Goal: Information Seeking & Learning: Learn about a topic

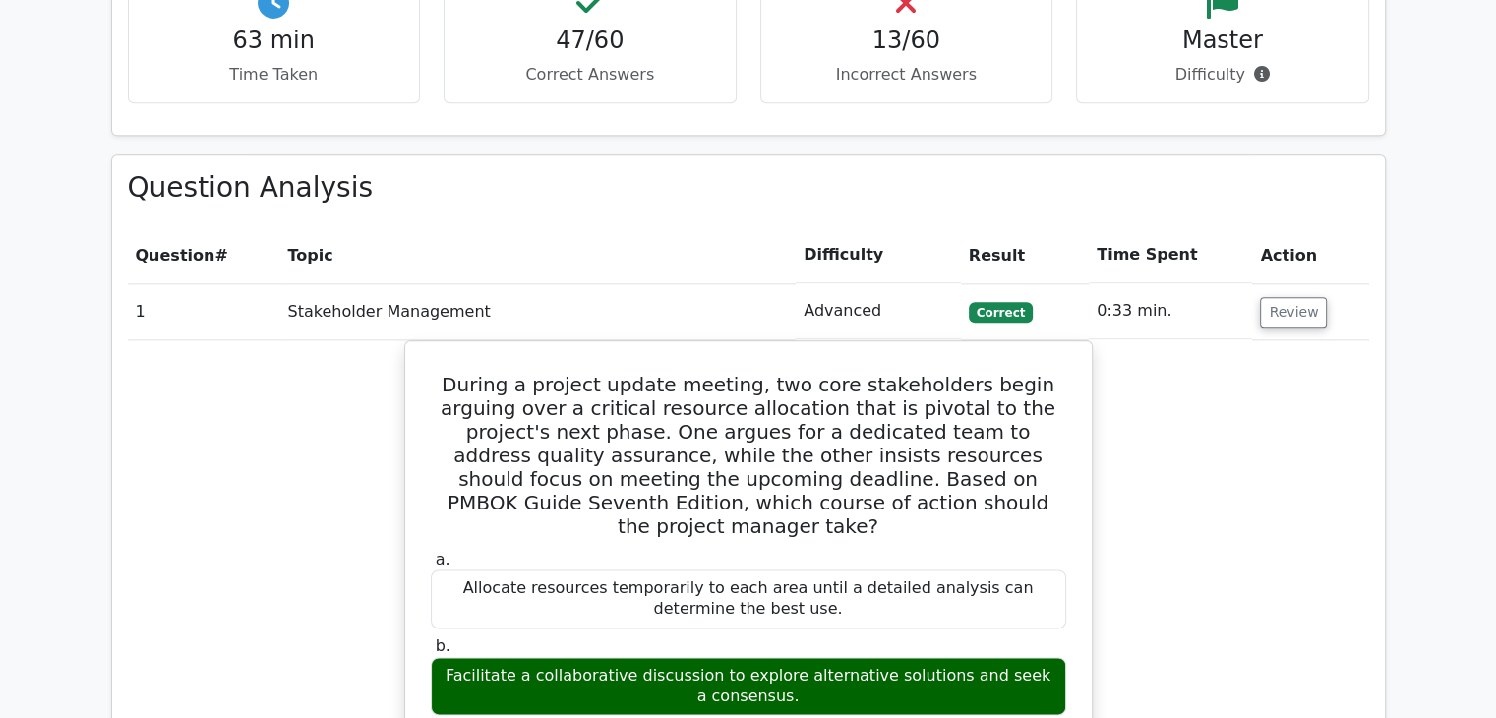
scroll to position [2458, 0]
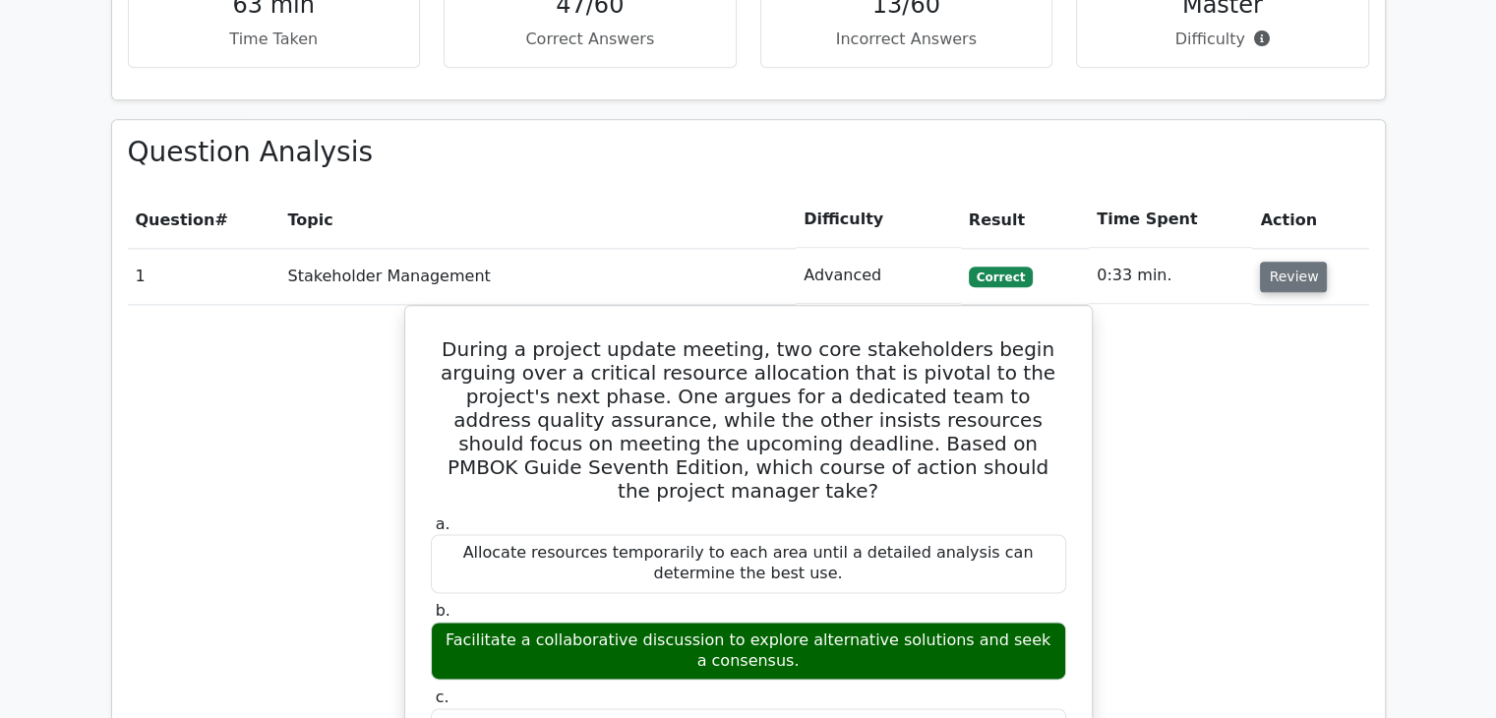
click at [1299, 262] on button "Review" at bounding box center [1293, 277] width 67 height 30
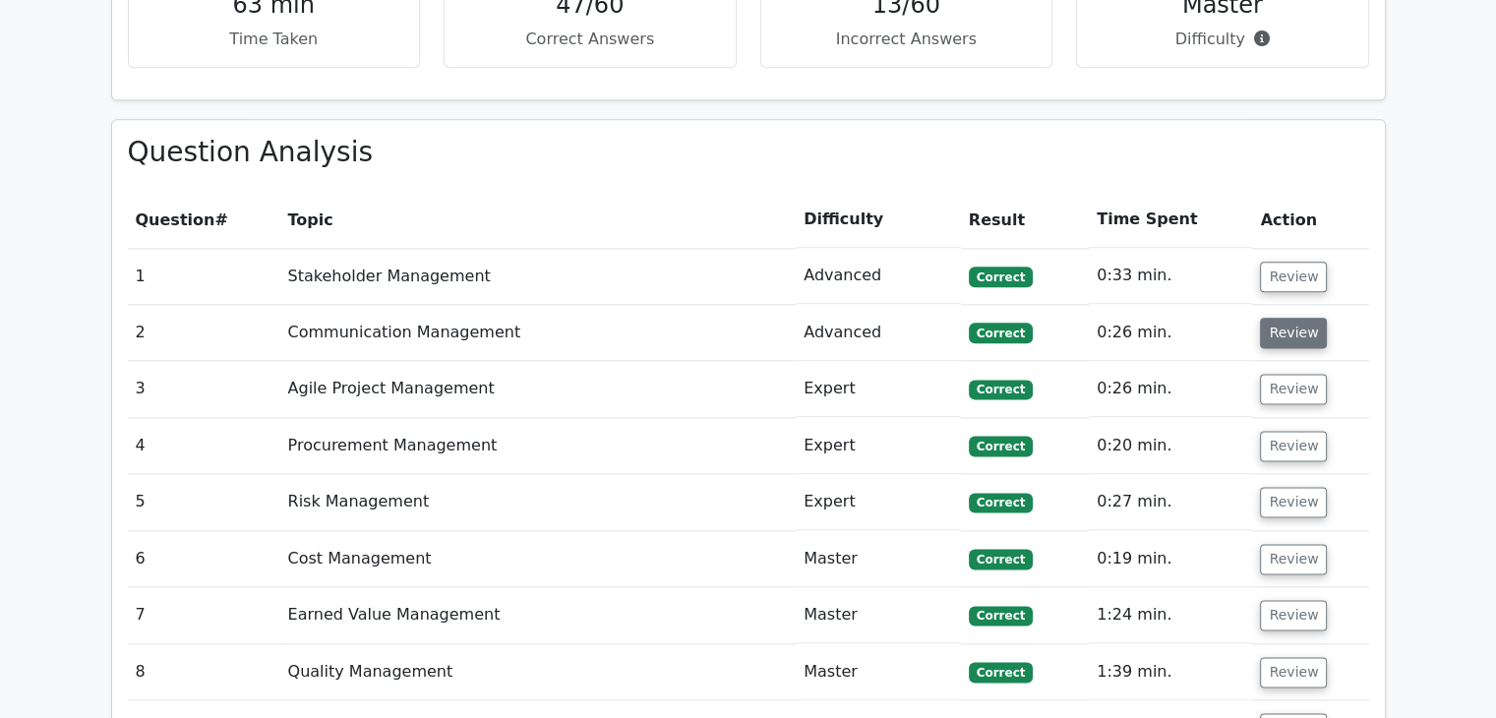
click at [1291, 318] on button "Review" at bounding box center [1293, 333] width 67 height 30
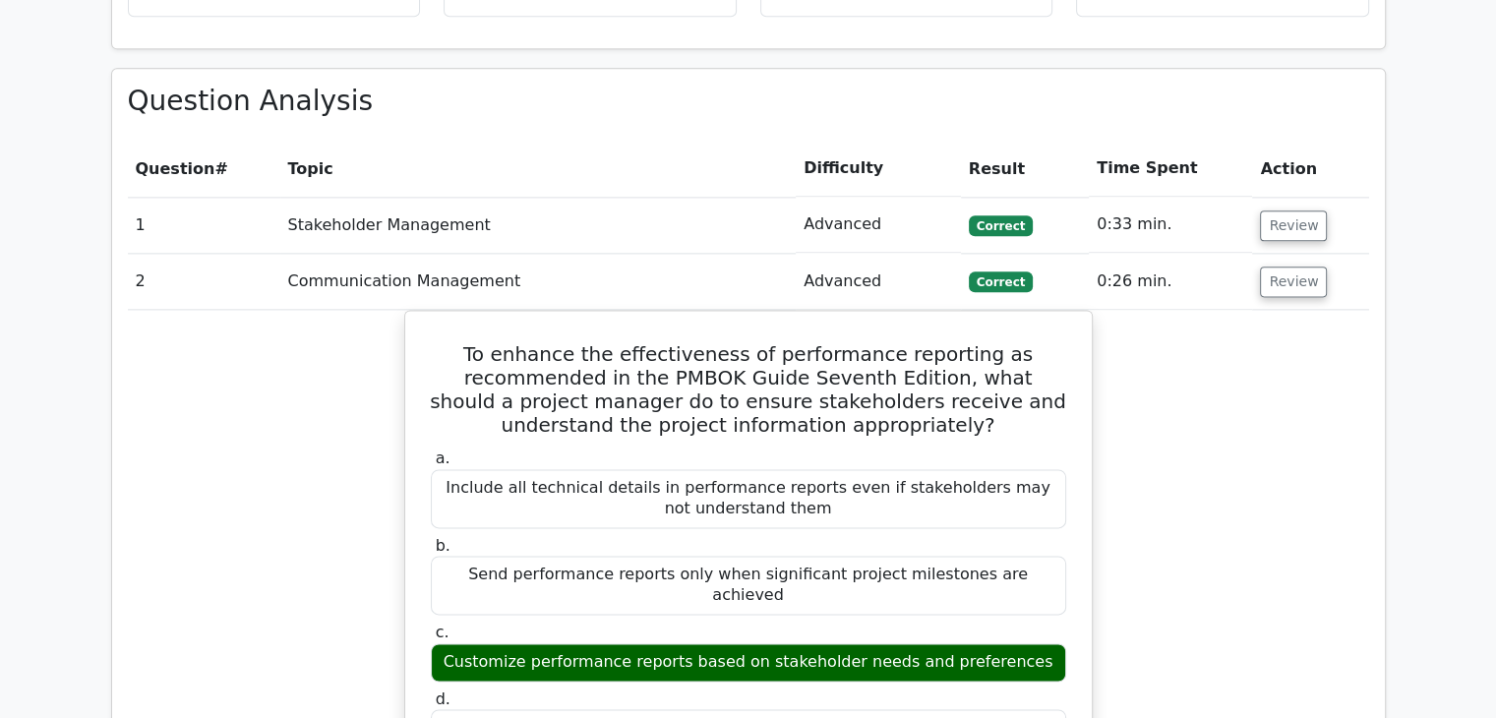
scroll to position [2557, 0]
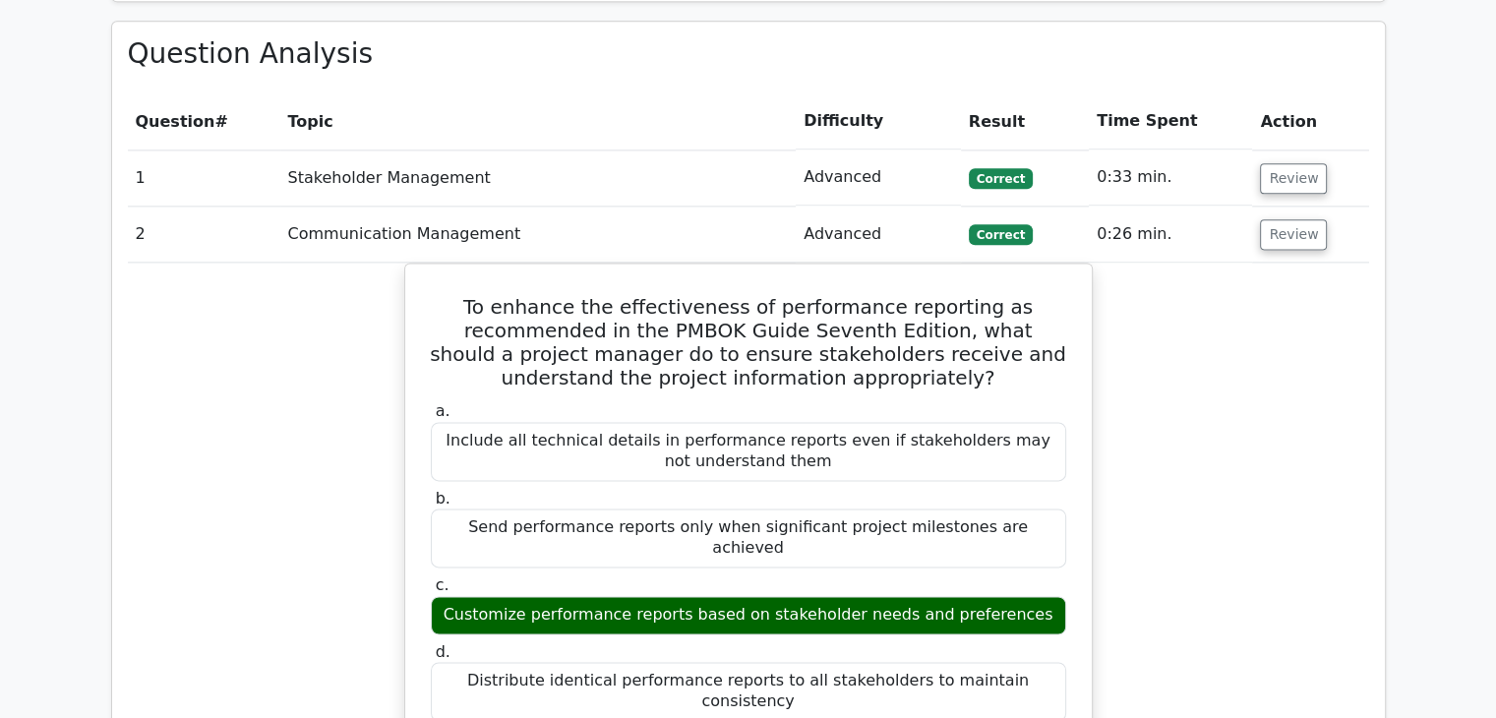
click at [1331, 206] on td "Review" at bounding box center [1310, 234] width 116 height 56
click at [1306, 219] on button "Review" at bounding box center [1293, 234] width 67 height 30
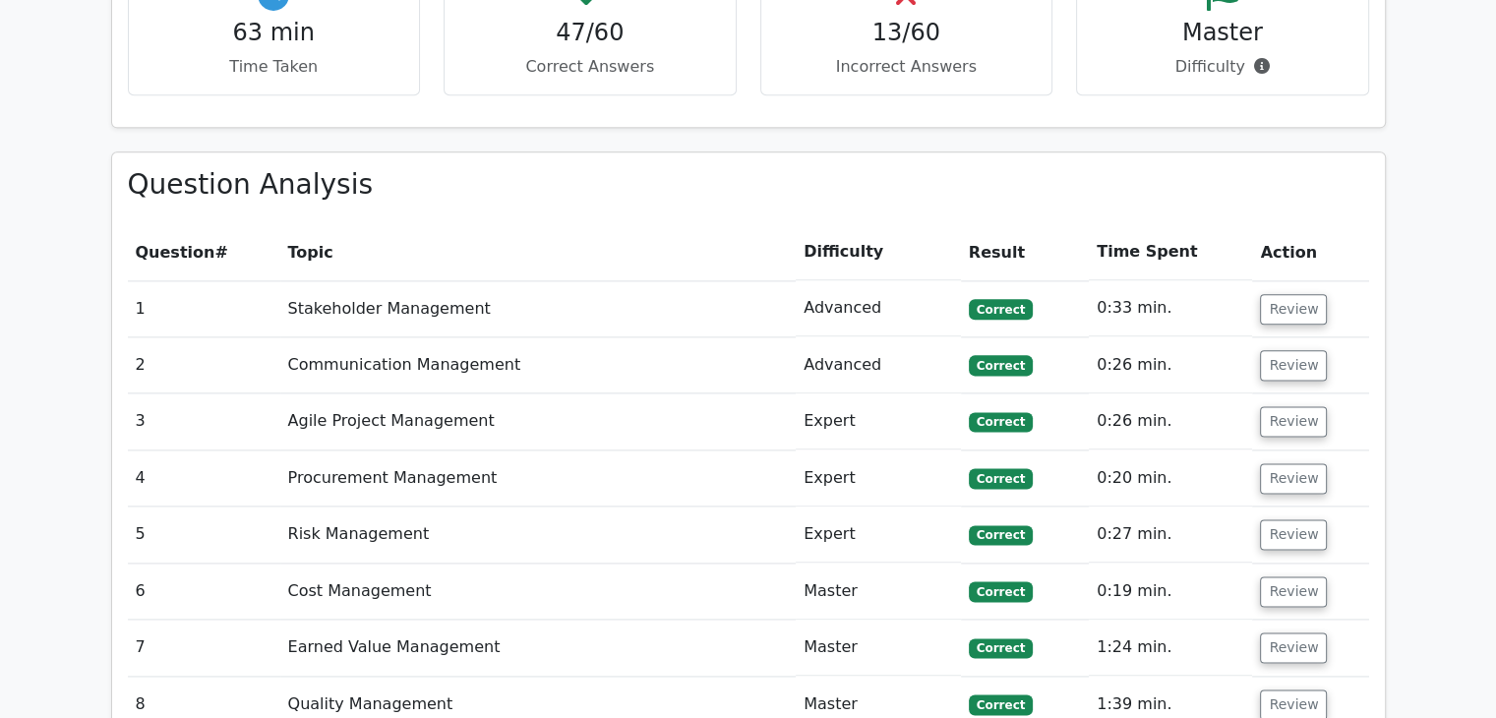
scroll to position [2458, 0]
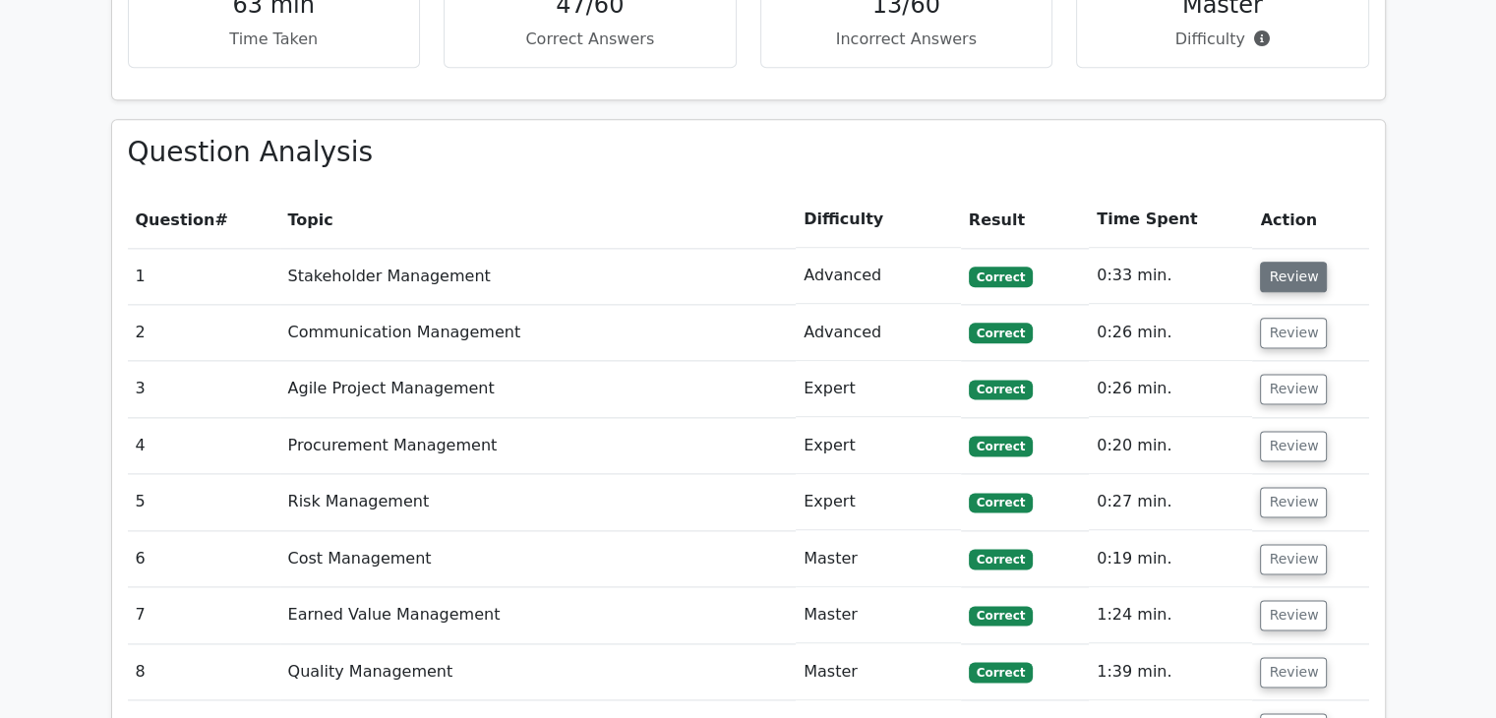
click at [1288, 262] on button "Review" at bounding box center [1293, 277] width 67 height 30
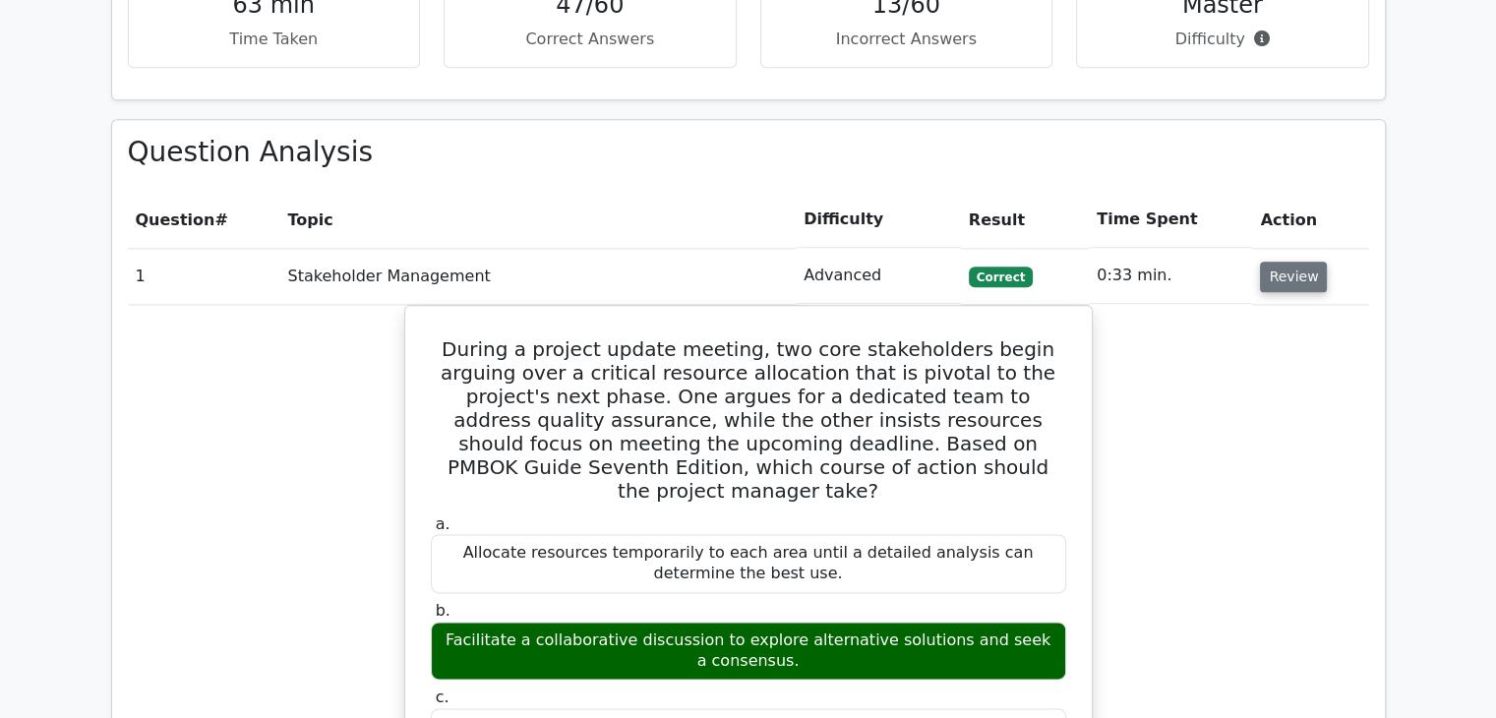
click at [1290, 262] on button "Review" at bounding box center [1293, 277] width 67 height 30
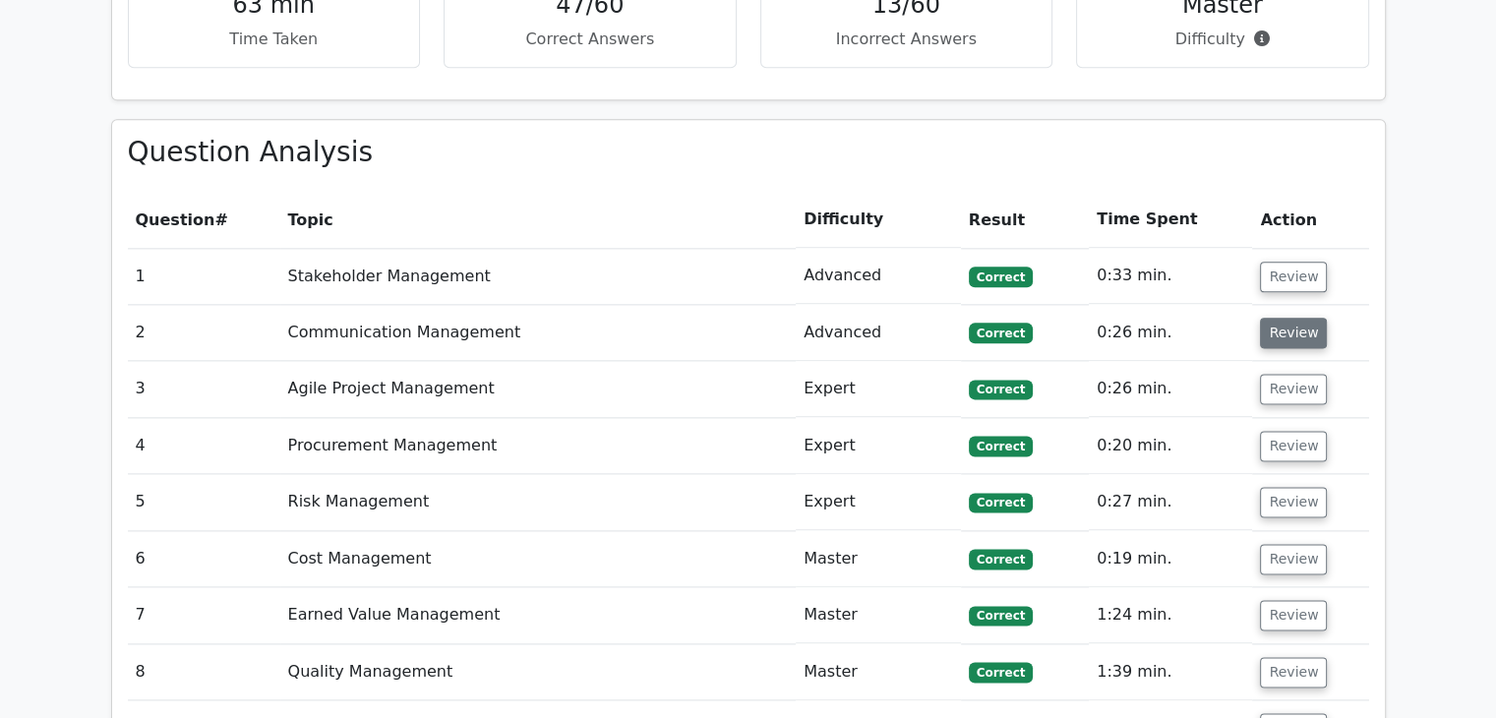
click at [1305, 318] on button "Review" at bounding box center [1293, 333] width 67 height 30
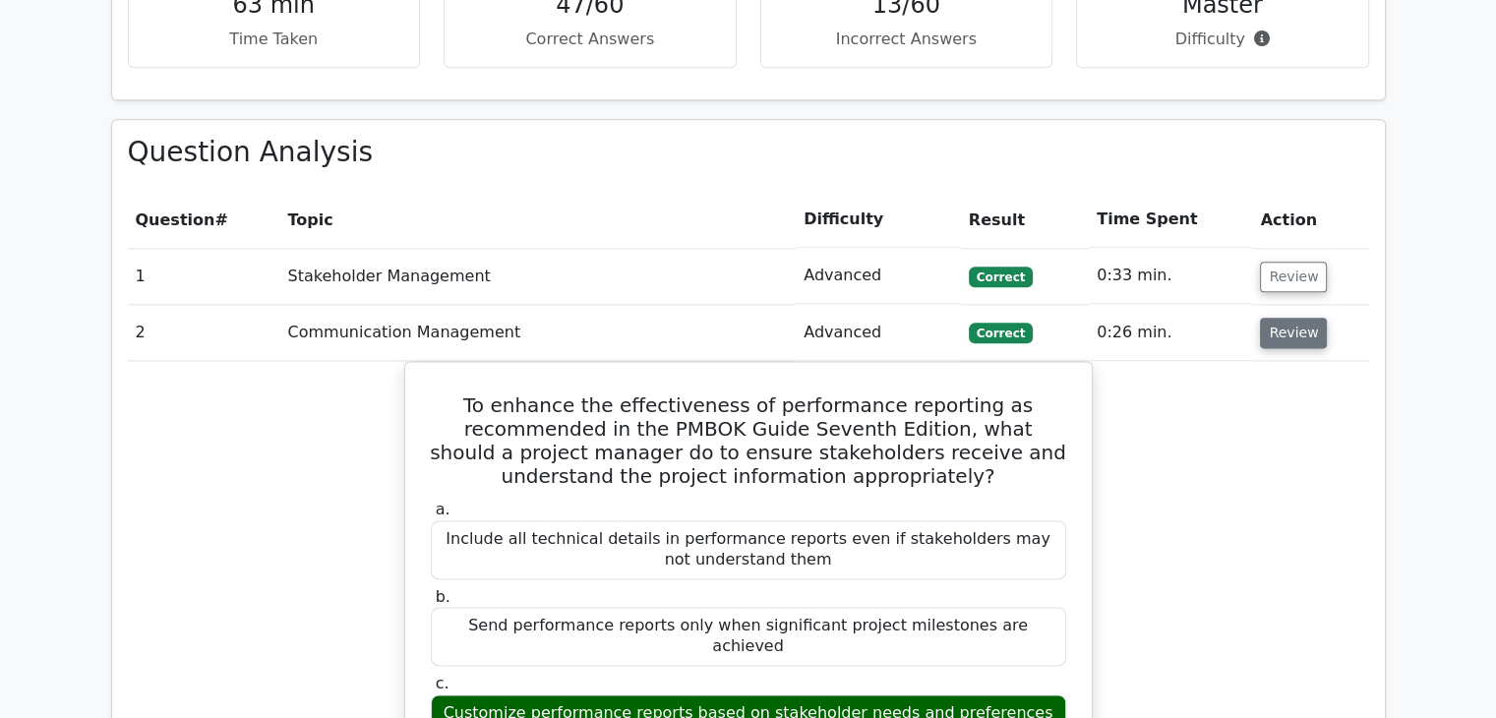
click at [1284, 318] on button "Review" at bounding box center [1293, 333] width 67 height 30
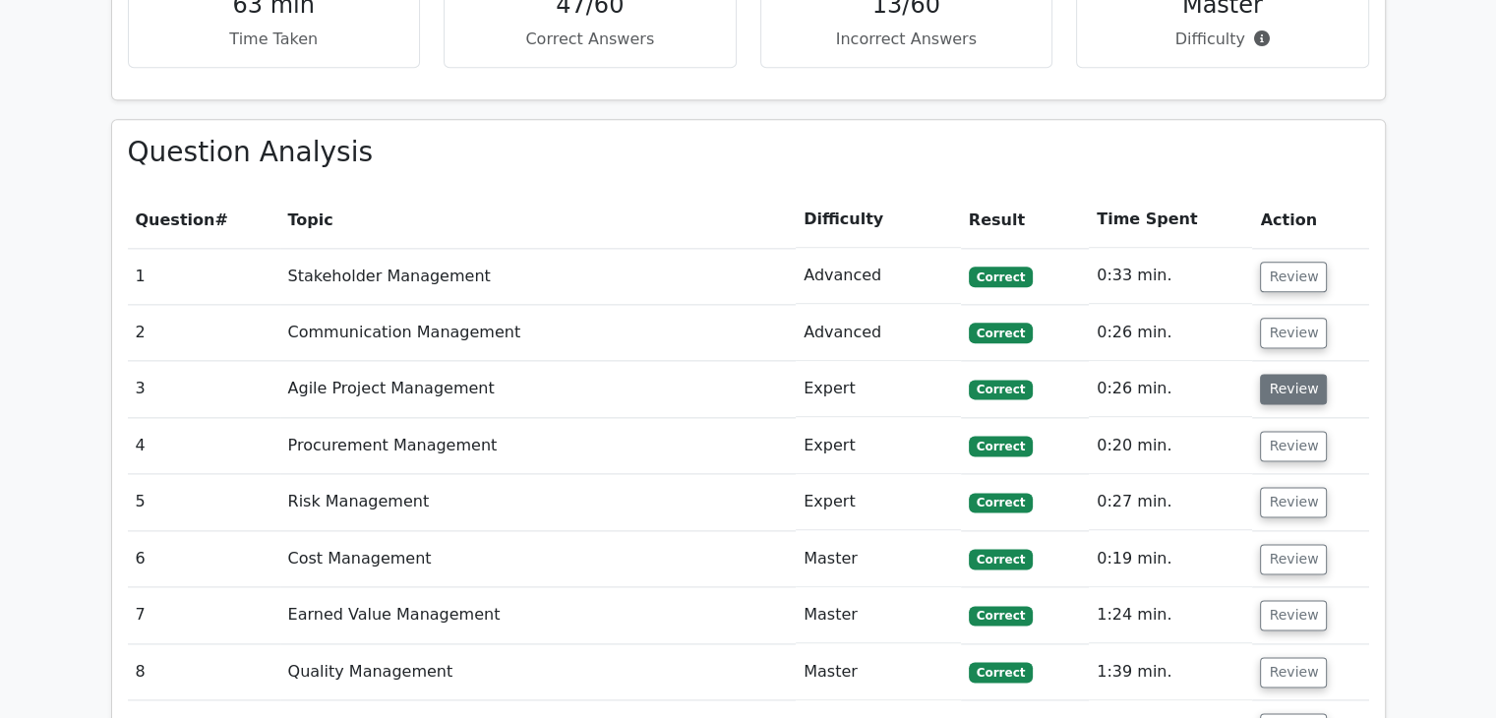
click at [1294, 374] on button "Review" at bounding box center [1293, 389] width 67 height 30
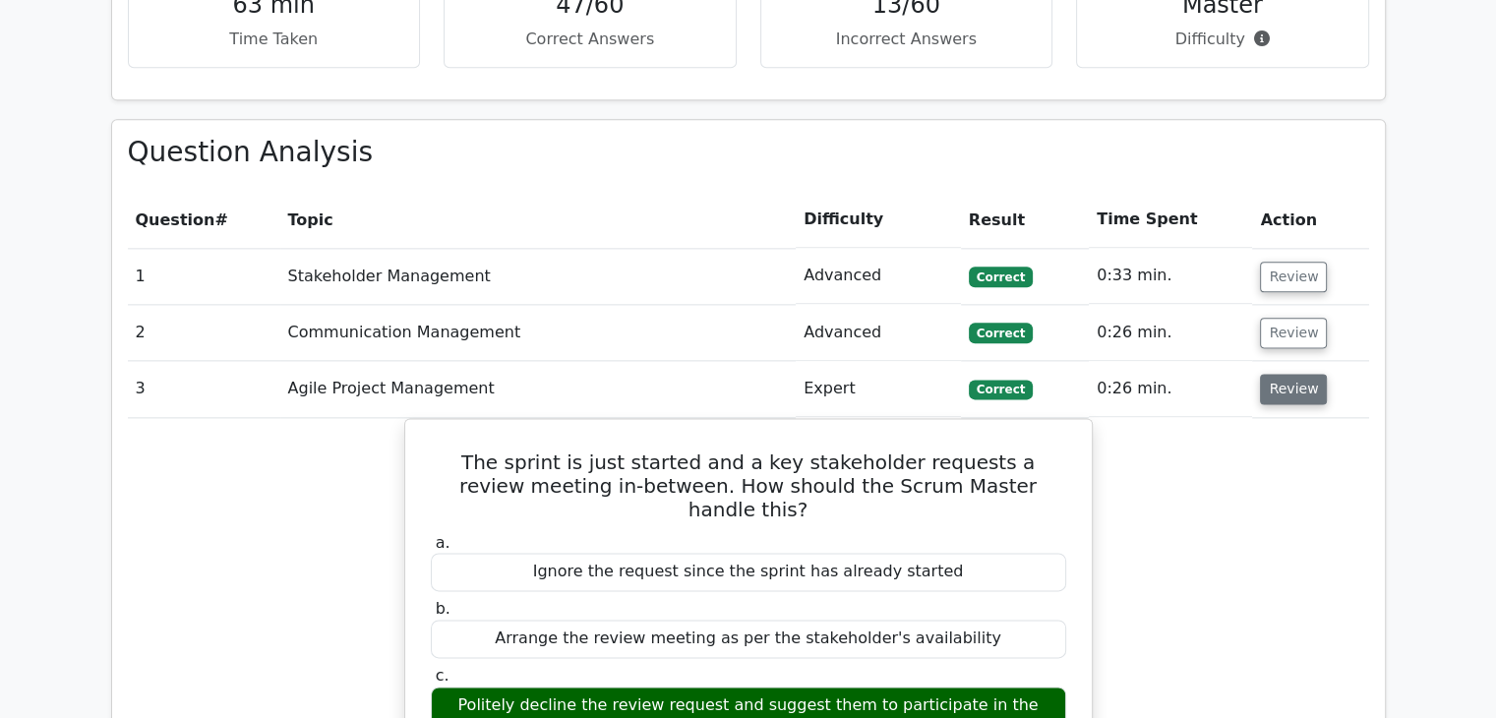
click at [1289, 374] on button "Review" at bounding box center [1293, 389] width 67 height 30
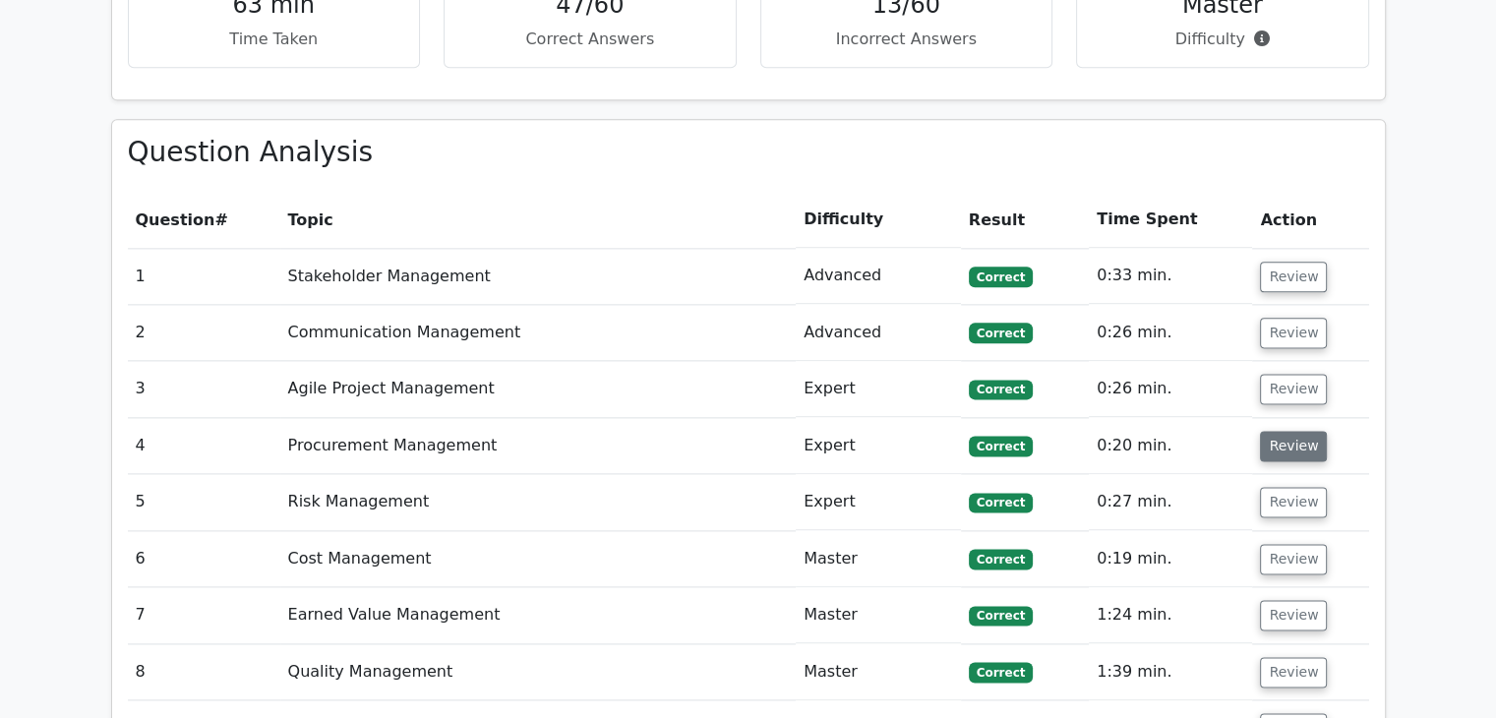
click at [1294, 431] on button "Review" at bounding box center [1293, 446] width 67 height 30
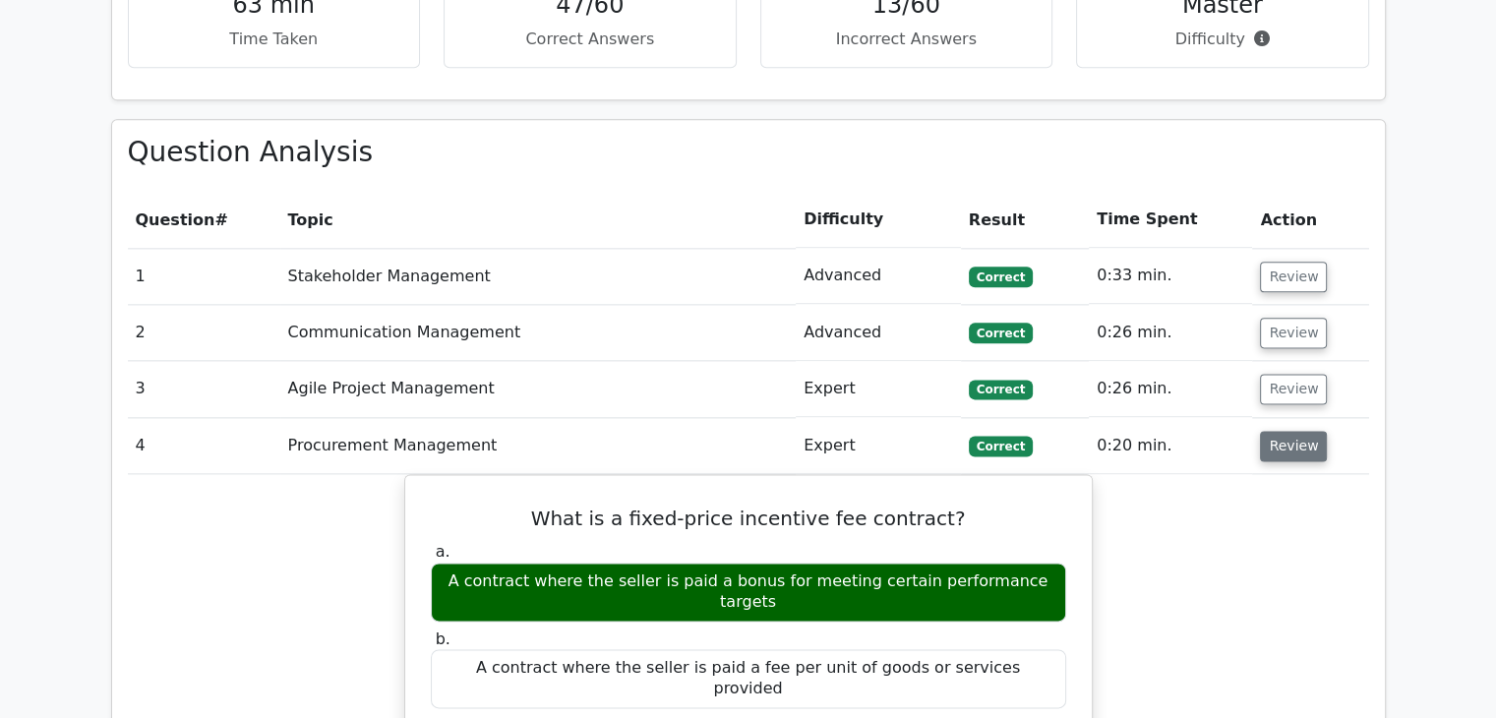
click at [1294, 431] on button "Review" at bounding box center [1293, 446] width 67 height 30
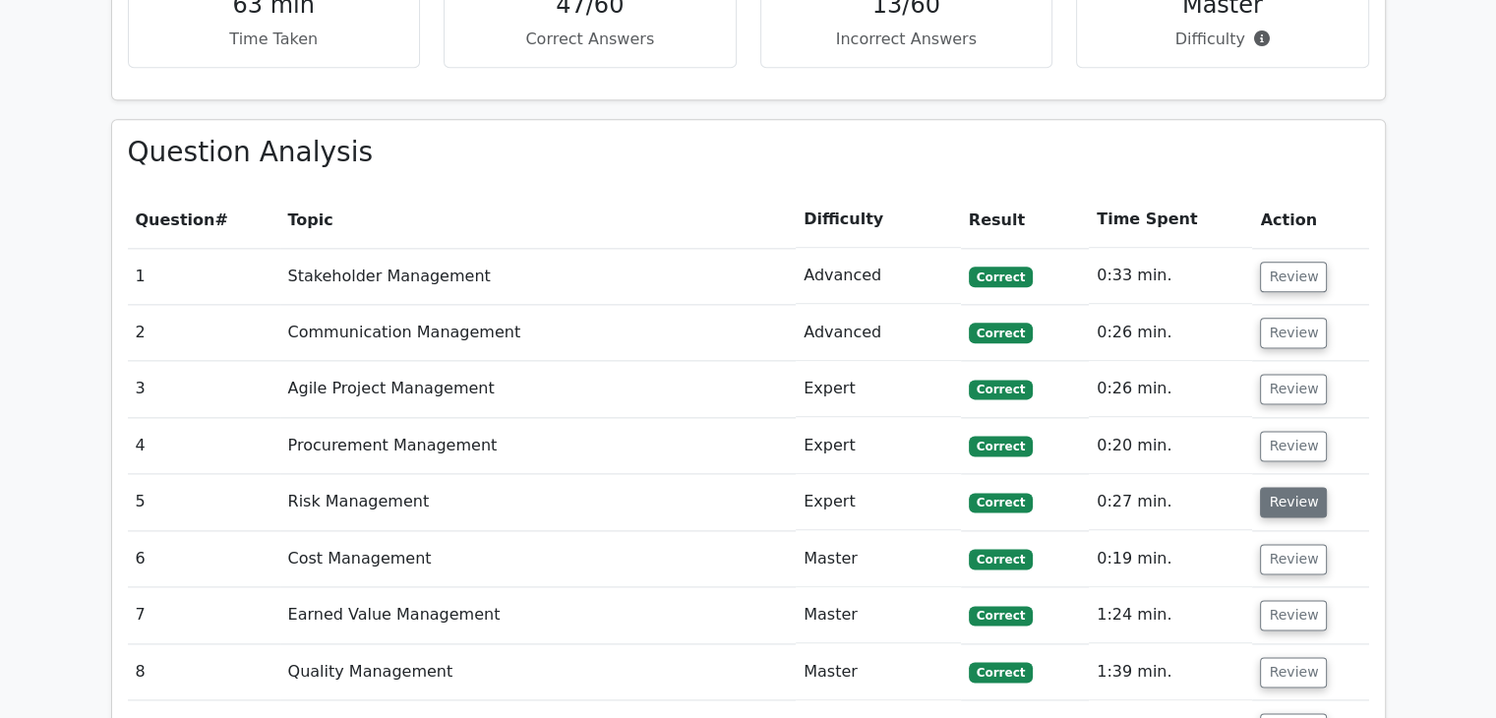
click at [1287, 487] on button "Review" at bounding box center [1293, 502] width 67 height 30
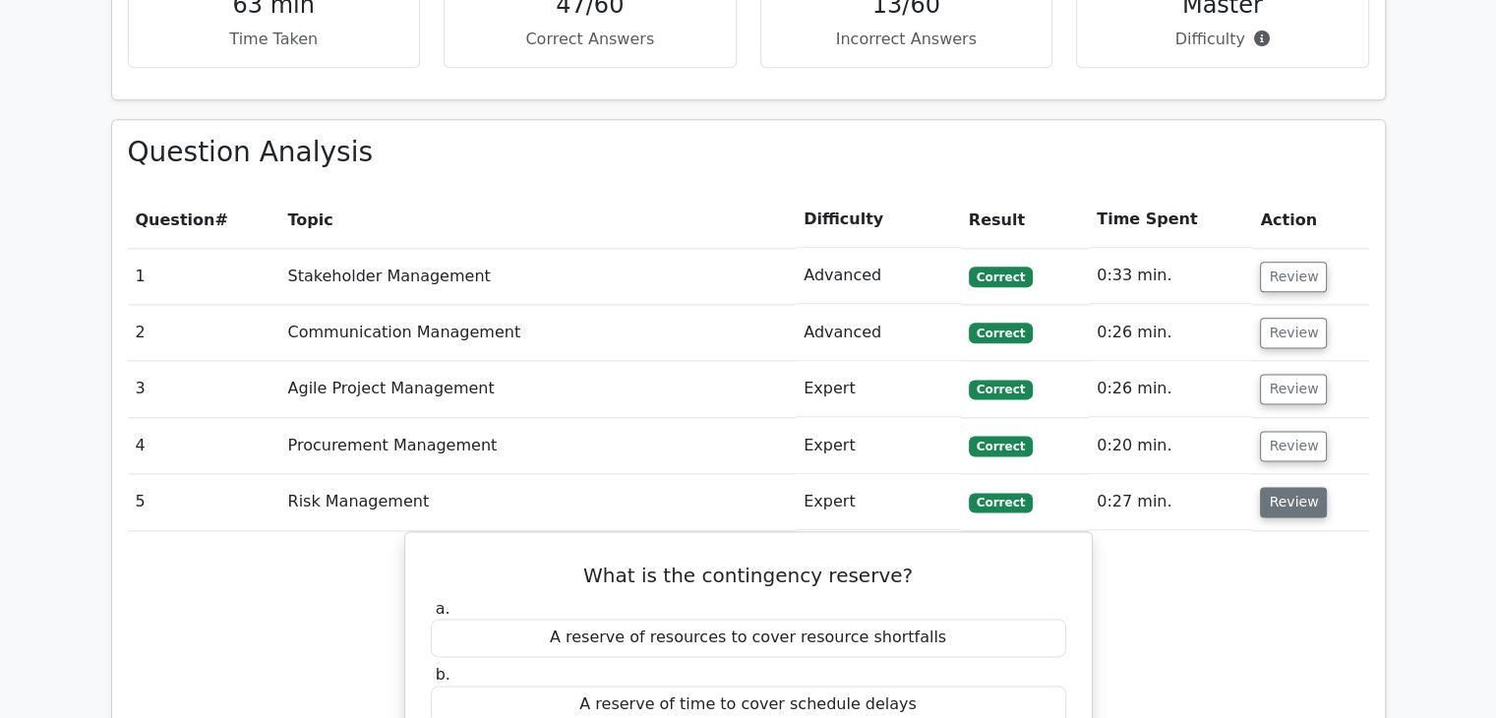
click at [1297, 487] on button "Review" at bounding box center [1293, 502] width 67 height 30
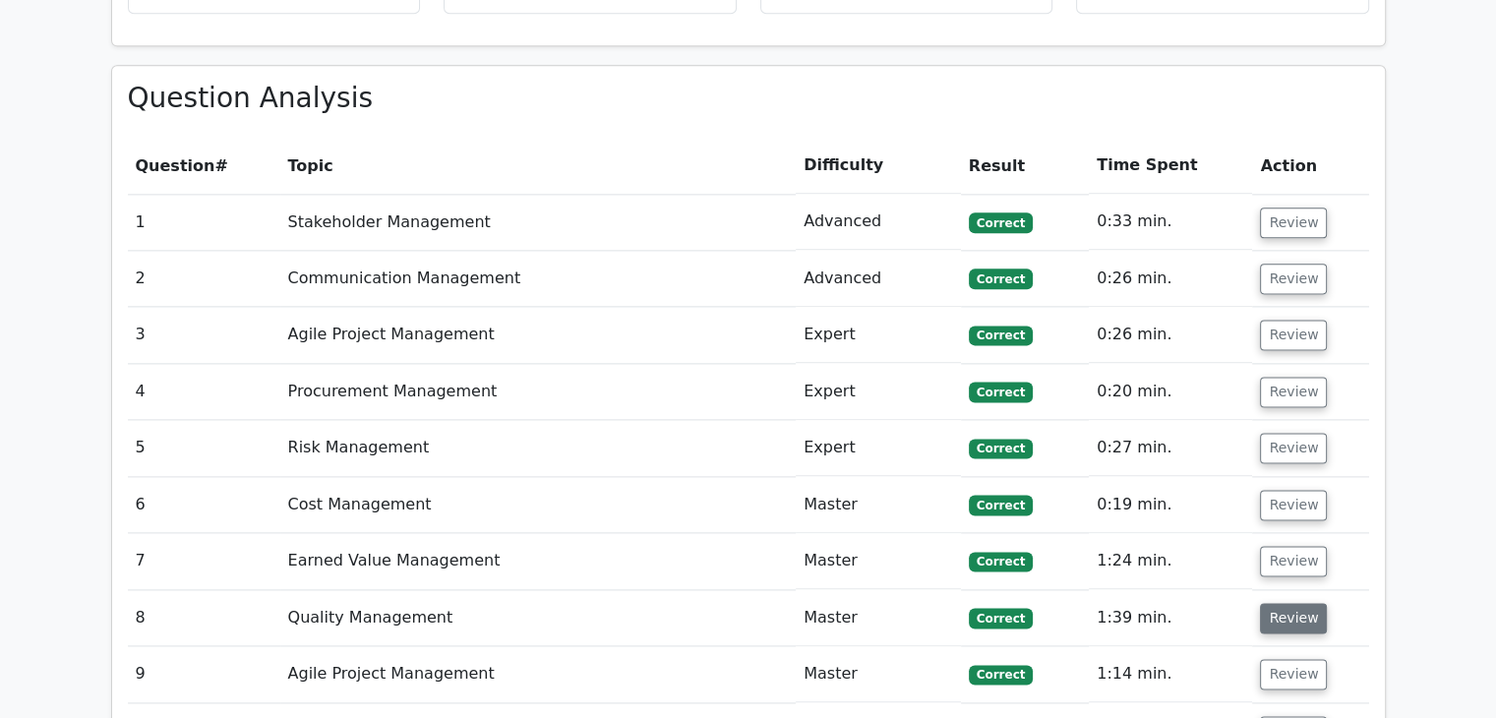
scroll to position [2655, 0]
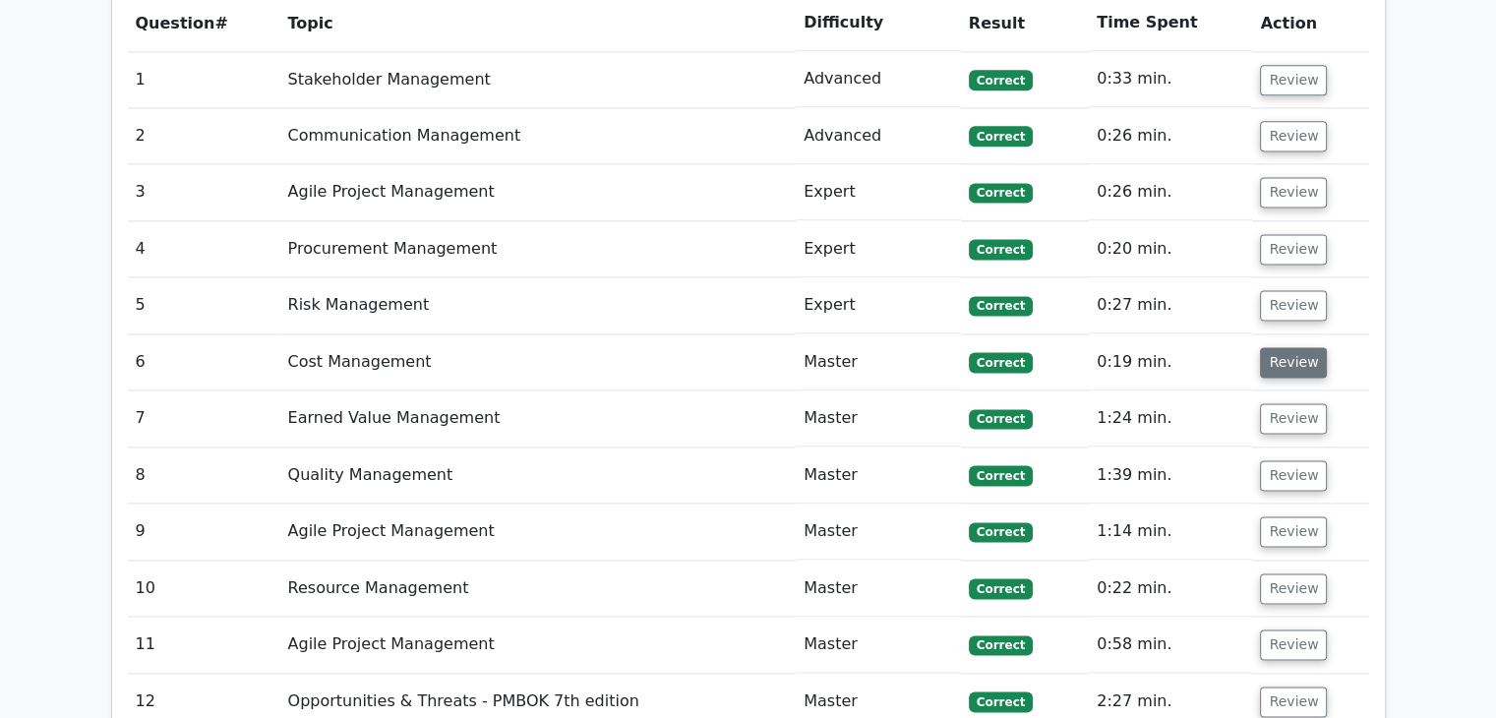
click at [1290, 347] on button "Review" at bounding box center [1293, 362] width 67 height 30
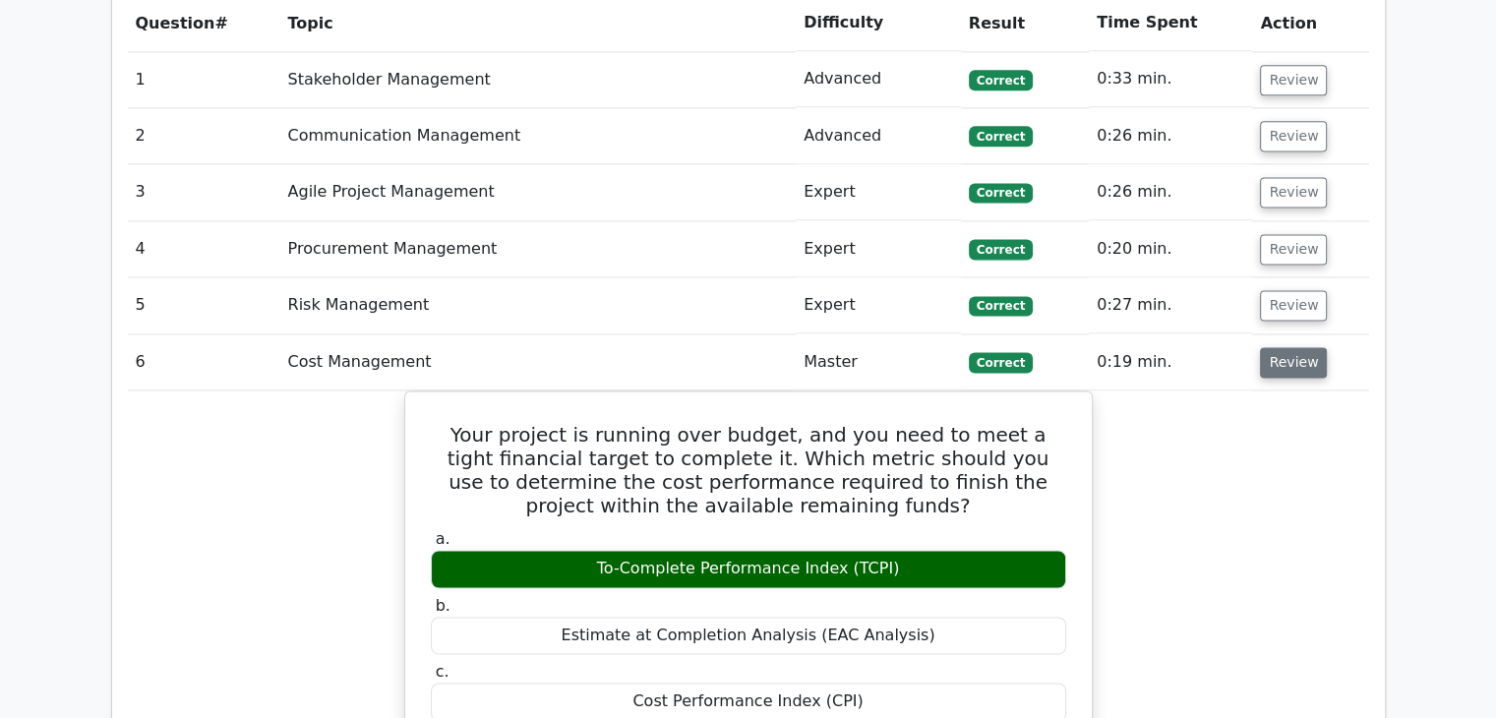
click at [1290, 347] on button "Review" at bounding box center [1293, 362] width 67 height 30
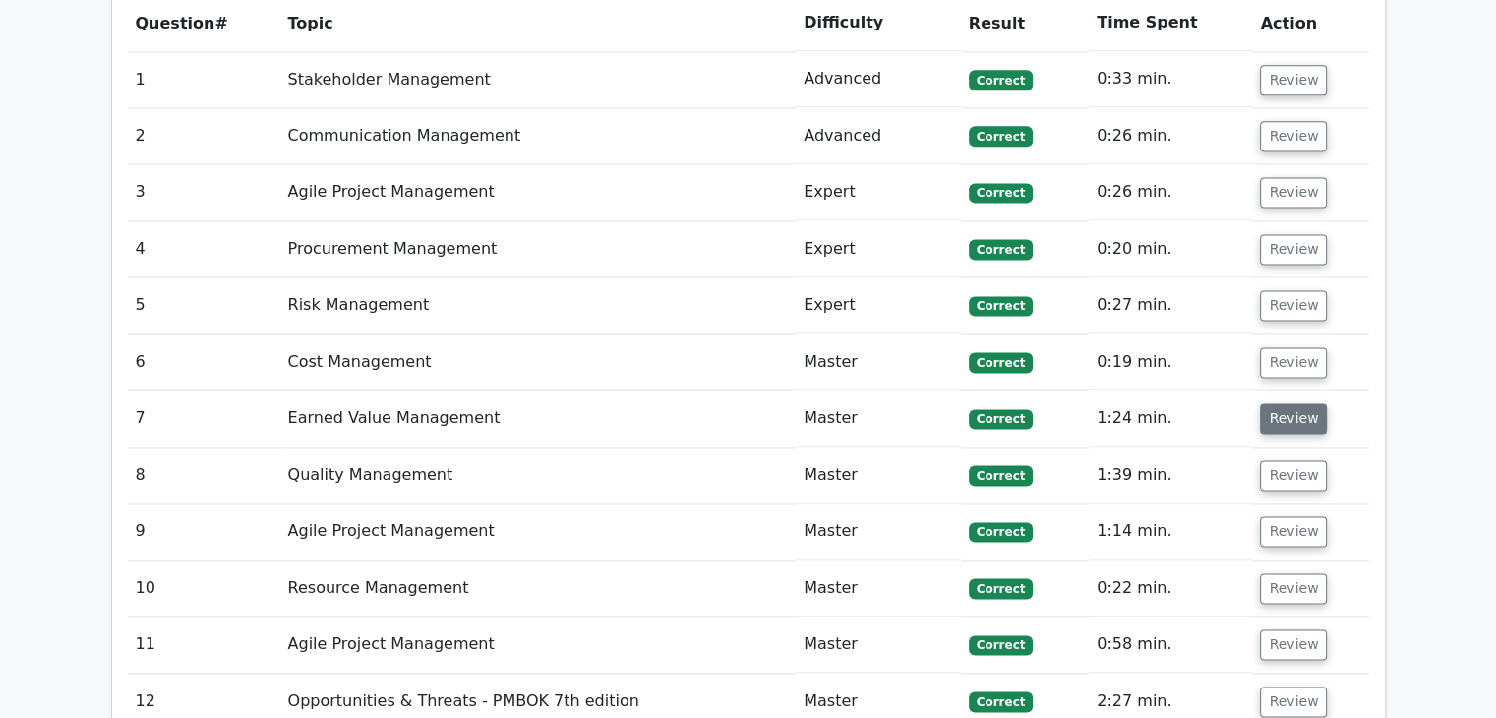
click at [1300, 403] on button "Review" at bounding box center [1293, 418] width 67 height 30
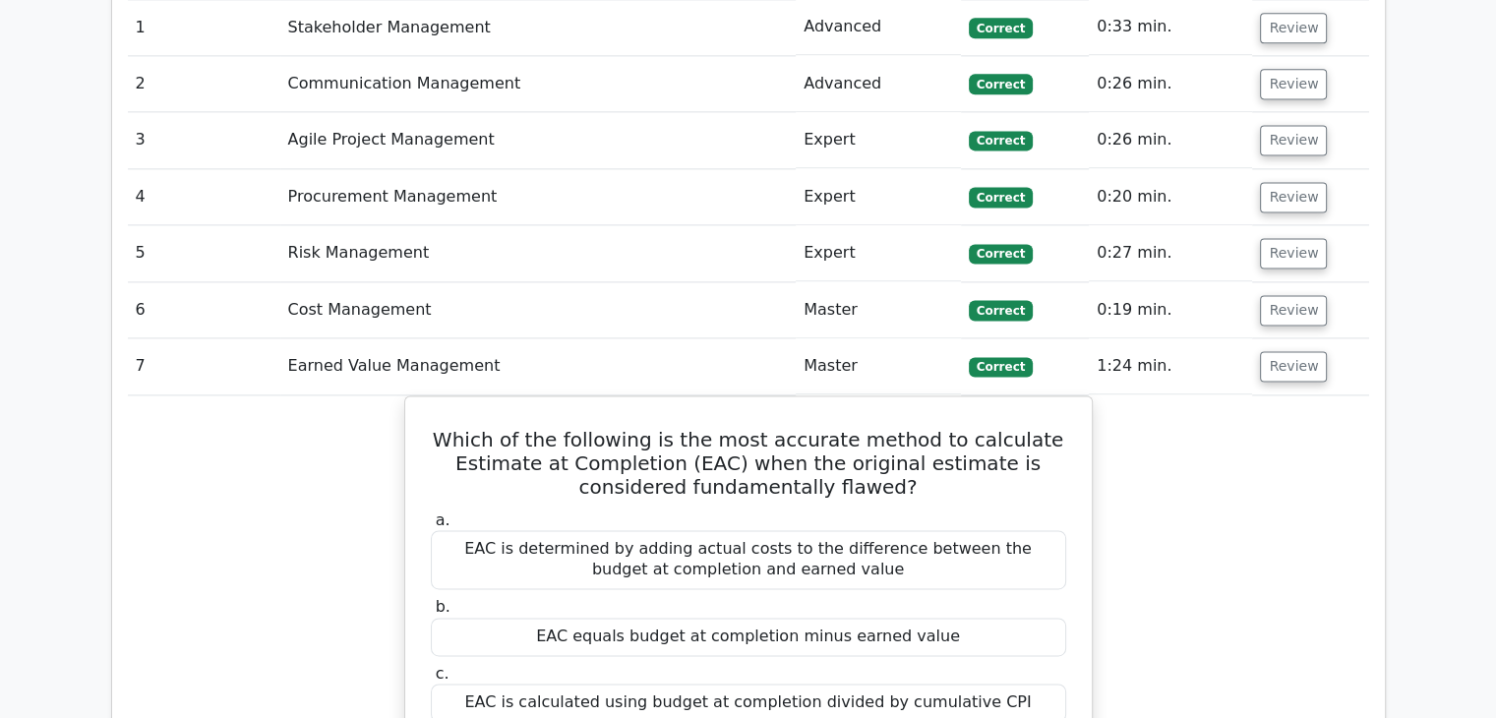
scroll to position [2753, 0]
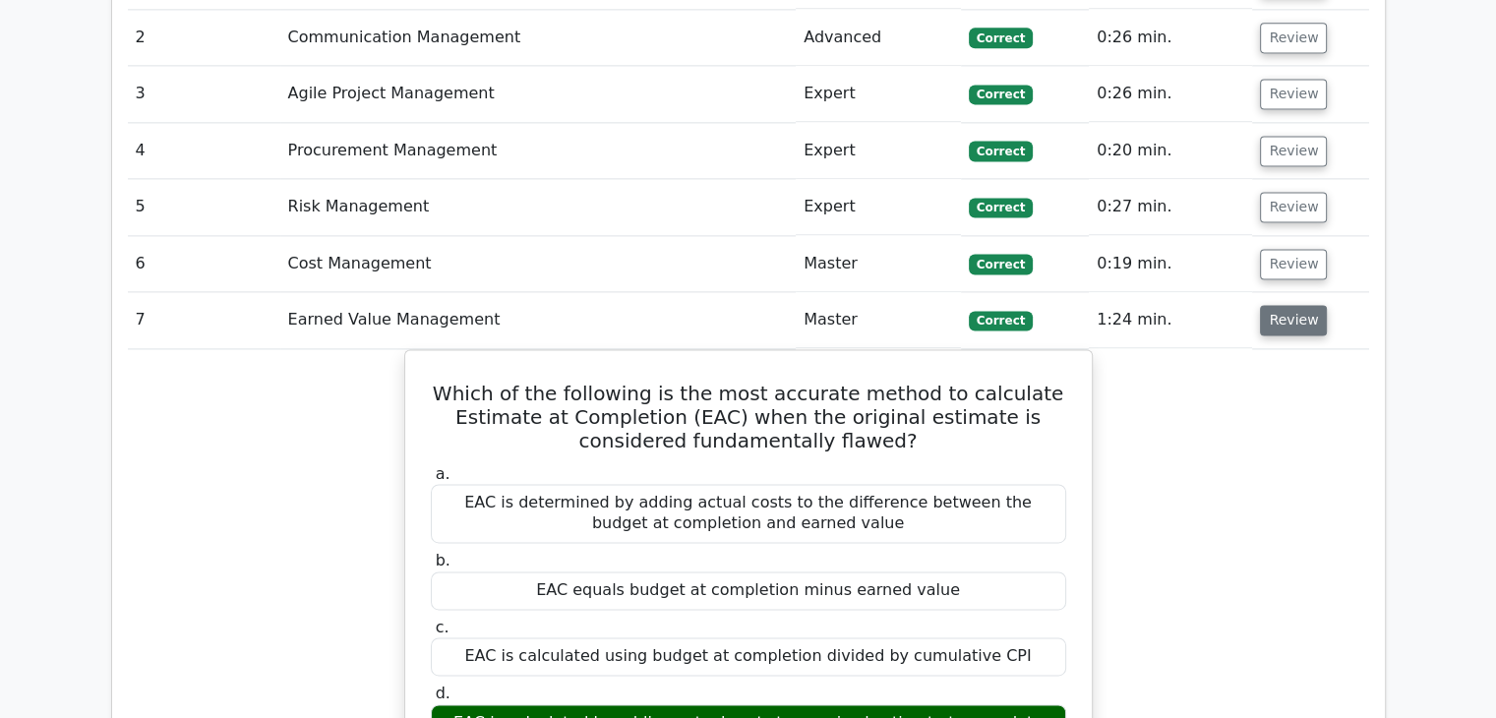
click at [1299, 305] on button "Review" at bounding box center [1293, 320] width 67 height 30
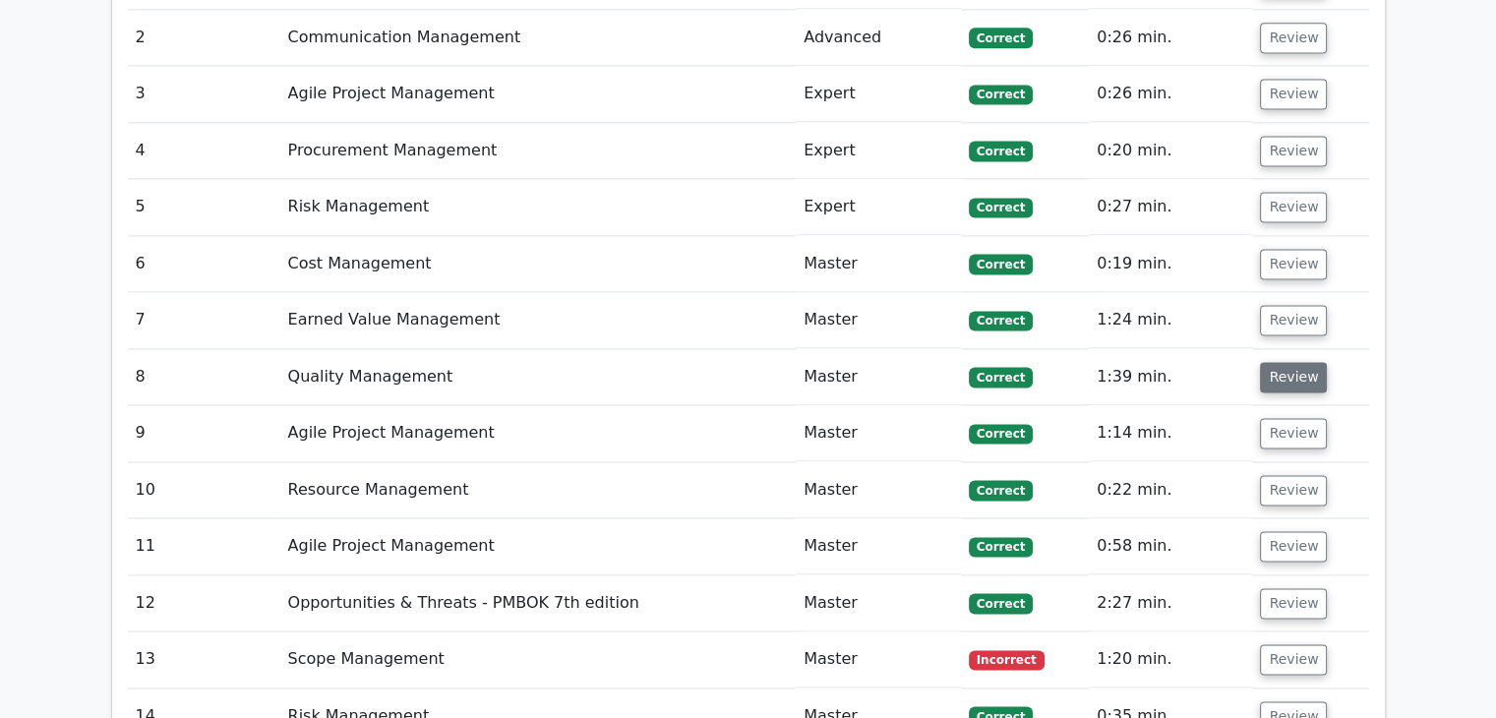
click at [1291, 362] on button "Review" at bounding box center [1293, 377] width 67 height 30
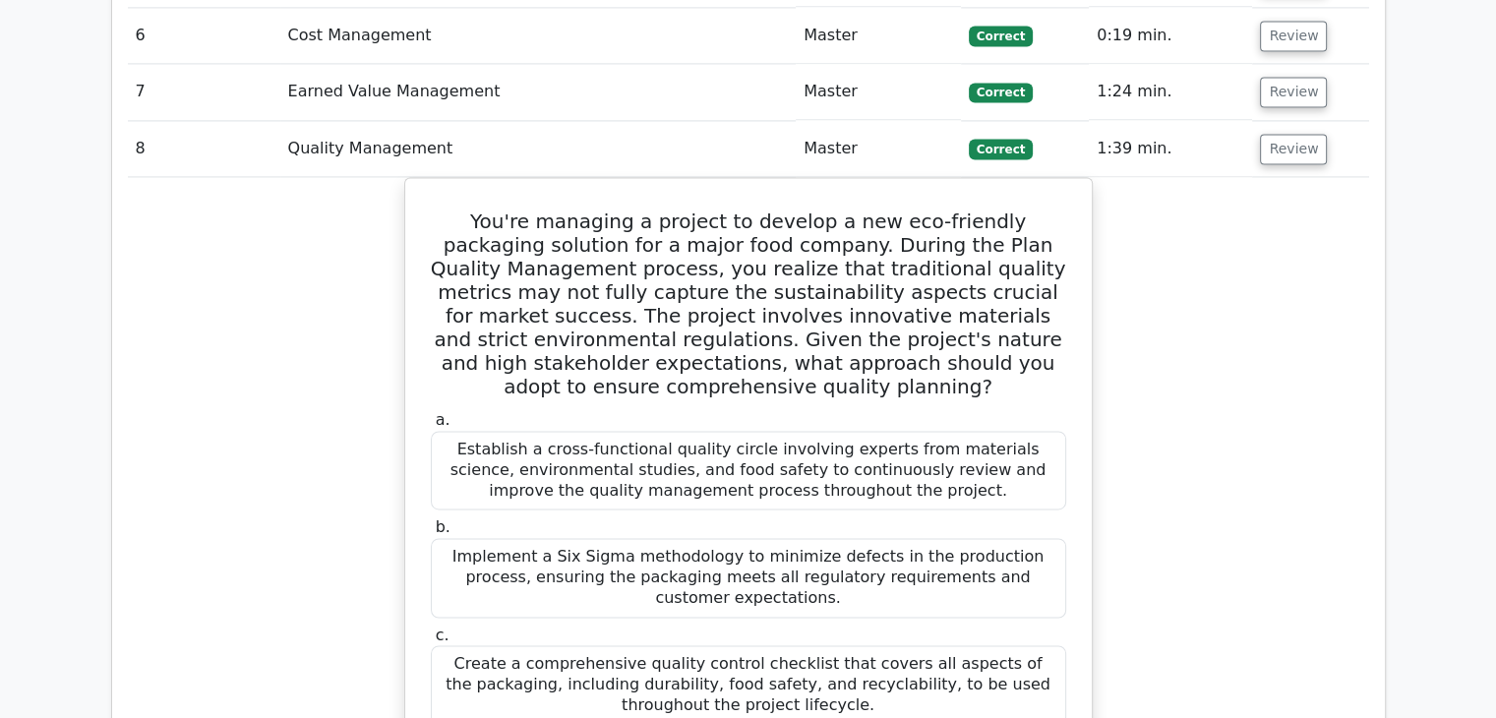
scroll to position [2950, 0]
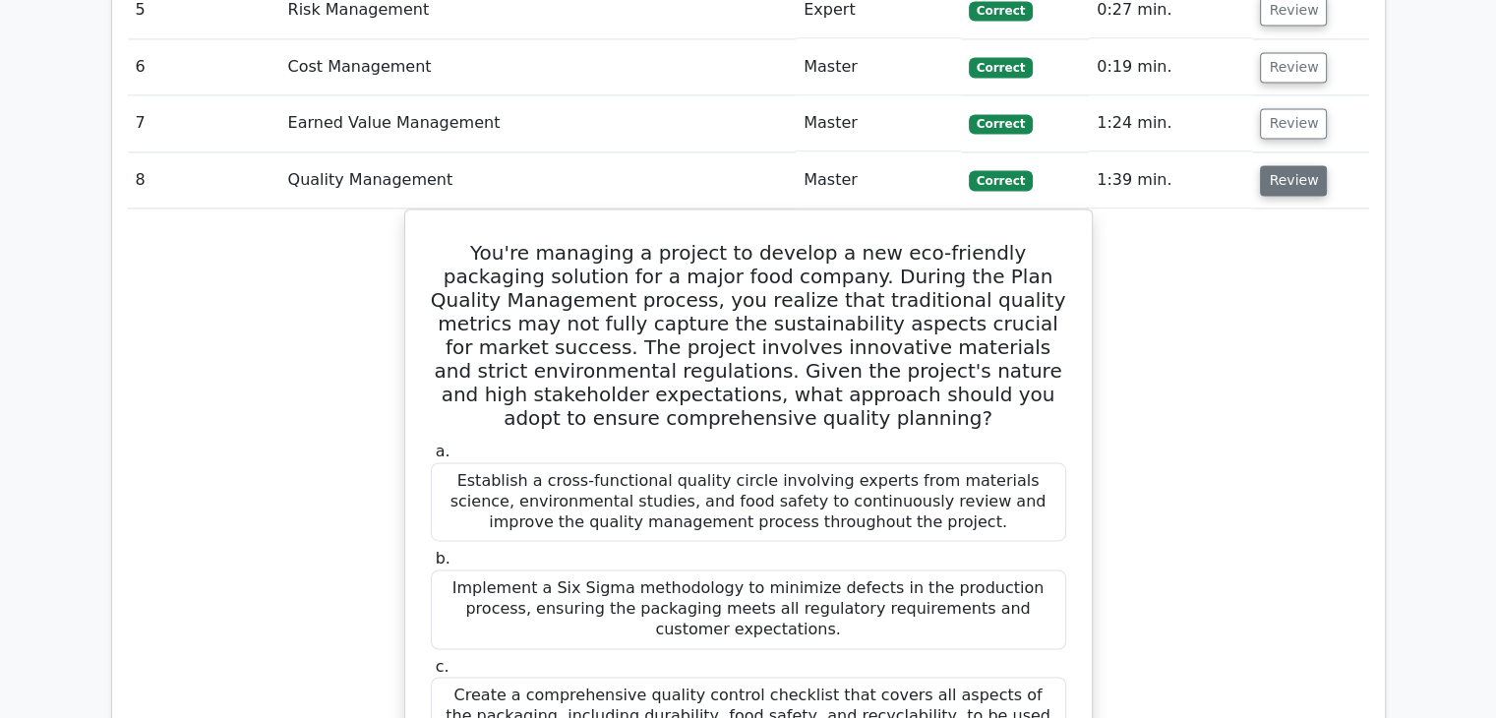
click at [1273, 165] on button "Review" at bounding box center [1293, 180] width 67 height 30
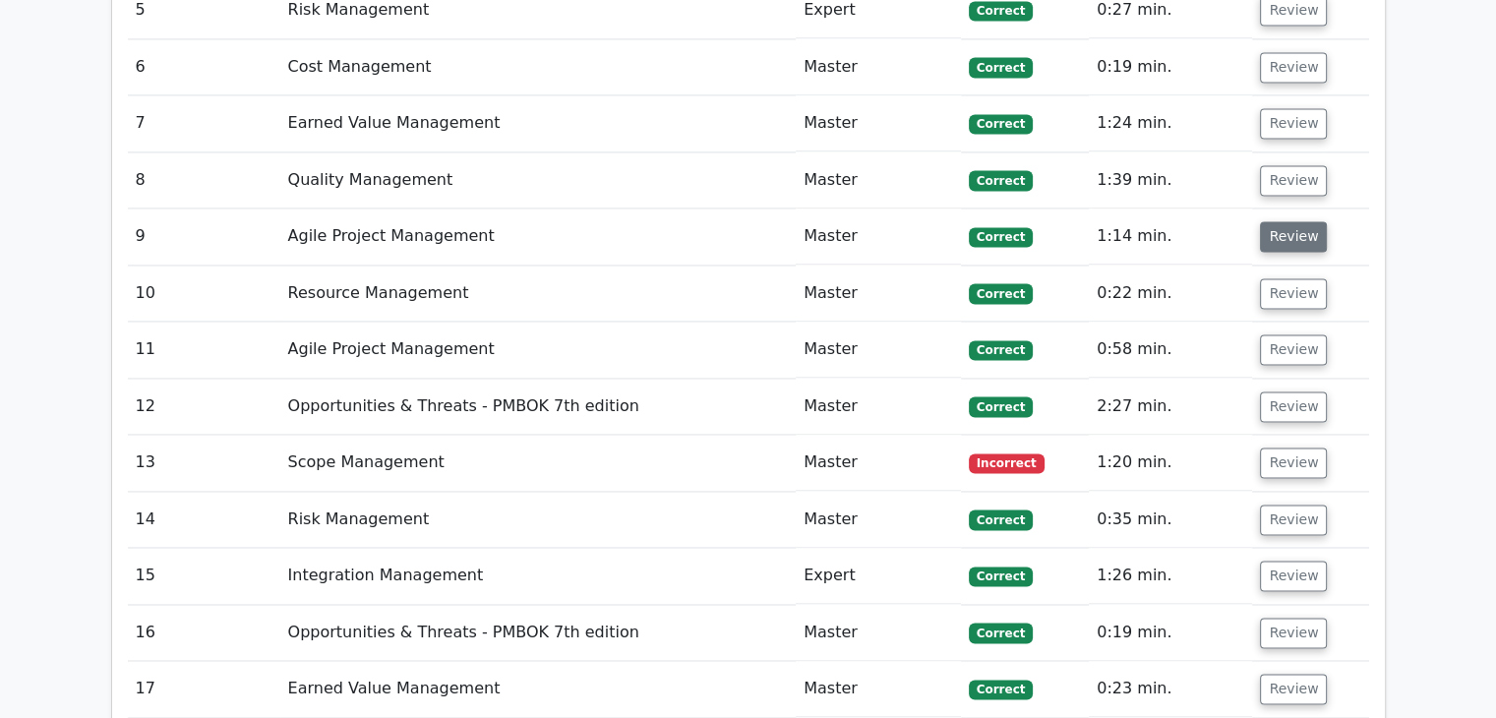
click at [1286, 221] on button "Review" at bounding box center [1293, 236] width 67 height 30
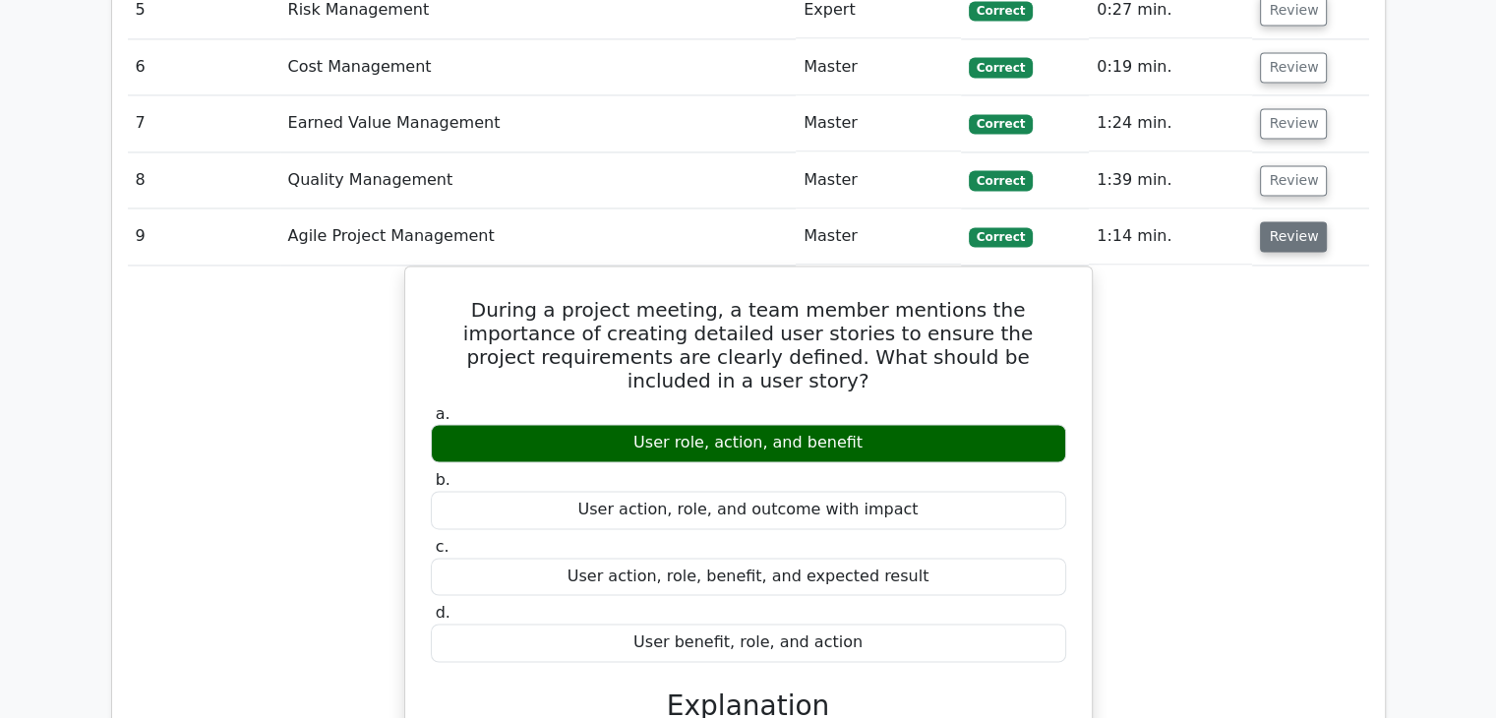
click at [1310, 221] on button "Review" at bounding box center [1293, 236] width 67 height 30
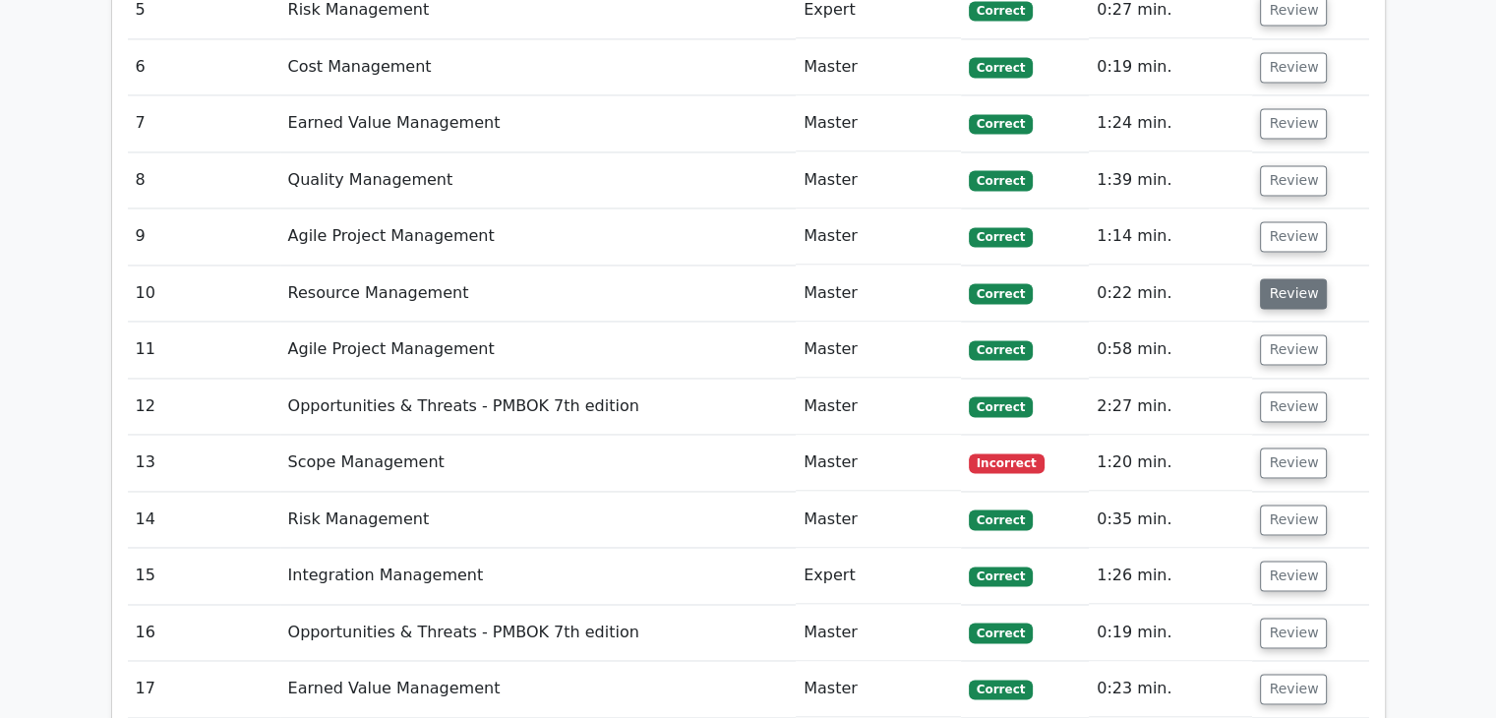
click at [1302, 278] on button "Review" at bounding box center [1293, 293] width 67 height 30
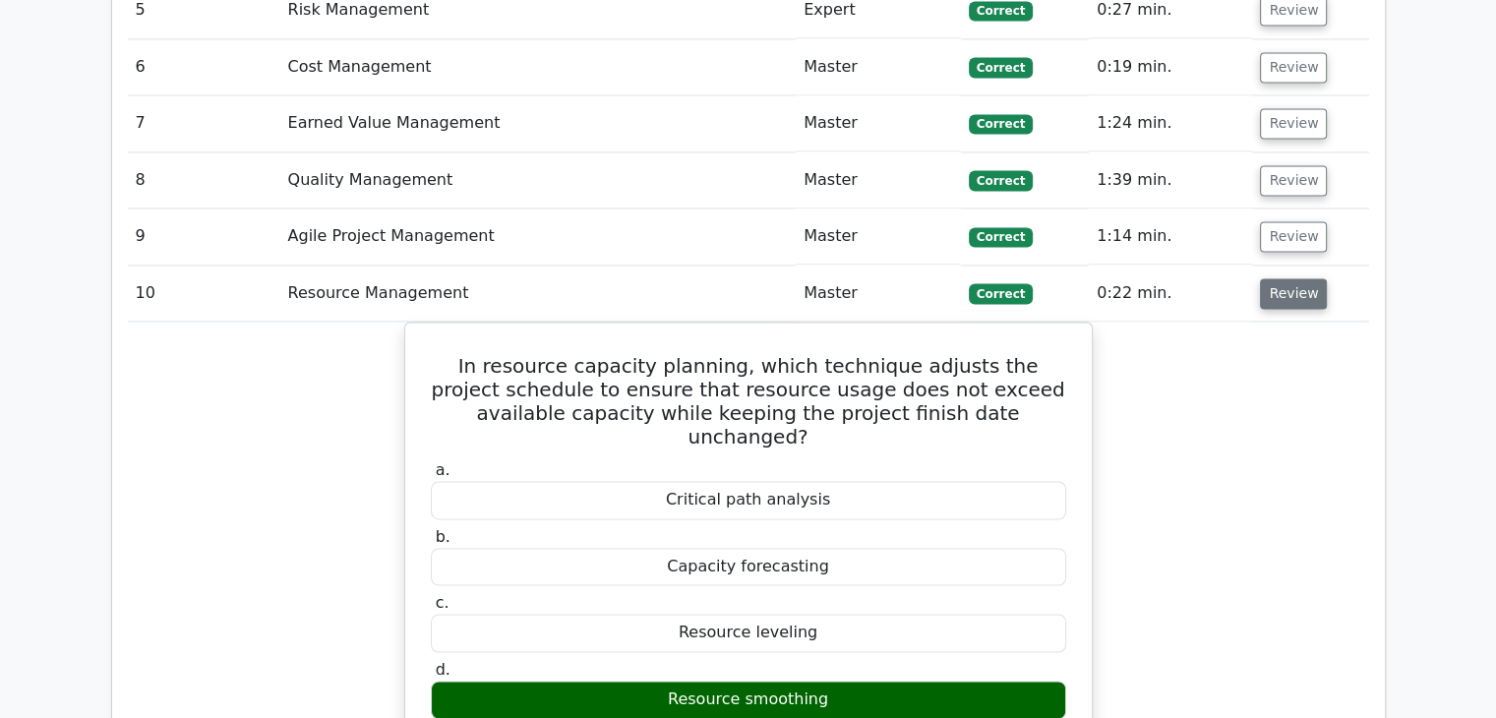
click at [1302, 278] on button "Review" at bounding box center [1293, 293] width 67 height 30
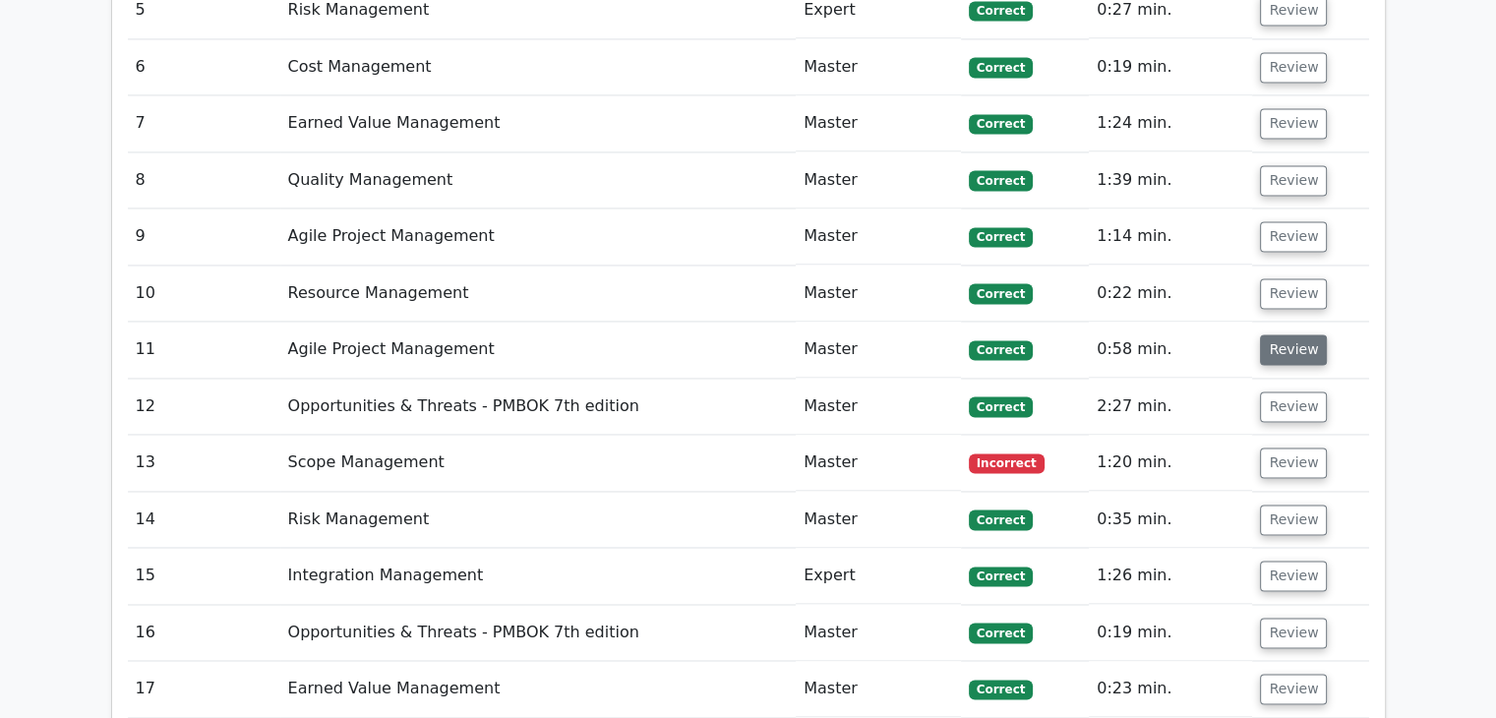
click at [1297, 334] on button "Review" at bounding box center [1293, 349] width 67 height 30
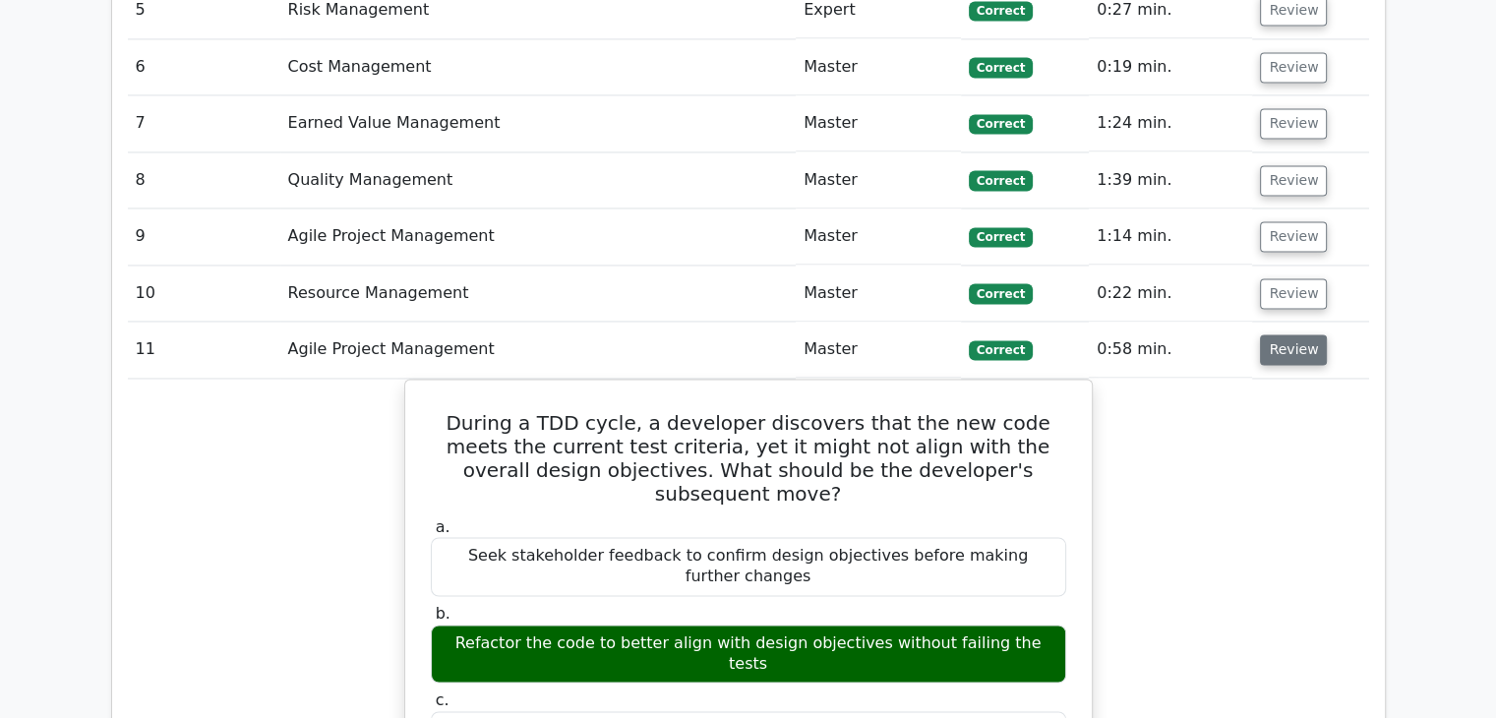
click at [1284, 334] on button "Review" at bounding box center [1293, 349] width 67 height 30
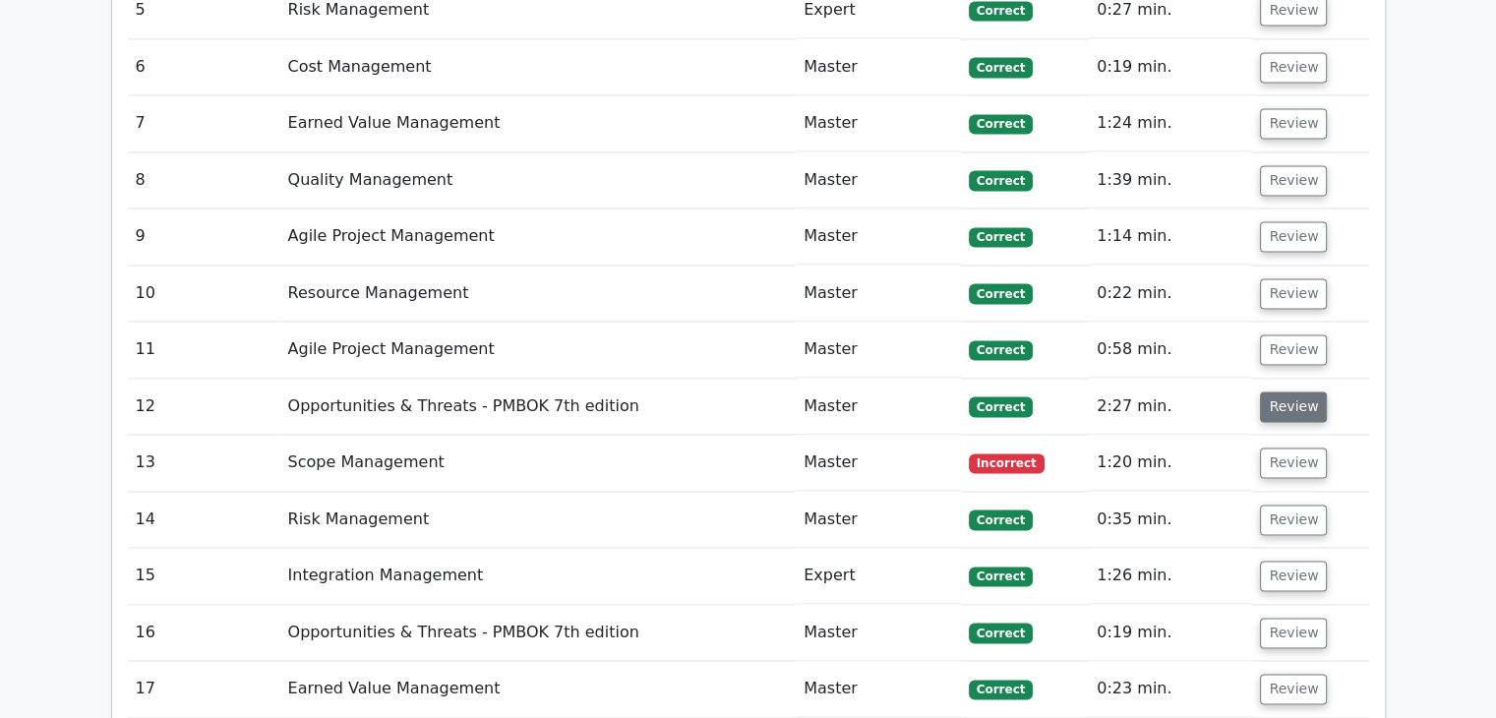
click at [1290, 391] on button "Review" at bounding box center [1293, 406] width 67 height 30
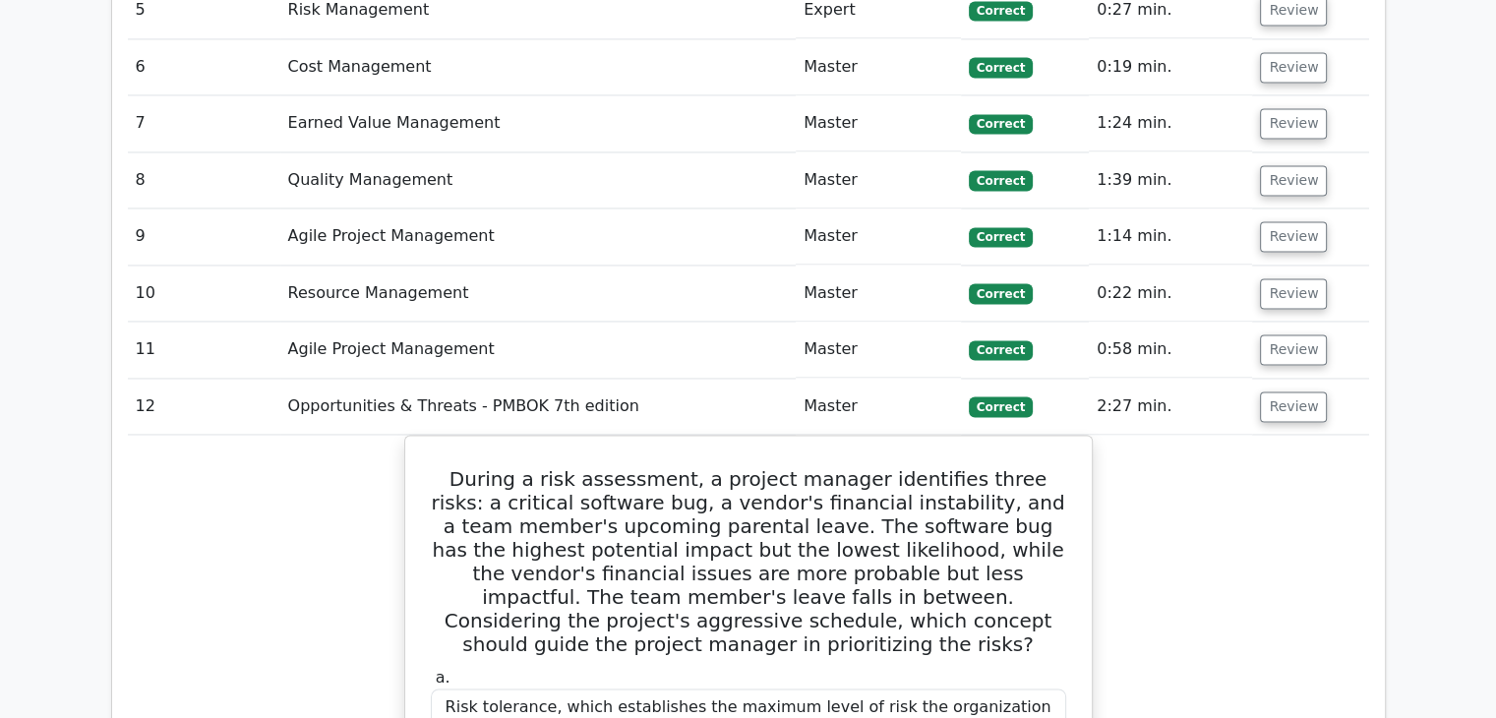
scroll to position [3048, 0]
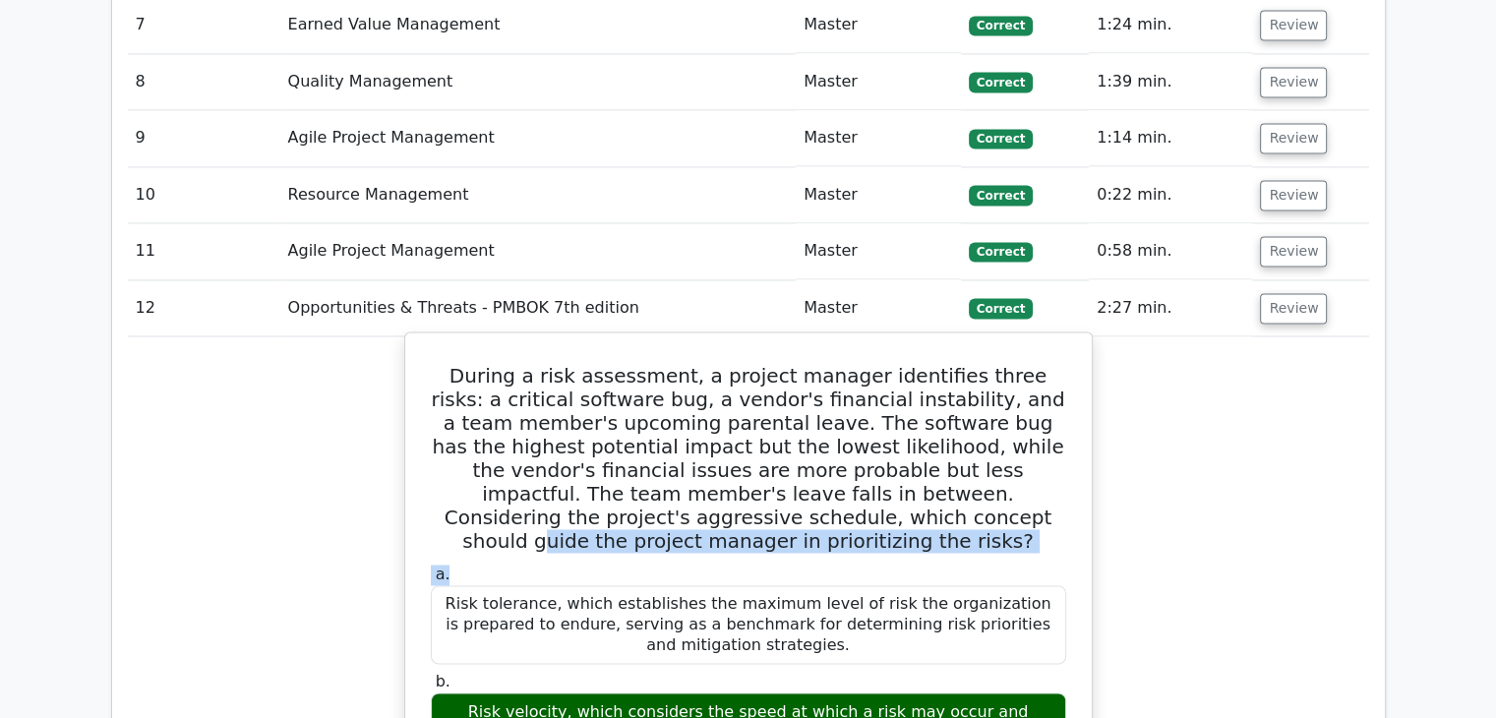
drag, startPoint x: 602, startPoint y: 448, endPoint x: 877, endPoint y: 461, distance: 275.6
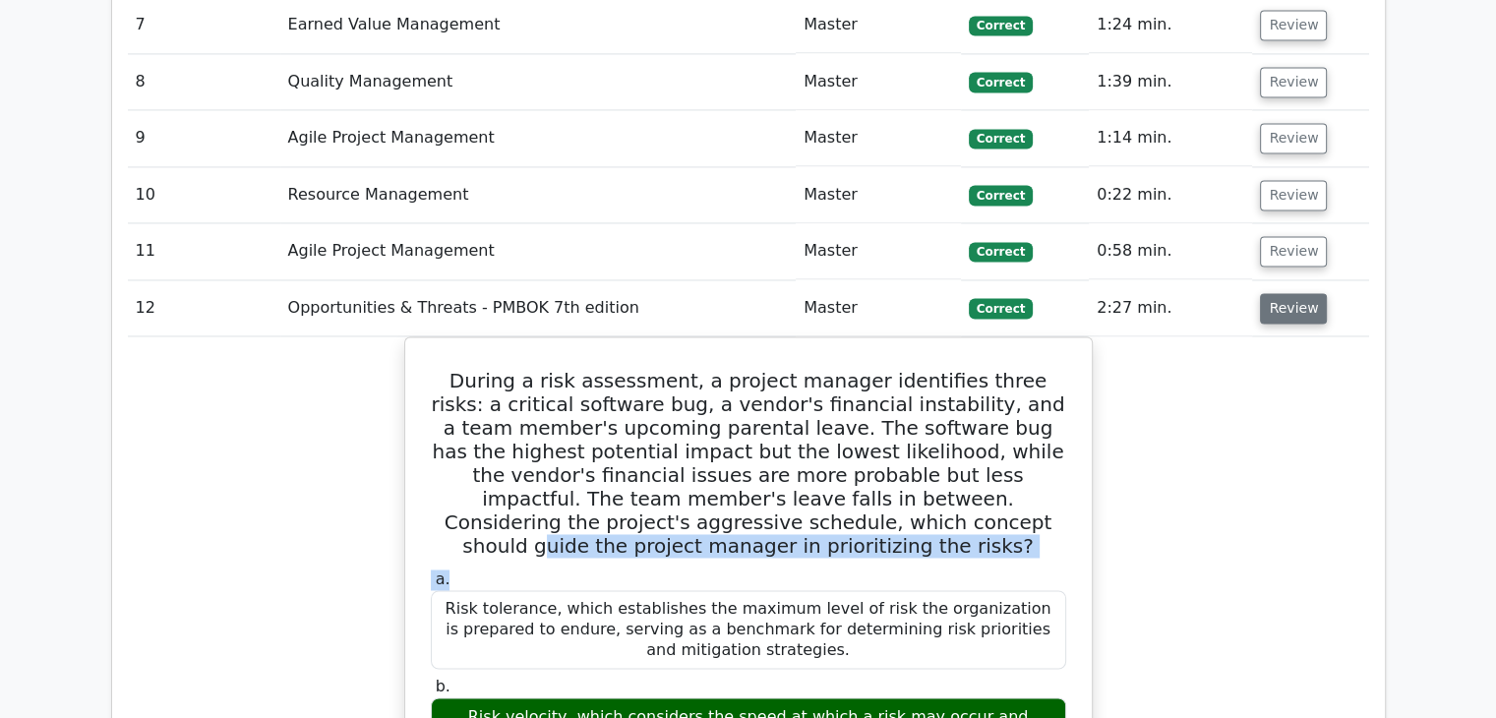
click at [1268, 293] on button "Review" at bounding box center [1293, 308] width 67 height 30
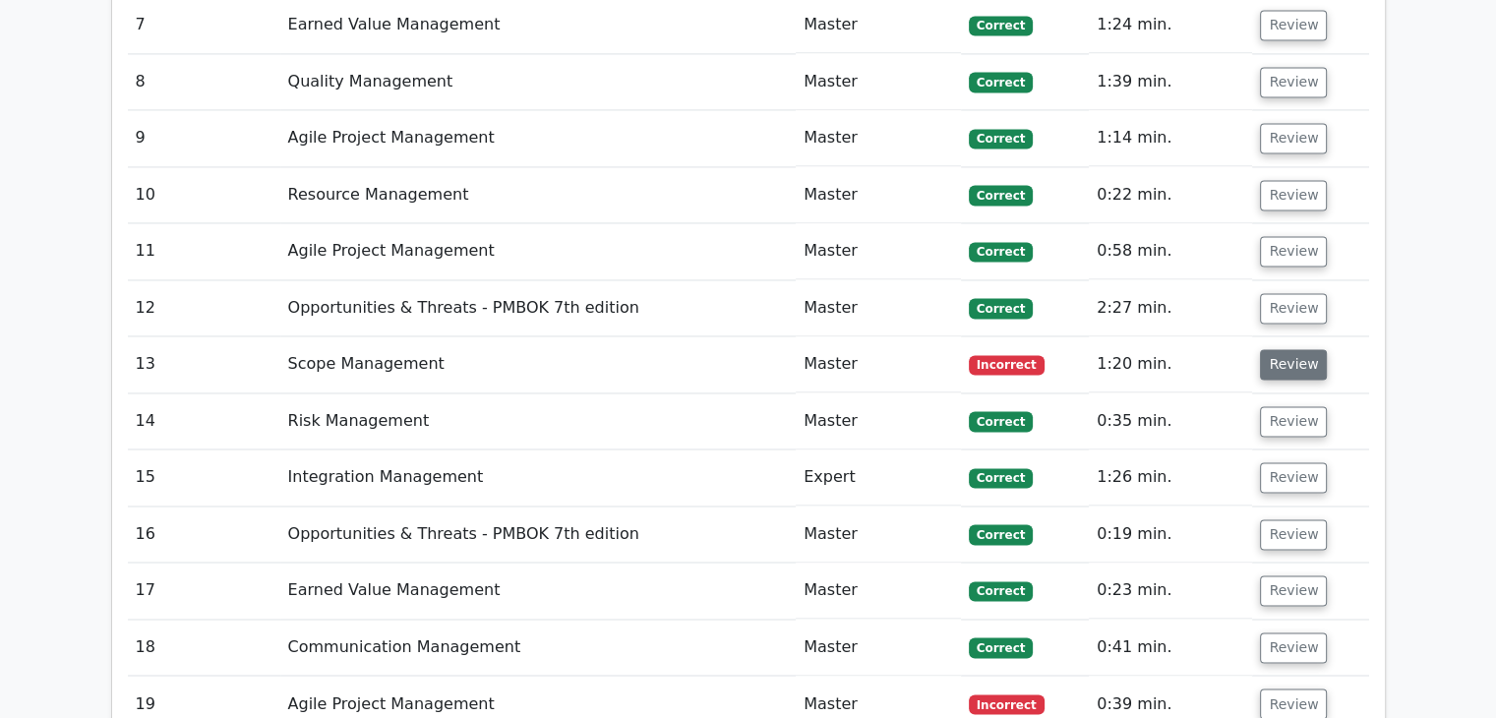
click at [1290, 349] on button "Review" at bounding box center [1293, 364] width 67 height 30
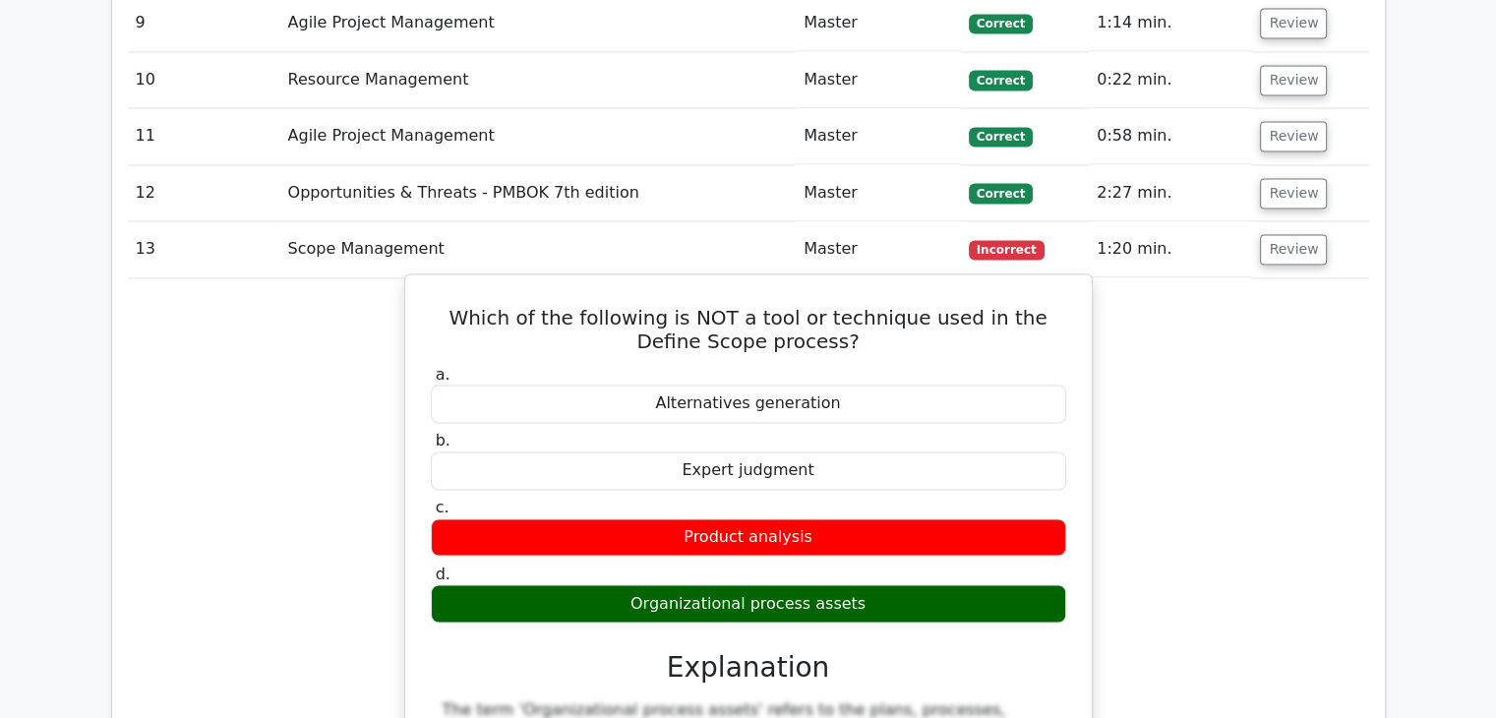
scroll to position [3147, 0]
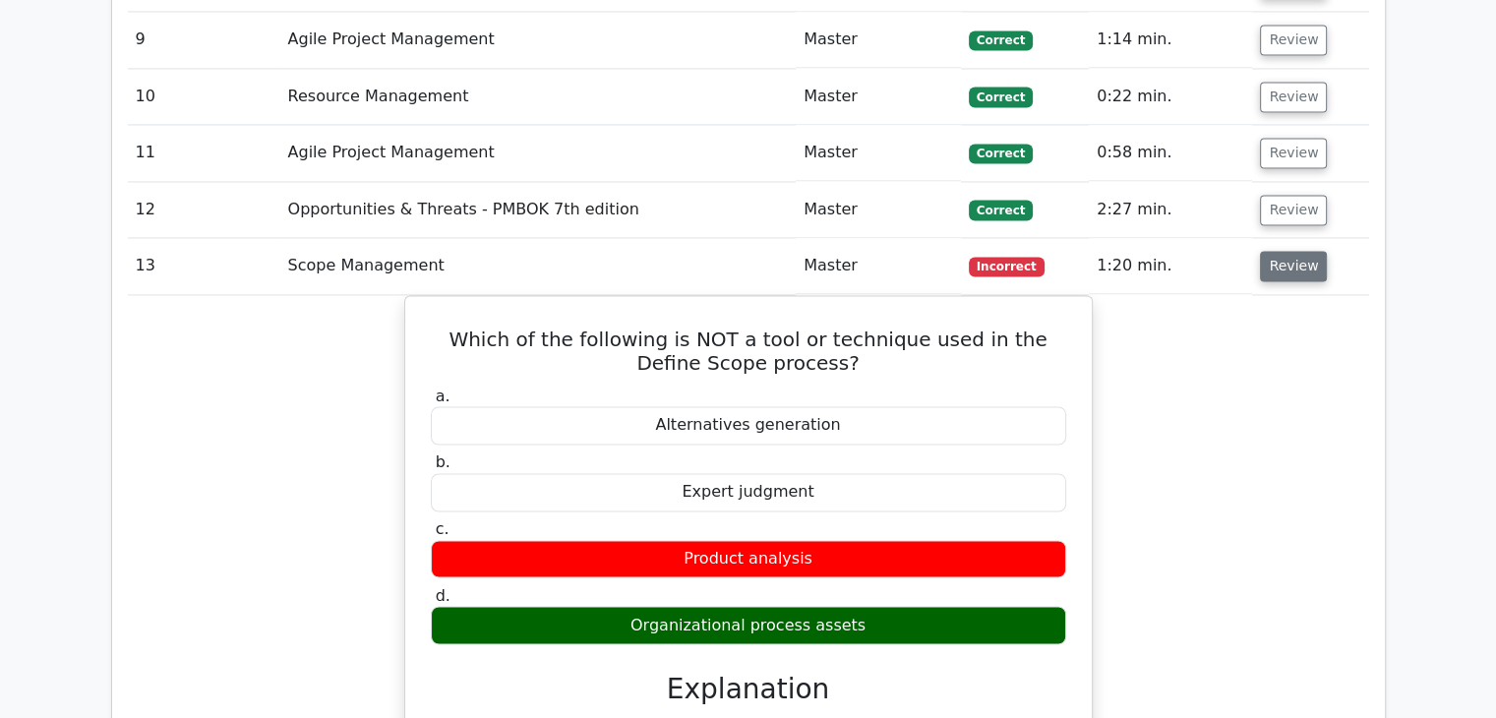
click at [1277, 251] on button "Review" at bounding box center [1293, 266] width 67 height 30
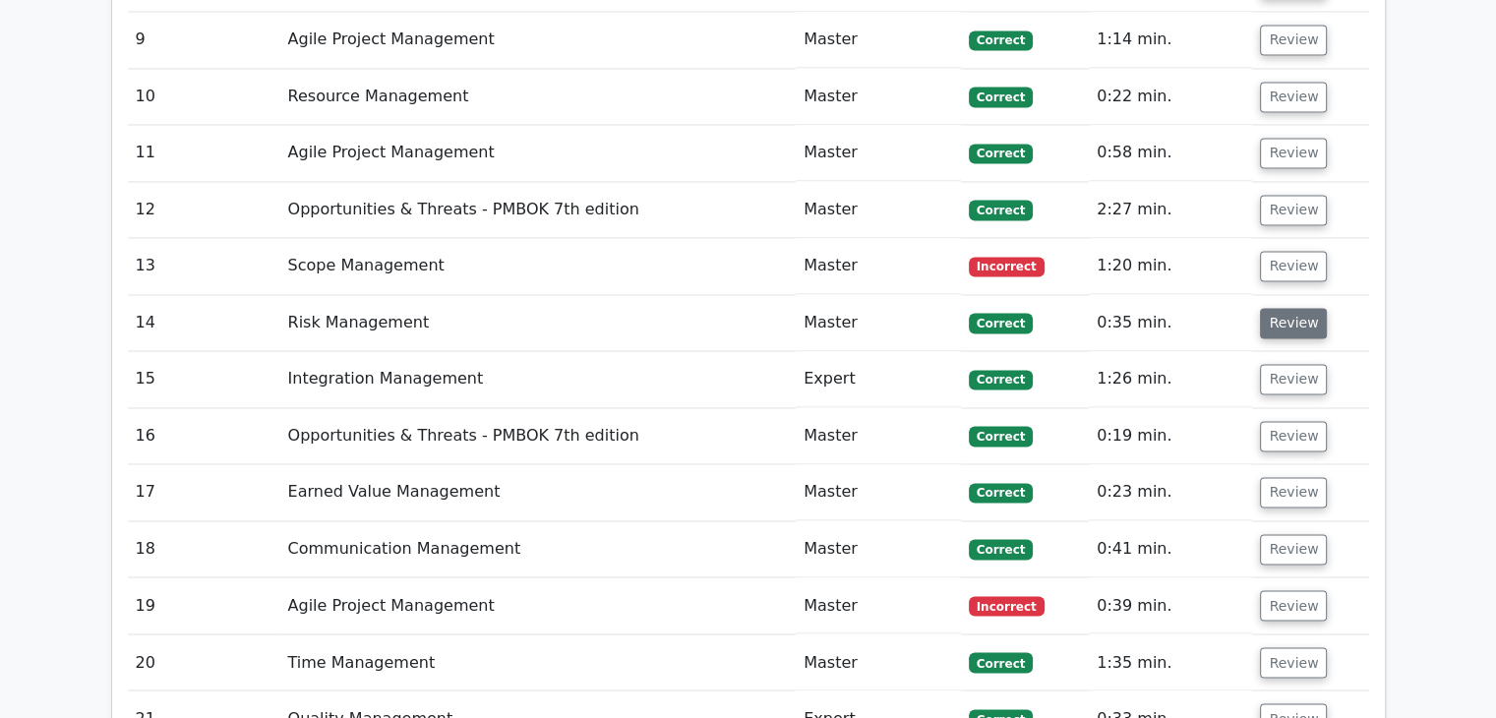
click at [1286, 308] on button "Review" at bounding box center [1293, 323] width 67 height 30
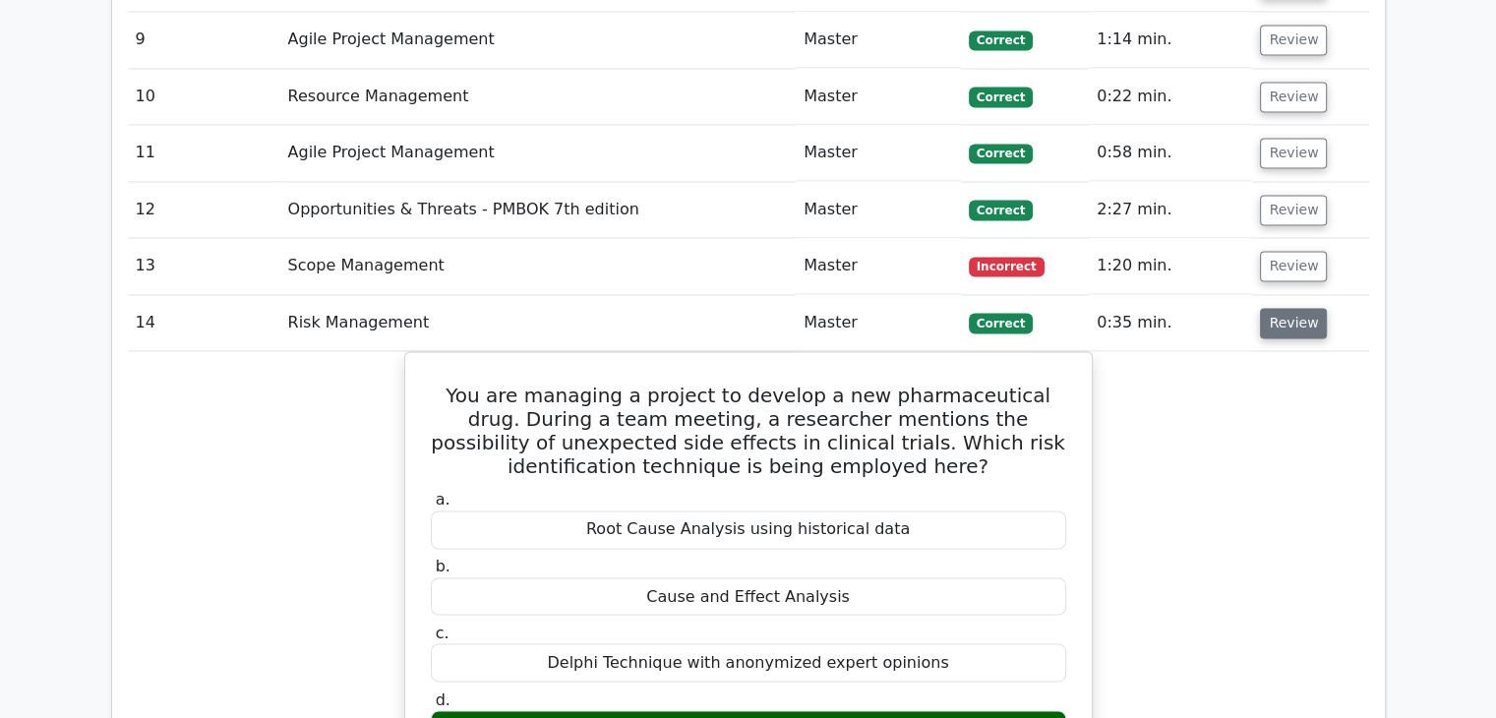
click at [1286, 308] on button "Review" at bounding box center [1293, 323] width 67 height 30
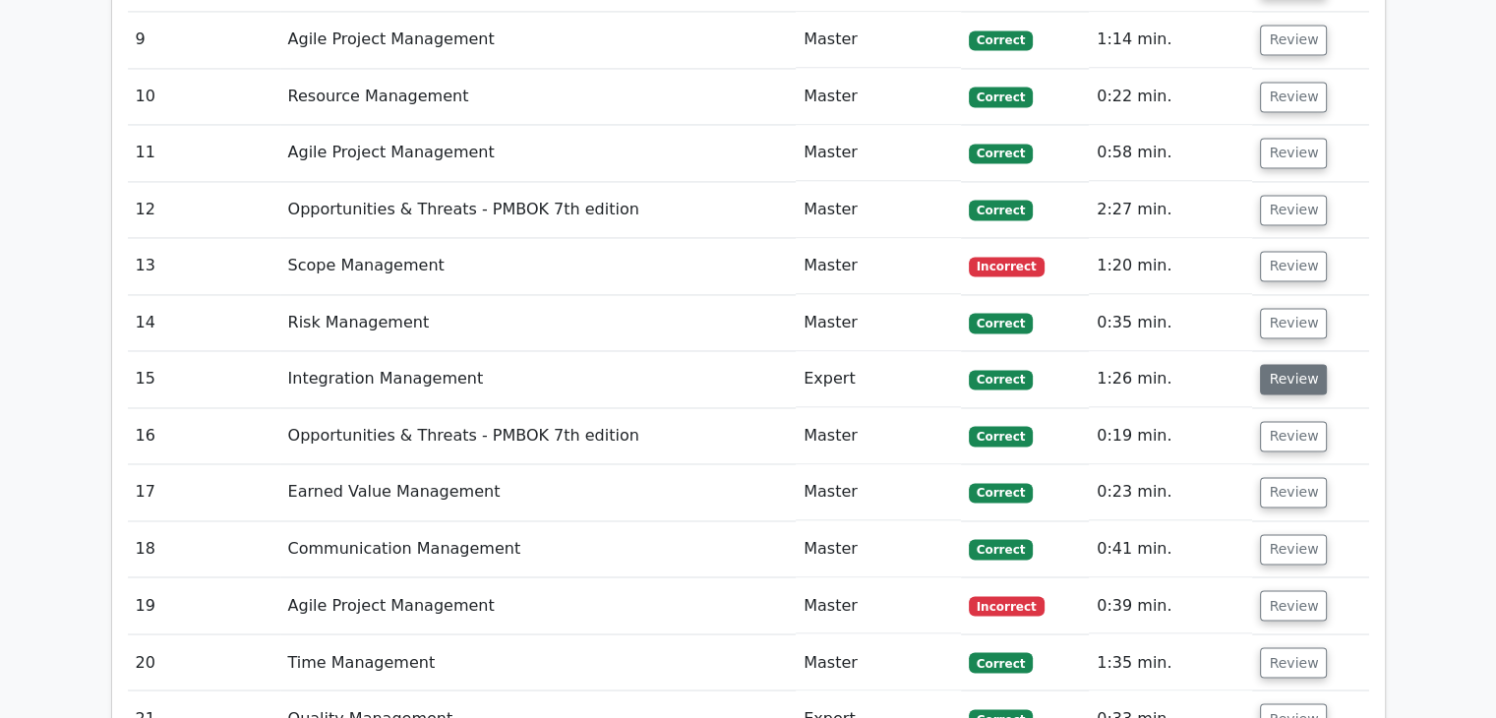
click at [1286, 364] on button "Review" at bounding box center [1293, 379] width 67 height 30
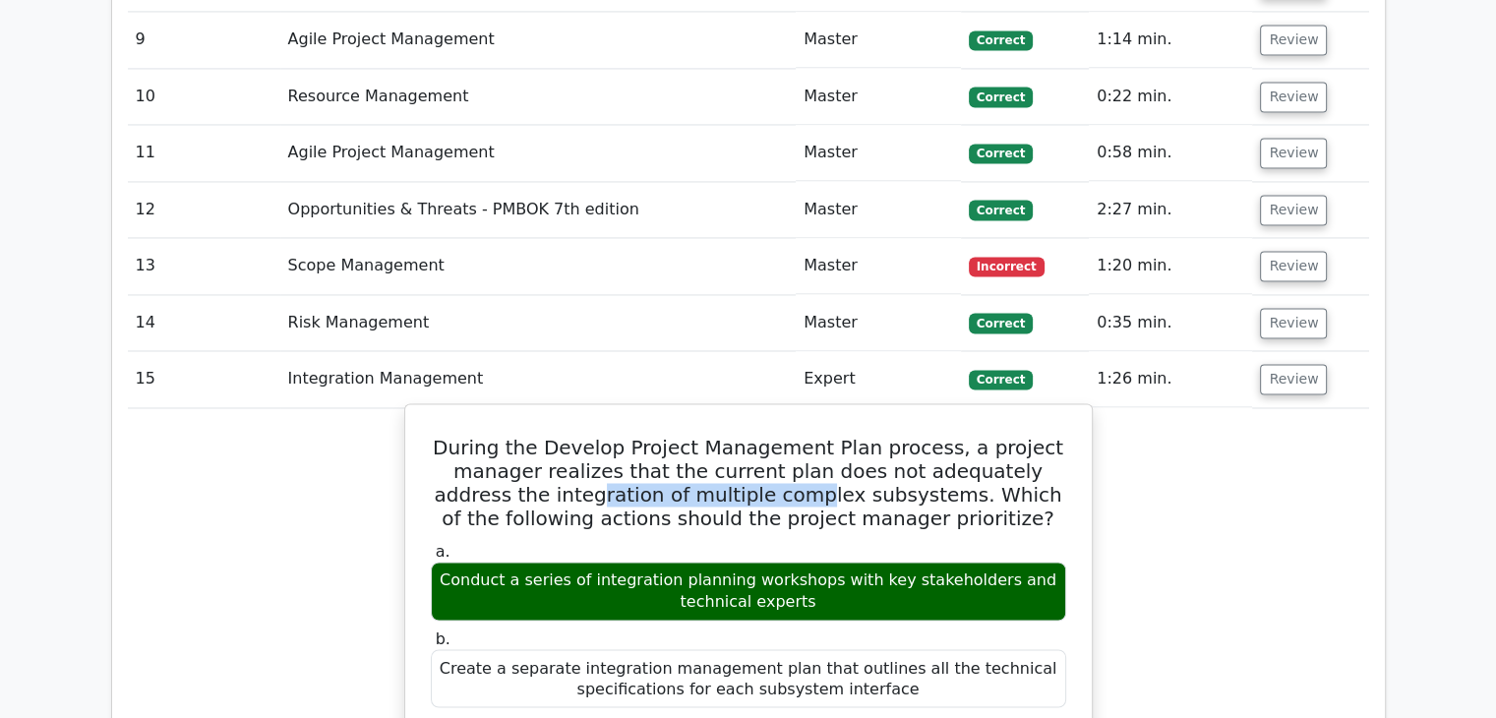
drag, startPoint x: 562, startPoint y: 419, endPoint x: 704, endPoint y: 417, distance: 141.6
click at [704, 436] on h5 "During the Develop Project Management Plan process, a project manager realizes …" at bounding box center [748, 483] width 639 height 94
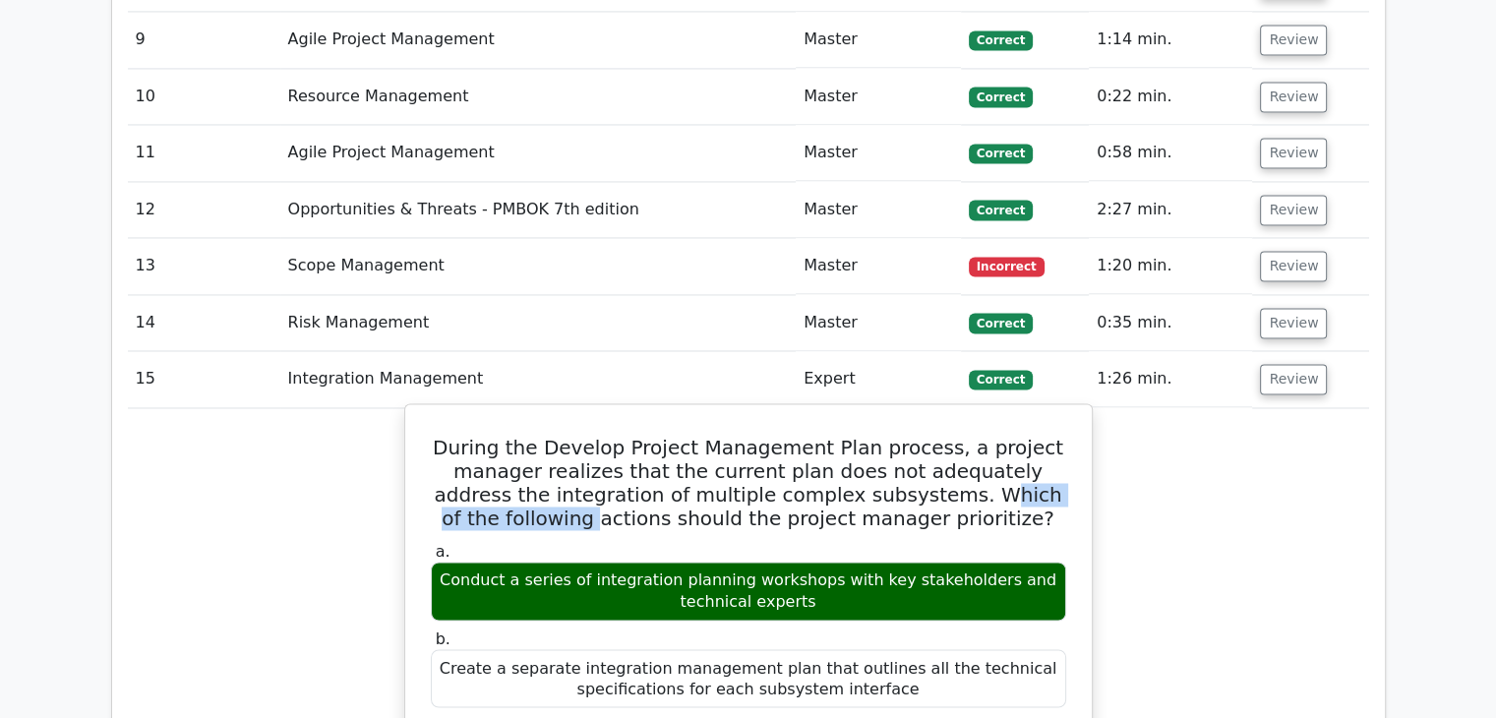
drag, startPoint x: 585, startPoint y: 438, endPoint x: 856, endPoint y: 416, distance: 272.2
click at [856, 436] on h5 "During the Develop Project Management Plan process, a project manager realizes …" at bounding box center [748, 483] width 639 height 94
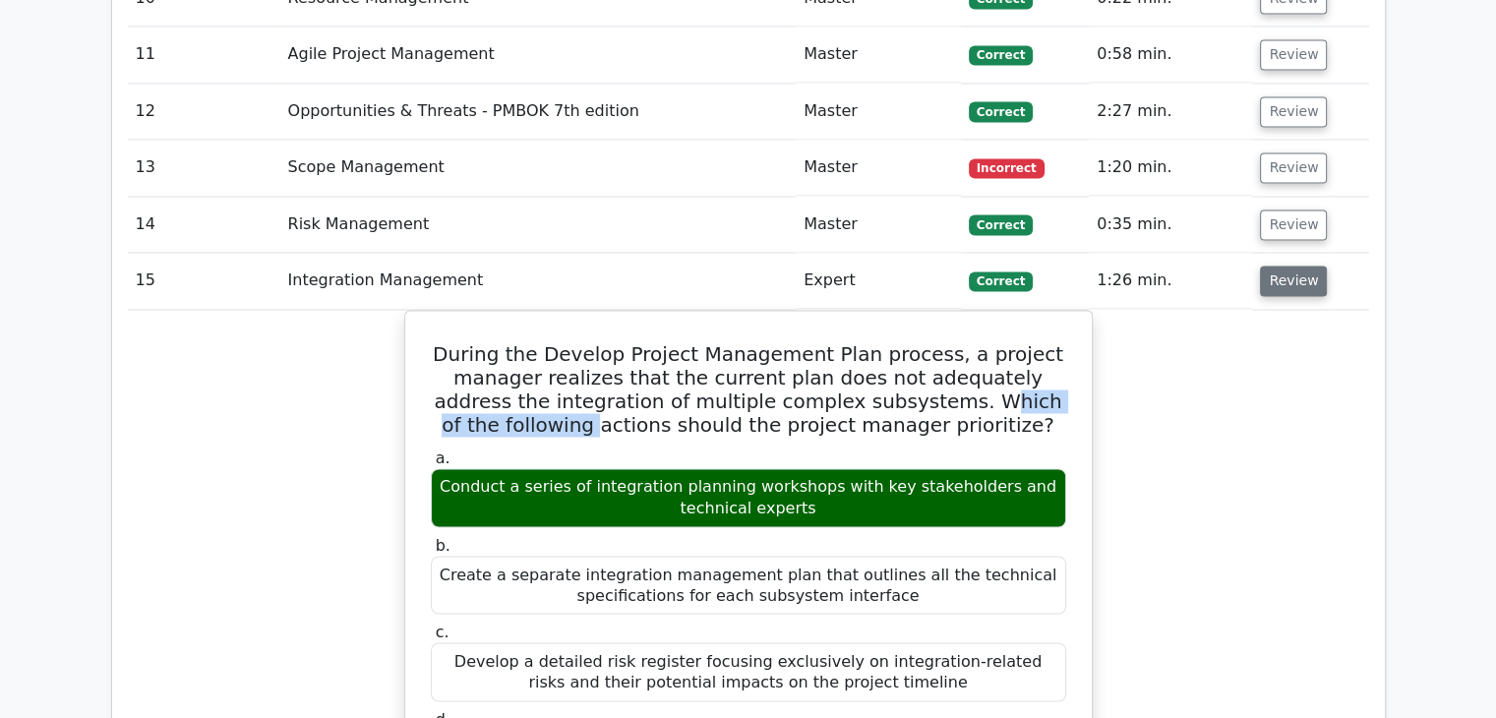
click at [1292, 265] on button "Review" at bounding box center [1293, 280] width 67 height 30
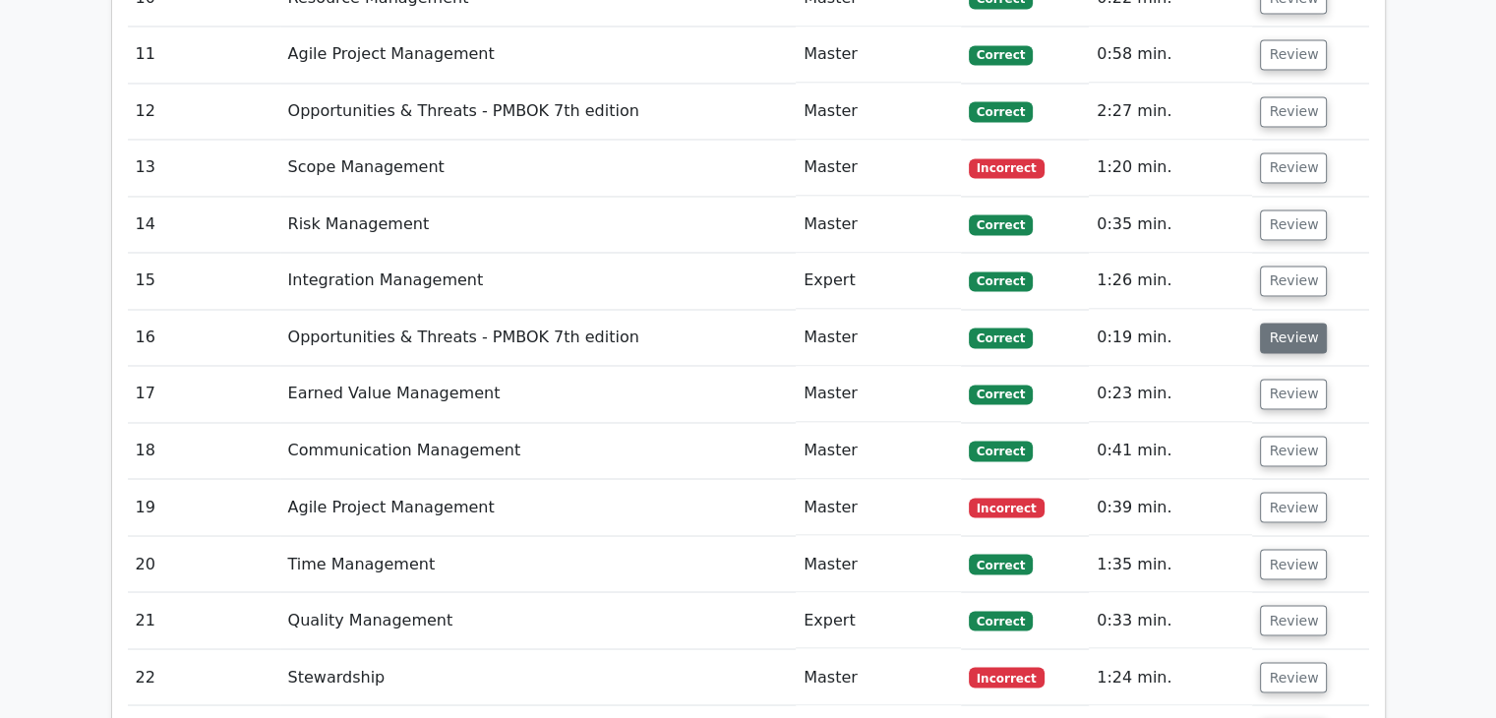
click at [1288, 323] on button "Review" at bounding box center [1293, 338] width 67 height 30
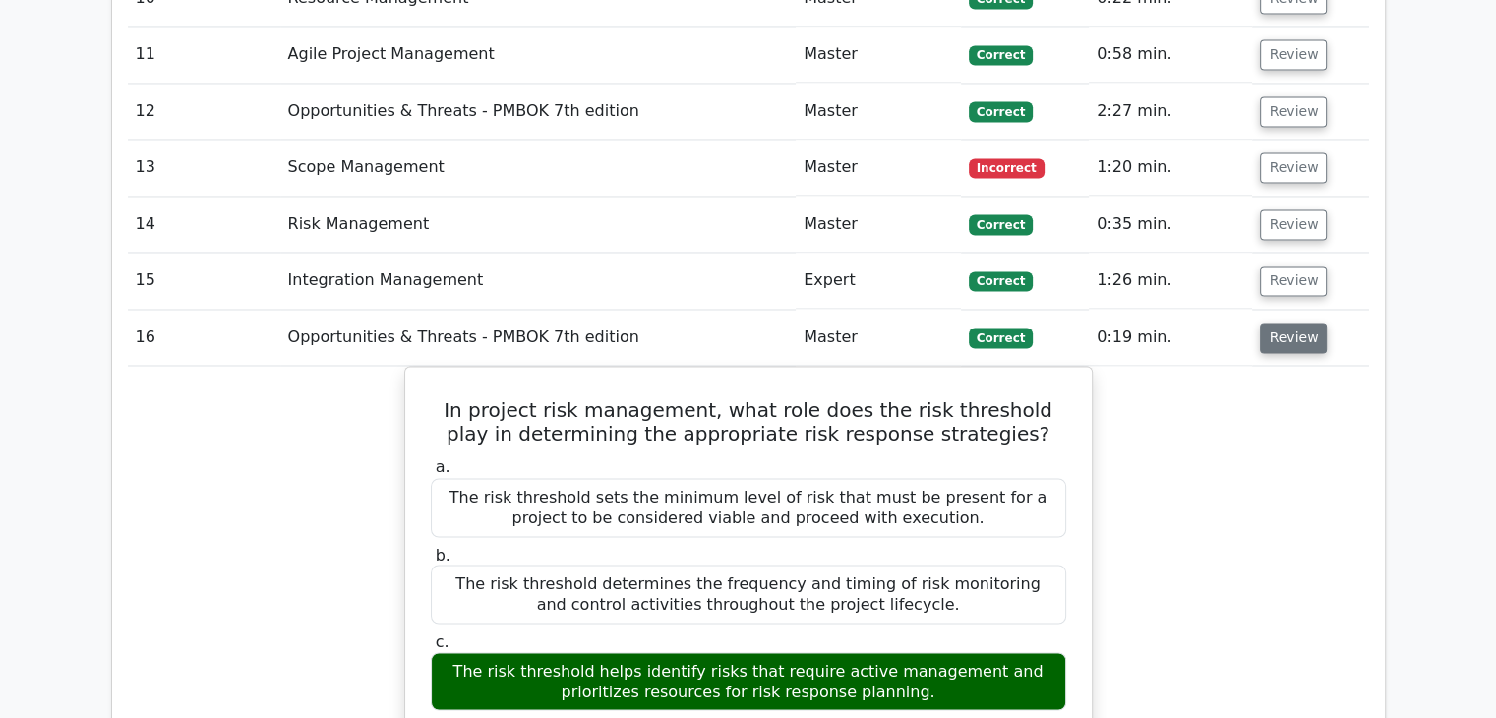
click at [1294, 323] on button "Review" at bounding box center [1293, 338] width 67 height 30
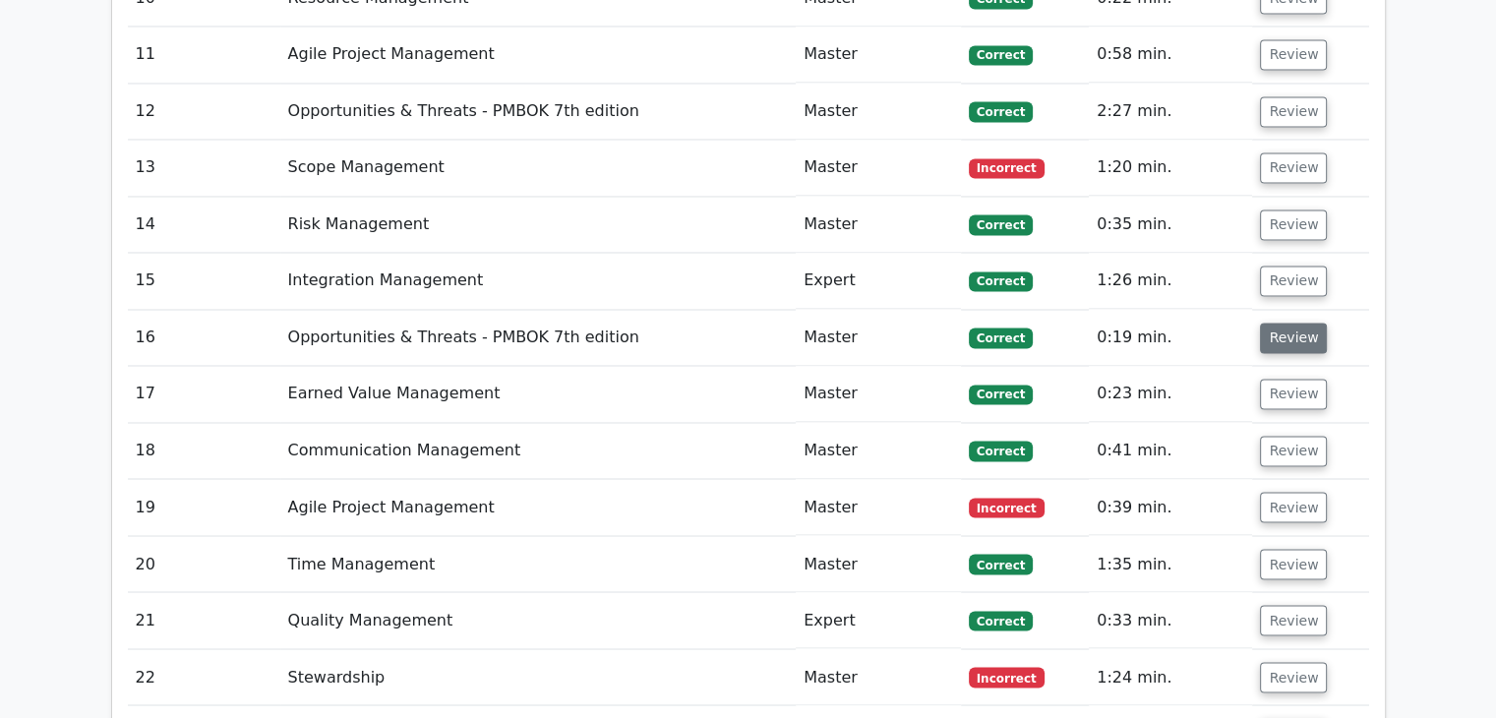
click at [1287, 323] on button "Review" at bounding box center [1293, 338] width 67 height 30
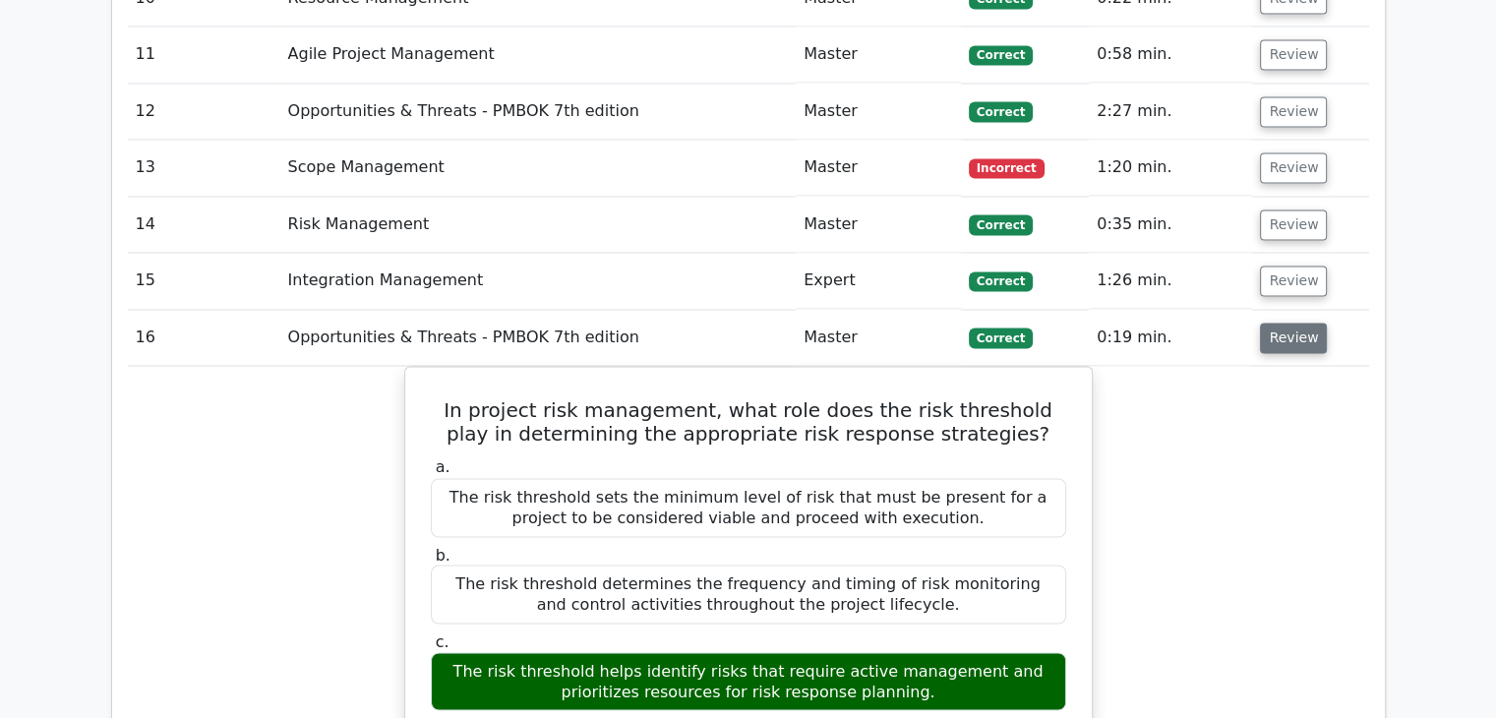
click at [1289, 323] on button "Review" at bounding box center [1293, 338] width 67 height 30
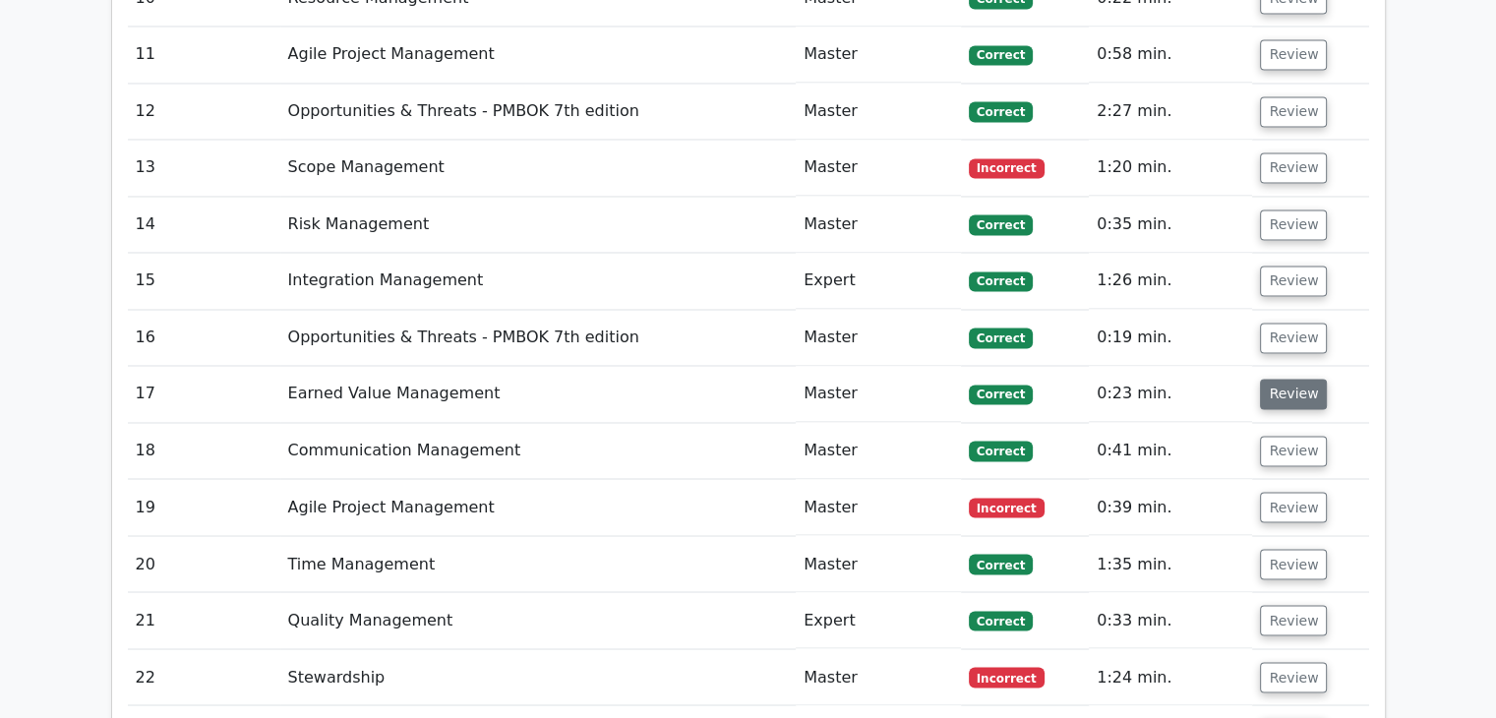
click at [1279, 379] on button "Review" at bounding box center [1293, 394] width 67 height 30
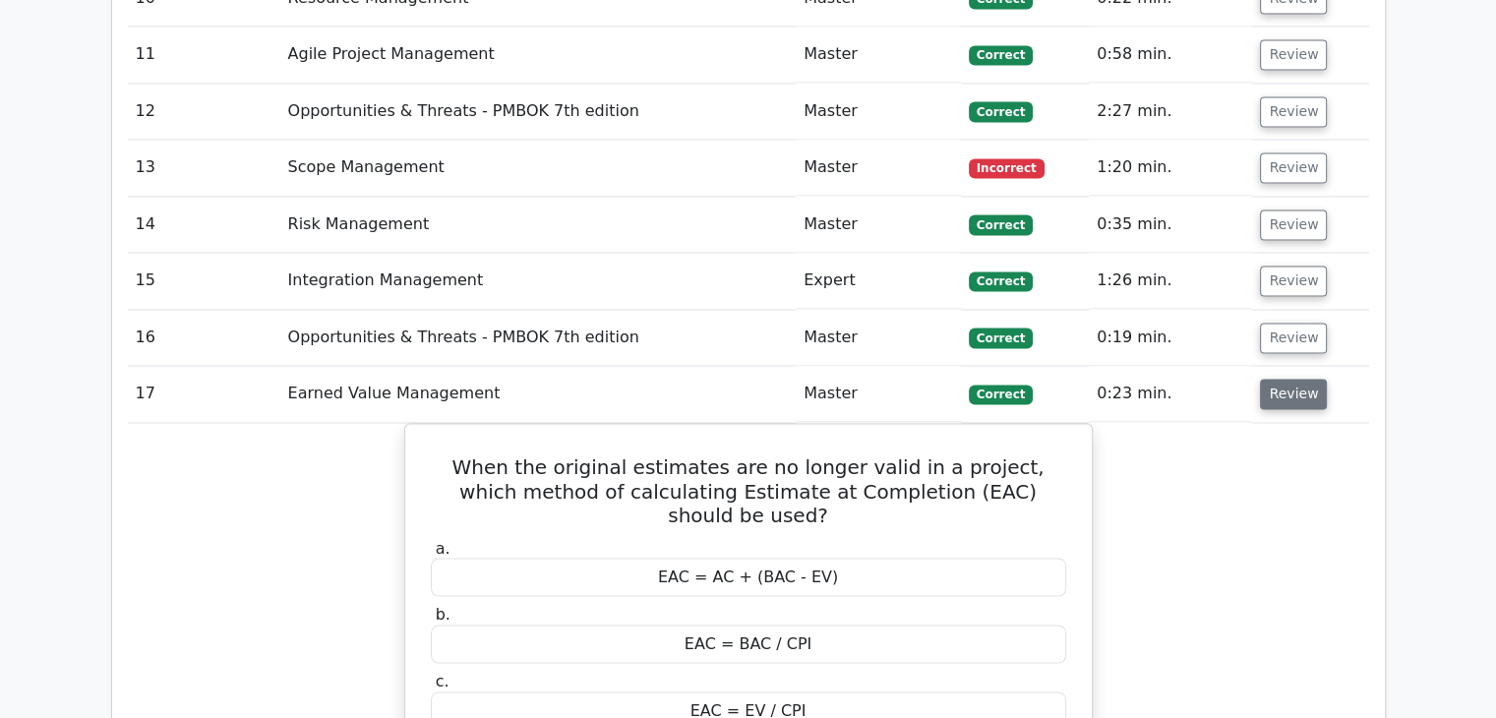
click at [1282, 379] on button "Review" at bounding box center [1293, 394] width 67 height 30
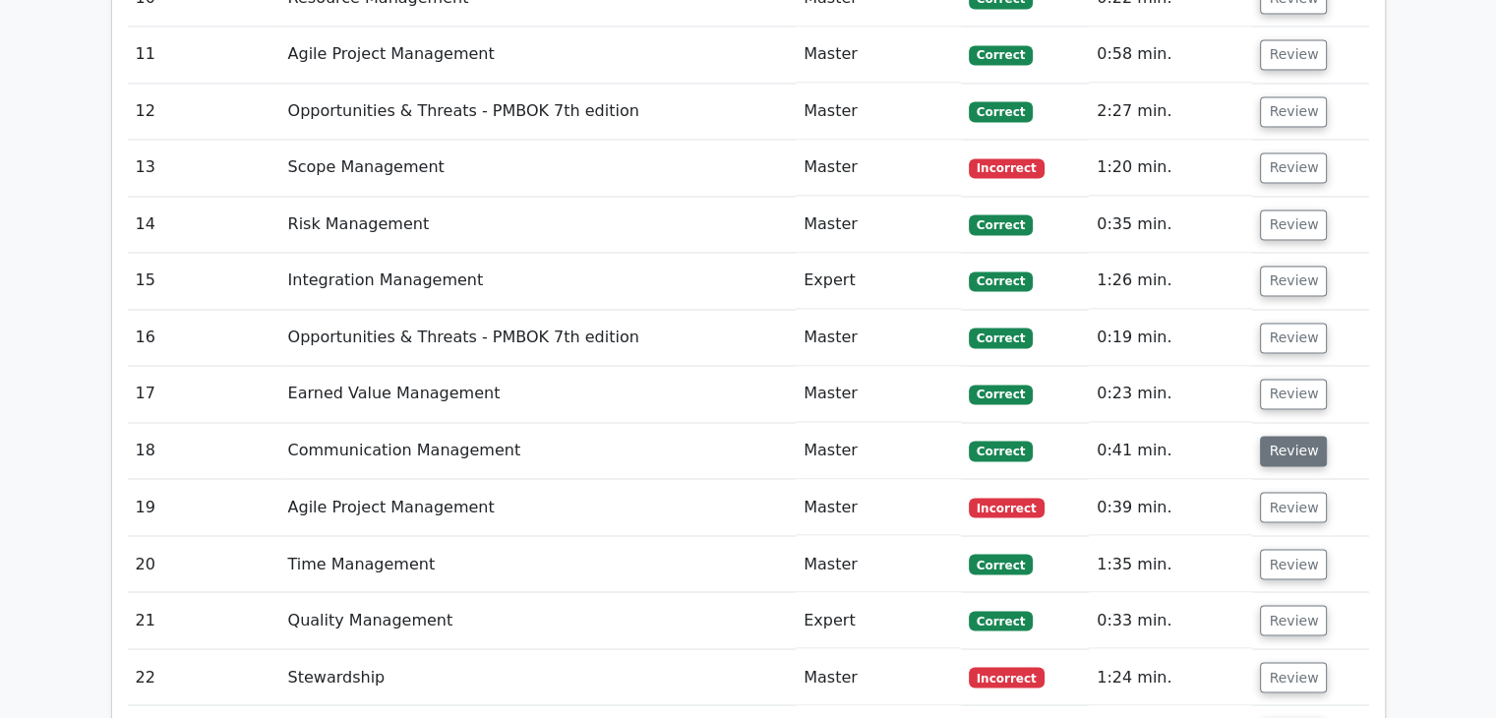
click at [1302, 436] on button "Review" at bounding box center [1293, 451] width 67 height 30
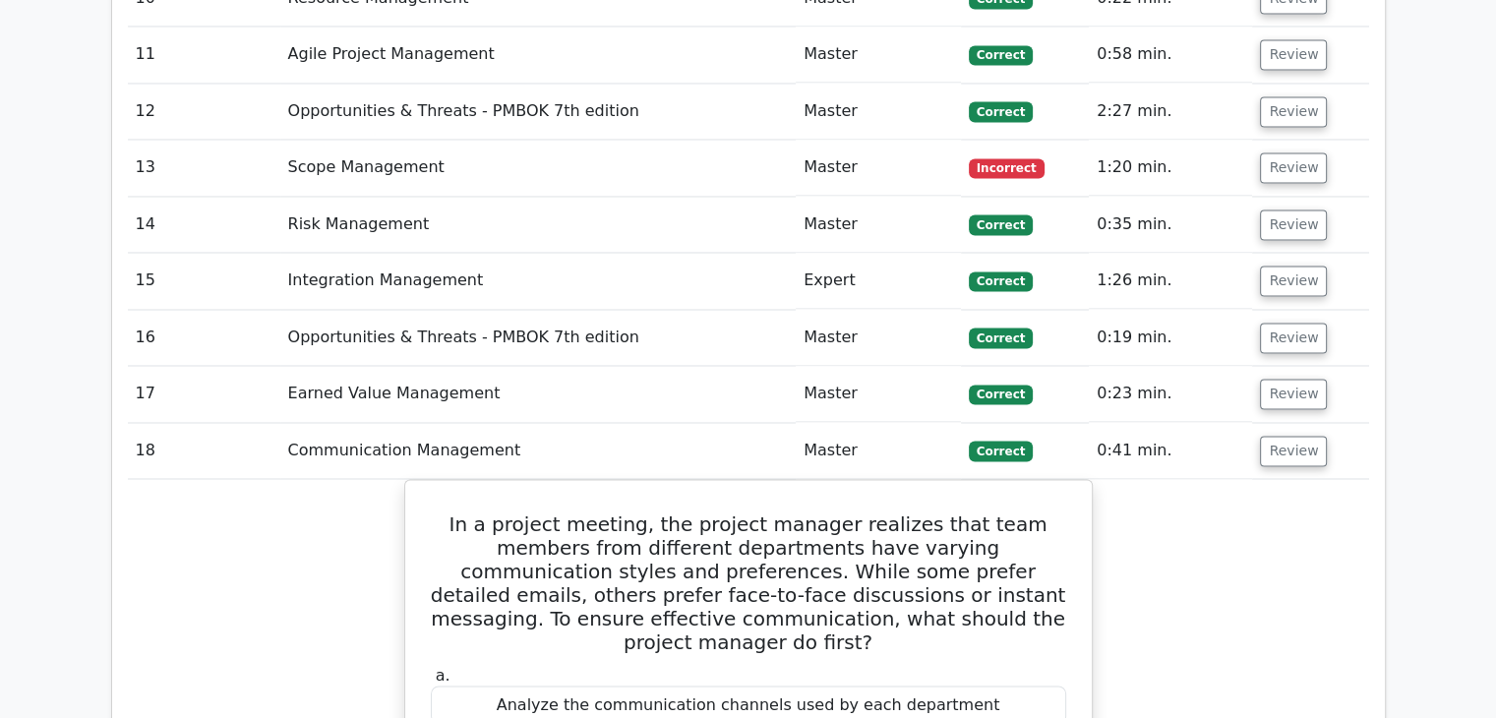
scroll to position [3442, 0]
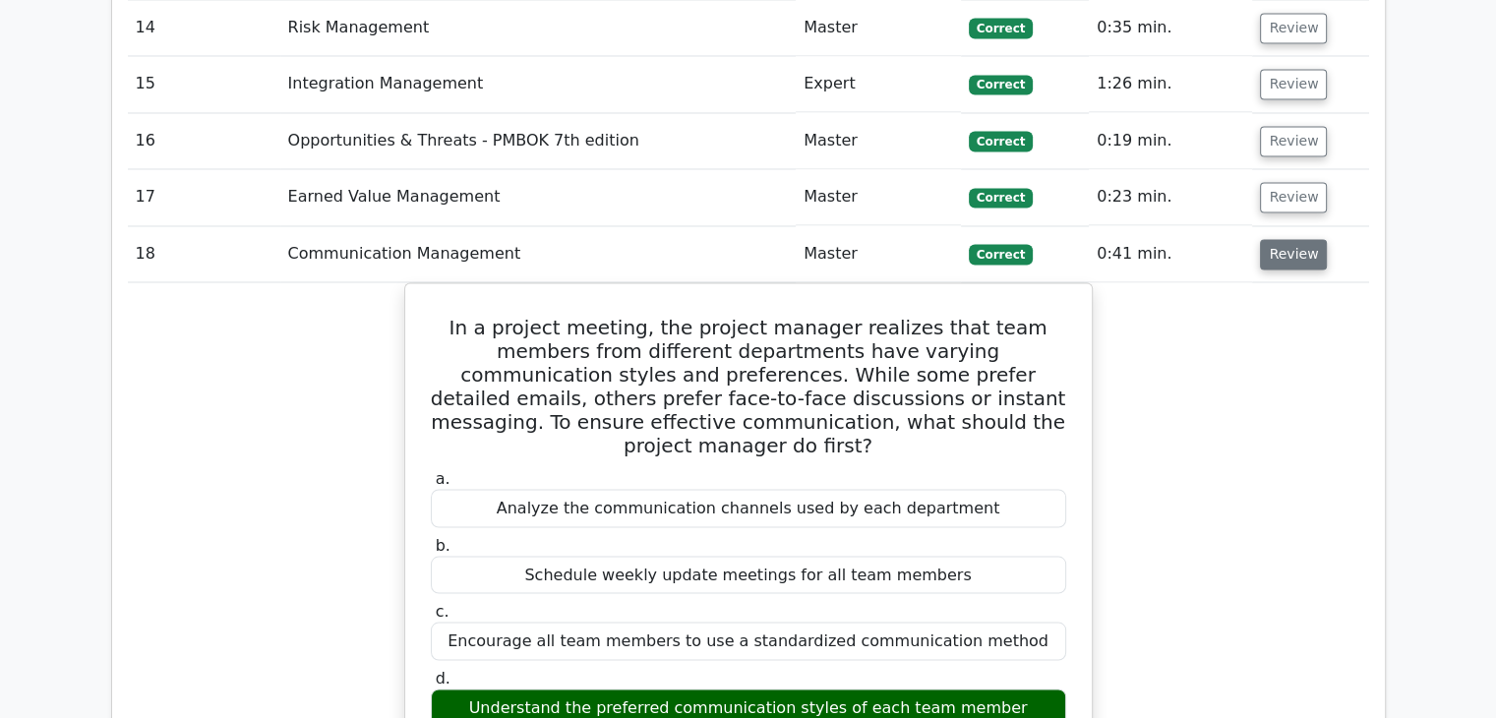
click at [1298, 239] on button "Review" at bounding box center [1293, 254] width 67 height 30
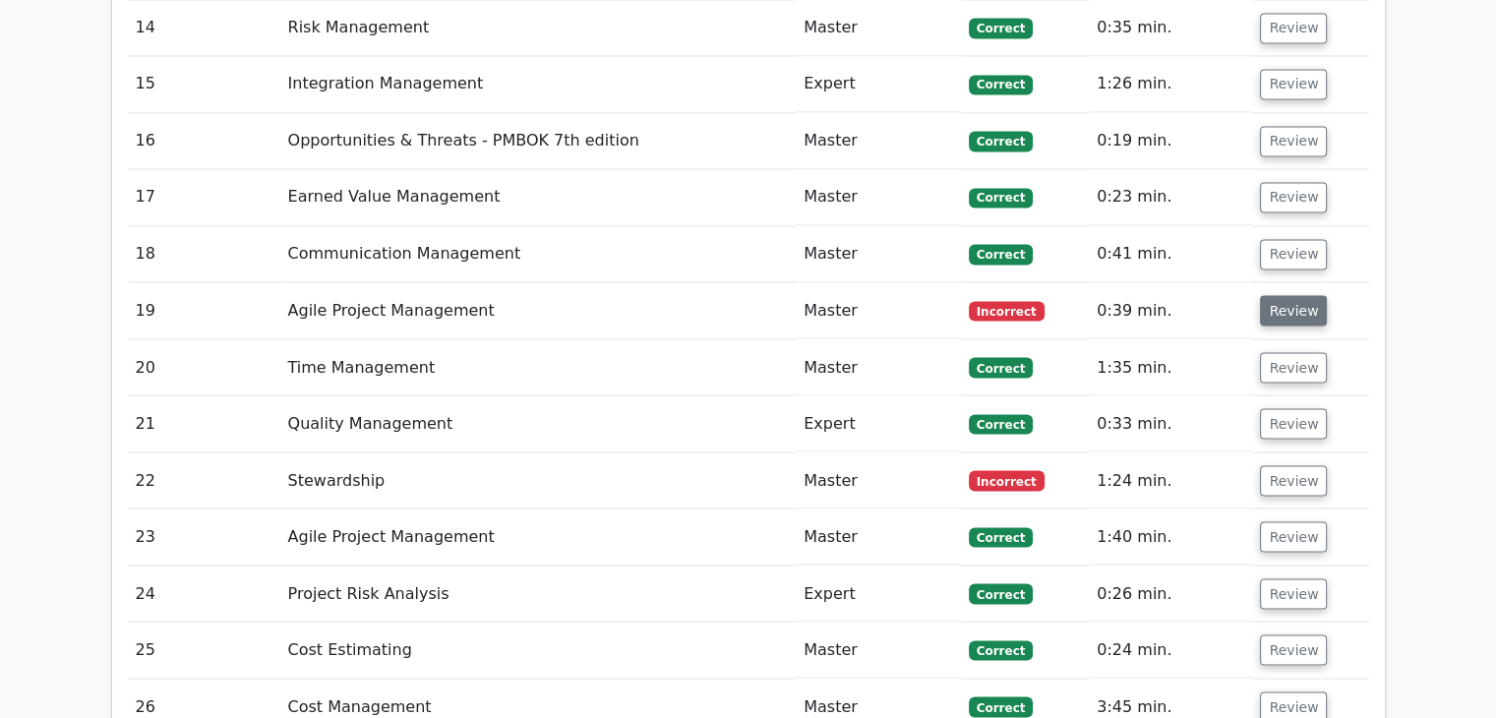
click at [1289, 295] on button "Review" at bounding box center [1293, 310] width 67 height 30
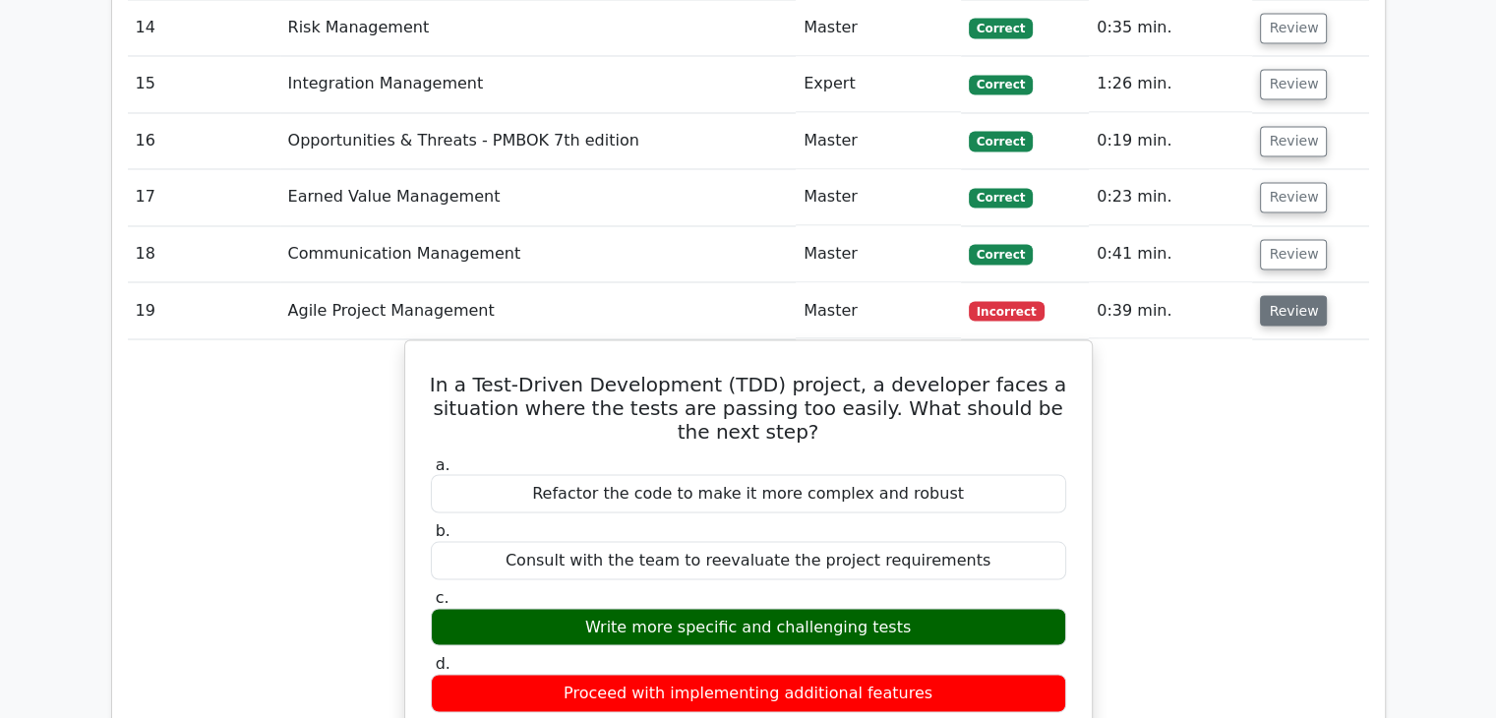
click at [1286, 295] on button "Review" at bounding box center [1293, 310] width 67 height 30
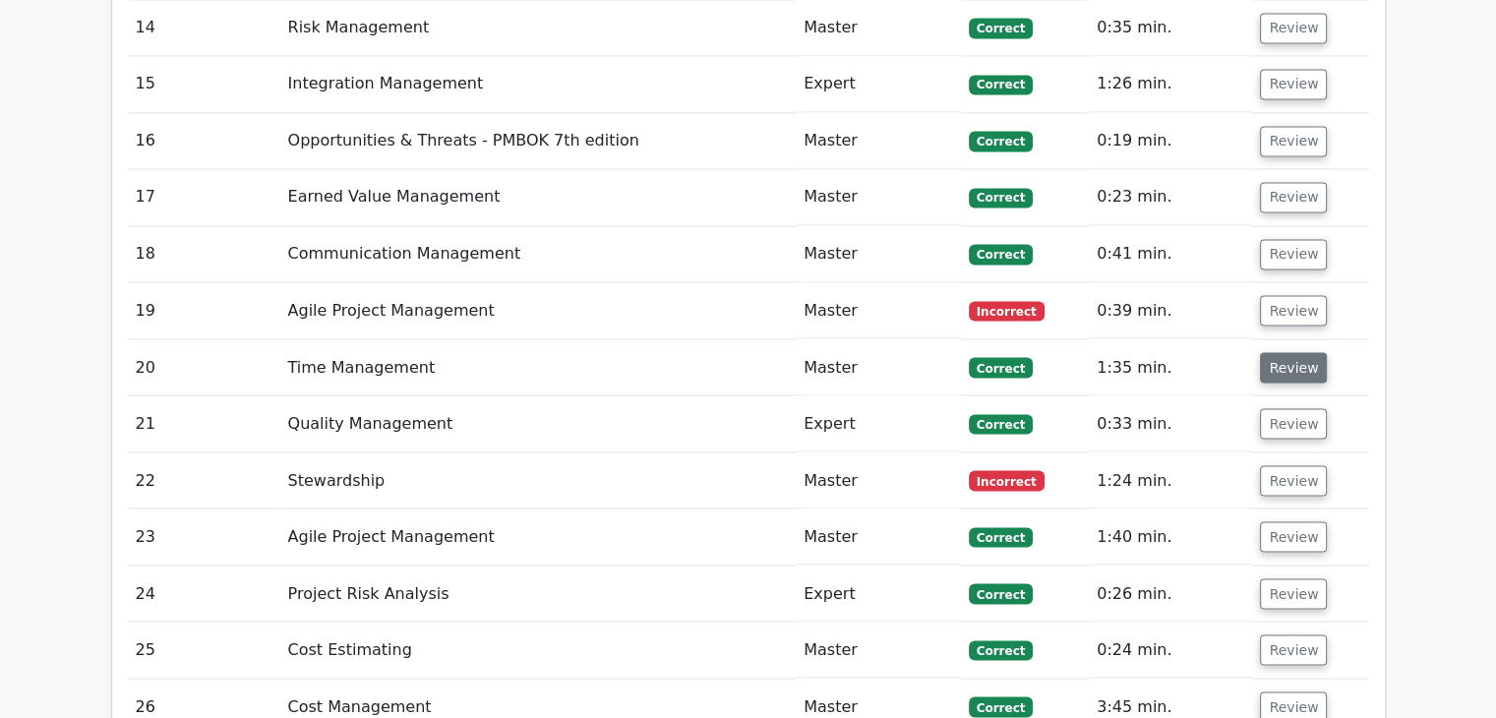
click at [1297, 352] on button "Review" at bounding box center [1293, 367] width 67 height 30
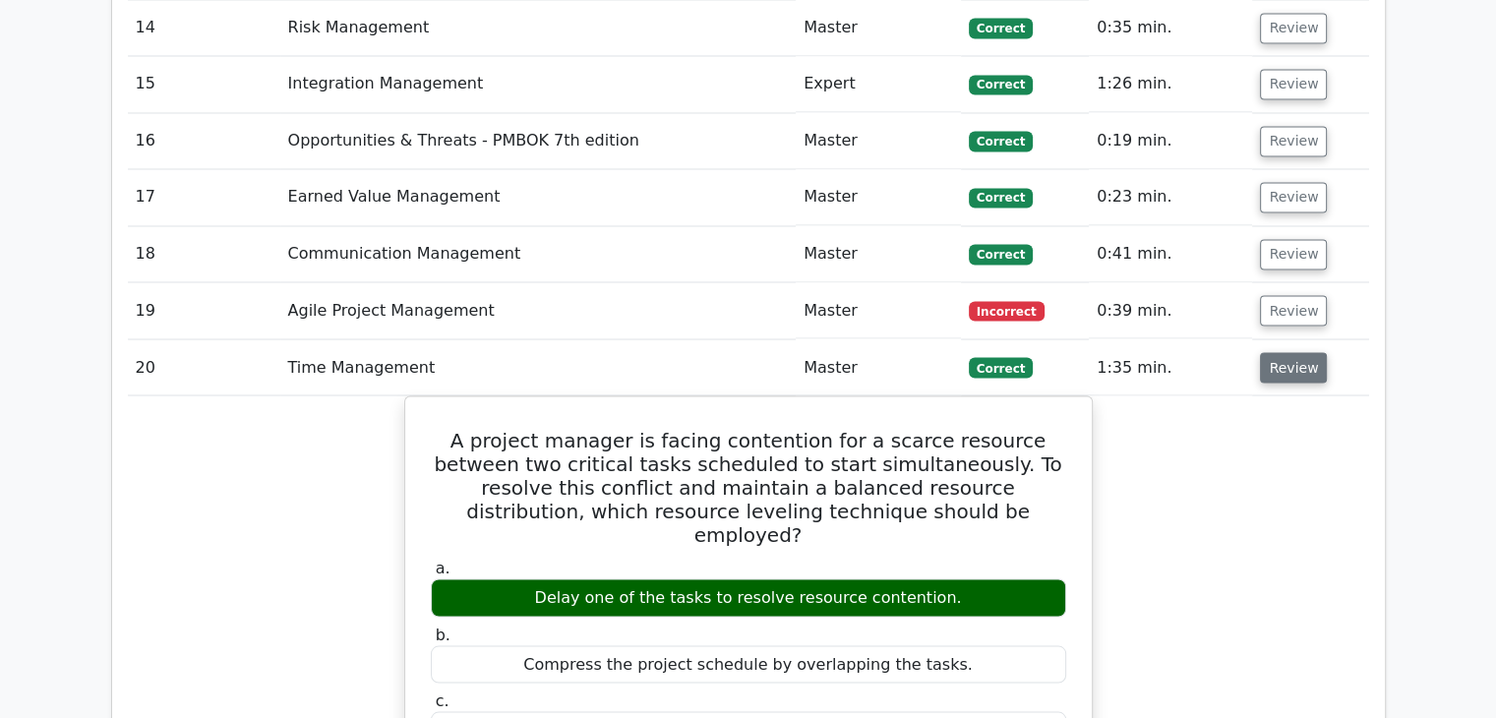
click at [1296, 352] on button "Review" at bounding box center [1293, 367] width 67 height 30
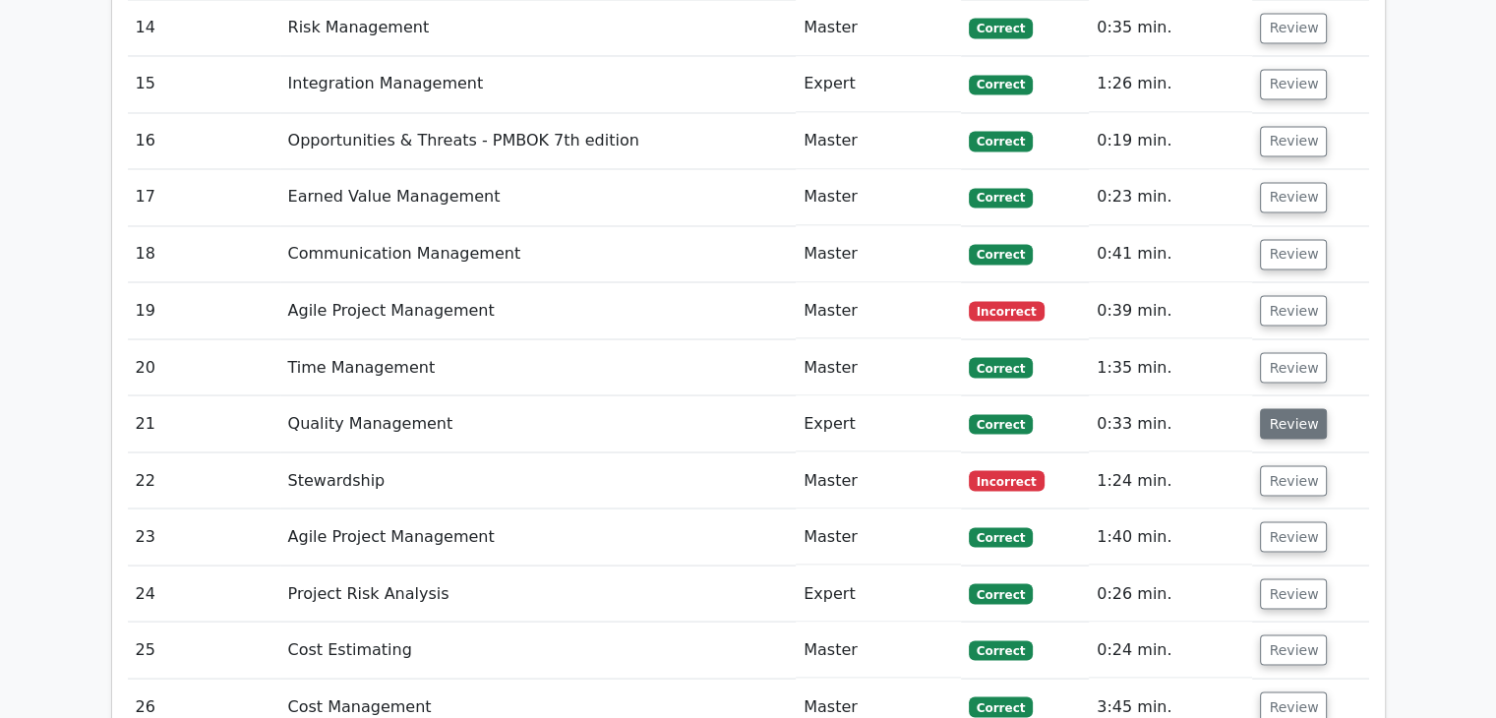
click at [1302, 408] on button "Review" at bounding box center [1293, 423] width 67 height 30
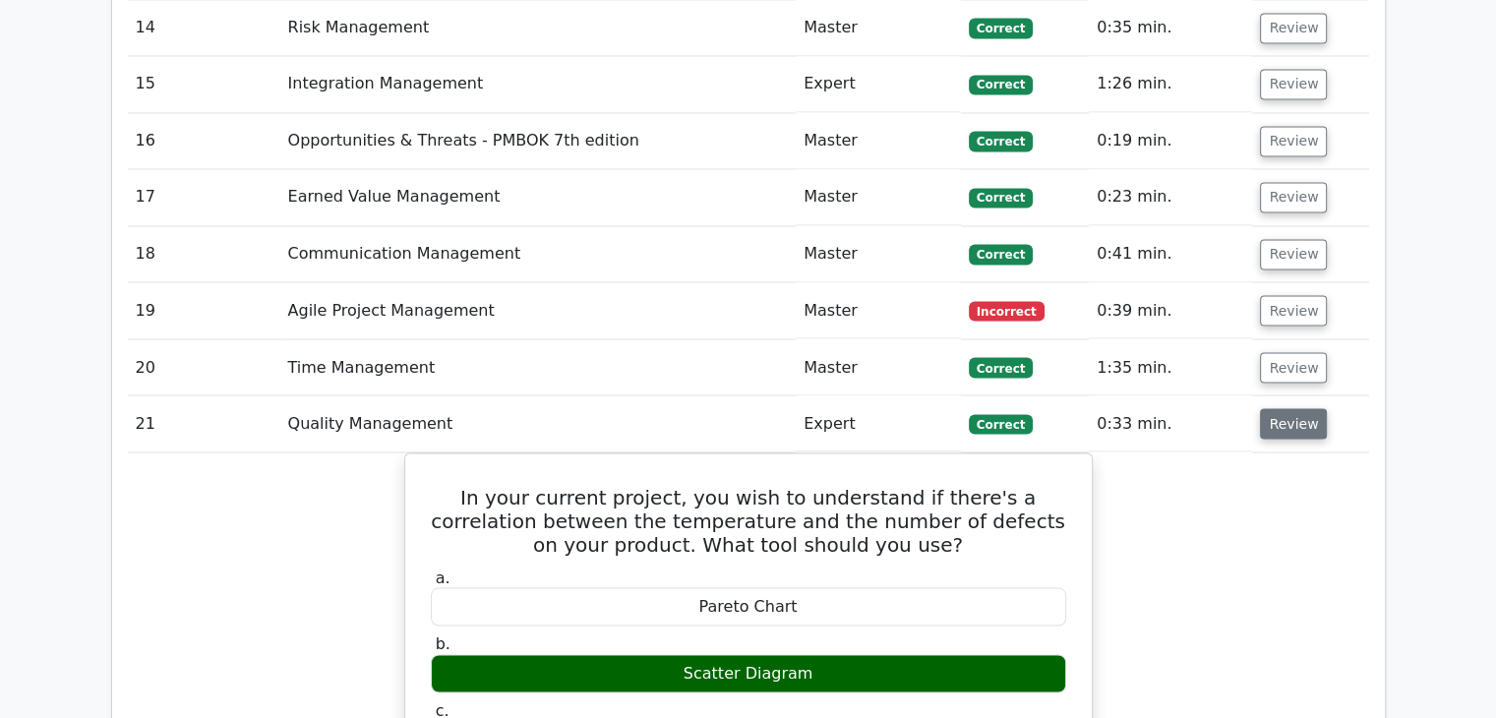
click at [1302, 408] on button "Review" at bounding box center [1293, 423] width 67 height 30
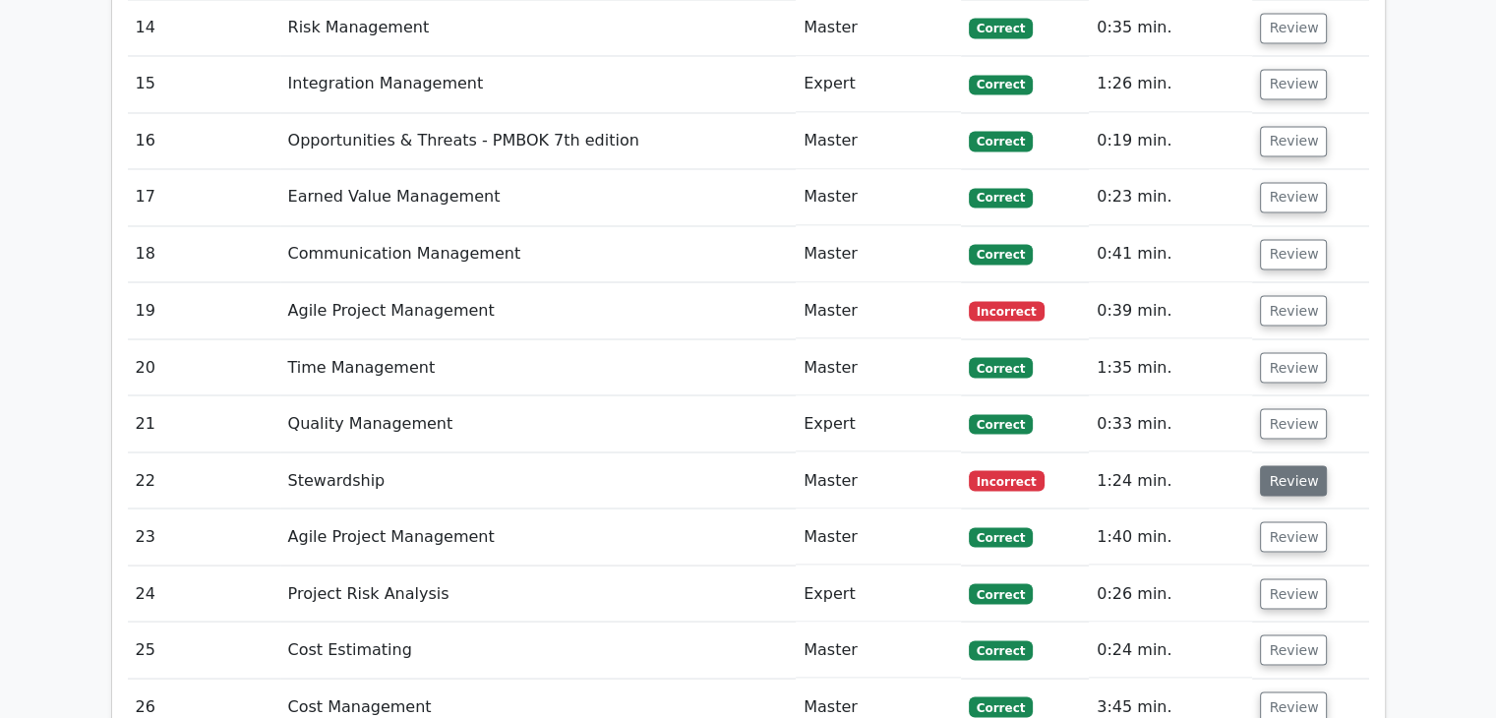
click at [1300, 465] on button "Review" at bounding box center [1293, 480] width 67 height 30
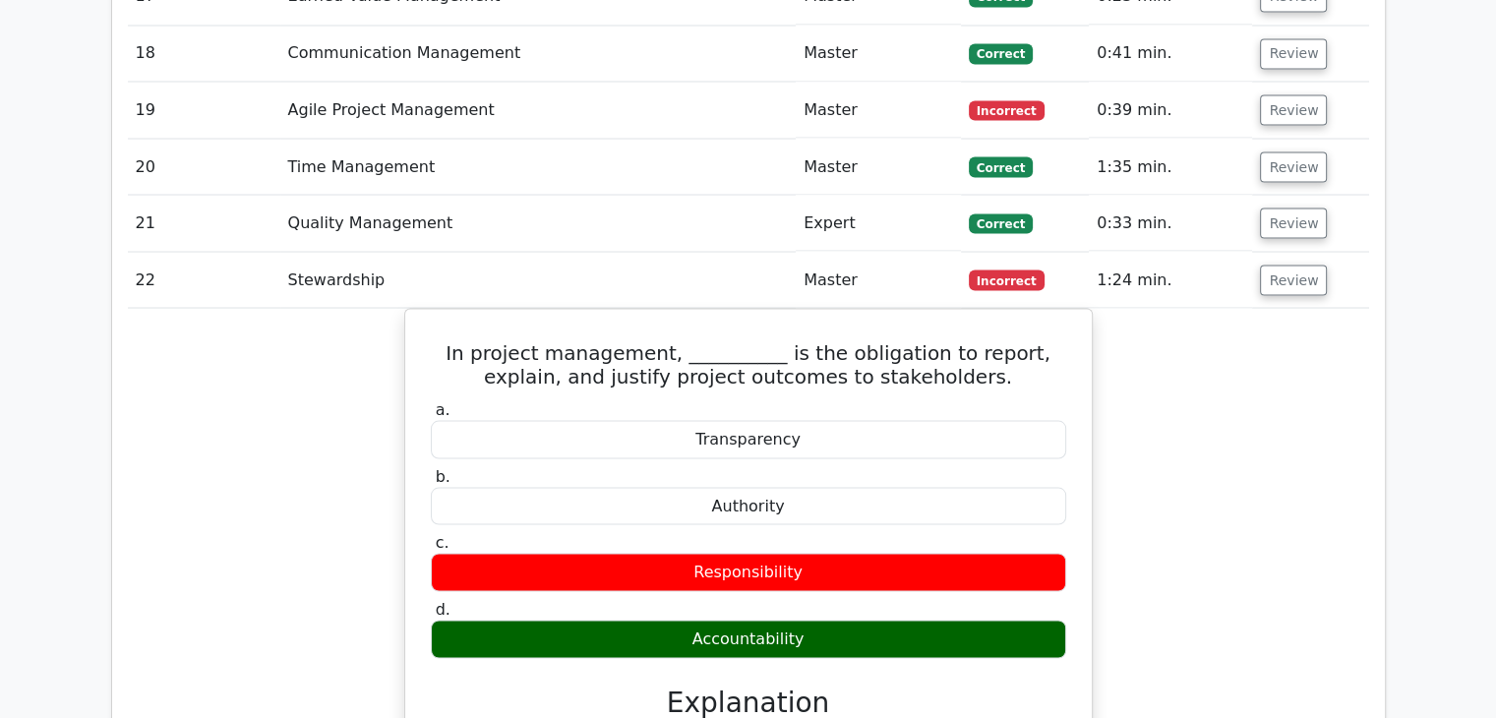
scroll to position [3638, 0]
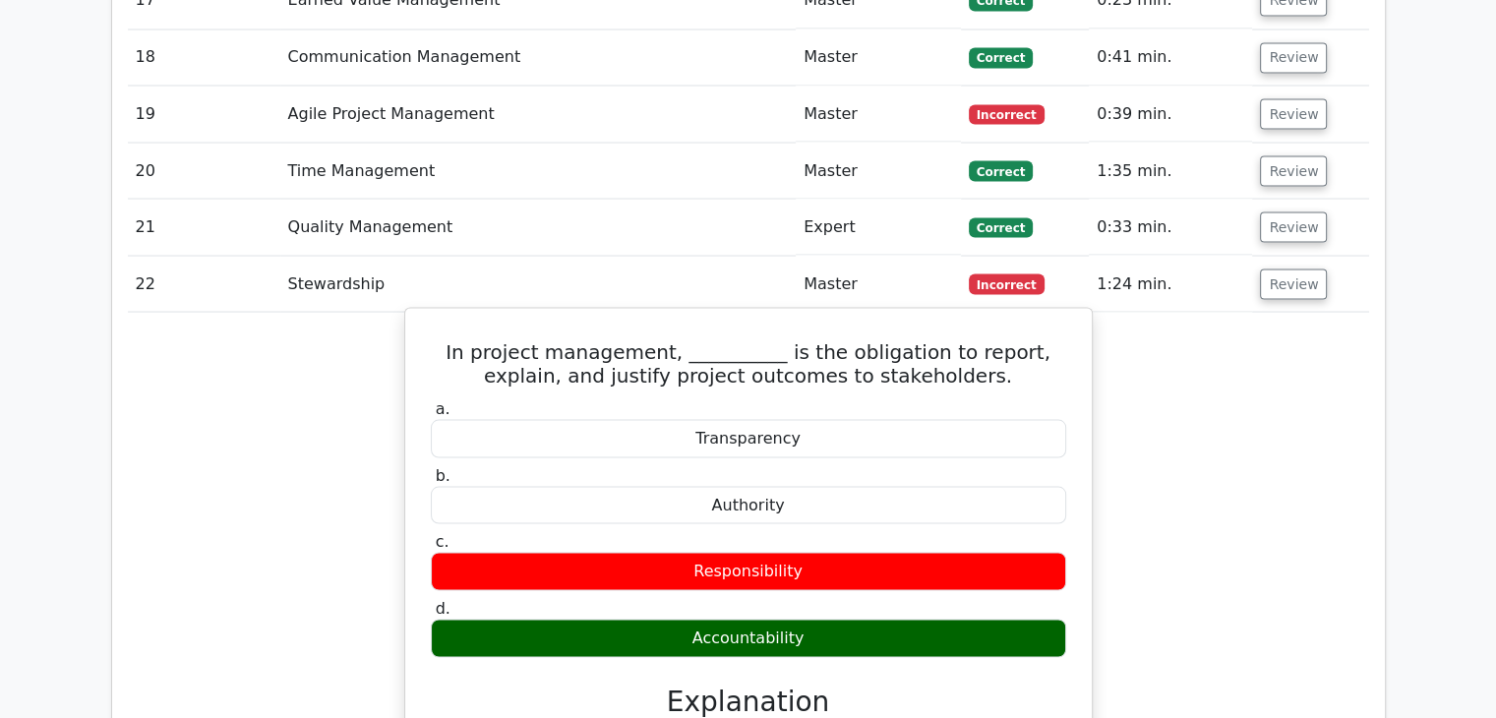
drag, startPoint x: 442, startPoint y: 269, endPoint x: 846, endPoint y: 556, distance: 494.4
copy div "n project management, __________ is the obligation to report, explain, and just…"
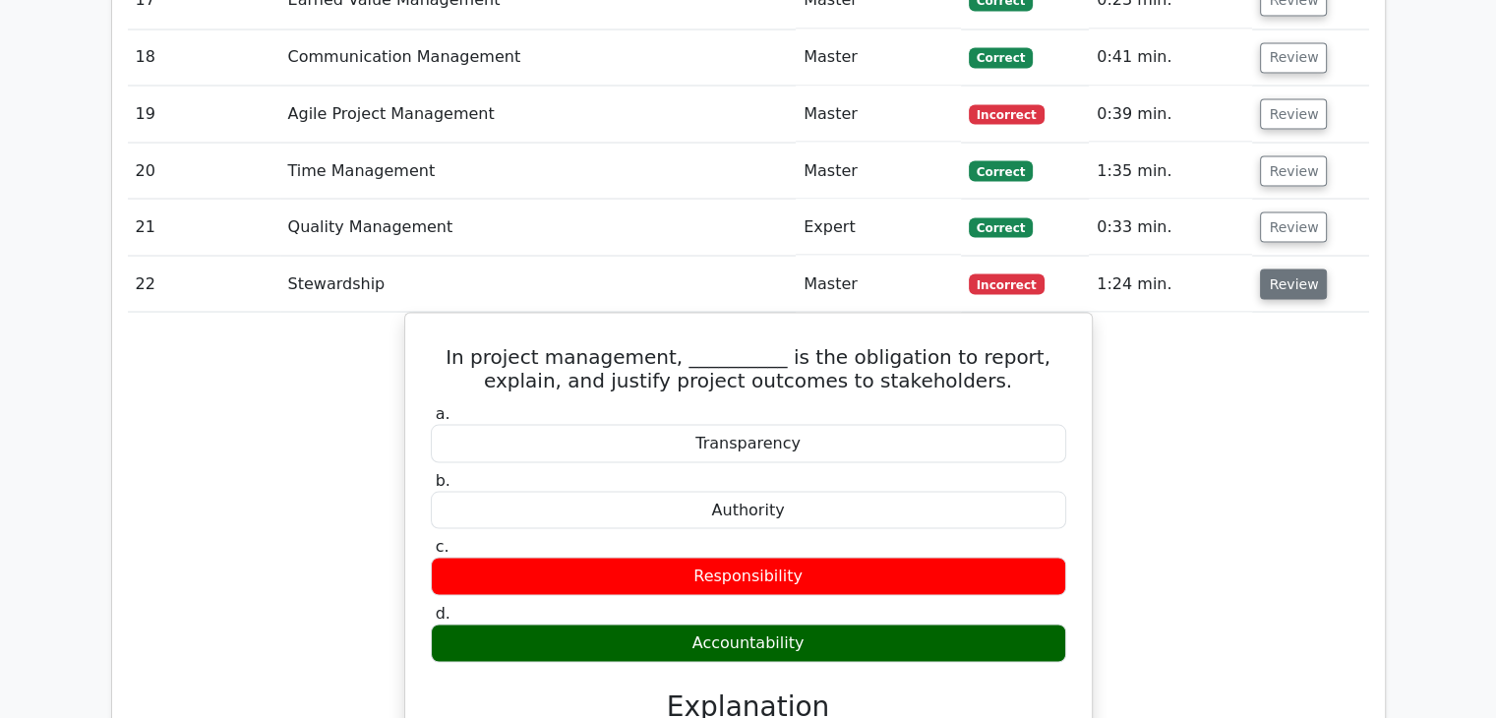
drag, startPoint x: 1298, startPoint y: 199, endPoint x: 1295, endPoint y: 209, distance: 11.2
click at [1298, 268] on button "Review" at bounding box center [1293, 283] width 67 height 30
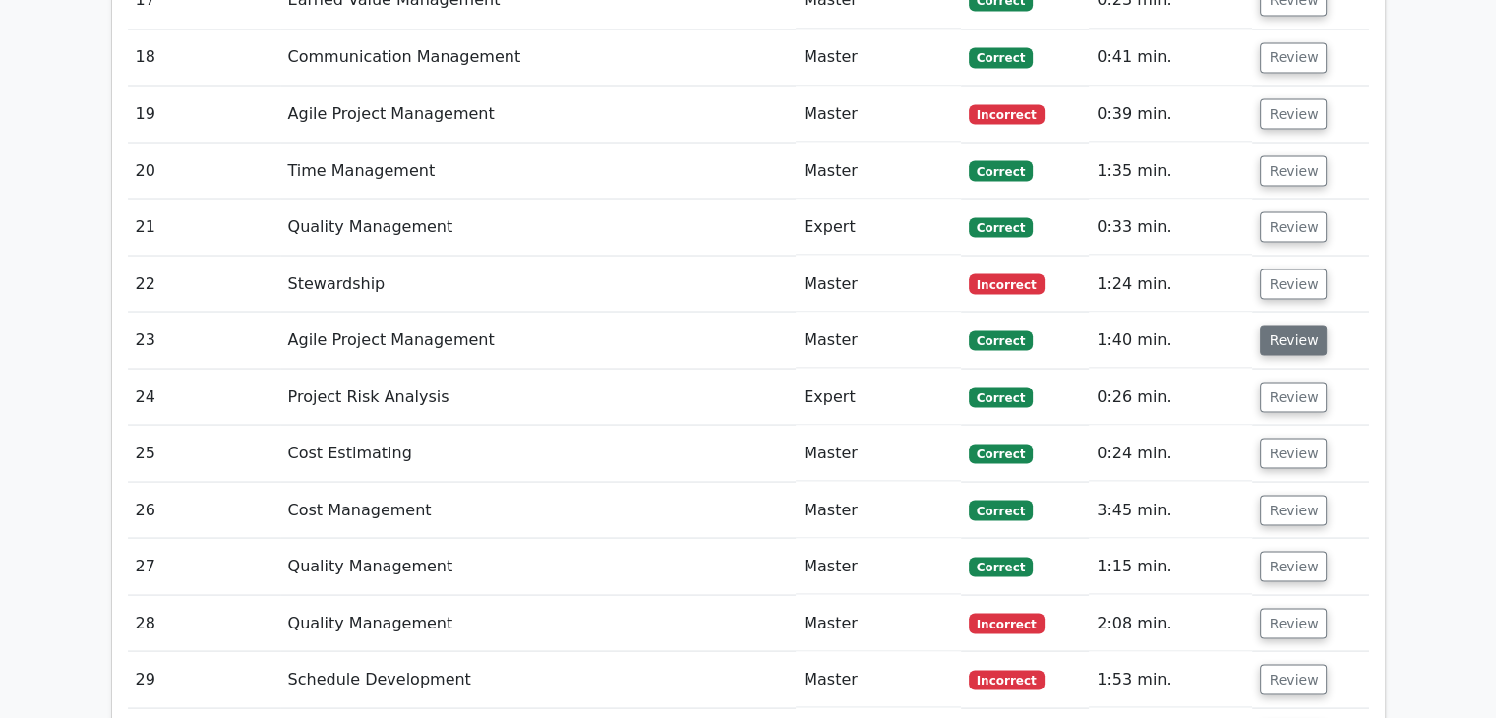
click at [1293, 324] on button "Review" at bounding box center [1293, 339] width 67 height 30
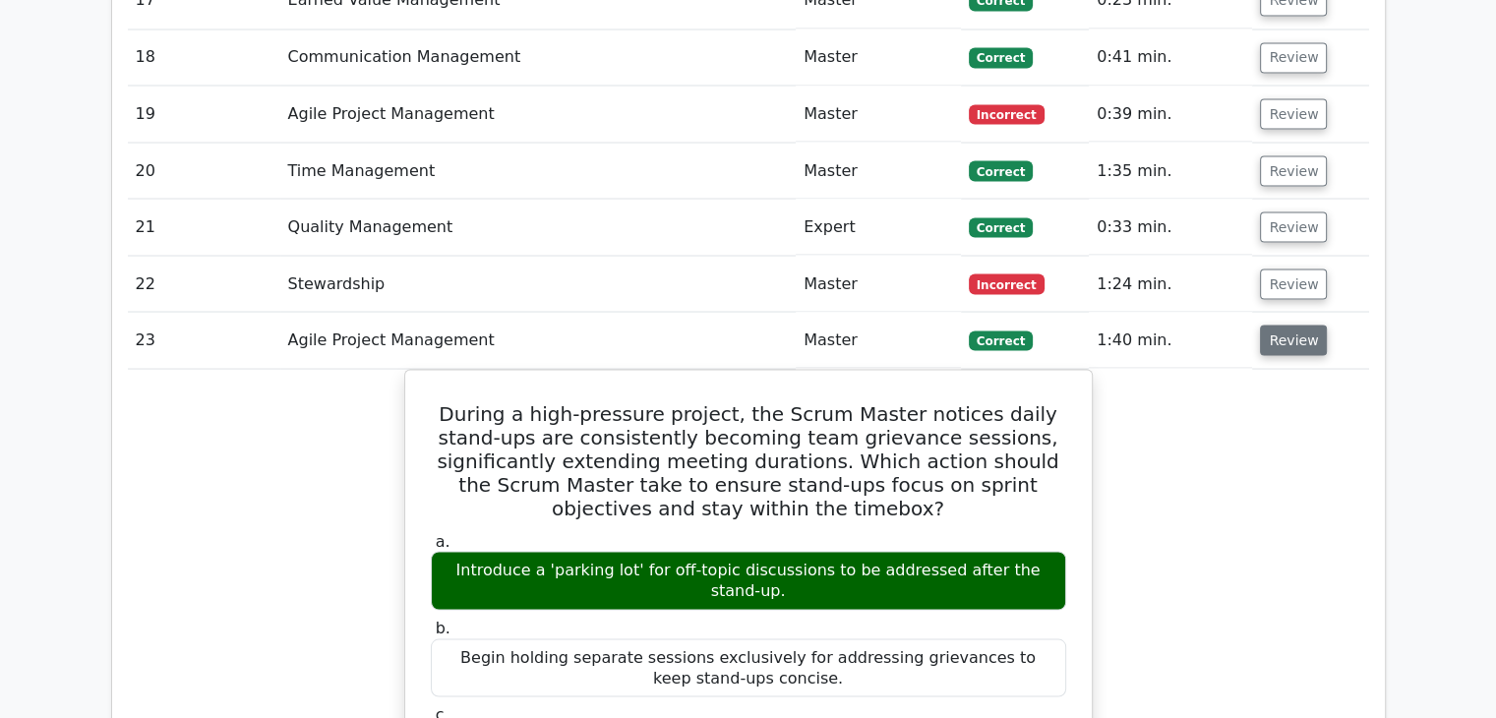
click at [1293, 324] on button "Review" at bounding box center [1293, 339] width 67 height 30
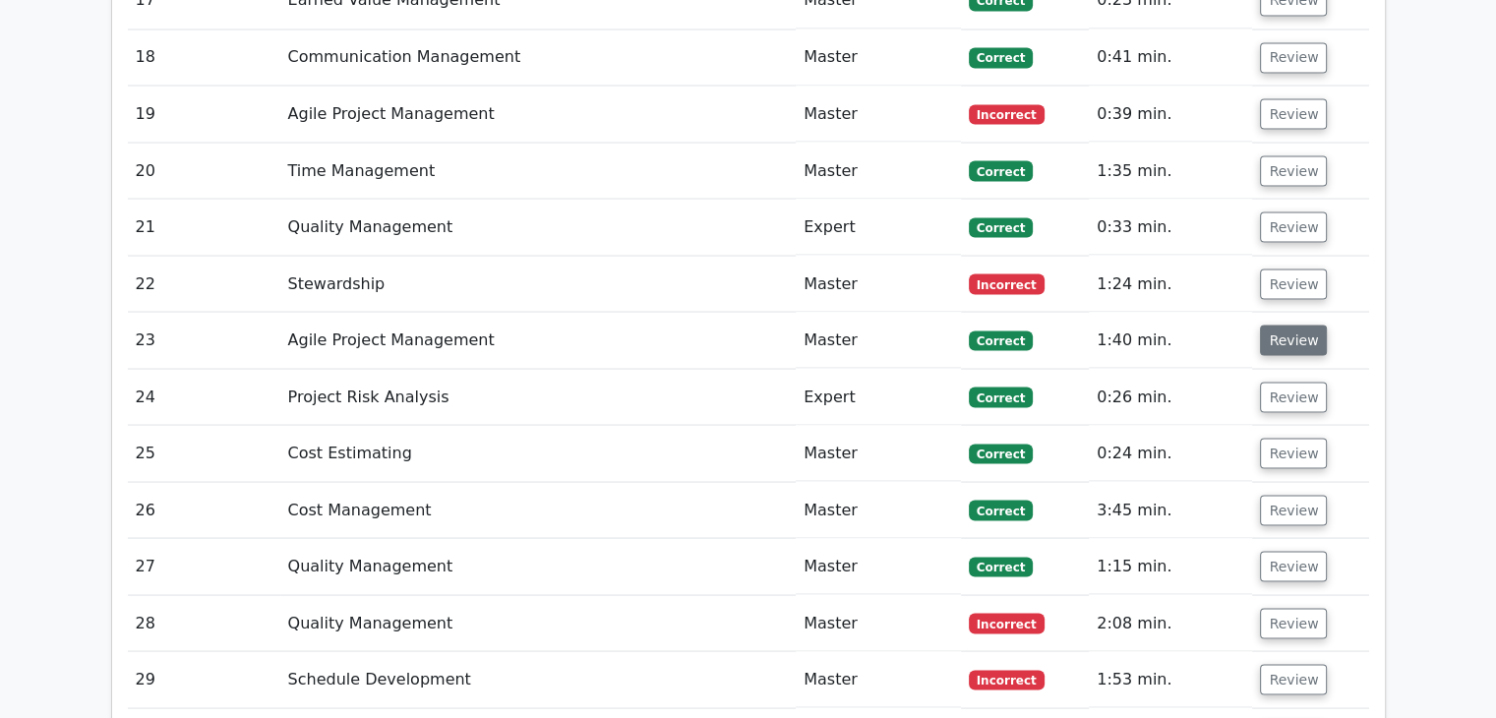
click at [1288, 324] on button "Review" at bounding box center [1293, 339] width 67 height 30
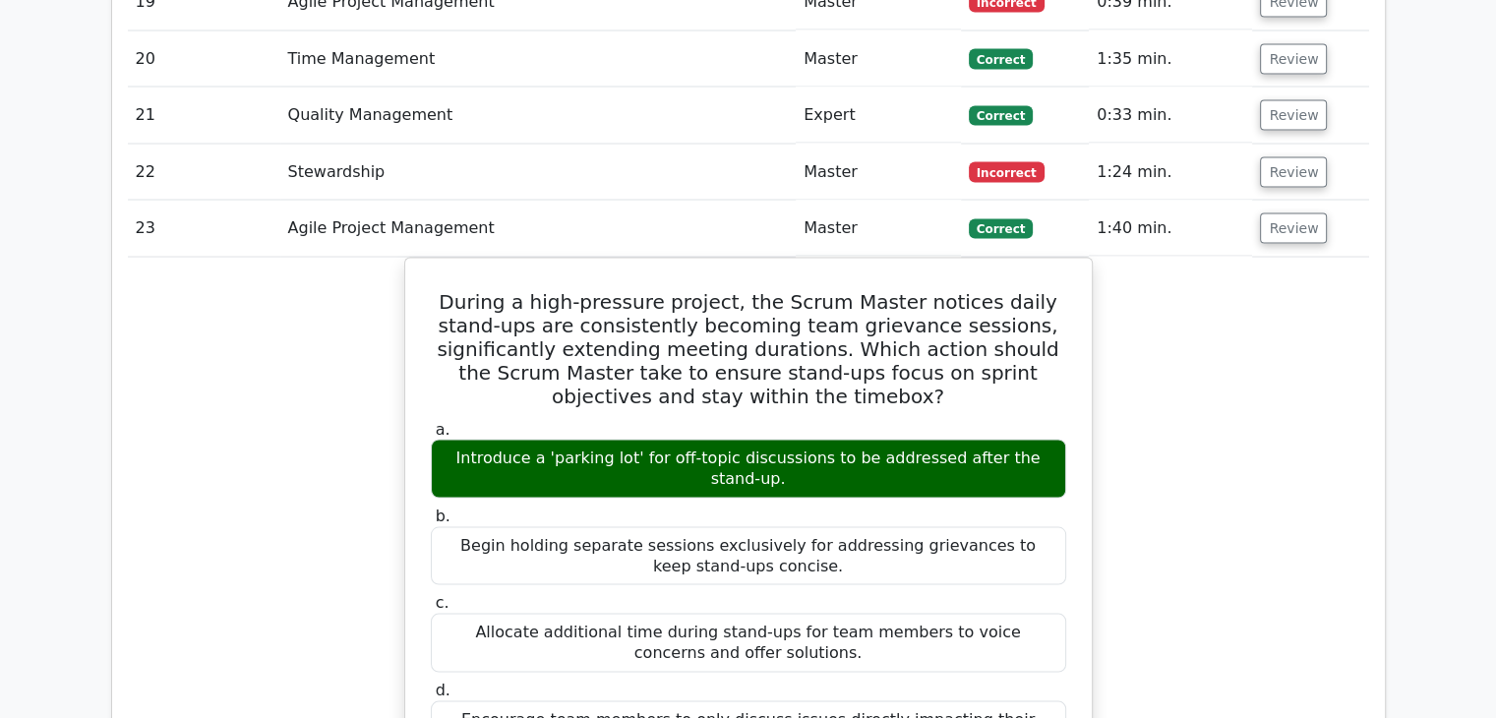
scroll to position [3835, 0]
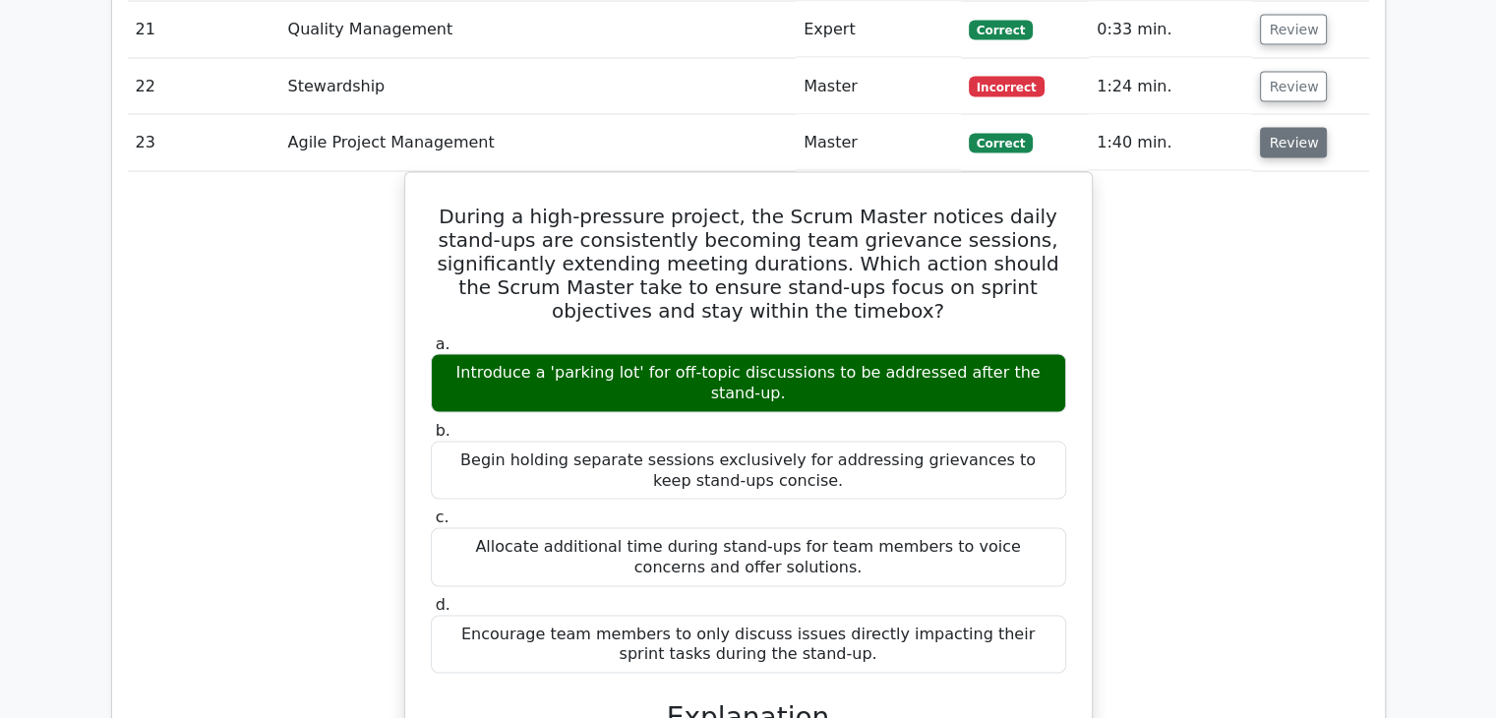
click at [1295, 128] on button "Review" at bounding box center [1293, 143] width 67 height 30
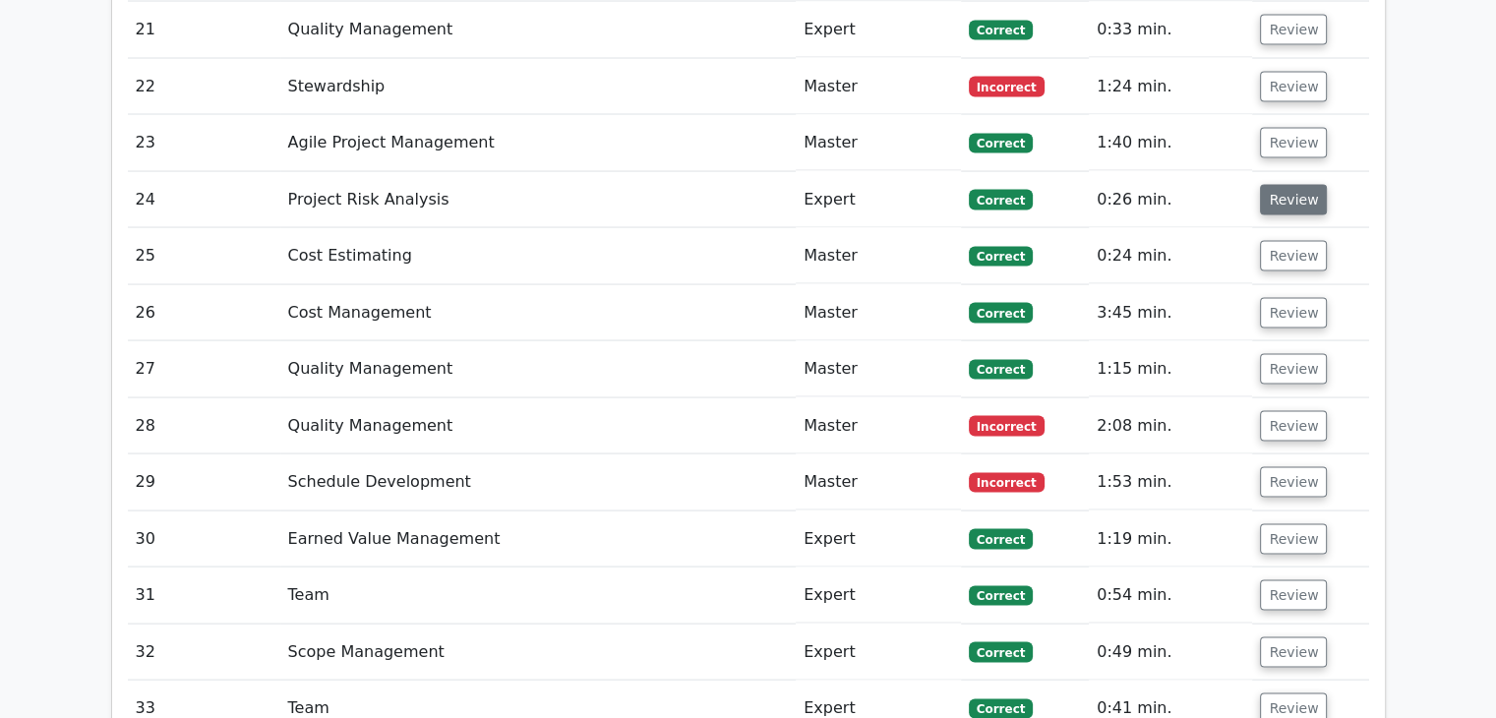
click at [1299, 185] on button "Review" at bounding box center [1293, 200] width 67 height 30
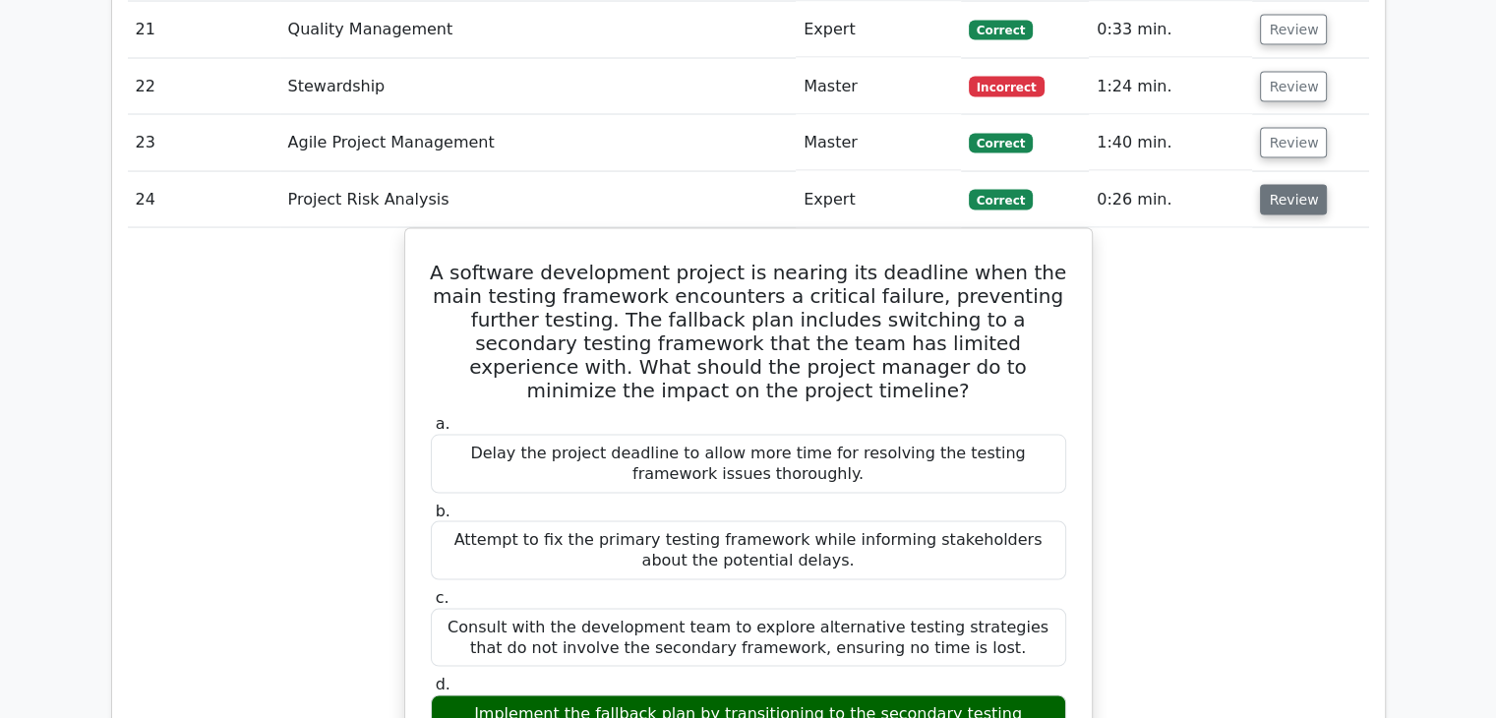
click at [1297, 185] on button "Review" at bounding box center [1293, 200] width 67 height 30
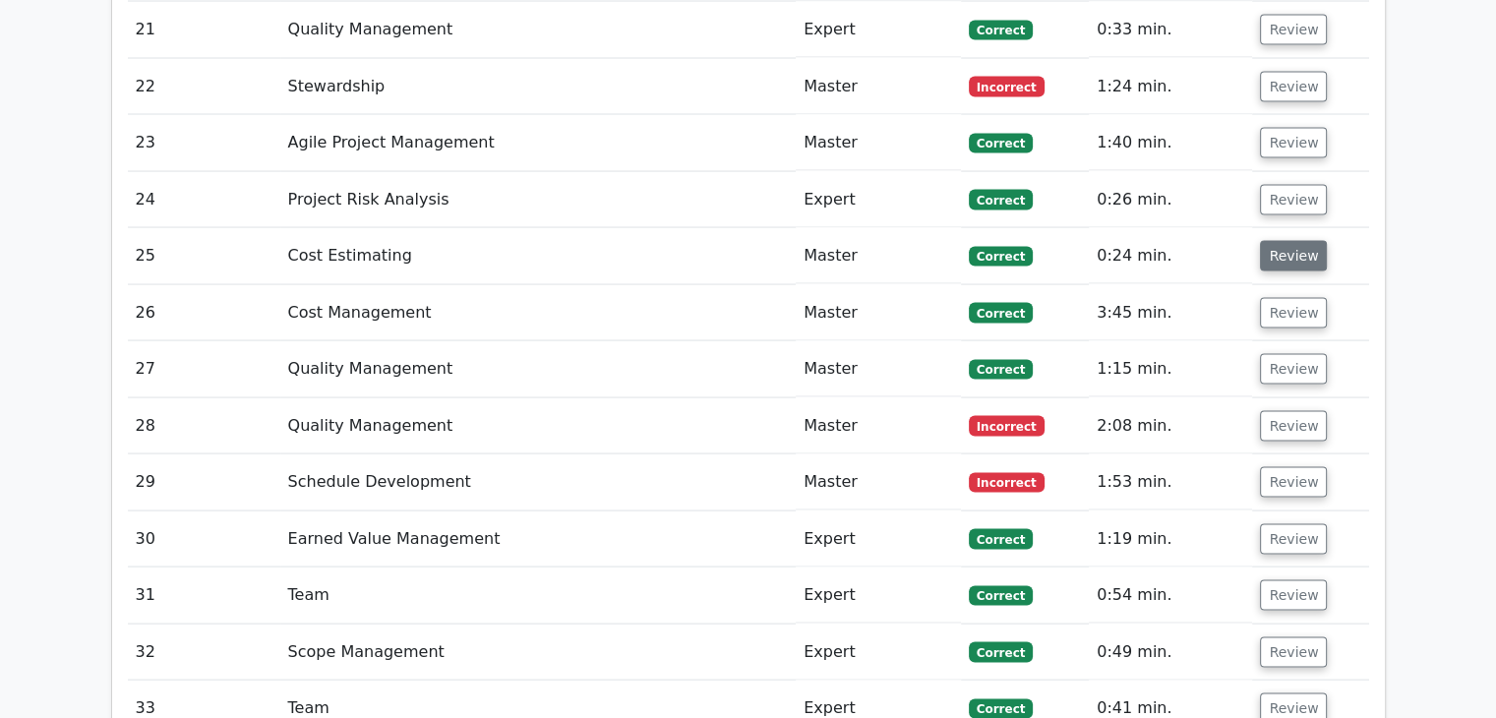
click at [1290, 241] on button "Review" at bounding box center [1293, 256] width 67 height 30
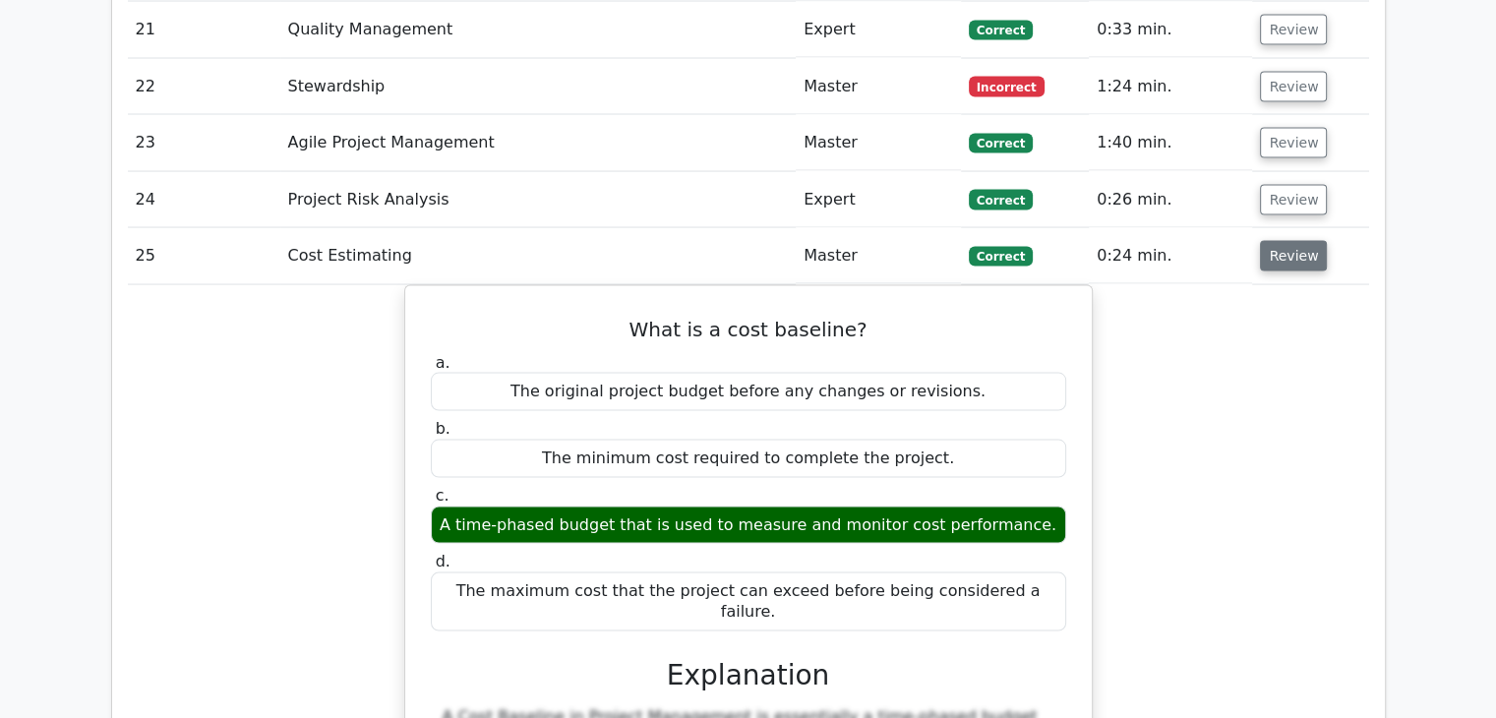
click at [1292, 241] on button "Review" at bounding box center [1293, 256] width 67 height 30
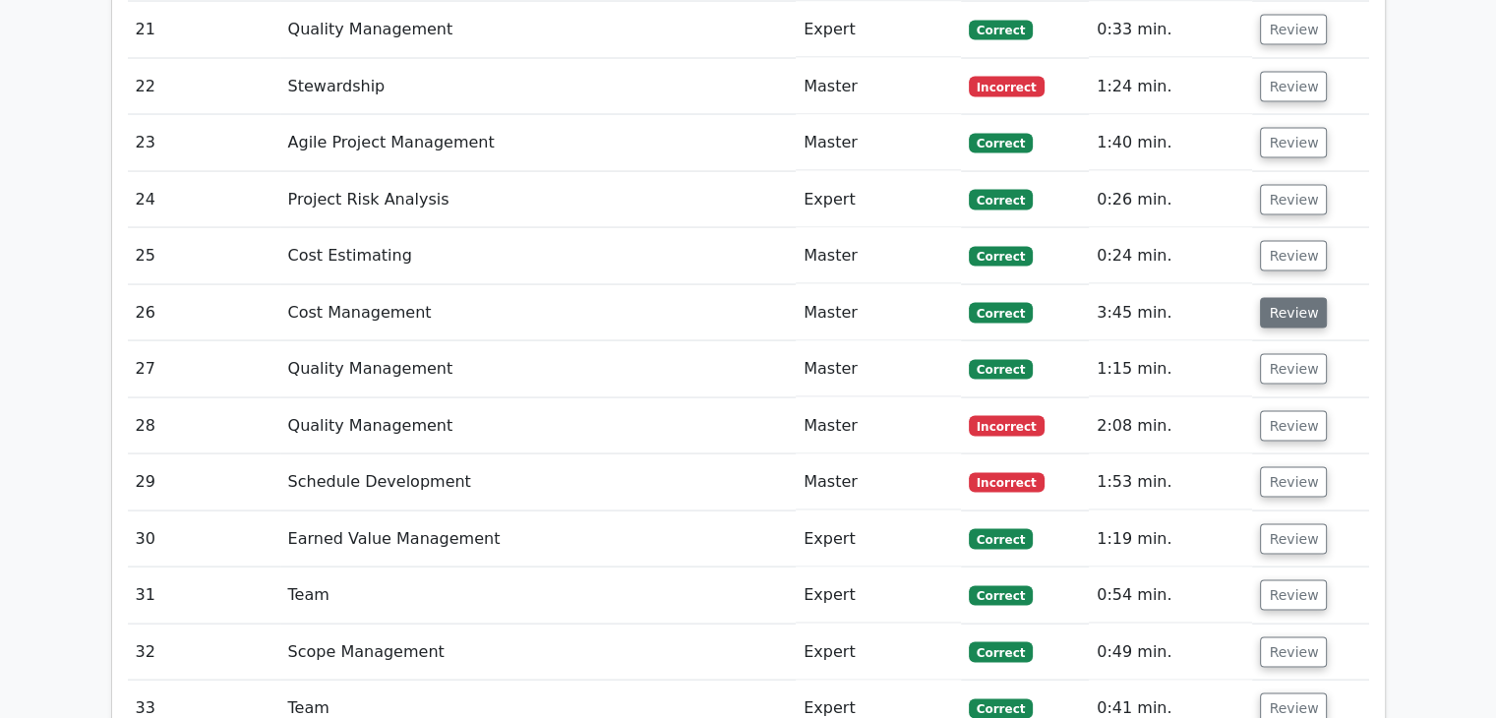
click at [1298, 298] on button "Review" at bounding box center [1293, 313] width 67 height 30
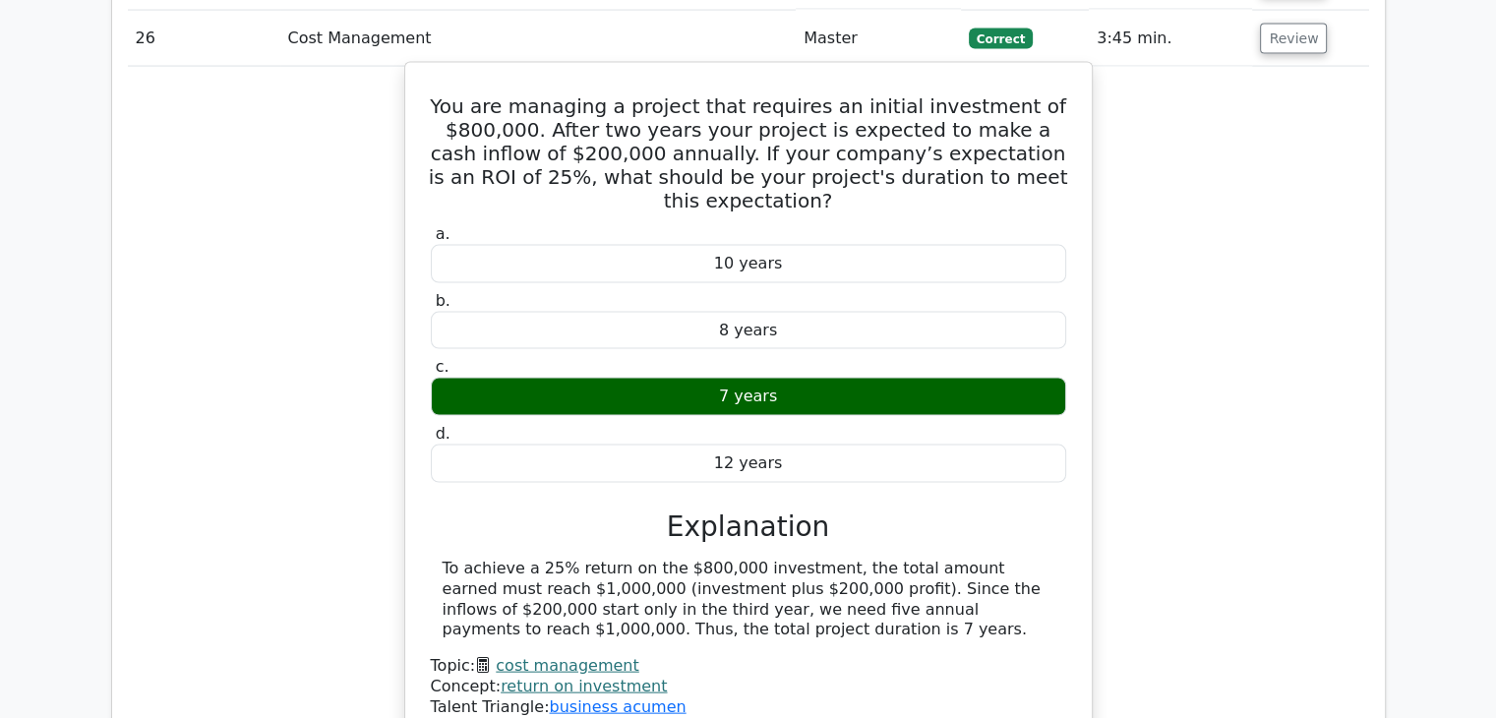
scroll to position [4032, 0]
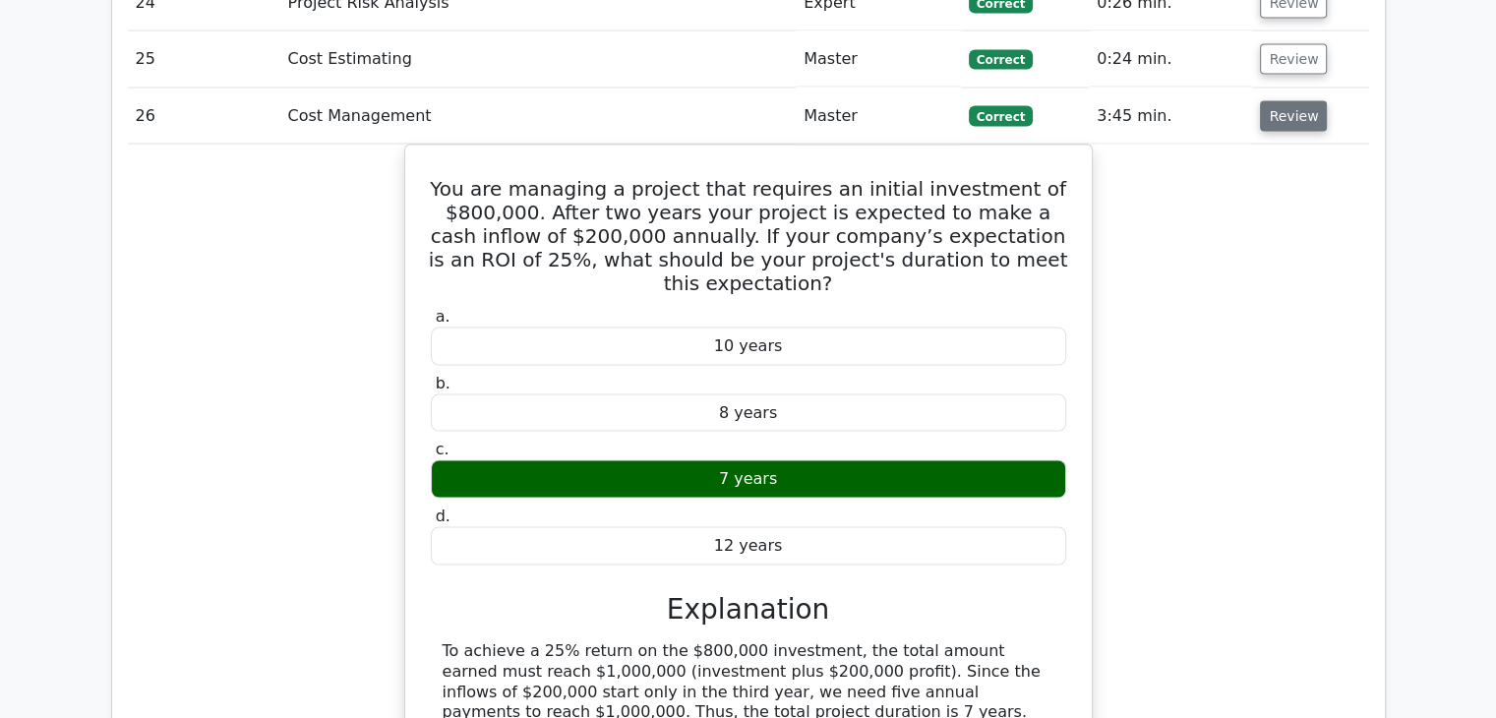
click at [1279, 101] on button "Review" at bounding box center [1293, 116] width 67 height 30
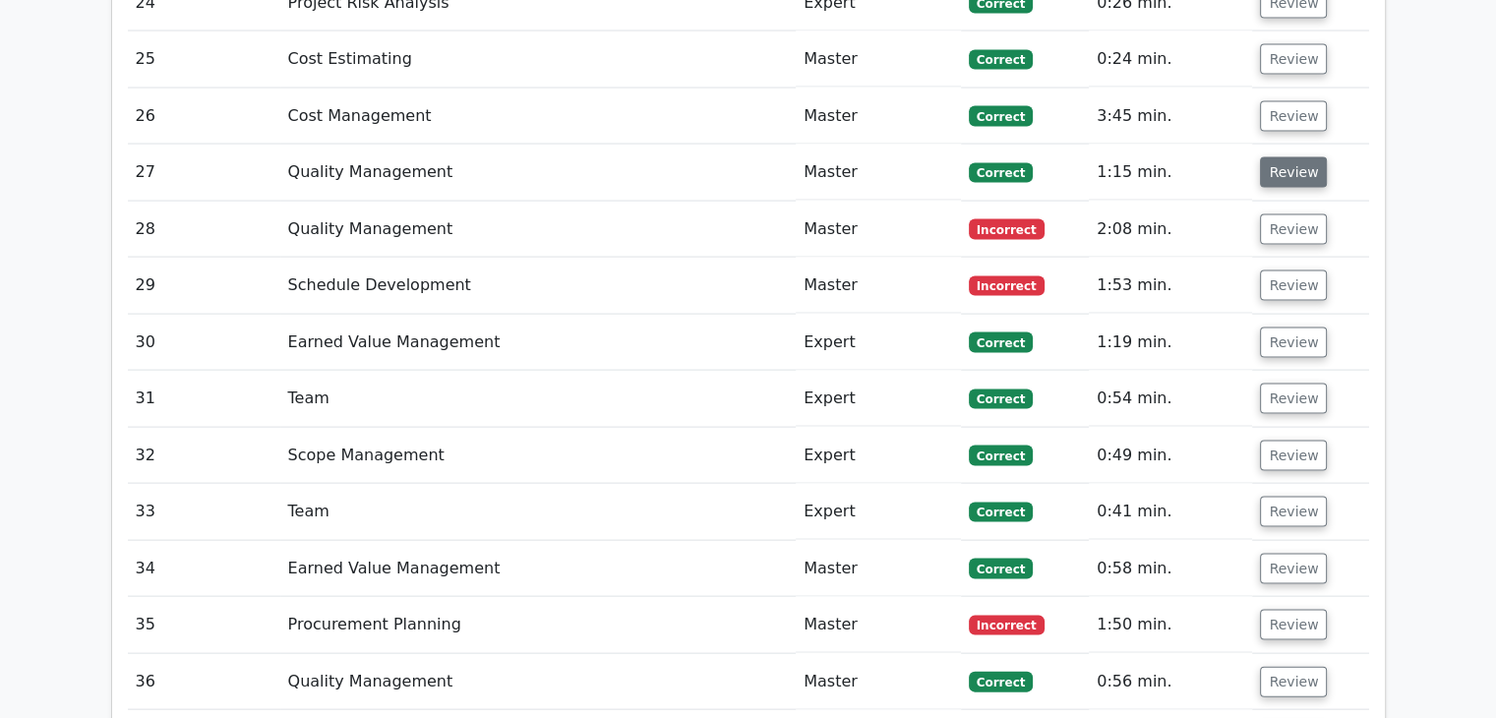
click at [1282, 157] on button "Review" at bounding box center [1293, 172] width 67 height 30
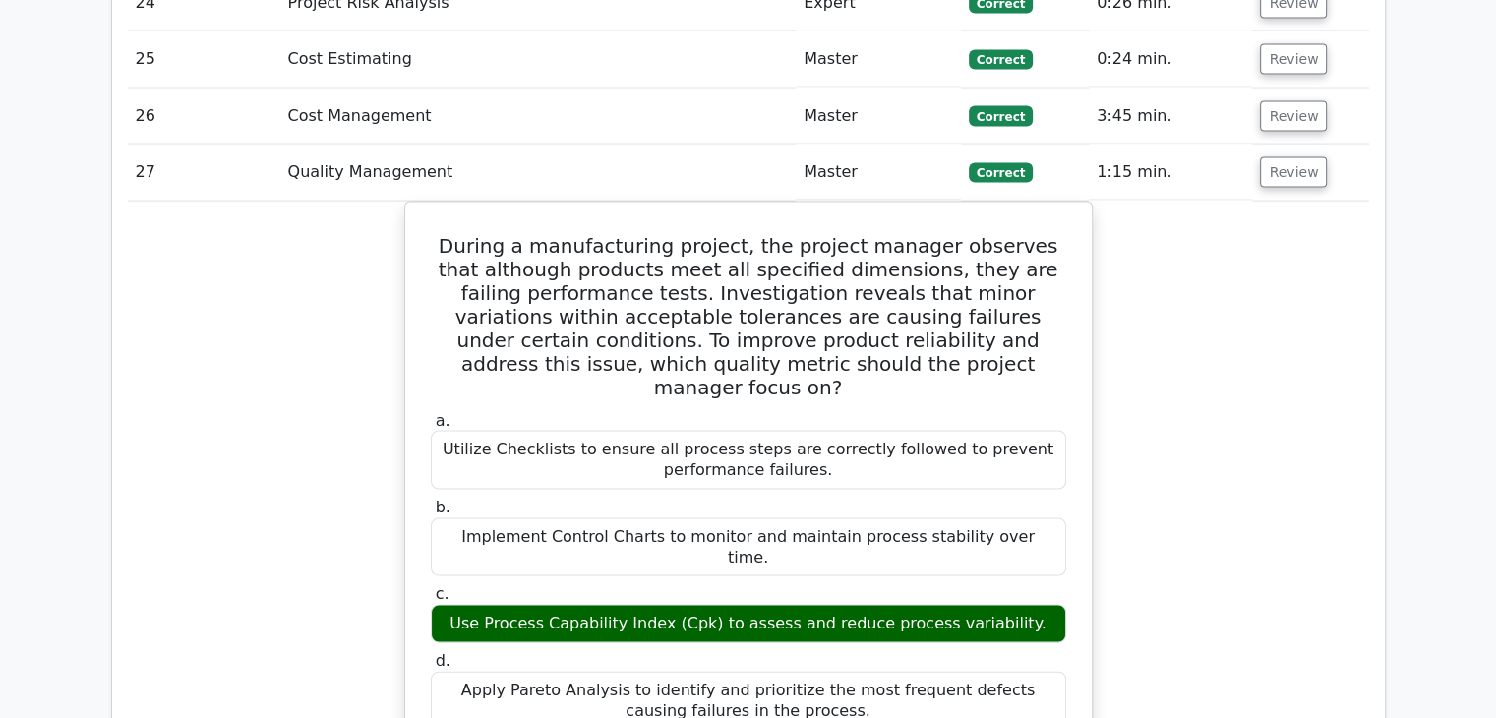
drag, startPoint x: 1282, startPoint y: 94, endPoint x: 1287, endPoint y: 108, distance: 14.6
click at [1282, 157] on button "Review" at bounding box center [1293, 172] width 67 height 30
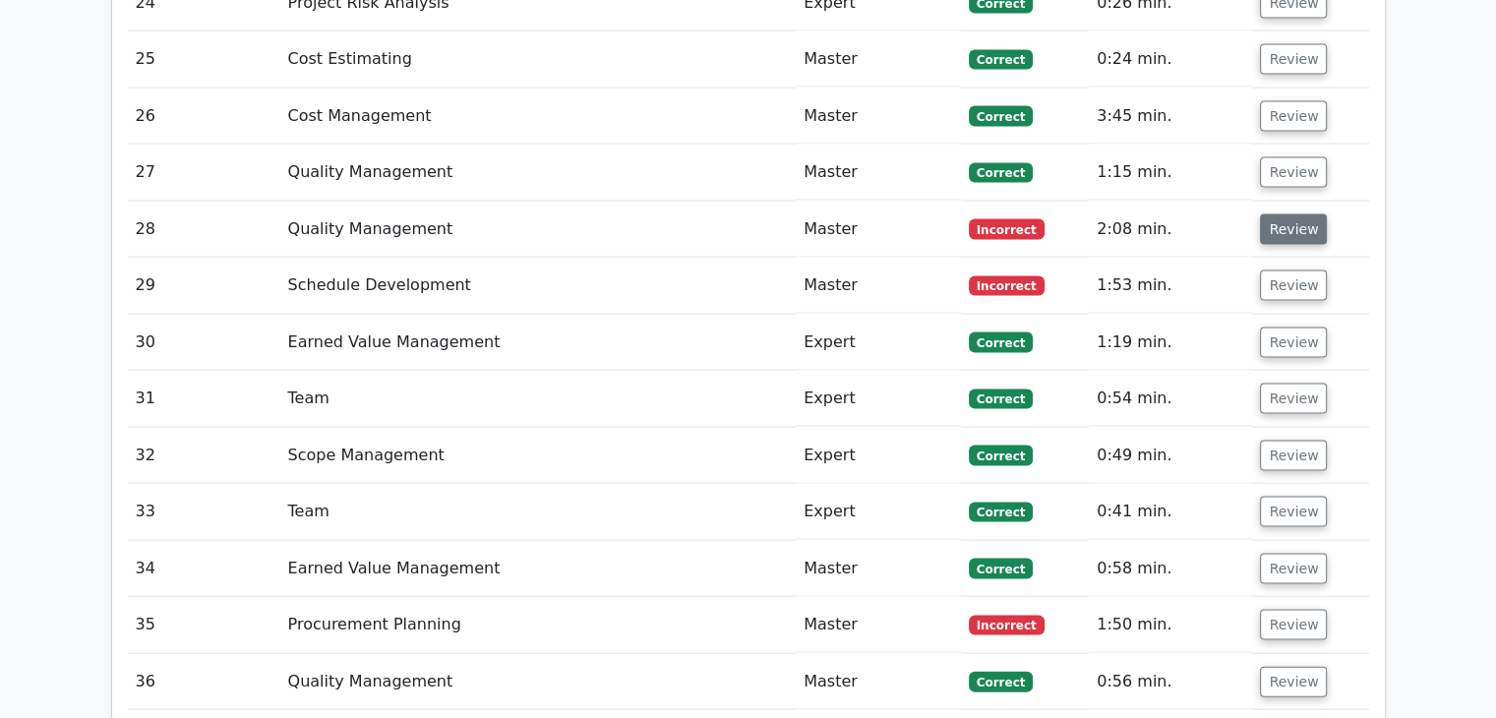
click at [1282, 214] on button "Review" at bounding box center [1293, 229] width 67 height 30
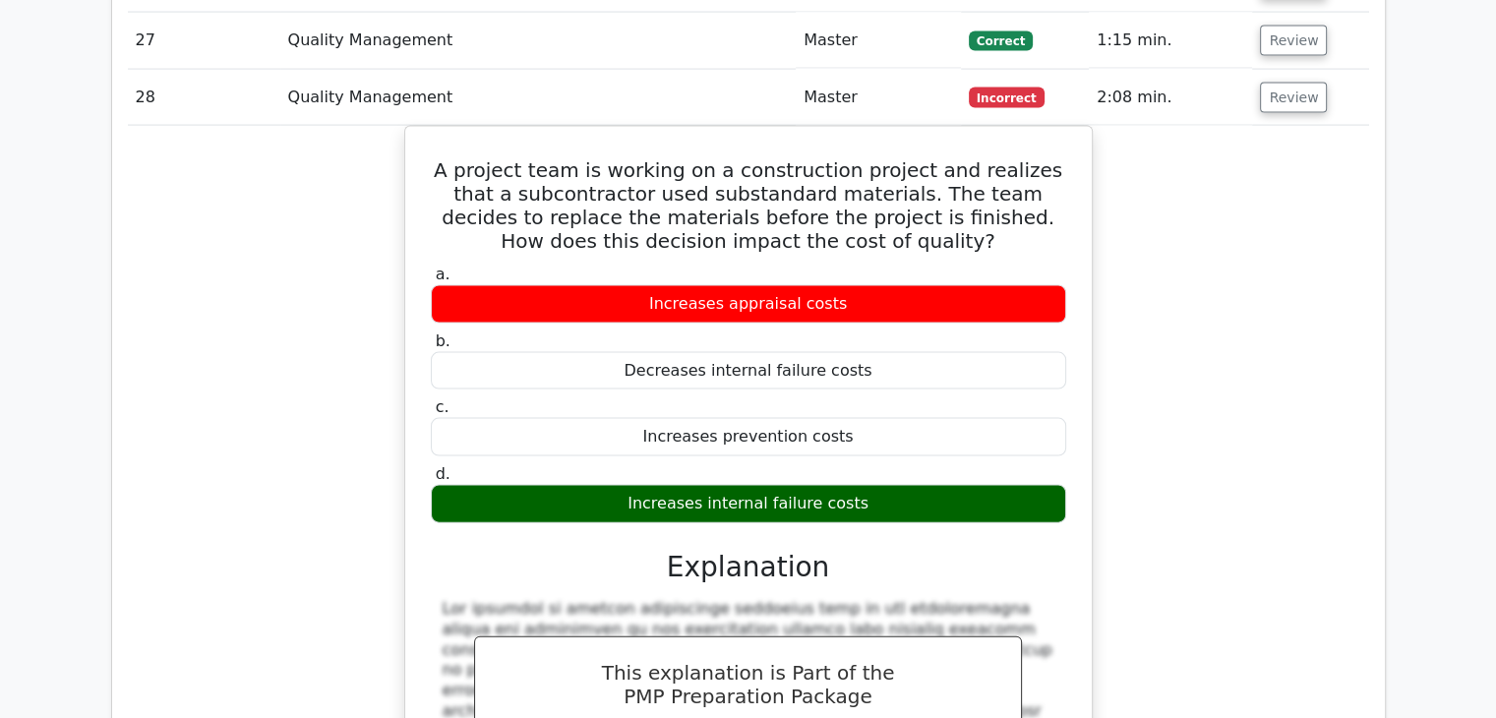
scroll to position [4130, 0]
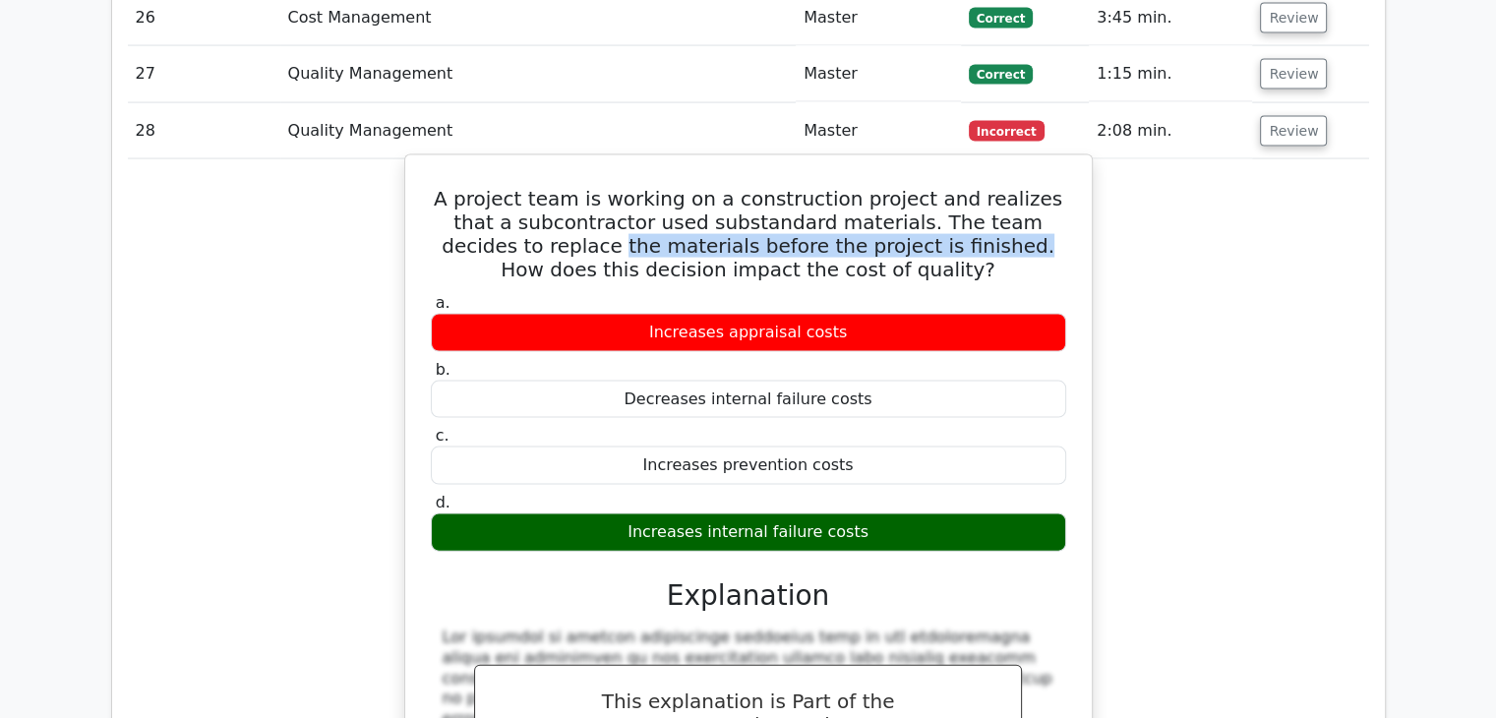
drag, startPoint x: 451, startPoint y: 165, endPoint x: 834, endPoint y: 173, distance: 382.6
click at [834, 187] on h5 "A project team is working on a construction project and realizes that a subcont…" at bounding box center [748, 234] width 639 height 94
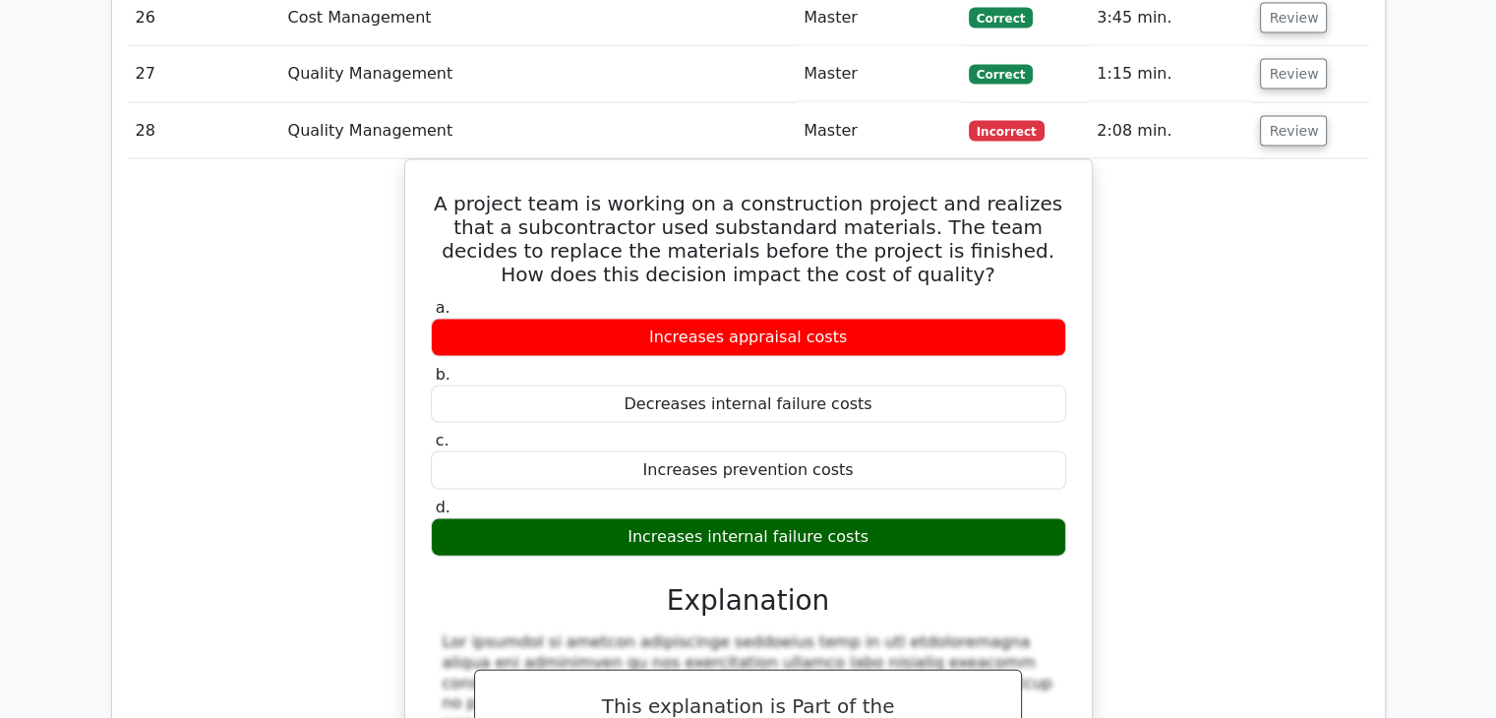
click at [1240, 198] on div "A project team is working on a construction project and realizes that a subcont…" at bounding box center [748, 611] width 1241 height 905
click at [1298, 116] on button "Review" at bounding box center [1293, 131] width 67 height 30
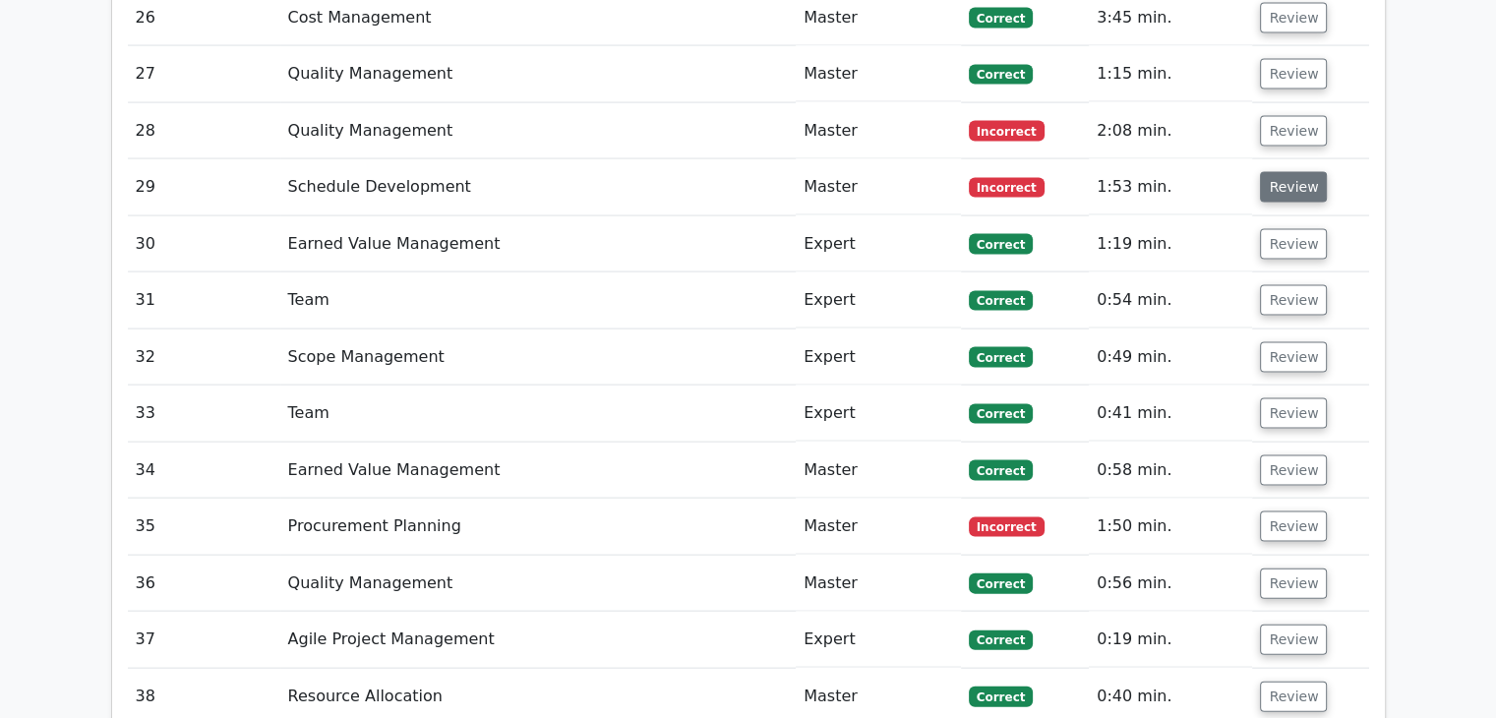
click at [1281, 172] on button "Review" at bounding box center [1293, 187] width 67 height 30
click at [1284, 172] on button "Review" at bounding box center [1293, 187] width 67 height 30
click at [1303, 172] on button "Review" at bounding box center [1293, 187] width 67 height 30
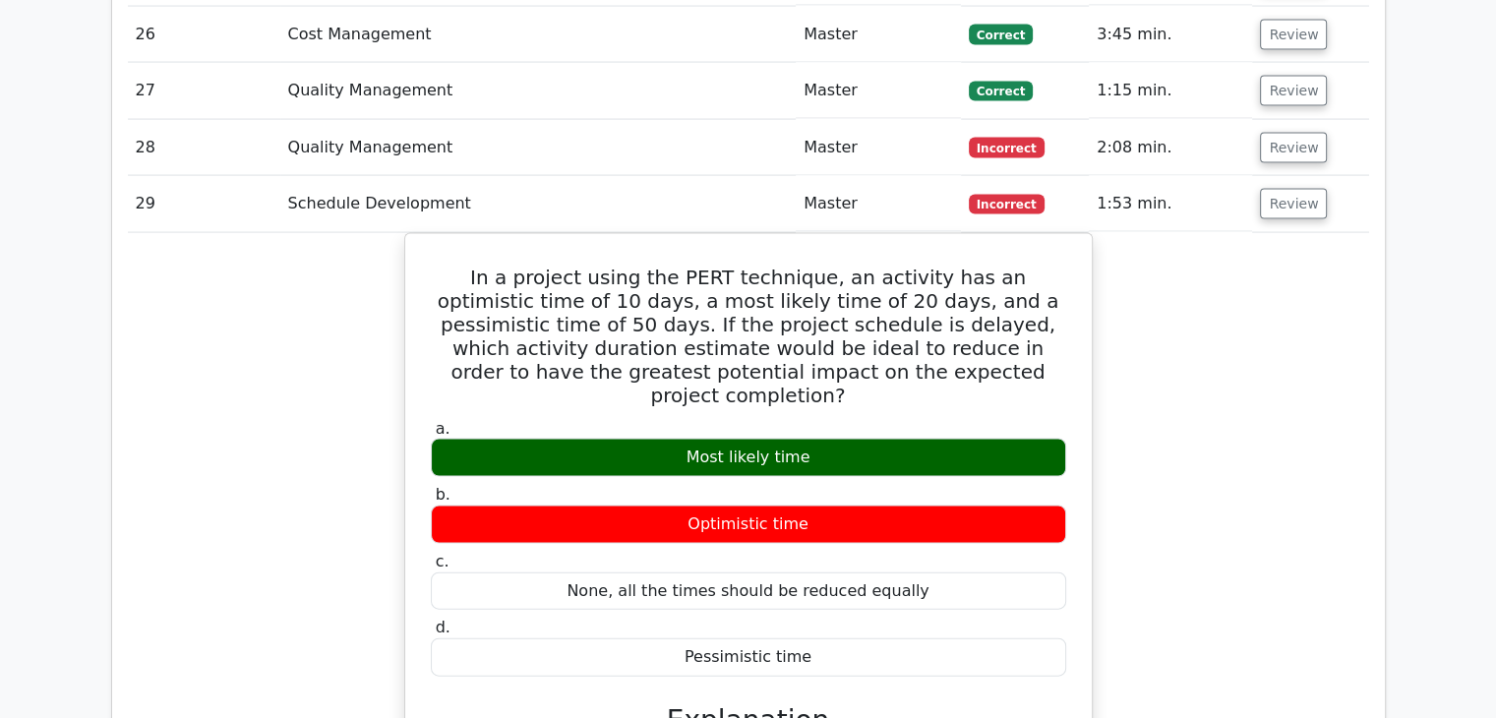
scroll to position [4032, 0]
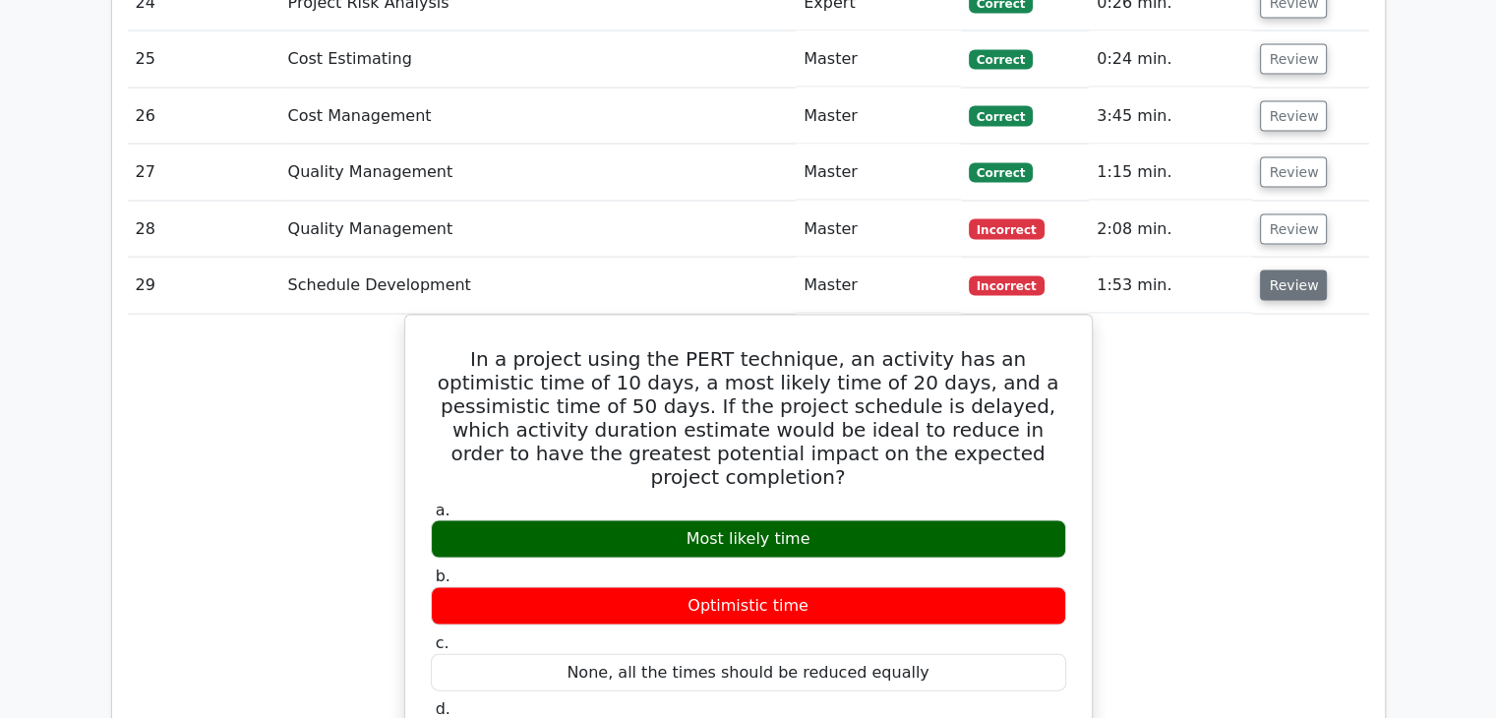
click at [1295, 270] on button "Review" at bounding box center [1293, 285] width 67 height 30
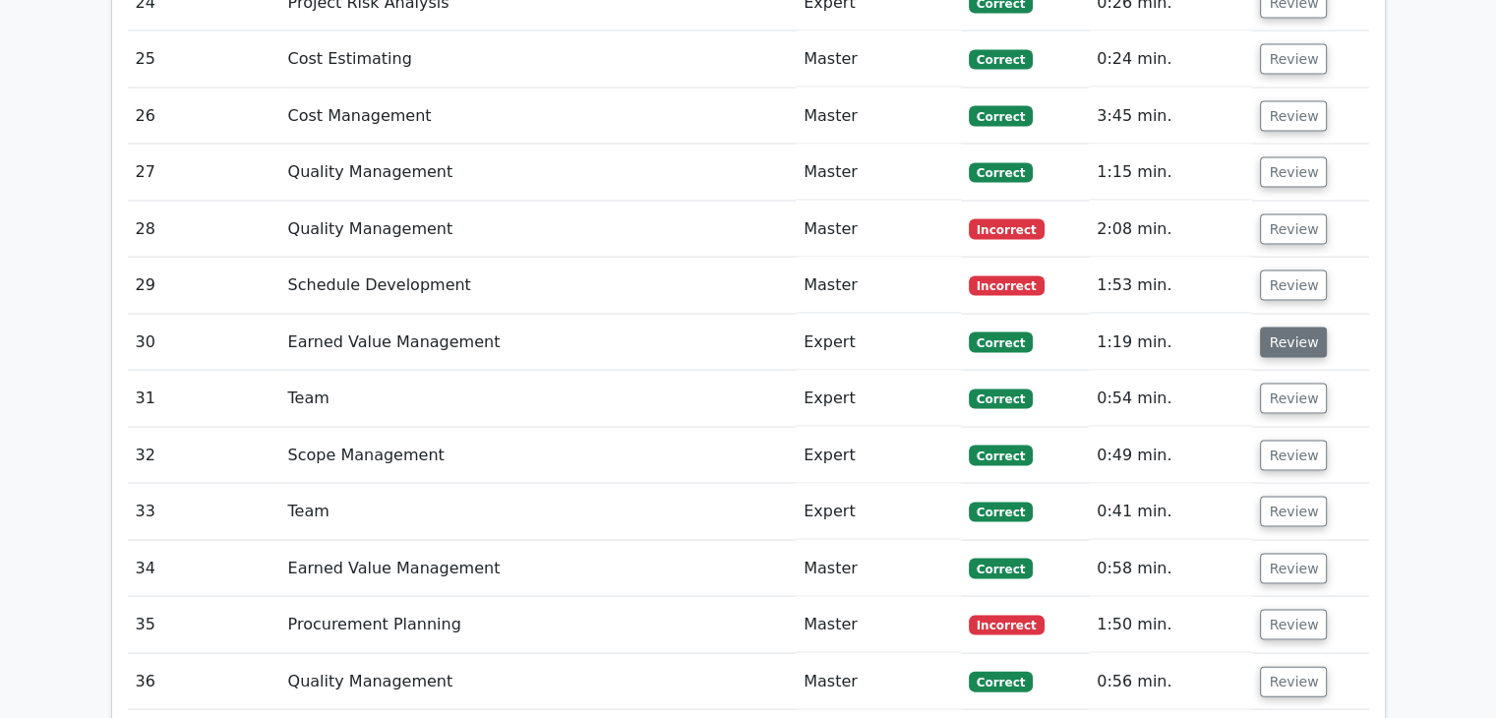
click at [1291, 327] on button "Review" at bounding box center [1293, 342] width 67 height 30
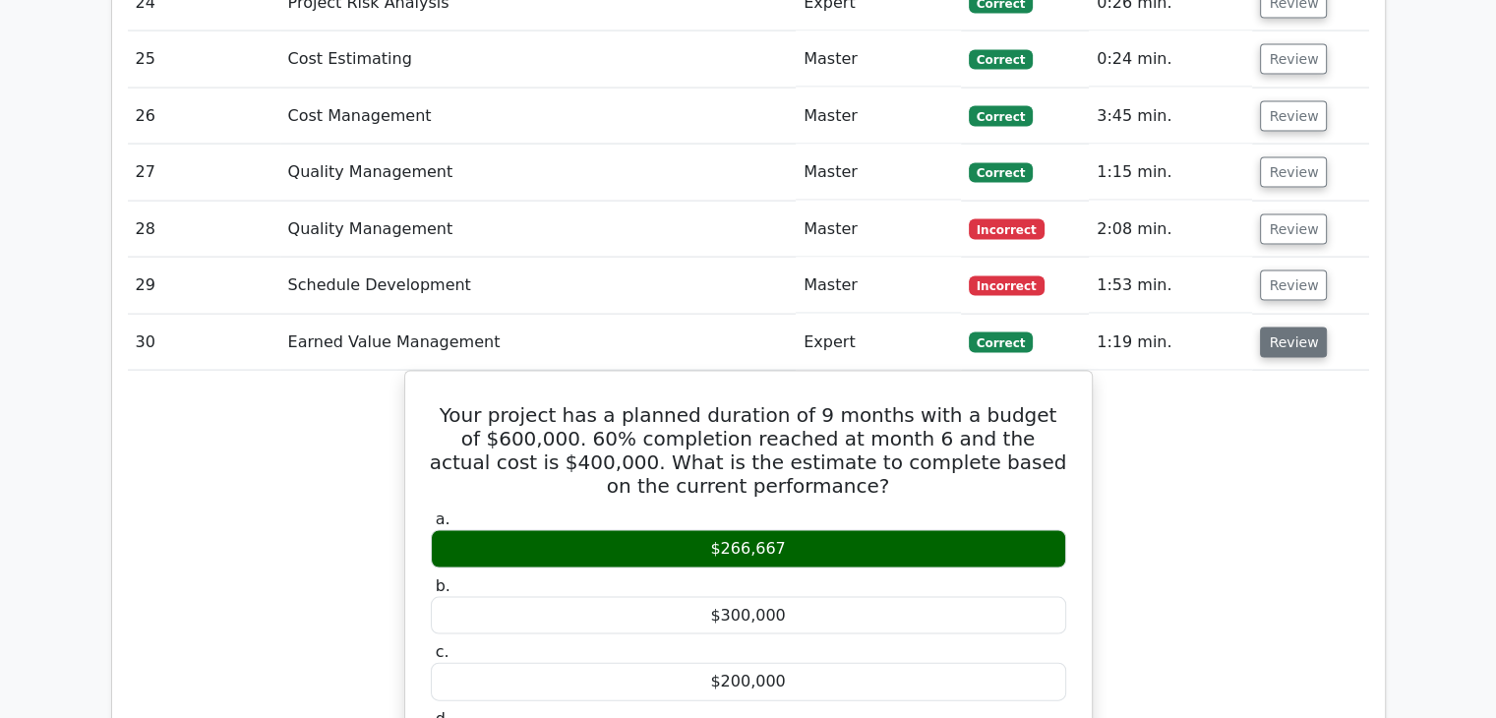
click at [1294, 327] on button "Review" at bounding box center [1293, 342] width 67 height 30
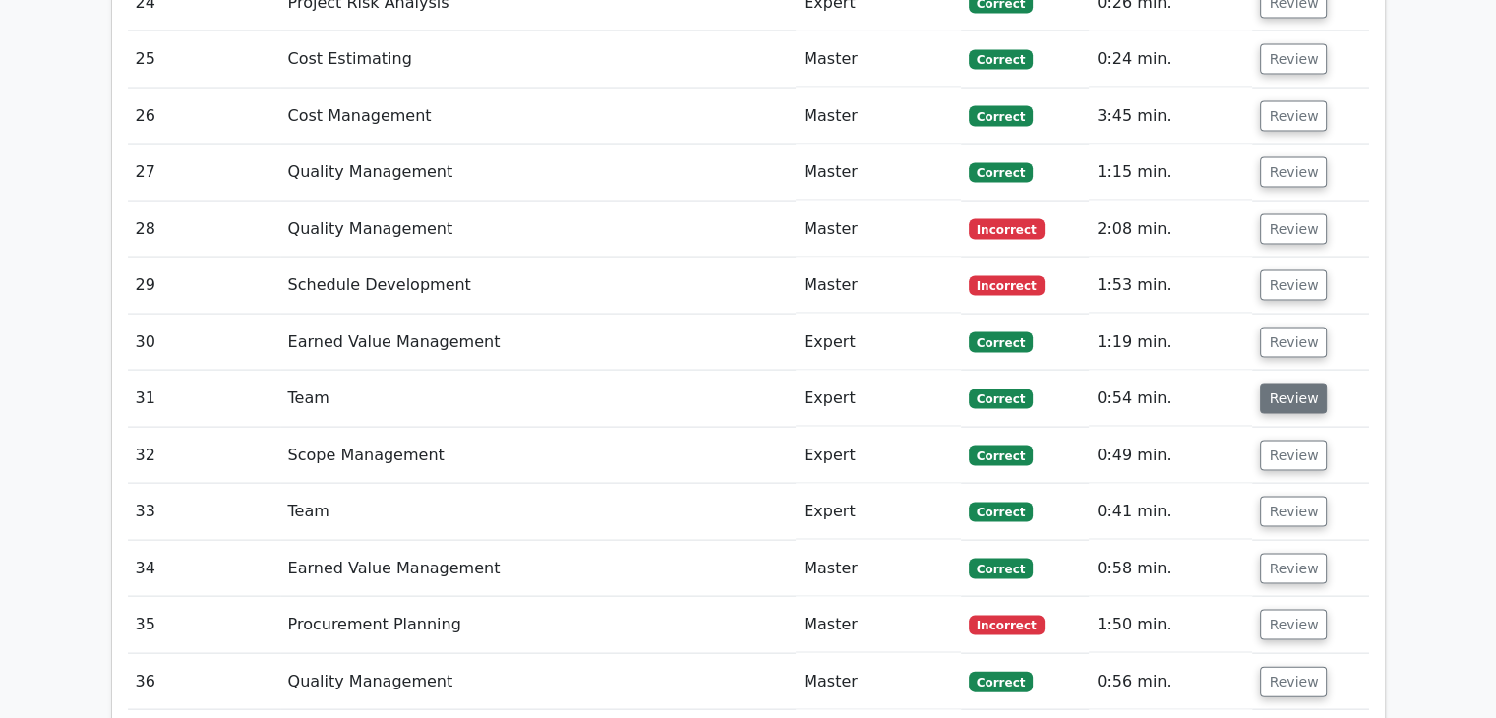
click at [1309, 383] on button "Review" at bounding box center [1293, 398] width 67 height 30
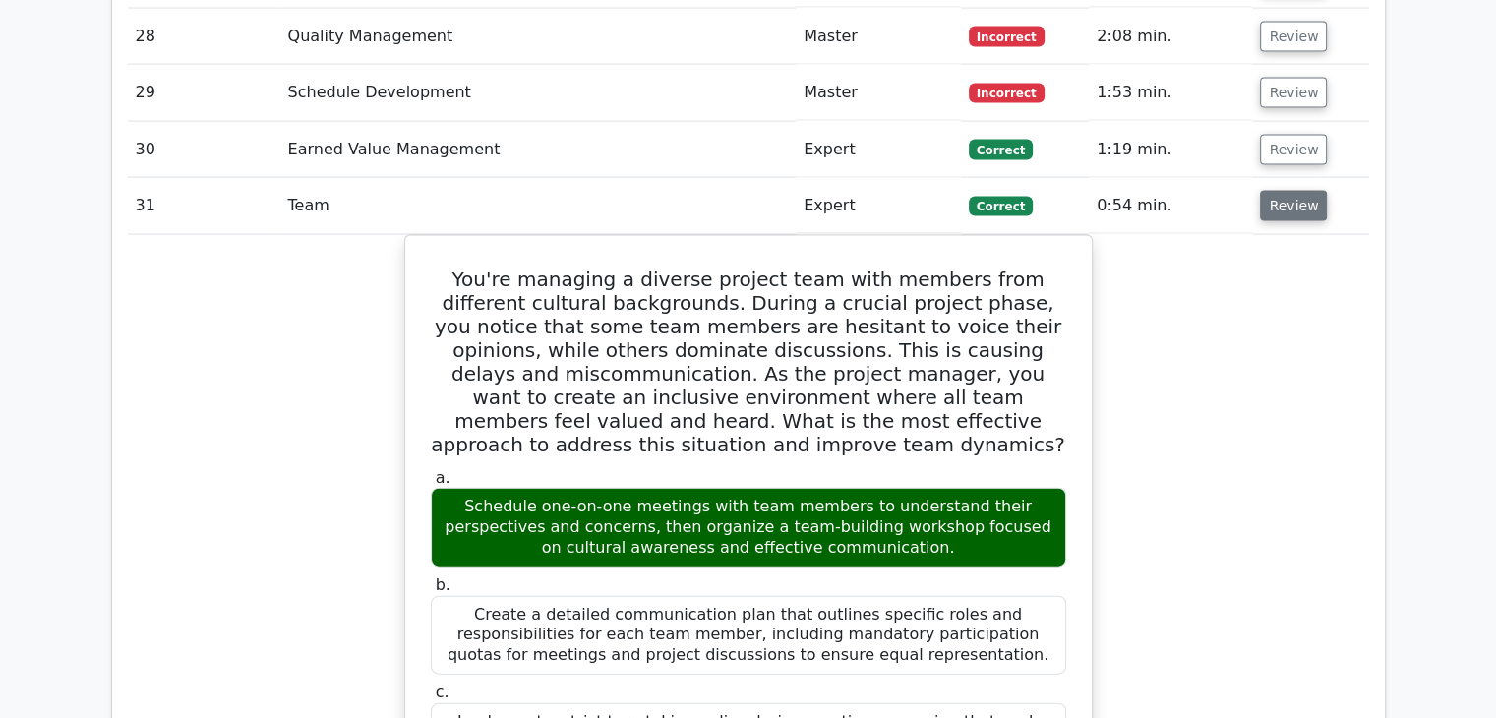
scroll to position [4228, 0]
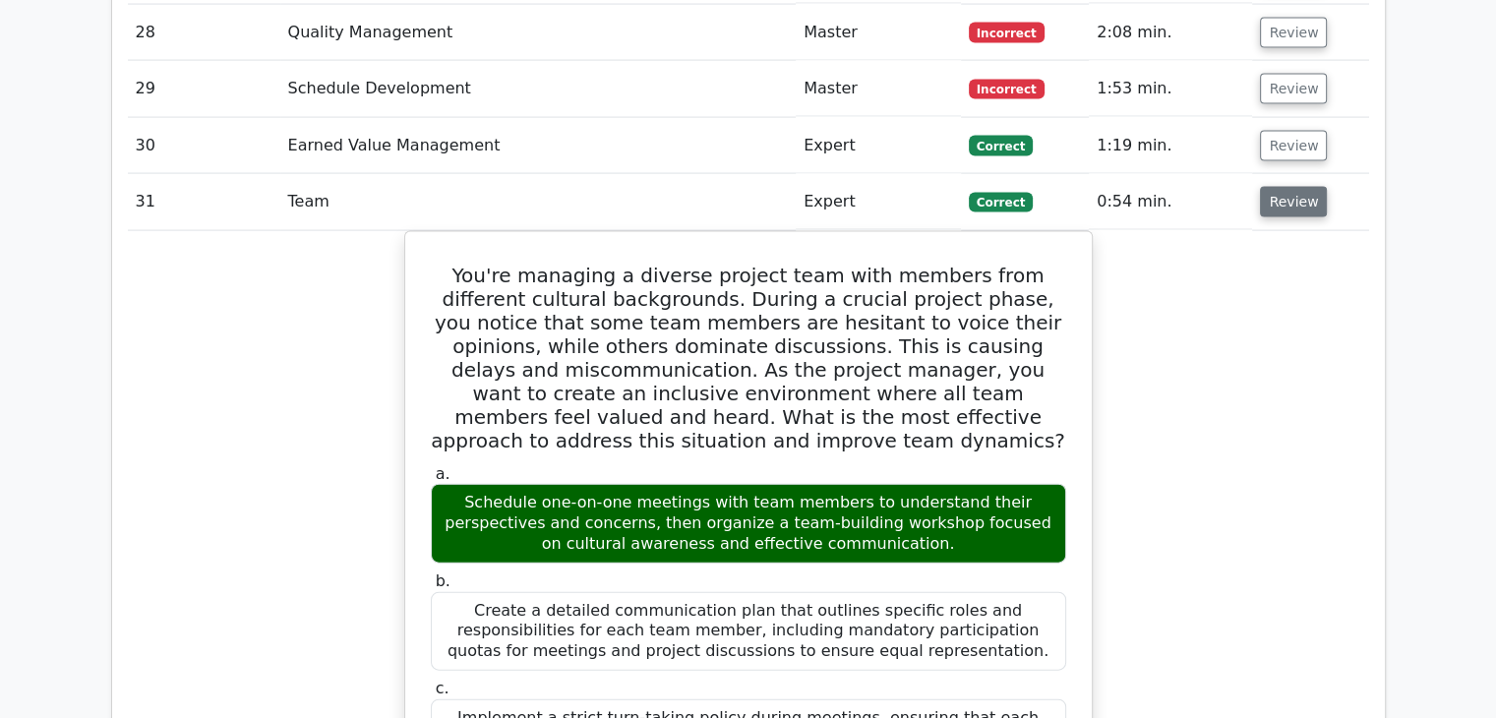
click at [1287, 187] on button "Review" at bounding box center [1293, 202] width 67 height 30
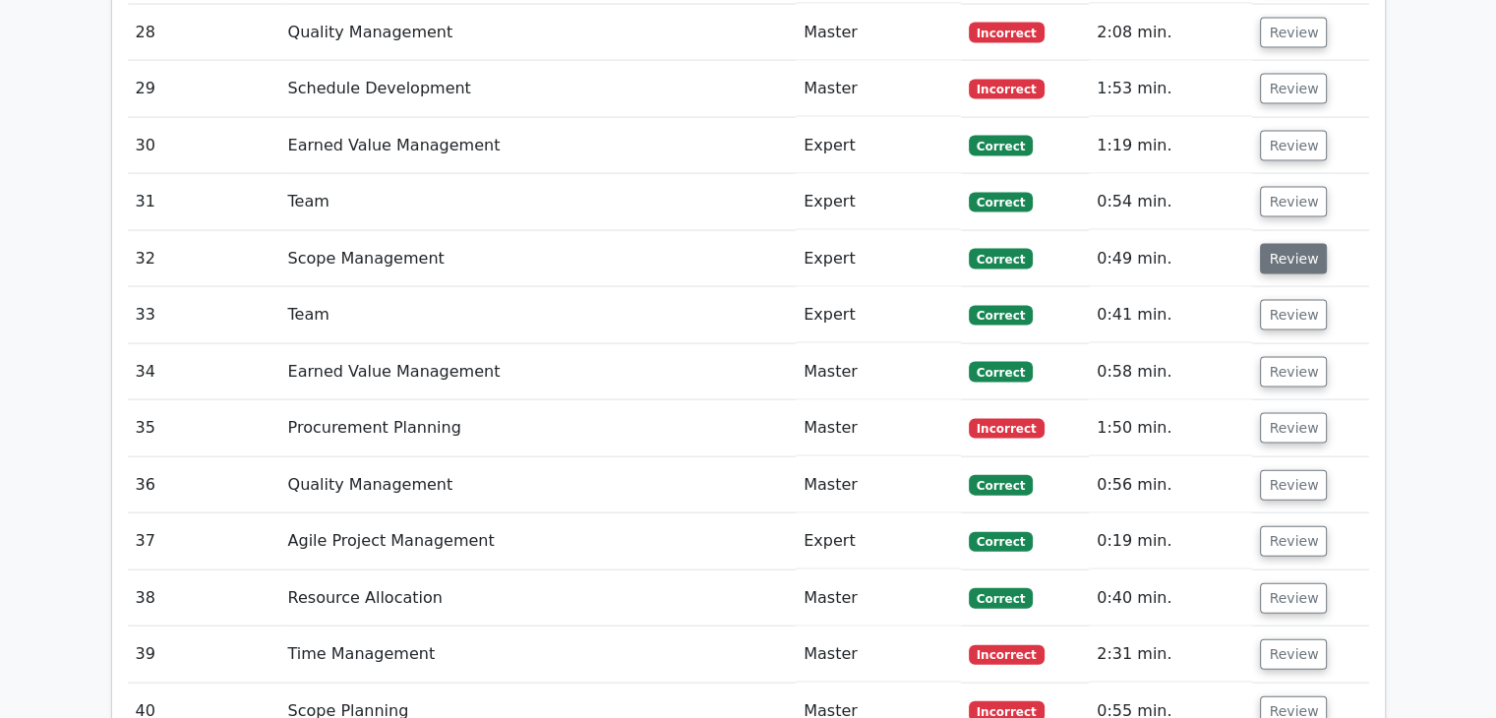
click at [1276, 244] on button "Review" at bounding box center [1293, 259] width 67 height 30
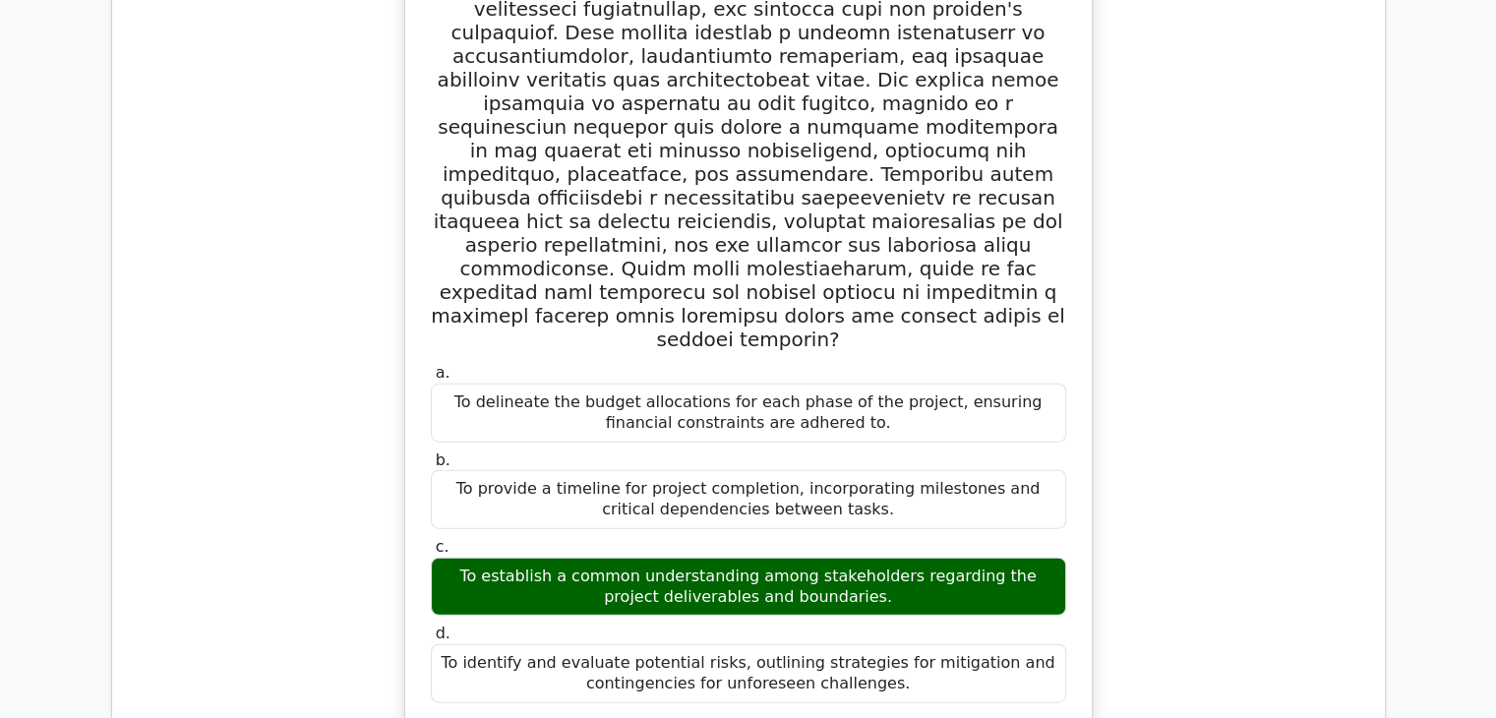
scroll to position [4326, 0]
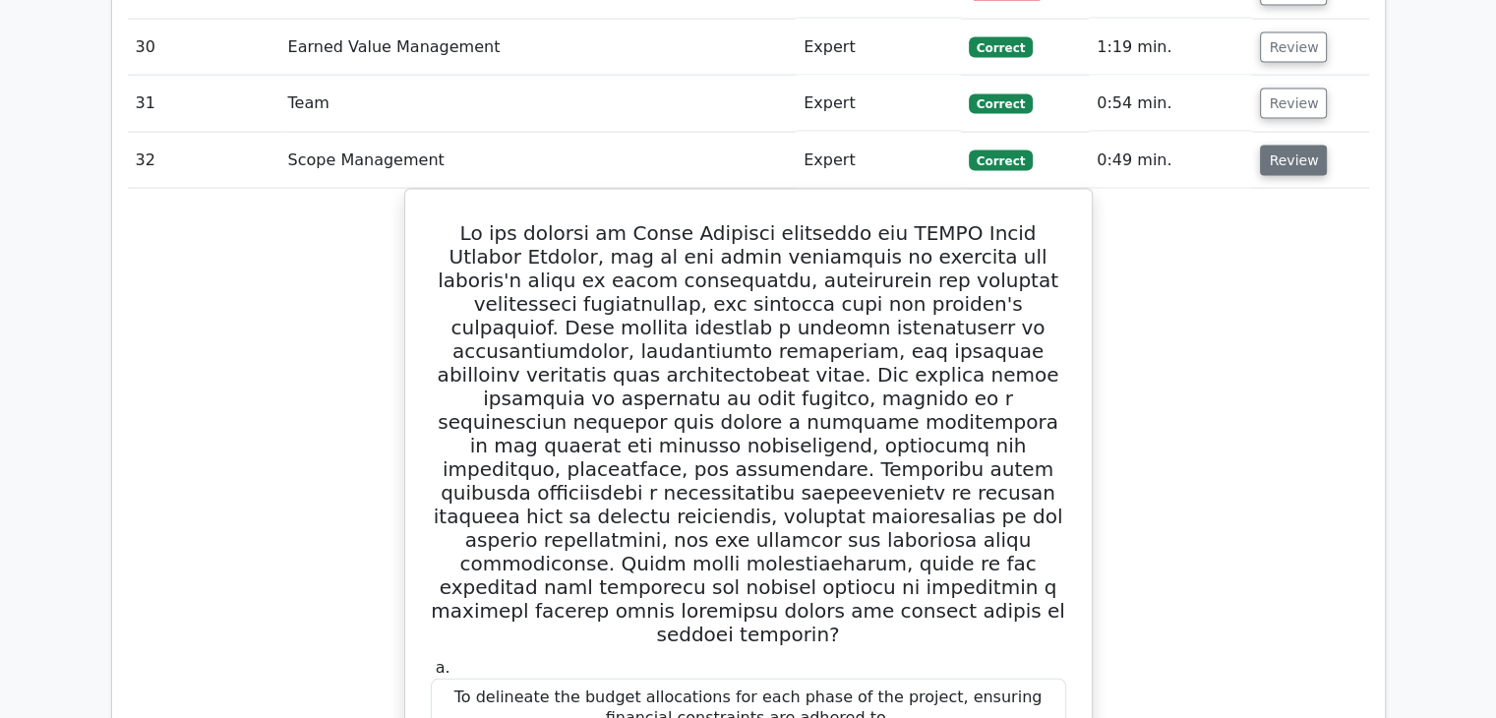
click at [1286, 146] on button "Review" at bounding box center [1293, 161] width 67 height 30
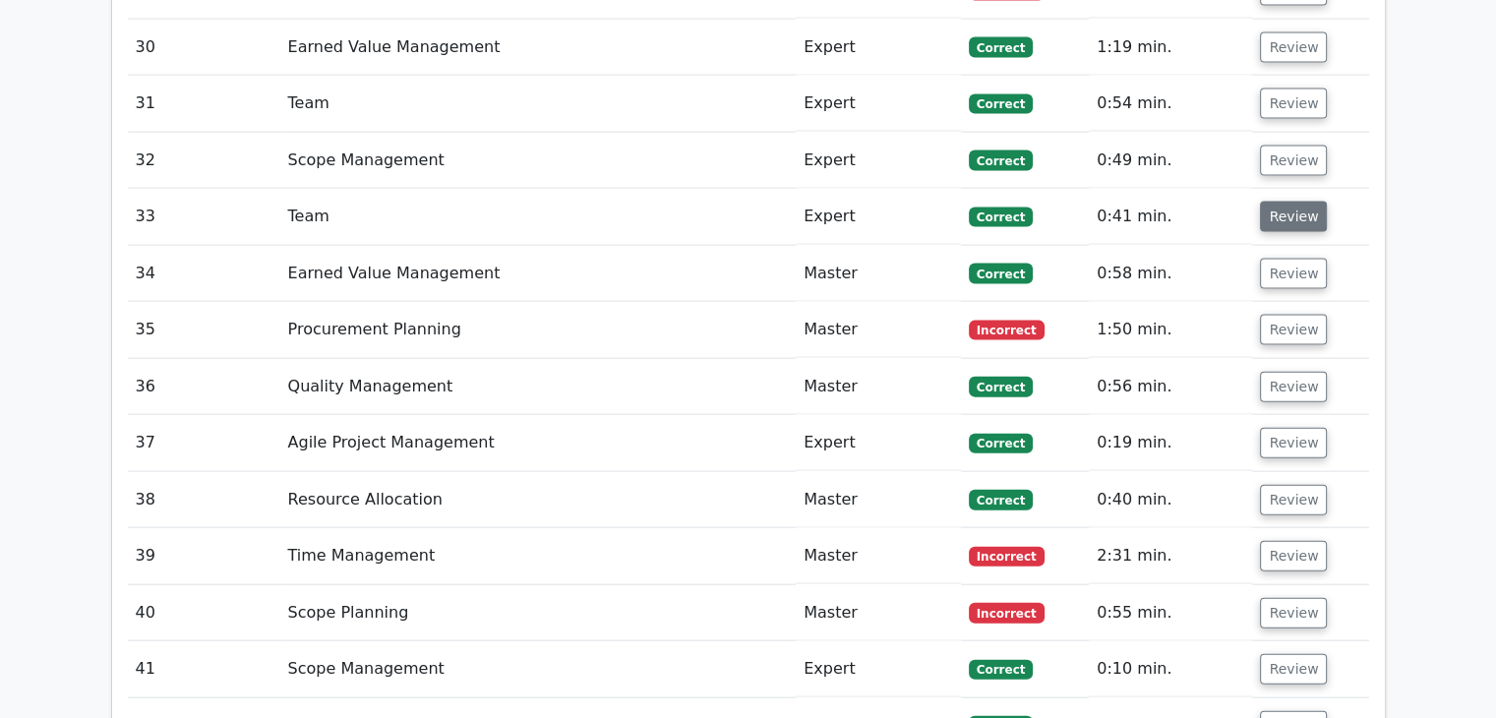
click at [1294, 202] on button "Review" at bounding box center [1293, 217] width 67 height 30
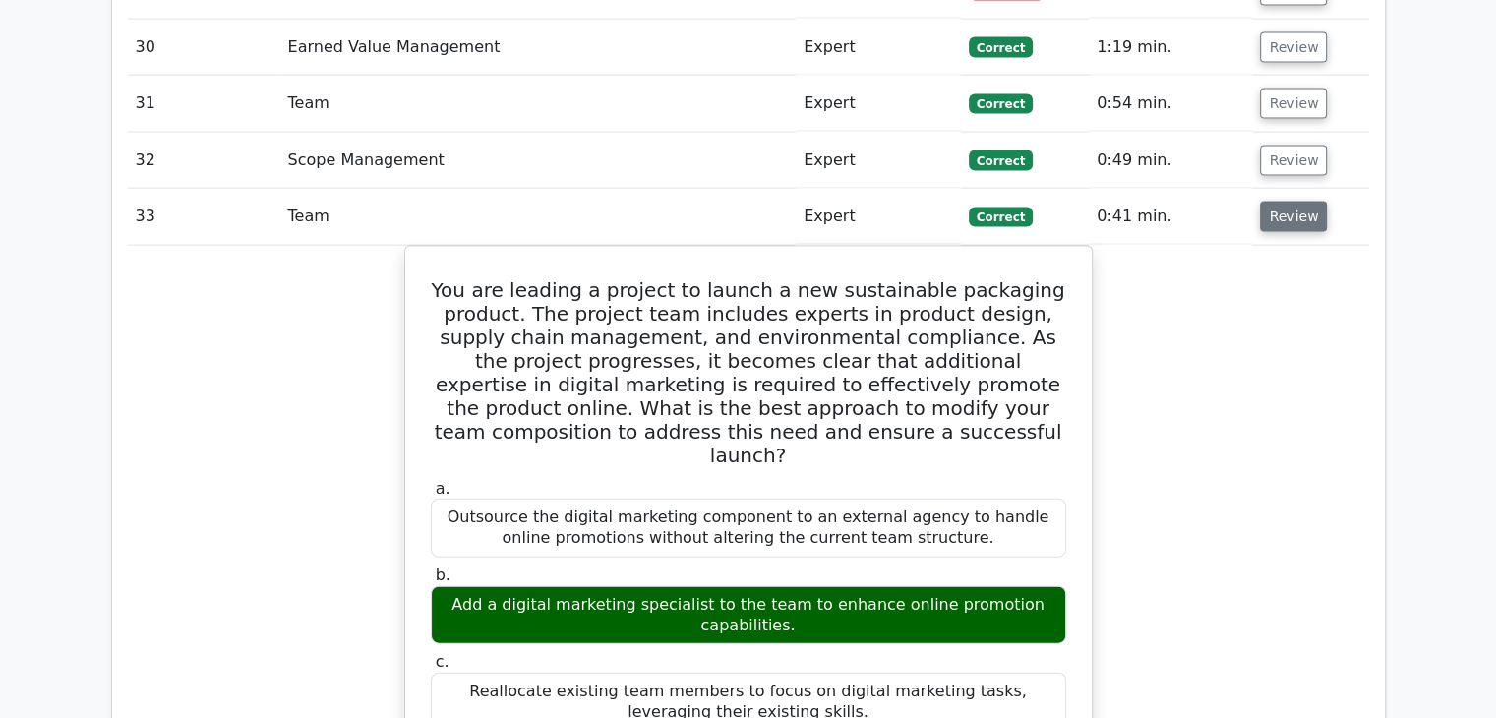
click at [1303, 202] on button "Review" at bounding box center [1293, 217] width 67 height 30
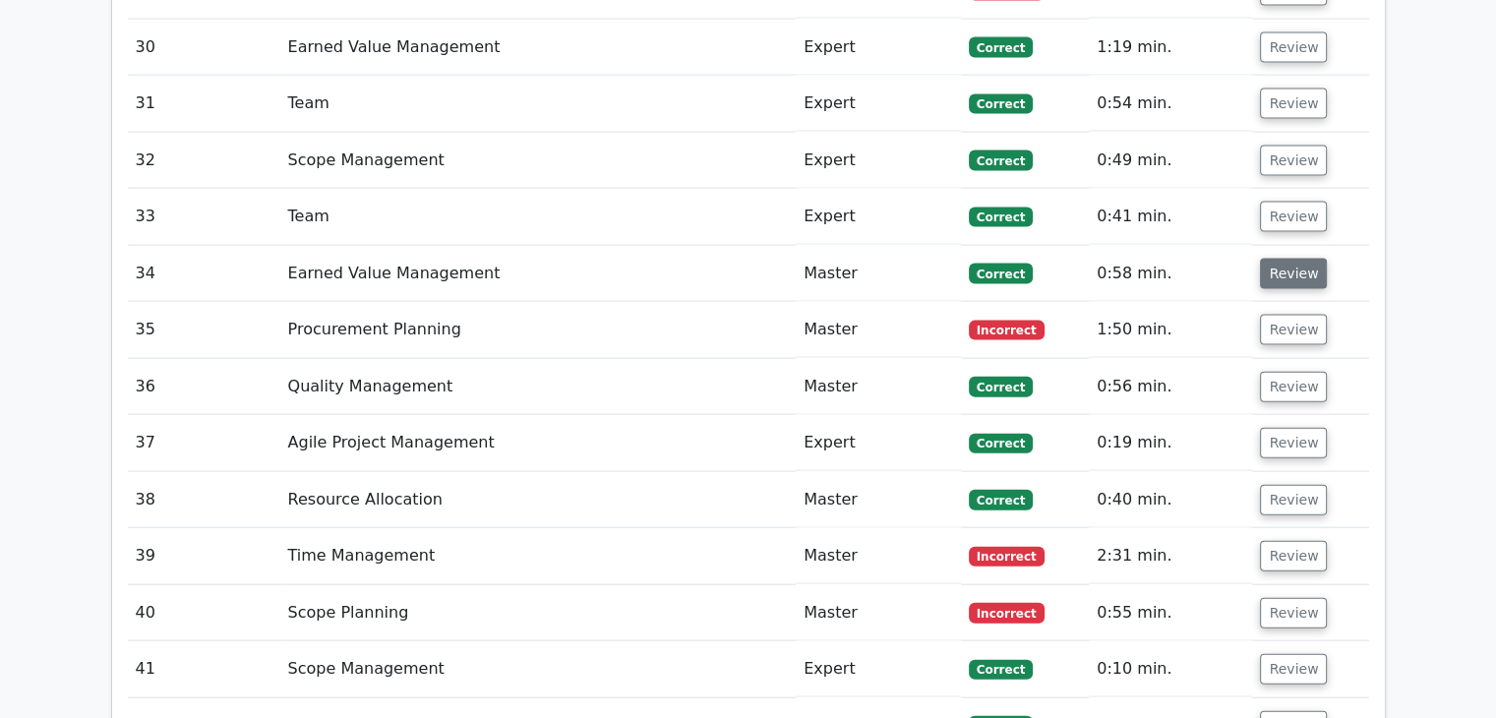
click at [1302, 259] on button "Review" at bounding box center [1293, 274] width 67 height 30
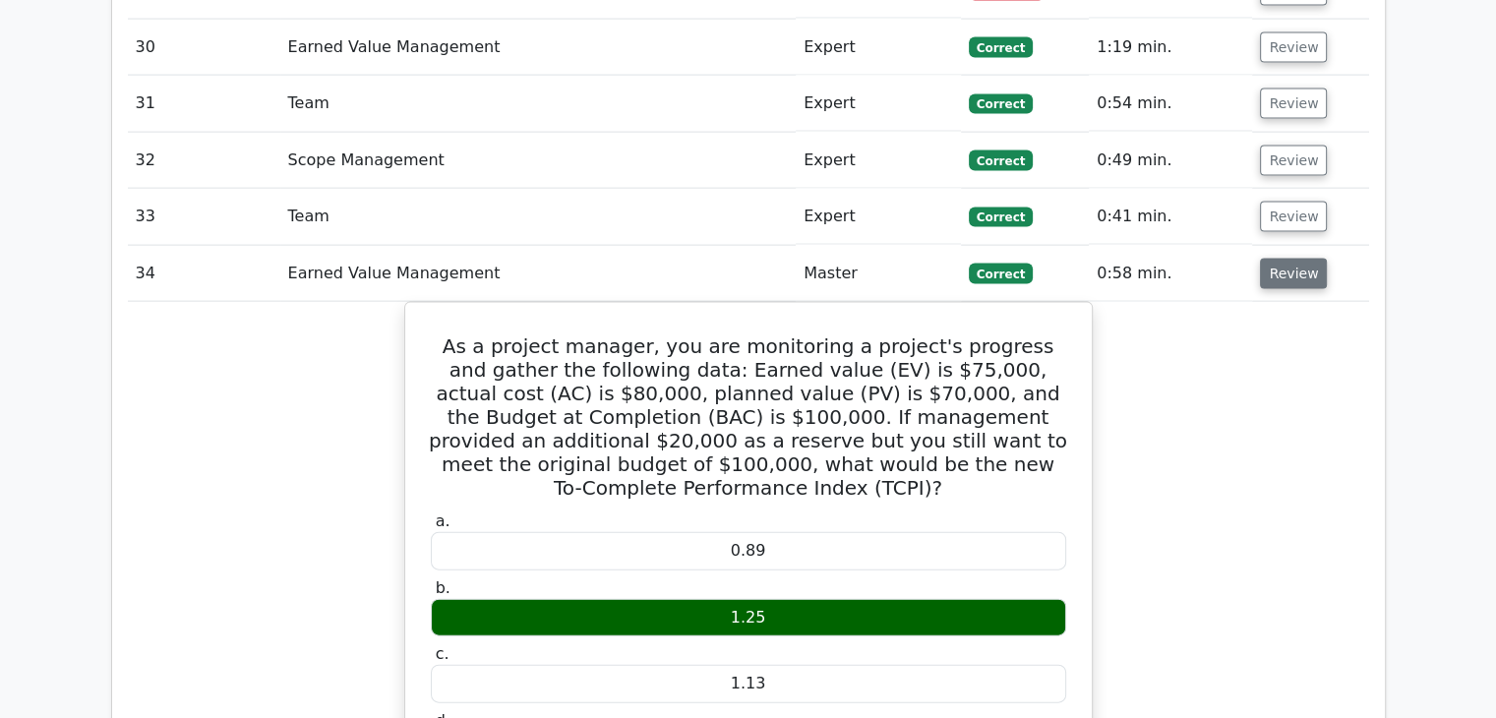
click at [1302, 259] on button "Review" at bounding box center [1293, 274] width 67 height 30
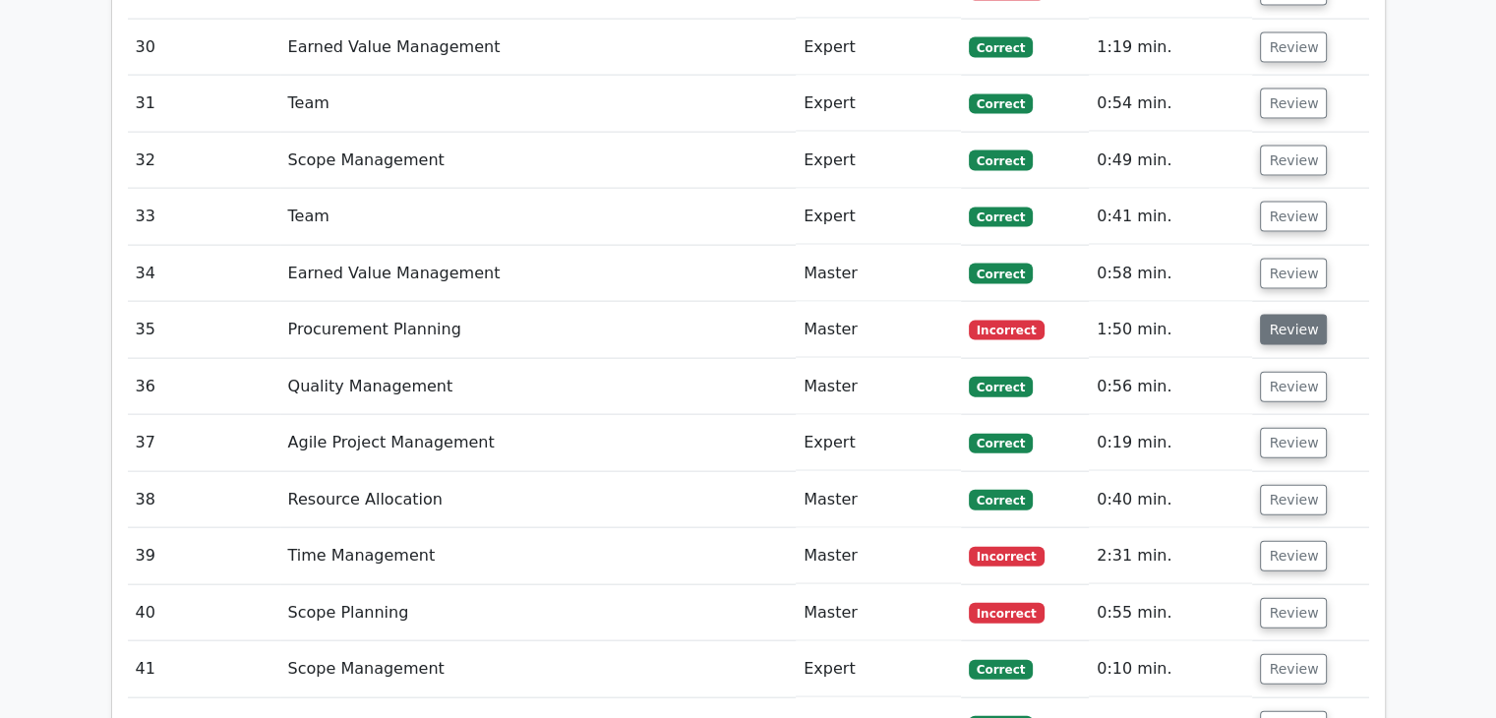
click at [1287, 315] on button "Review" at bounding box center [1293, 330] width 67 height 30
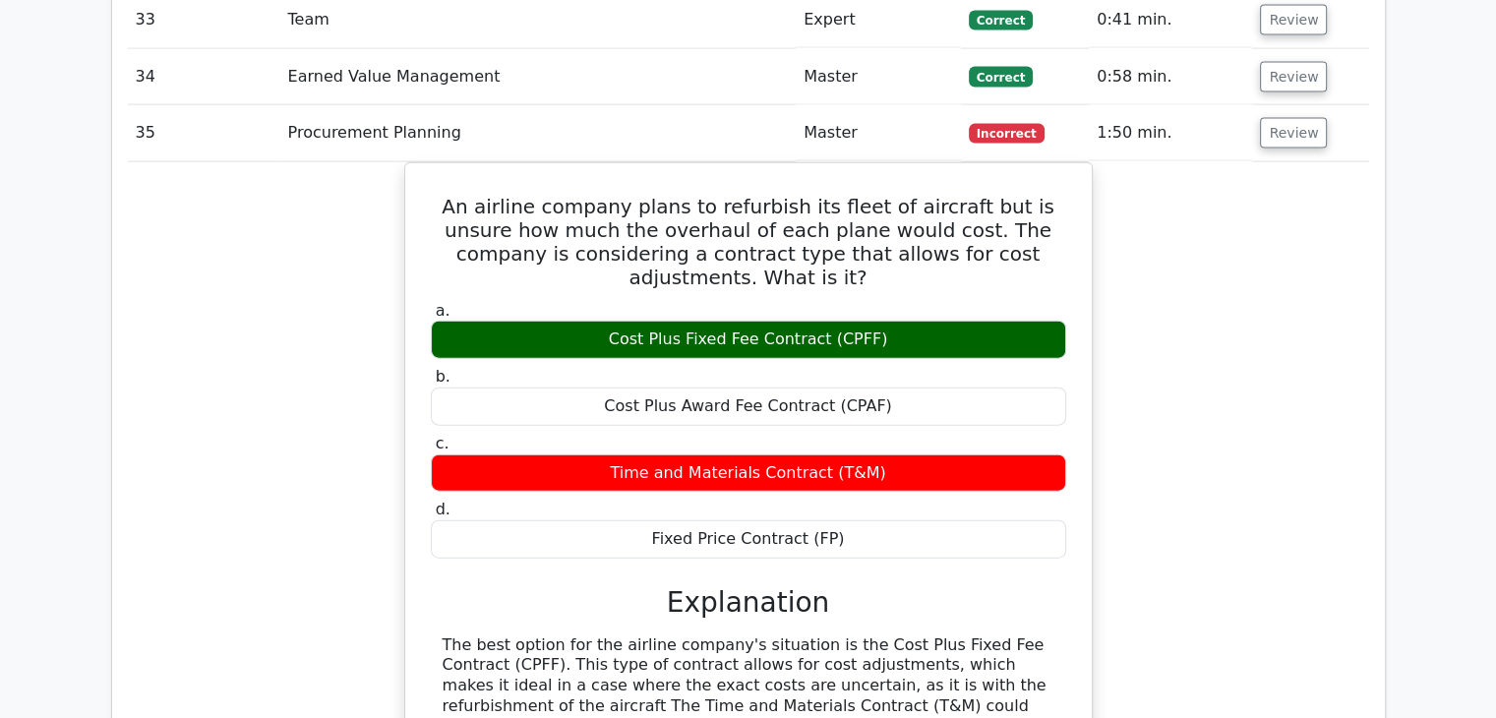
scroll to position [4621, 0]
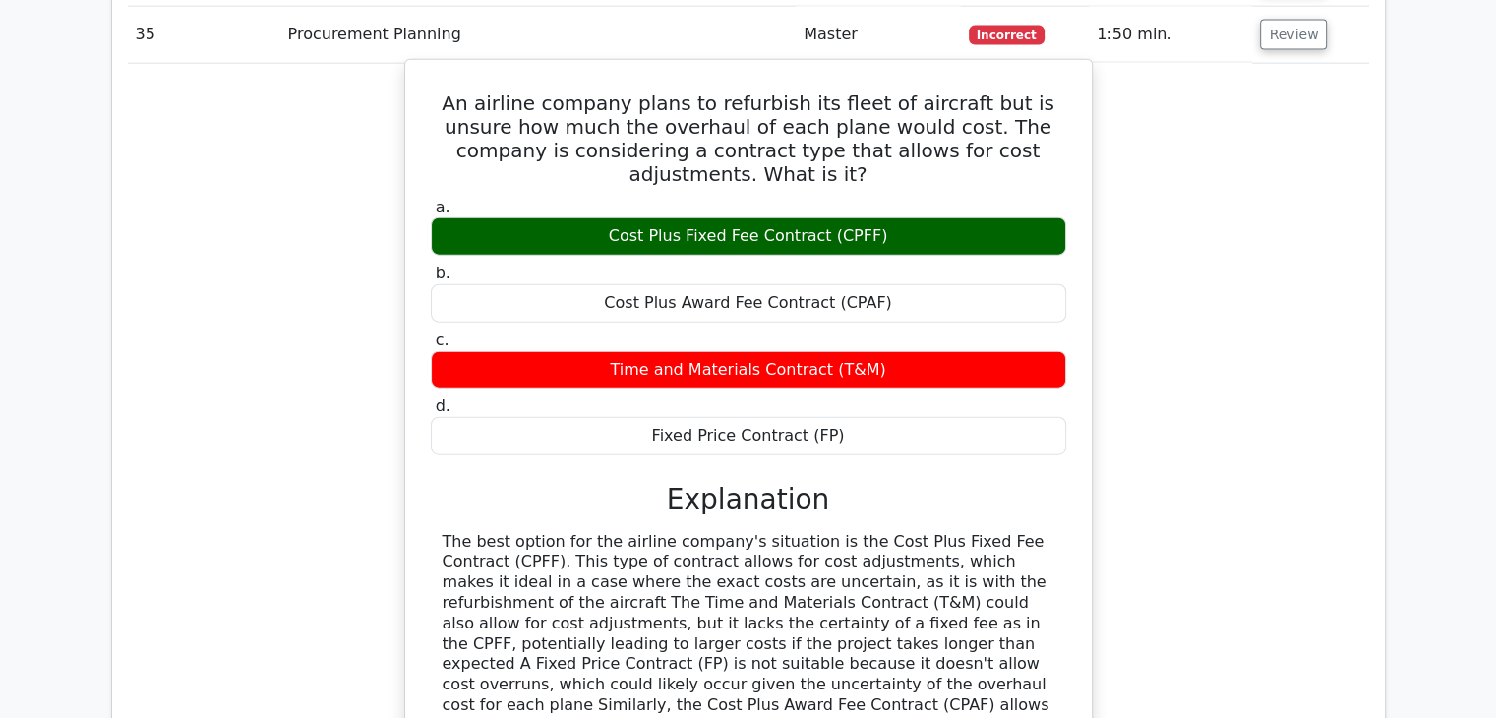
drag, startPoint x: 441, startPoint y: 20, endPoint x: 853, endPoint y: 334, distance: 519.2
click at [853, 334] on div "An airline company plans to refurbish its fleet of aircraft but is unsure how m…" at bounding box center [748, 479] width 671 height 823
copy div "An airline company plans to refurbish its fleet of aircraft but is unsure how m…"
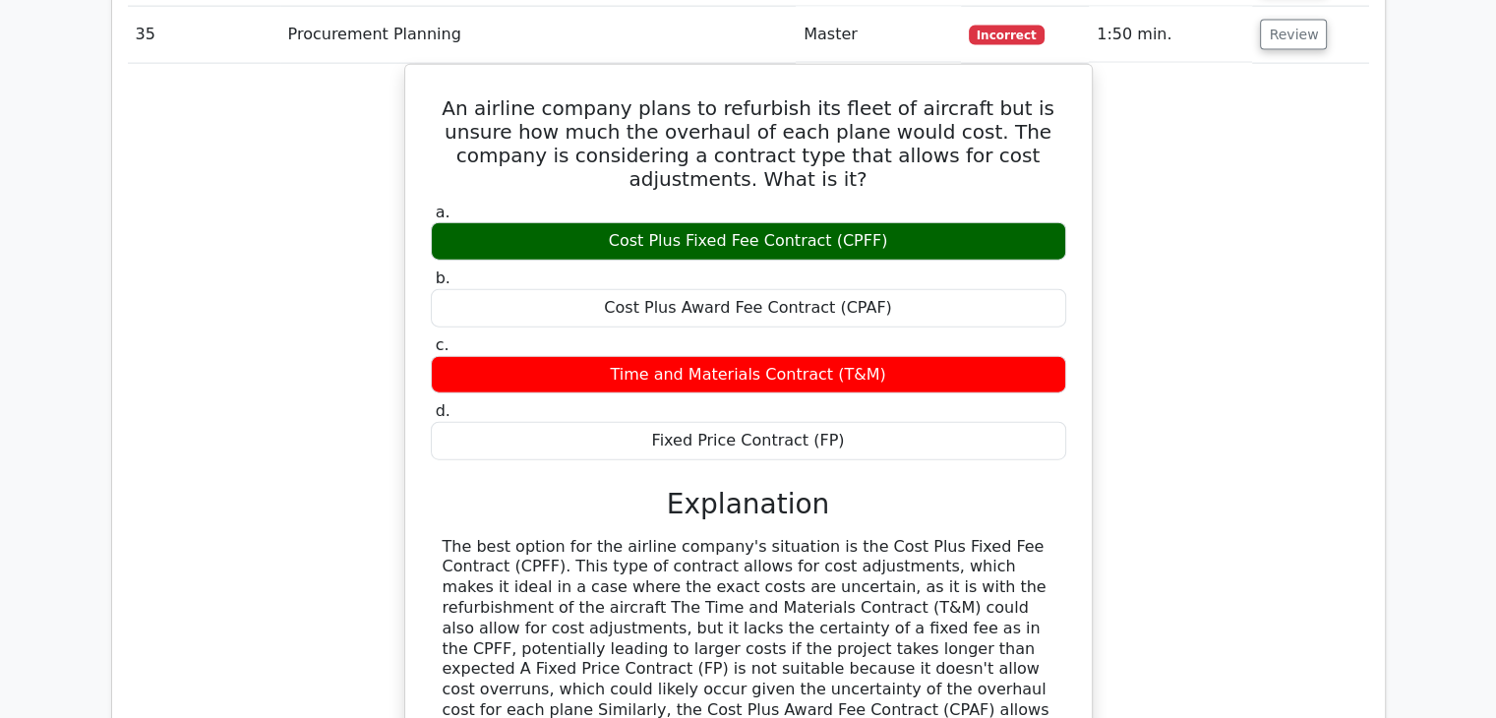
click at [1284, 269] on div "An airline company plans to refurbish its fleet of aircraft but is unsure how m…" at bounding box center [748, 496] width 1241 height 864
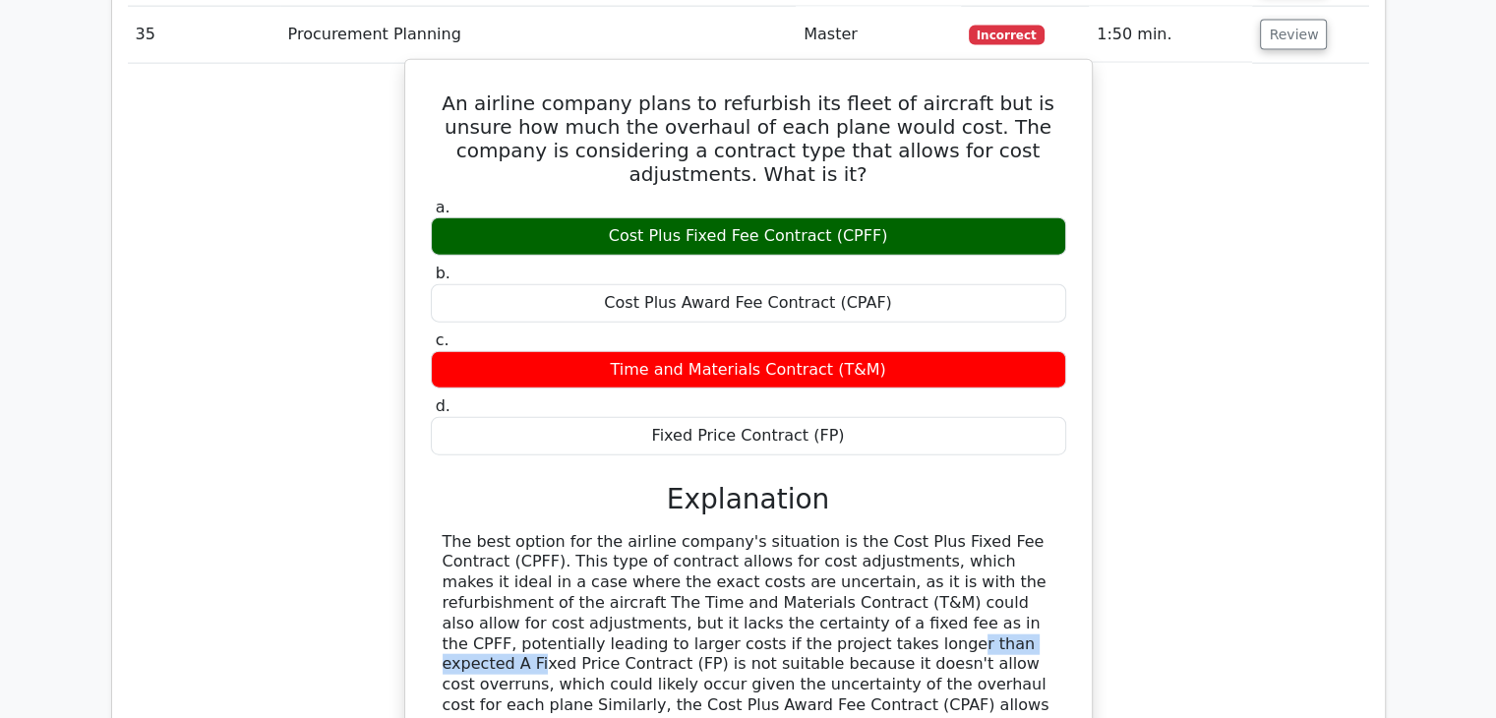
drag, startPoint x: 458, startPoint y: 537, endPoint x: 617, endPoint y: 538, distance: 158.3
click at [617, 538] on div "The best option for the airline company's situation is the Cost Plus Fixed Fee …" at bounding box center [748, 664] width 612 height 265
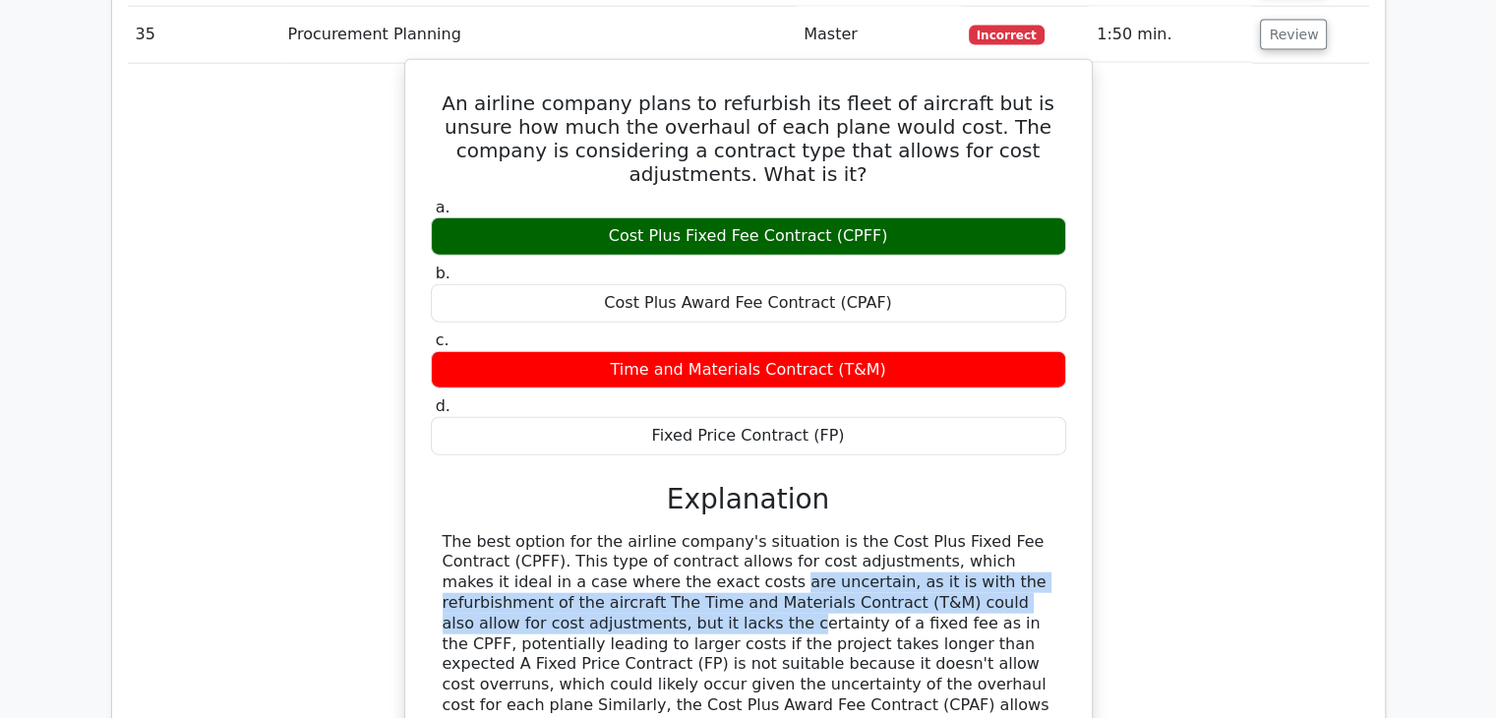
drag, startPoint x: 508, startPoint y: 485, endPoint x: 968, endPoint y: 491, distance: 459.2
click at [968, 532] on div "The best option for the airline company's situation is the Cost Plus Fixed Fee …" at bounding box center [748, 664] width 612 height 265
click at [885, 532] on div "The best option for the airline company's situation is the Cost Plus Fixed Fee …" at bounding box center [748, 664] width 612 height 265
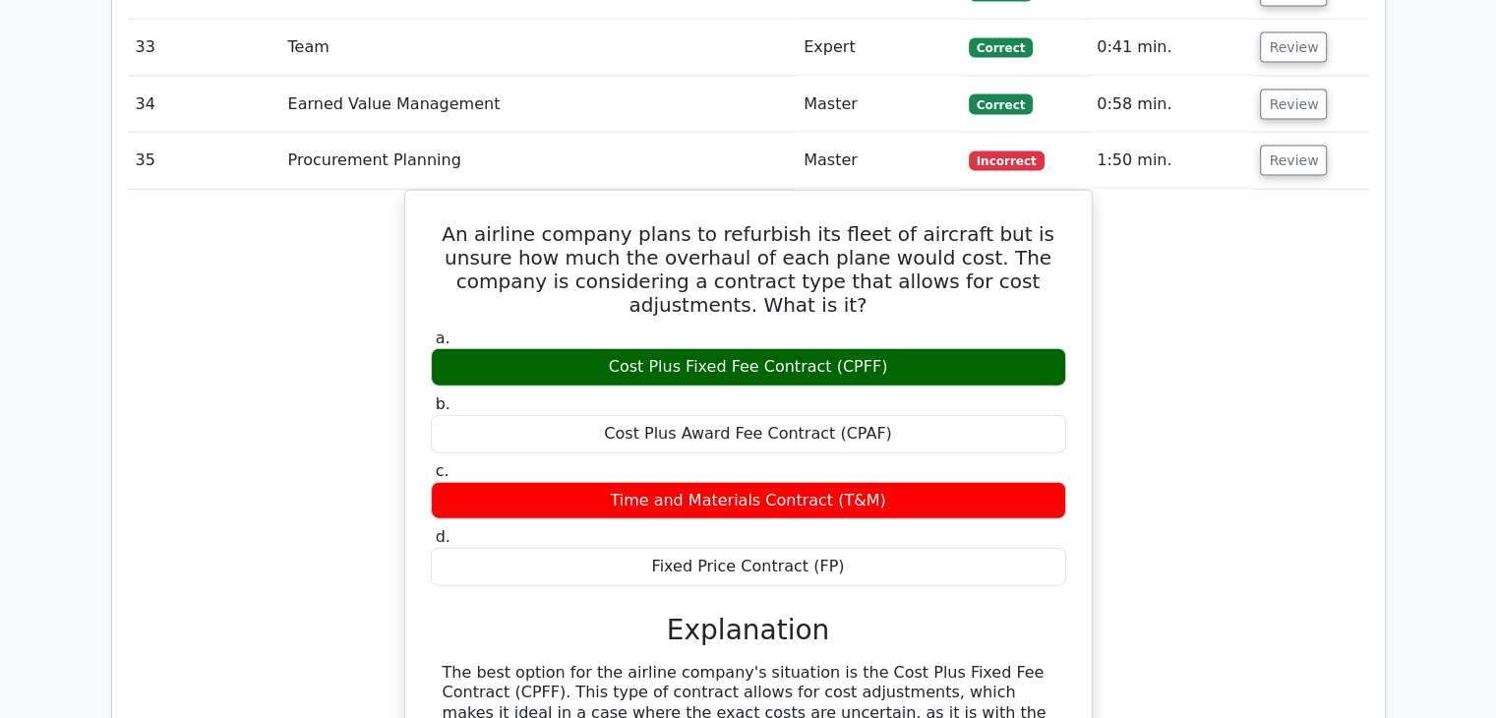
scroll to position [4326, 0]
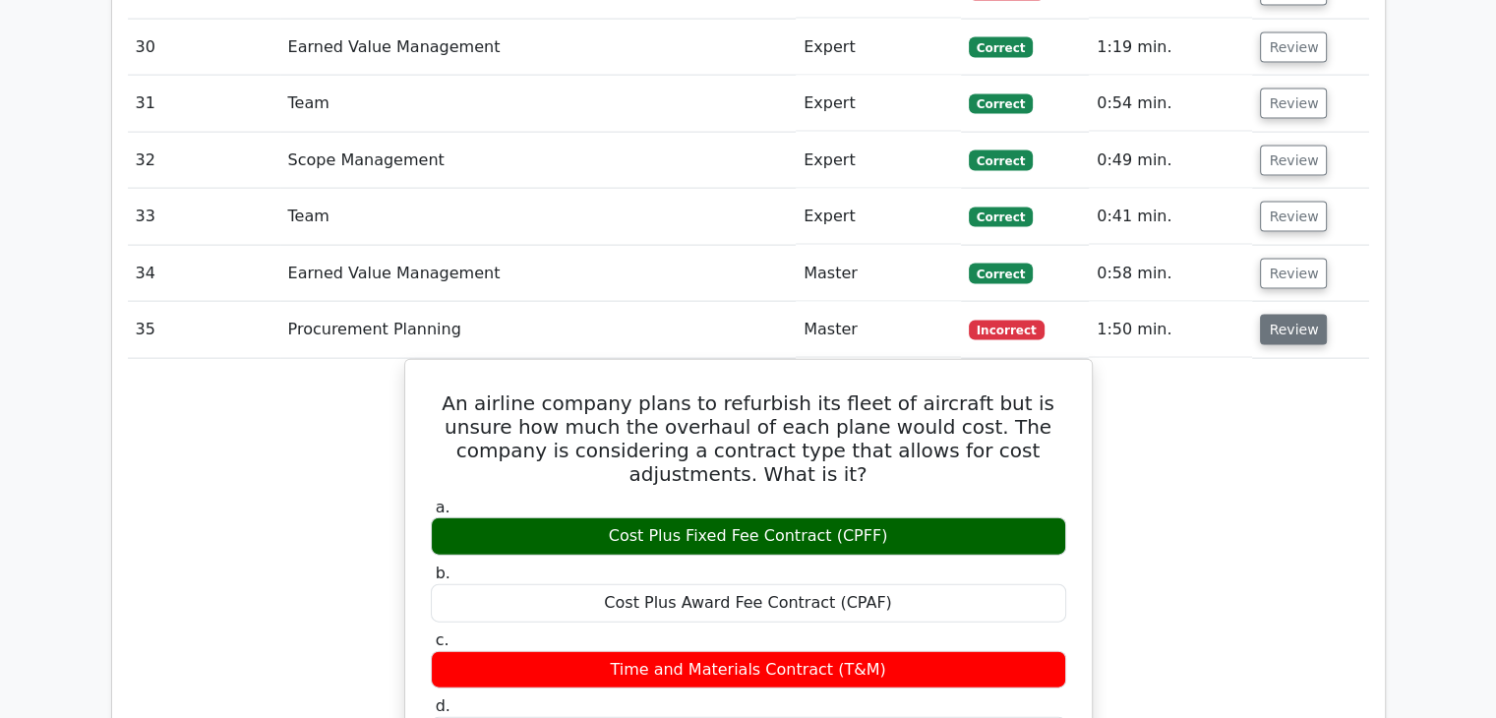
click at [1298, 315] on button "Review" at bounding box center [1293, 330] width 67 height 30
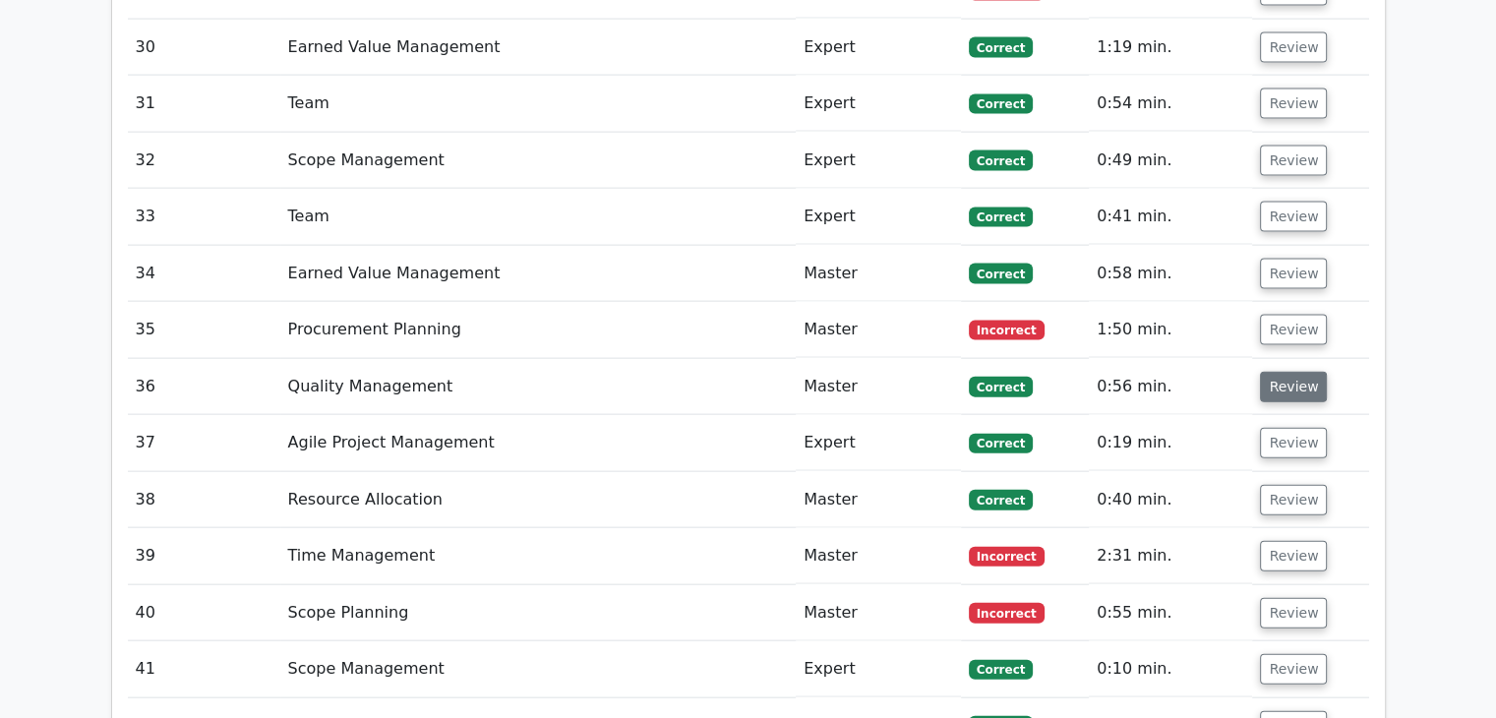
click at [1278, 372] on button "Review" at bounding box center [1293, 387] width 67 height 30
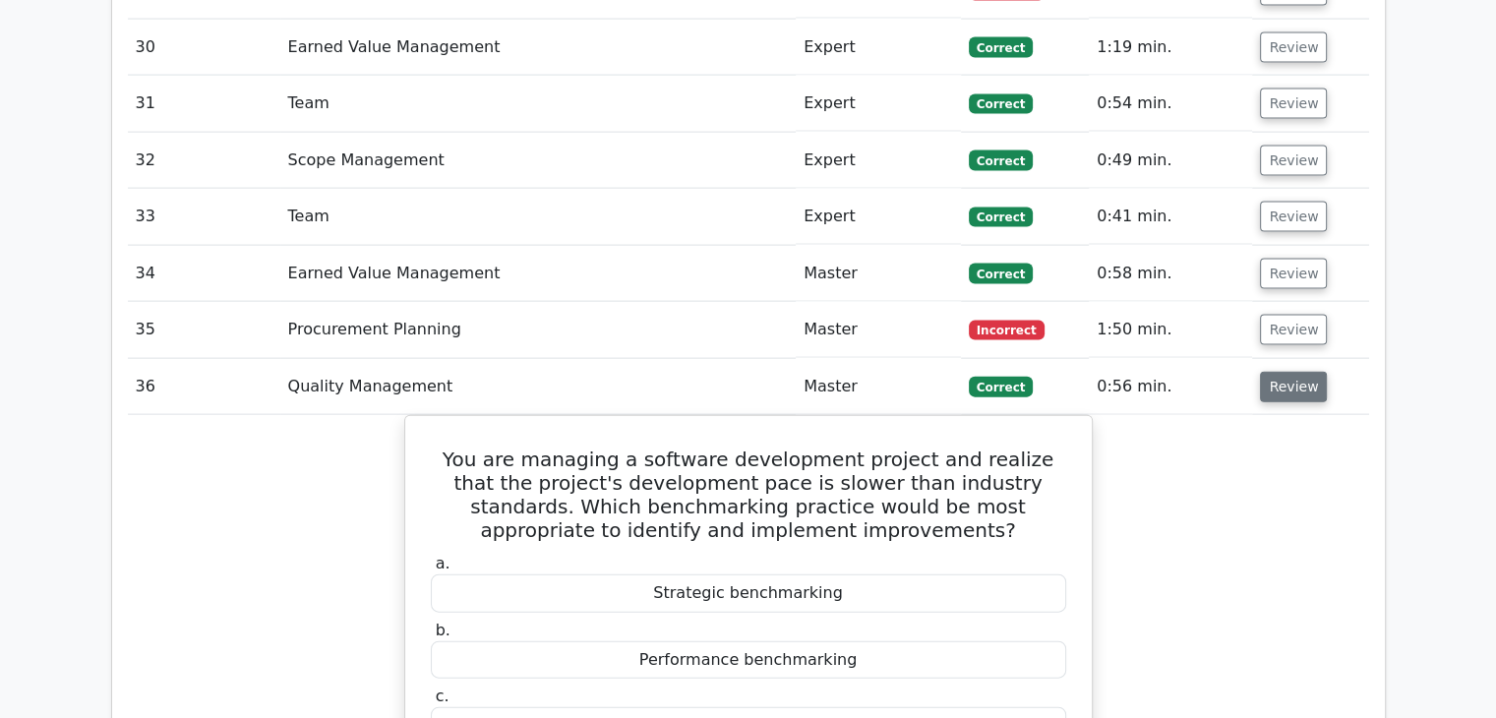
click at [1289, 372] on button "Review" at bounding box center [1293, 387] width 67 height 30
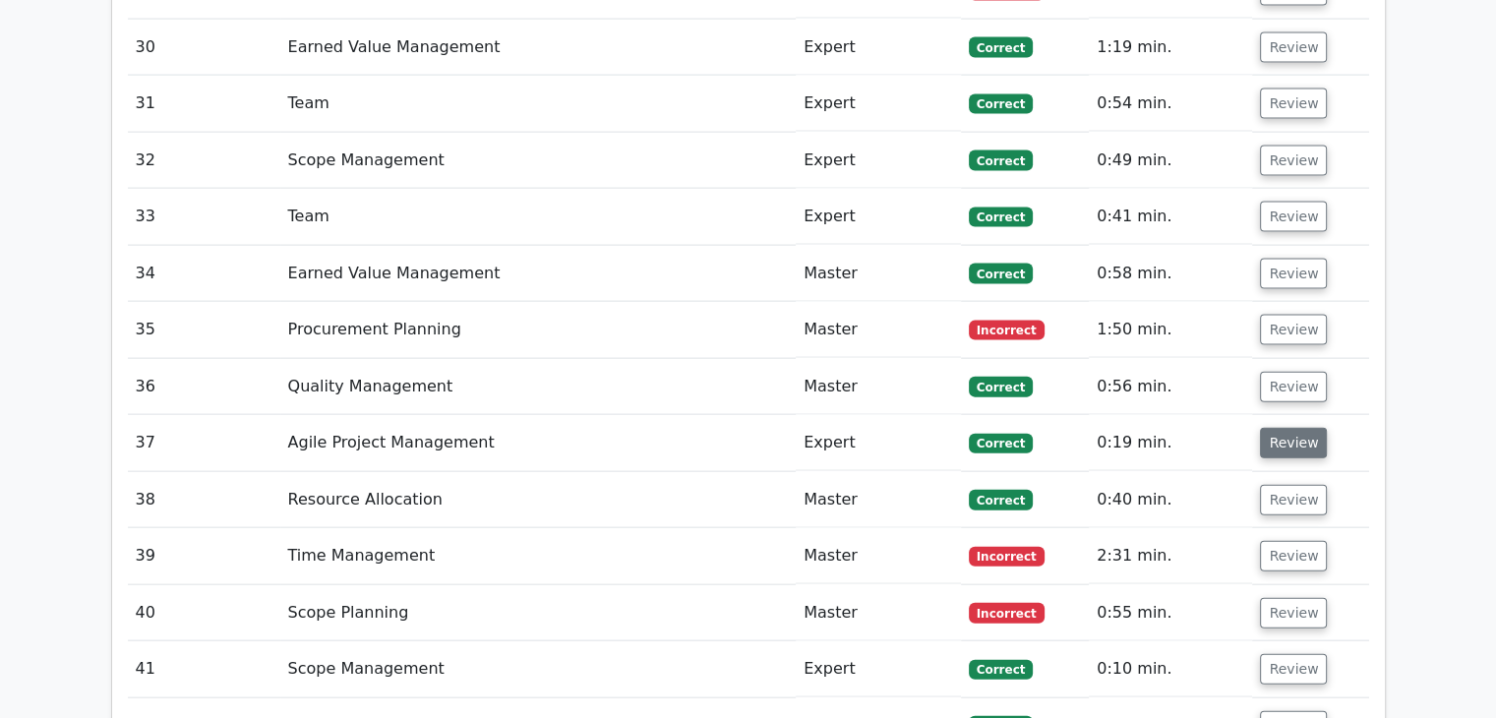
click at [1302, 428] on button "Review" at bounding box center [1293, 443] width 67 height 30
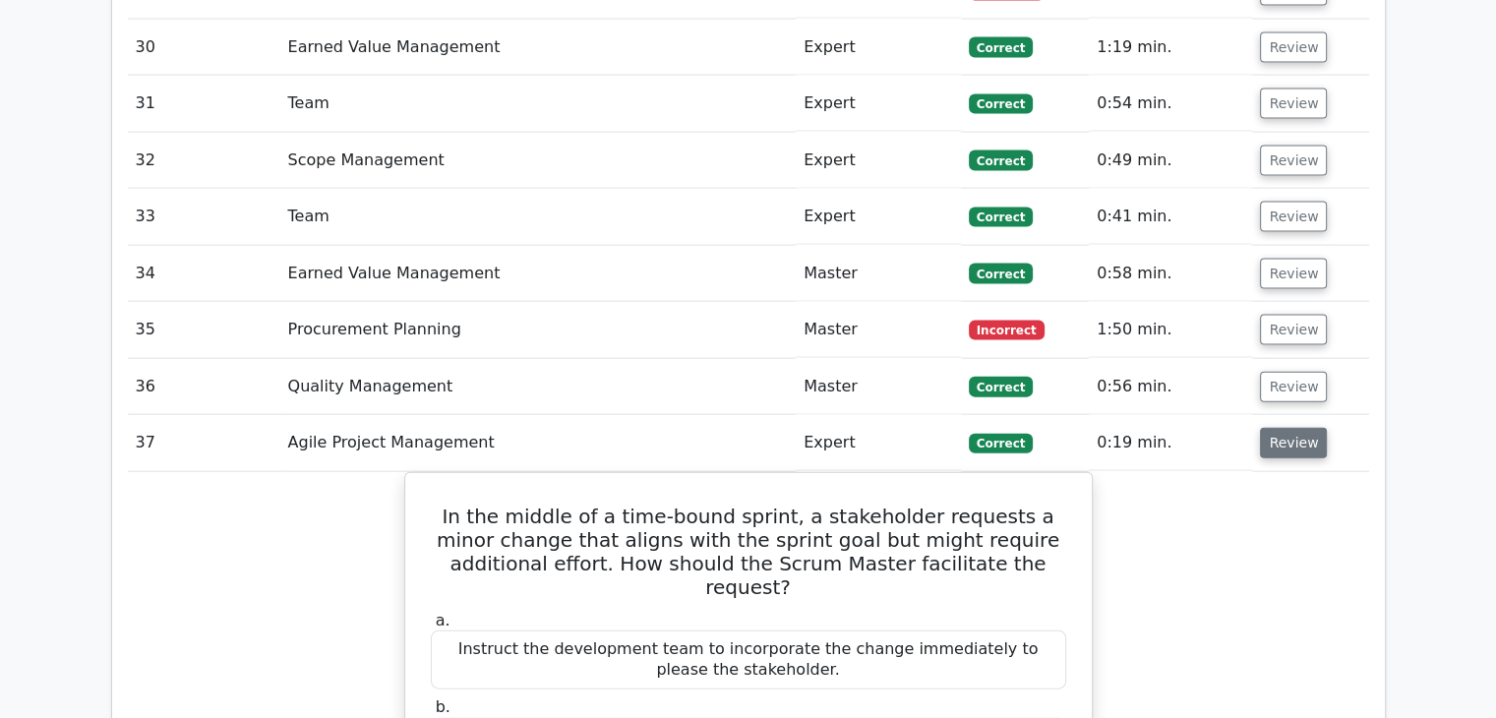
click at [1302, 428] on button "Review" at bounding box center [1293, 443] width 67 height 30
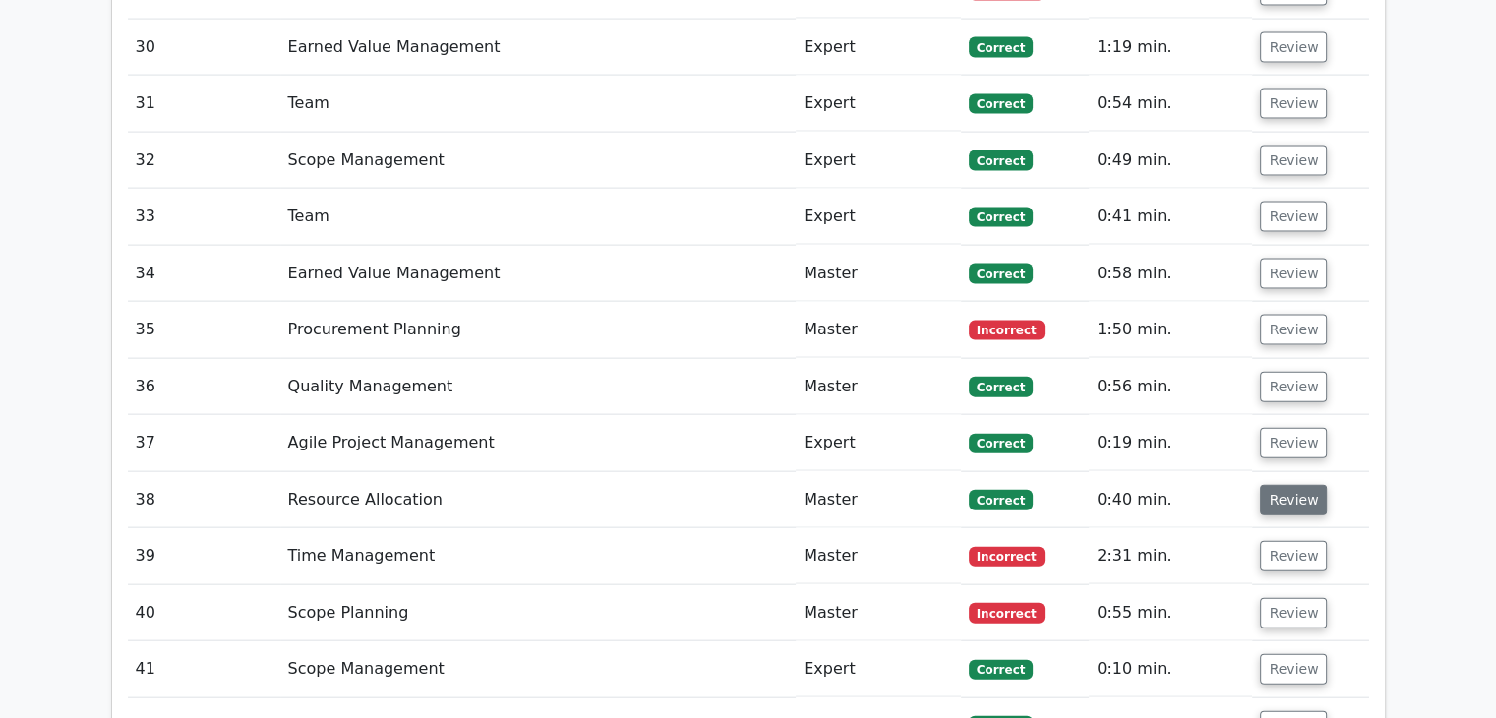
click at [1286, 485] on button "Review" at bounding box center [1293, 500] width 67 height 30
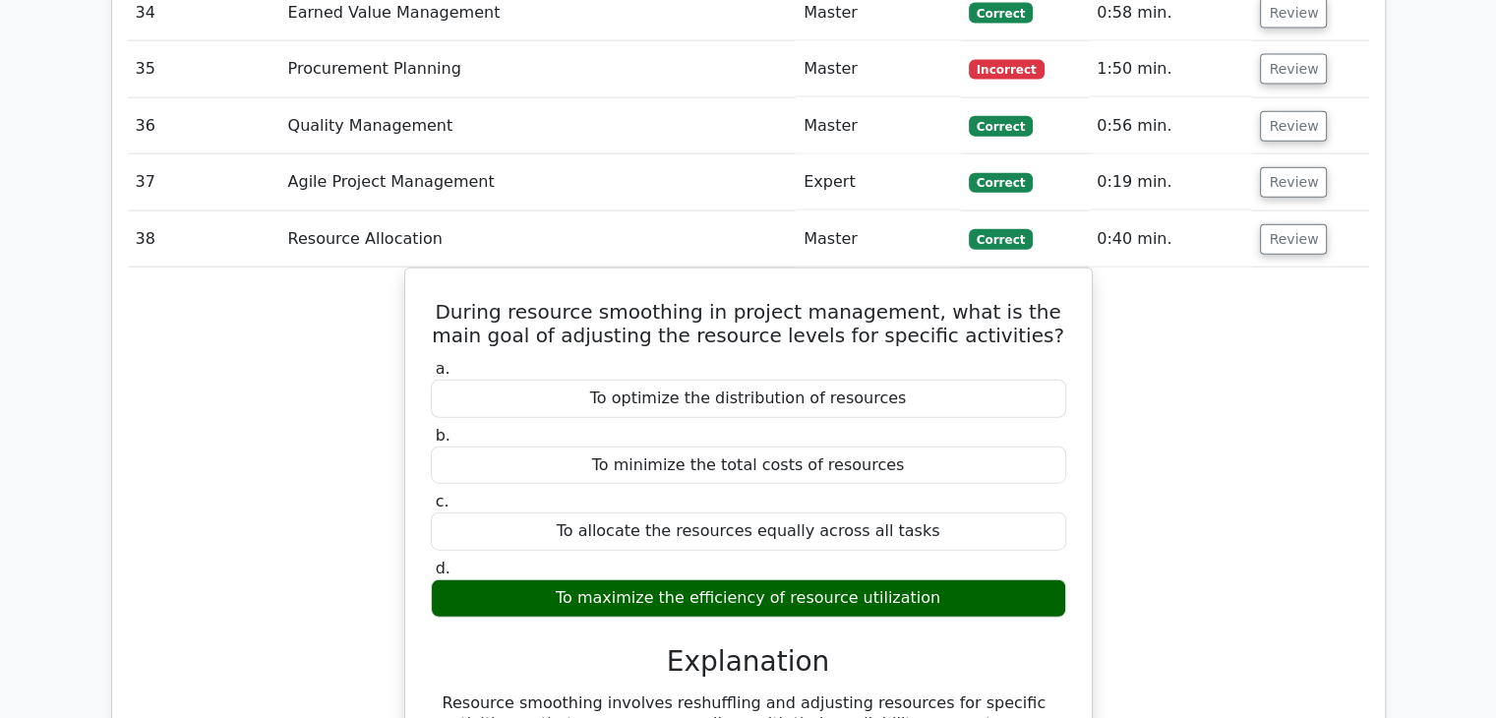
scroll to position [4621, 0]
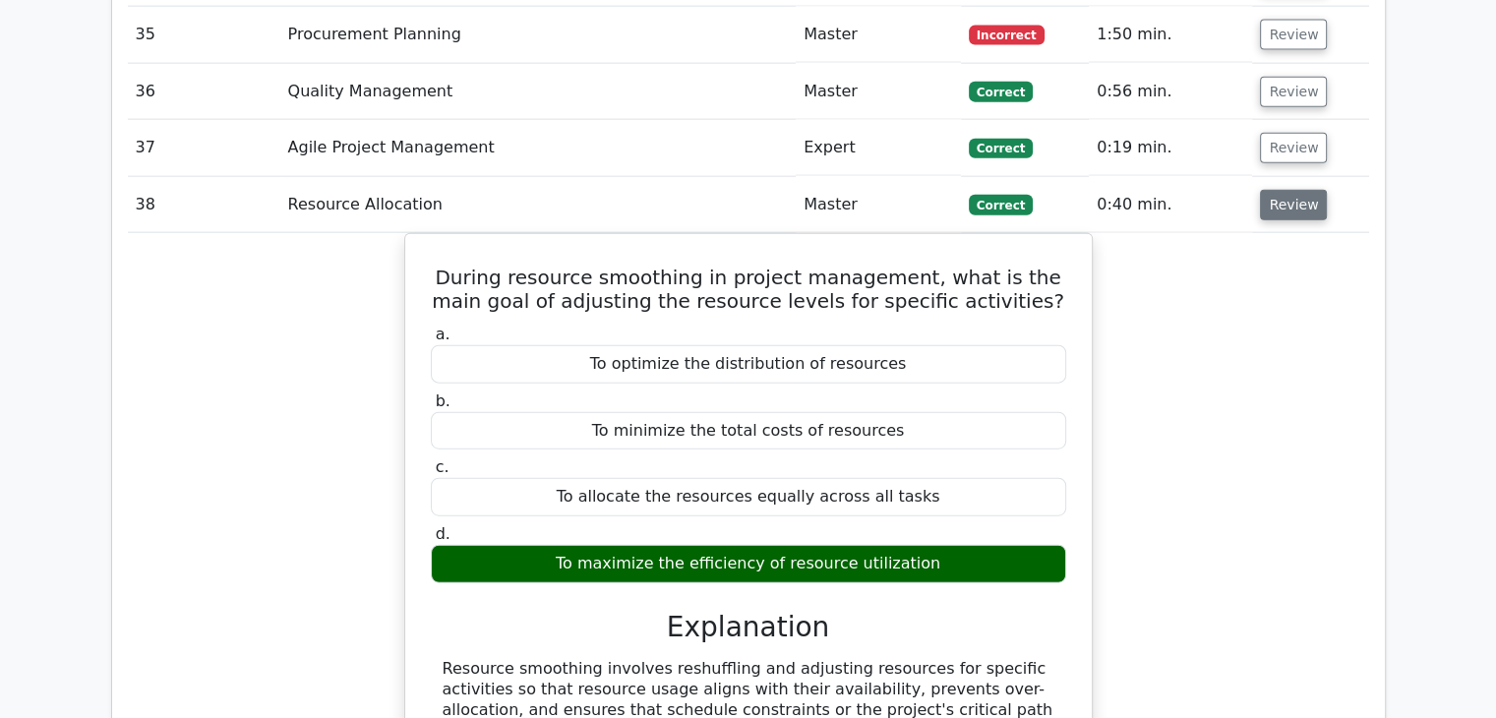
click at [1284, 190] on button "Review" at bounding box center [1293, 205] width 67 height 30
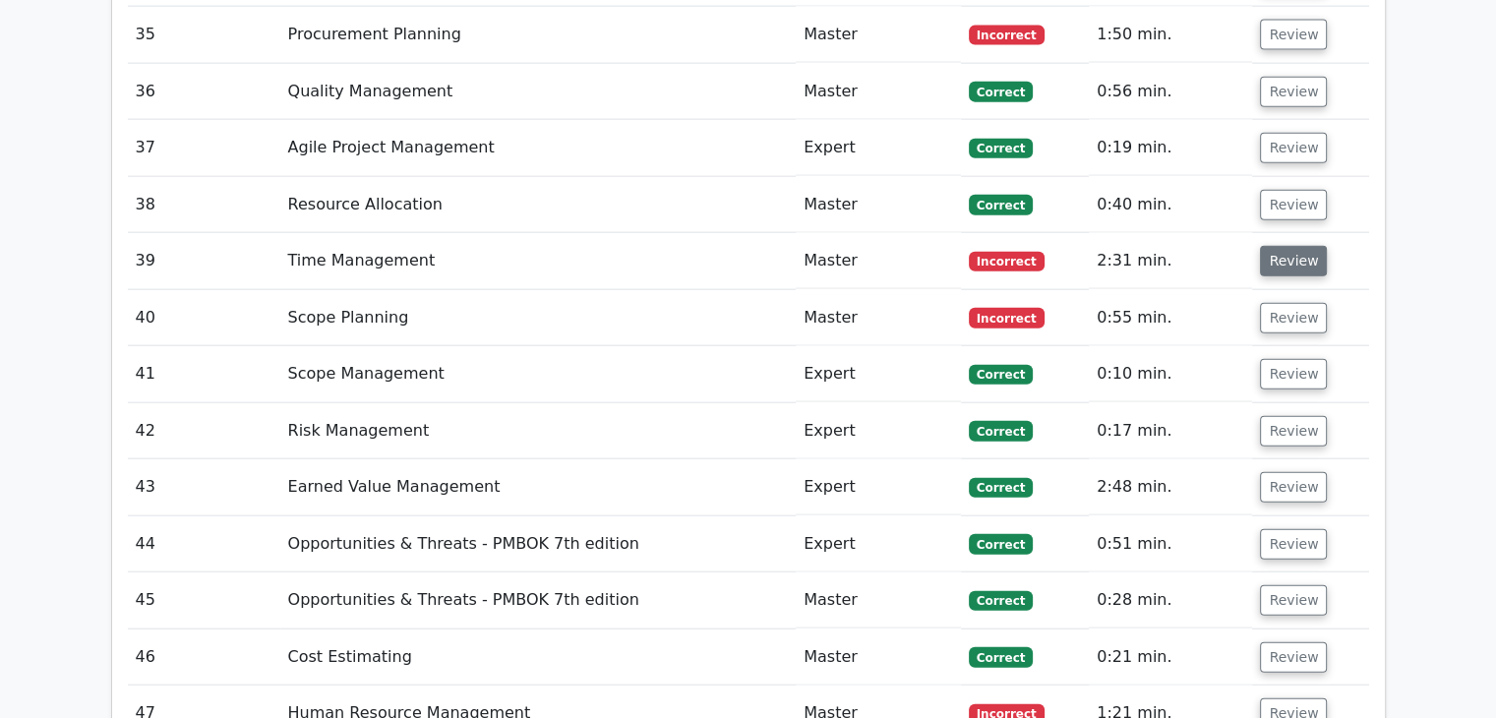
click at [1284, 246] on button "Review" at bounding box center [1293, 261] width 67 height 30
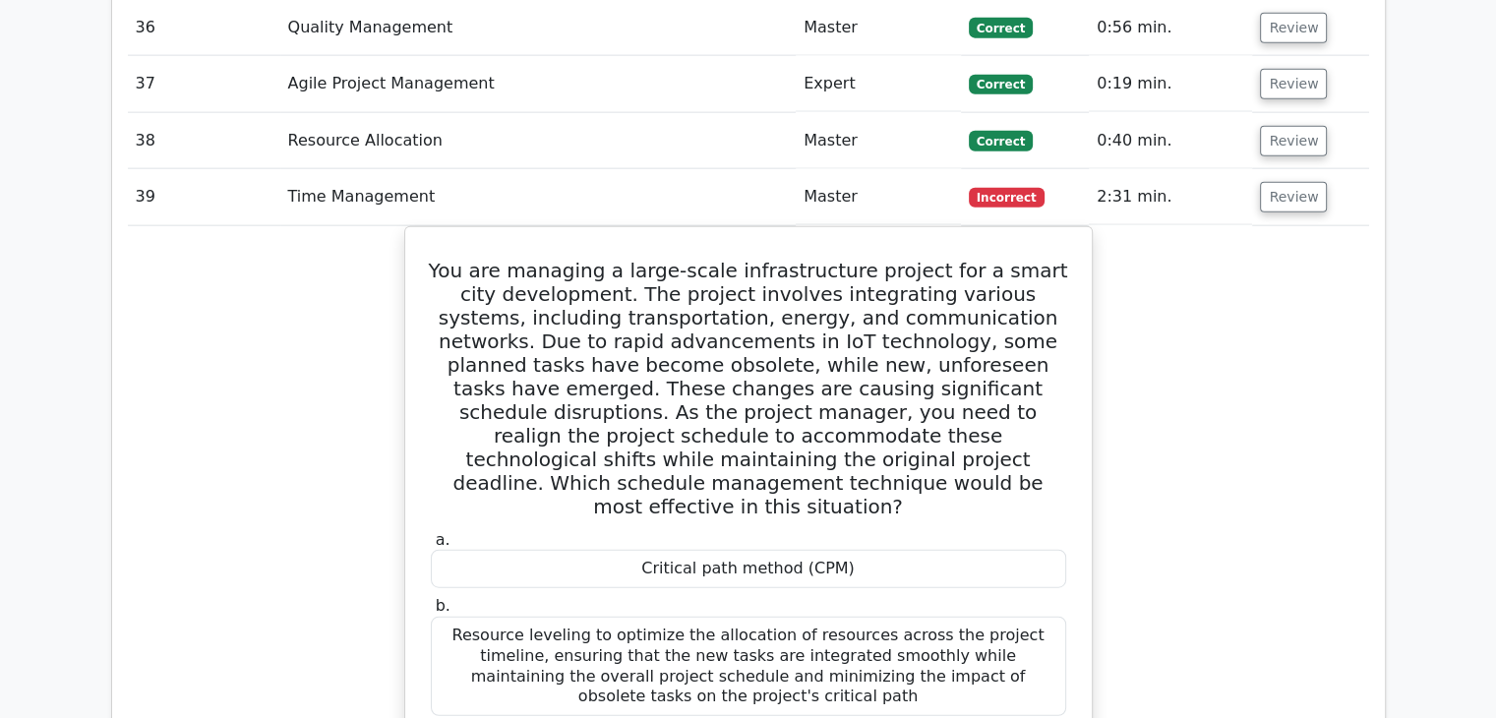
scroll to position [4720, 0]
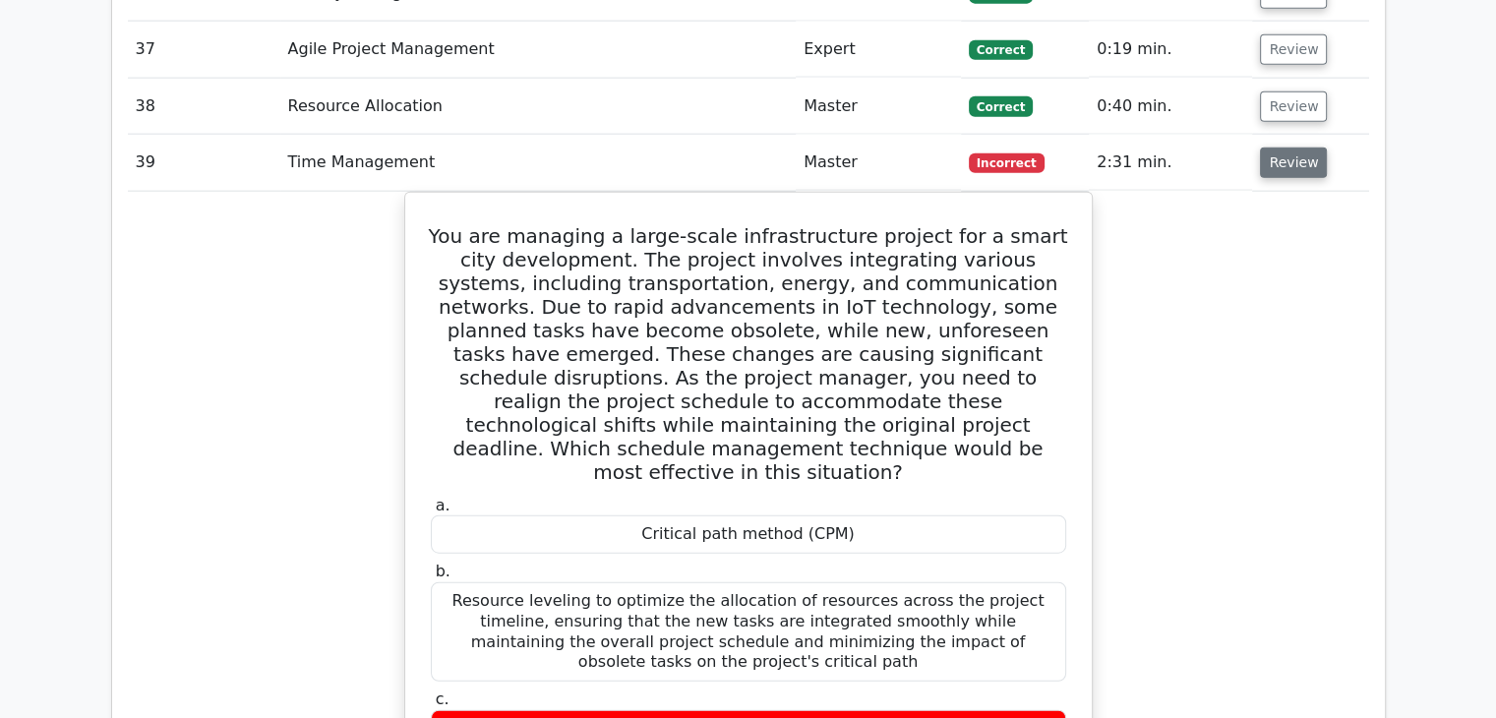
click at [1284, 147] on button "Review" at bounding box center [1293, 162] width 67 height 30
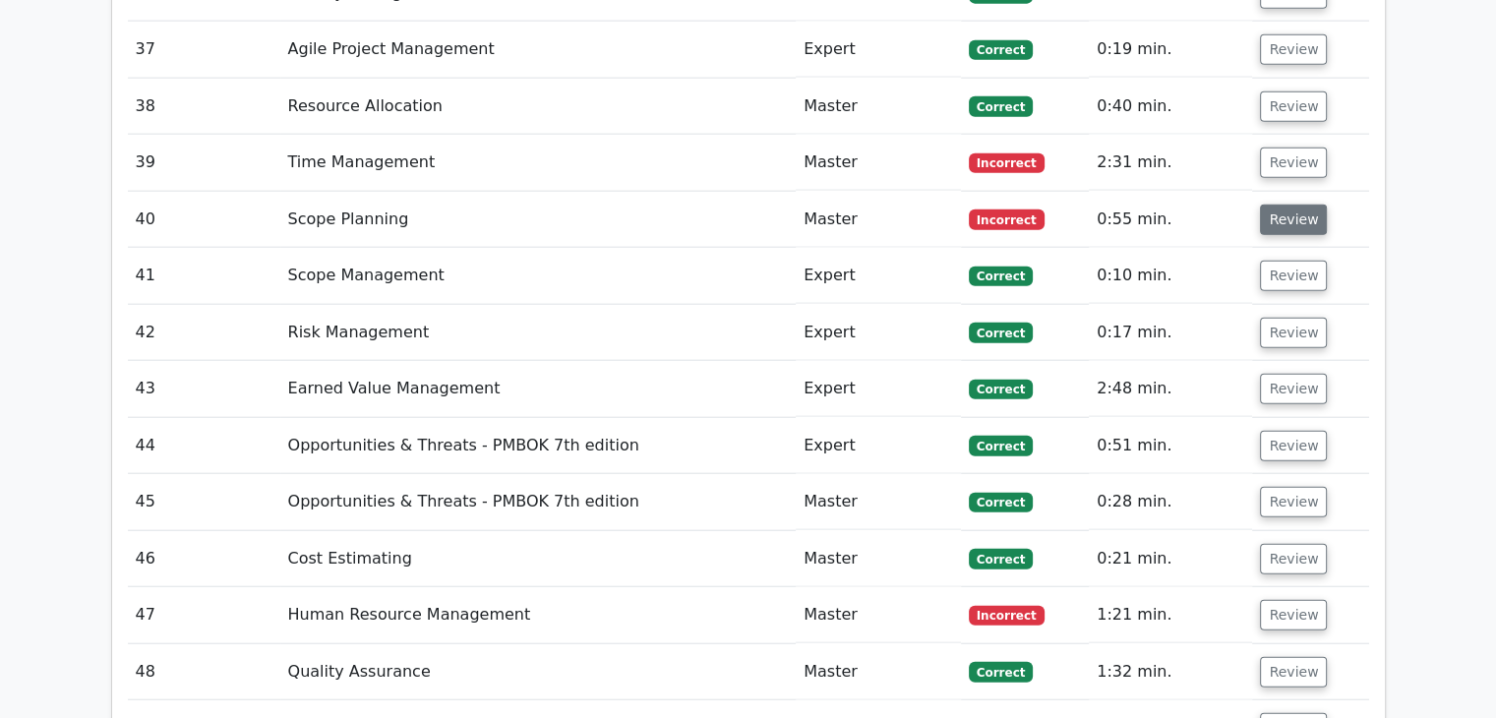
click at [1285, 205] on button "Review" at bounding box center [1293, 220] width 67 height 30
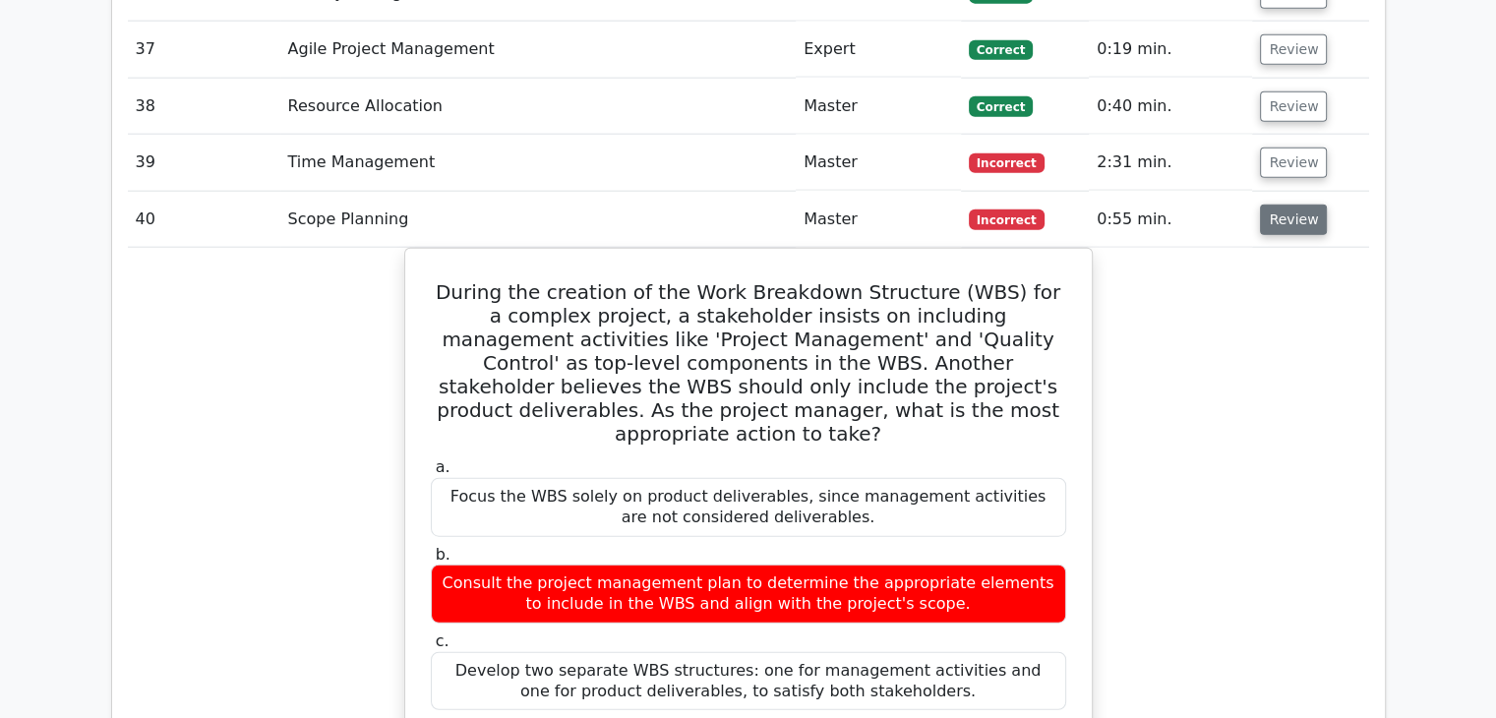
click at [1307, 205] on button "Review" at bounding box center [1293, 220] width 67 height 30
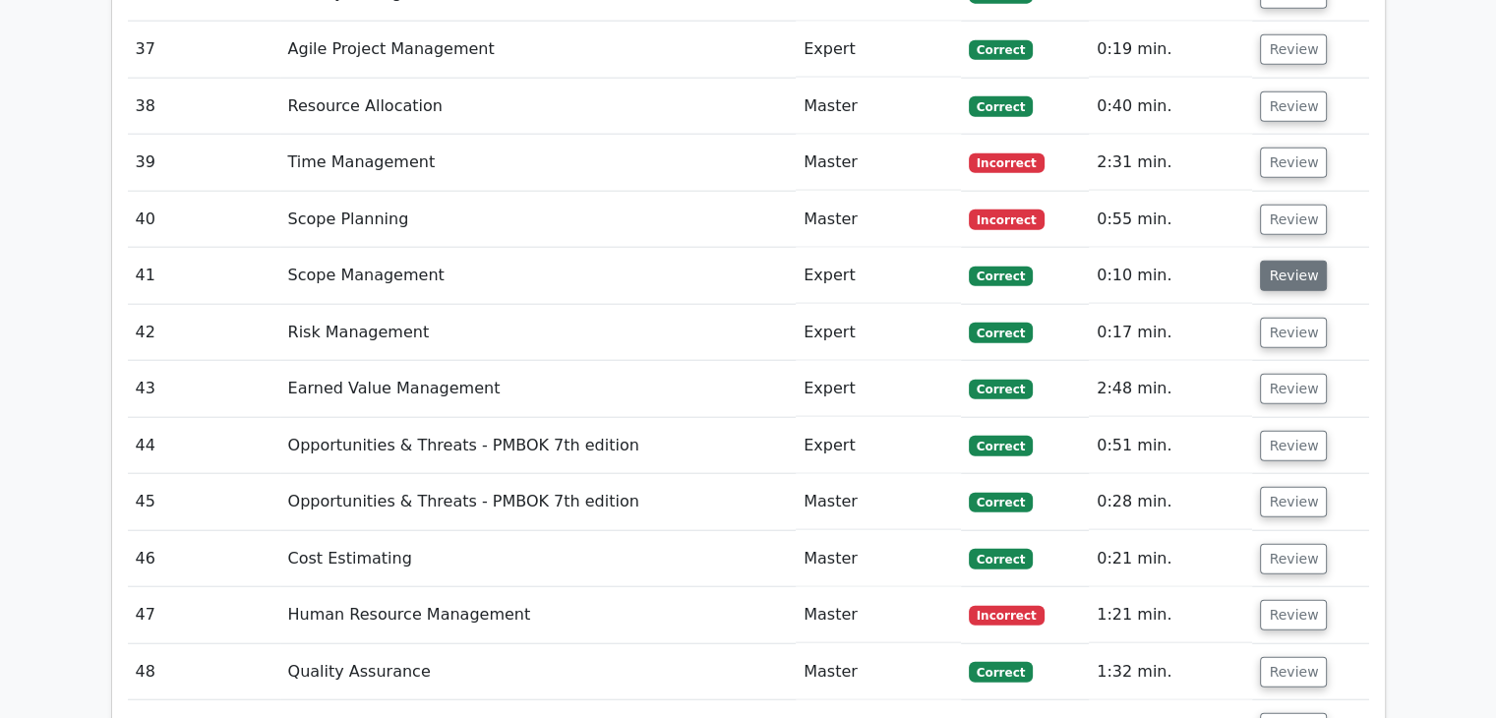
click at [1286, 261] on button "Review" at bounding box center [1293, 276] width 67 height 30
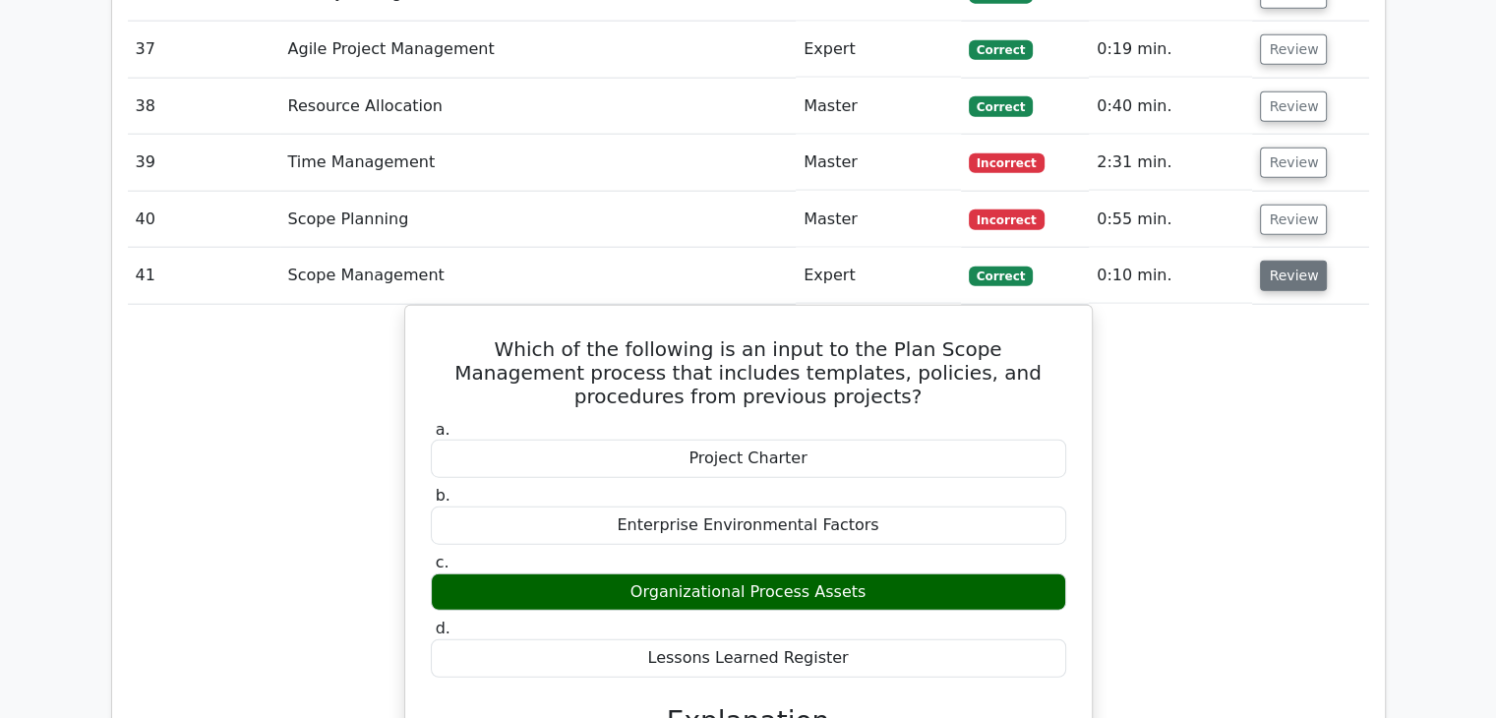
click at [1279, 261] on button "Review" at bounding box center [1293, 276] width 67 height 30
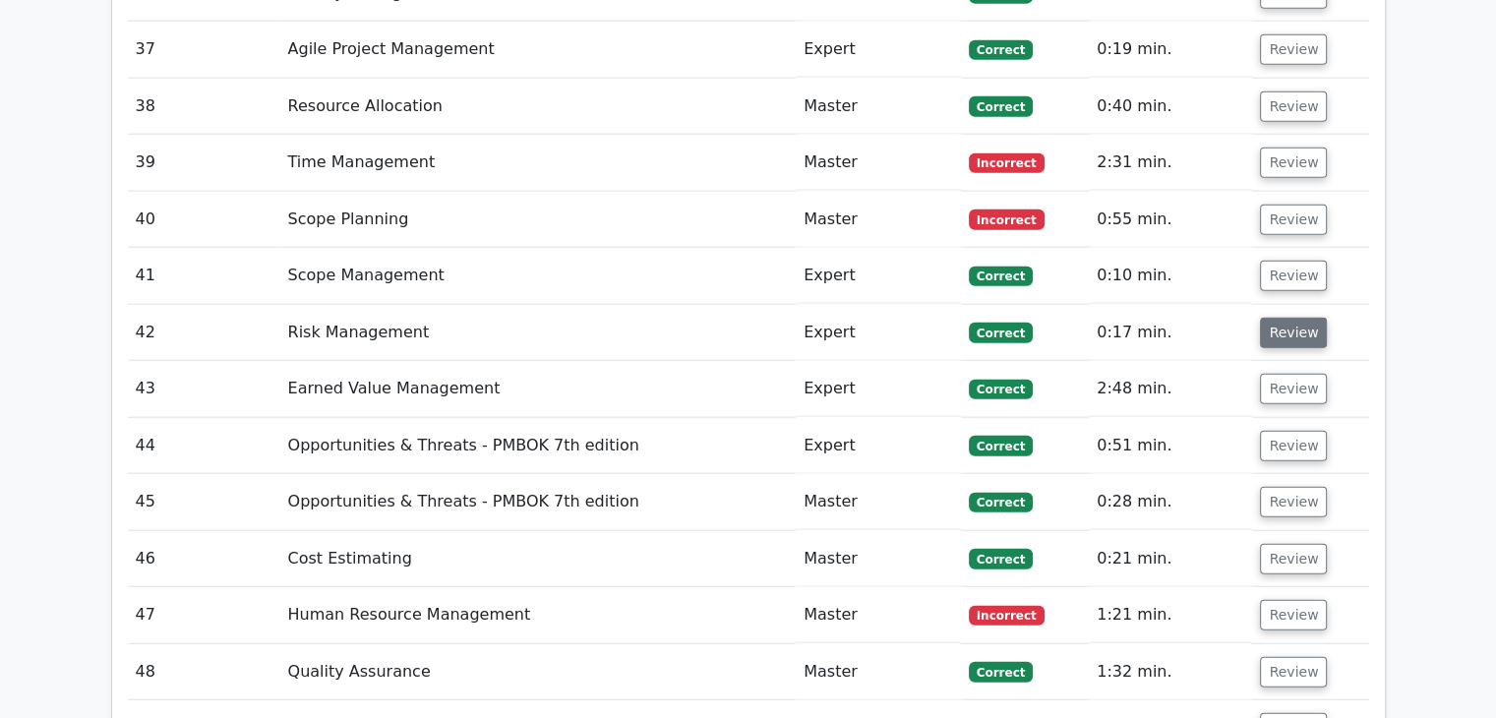
click at [1294, 318] on button "Review" at bounding box center [1293, 333] width 67 height 30
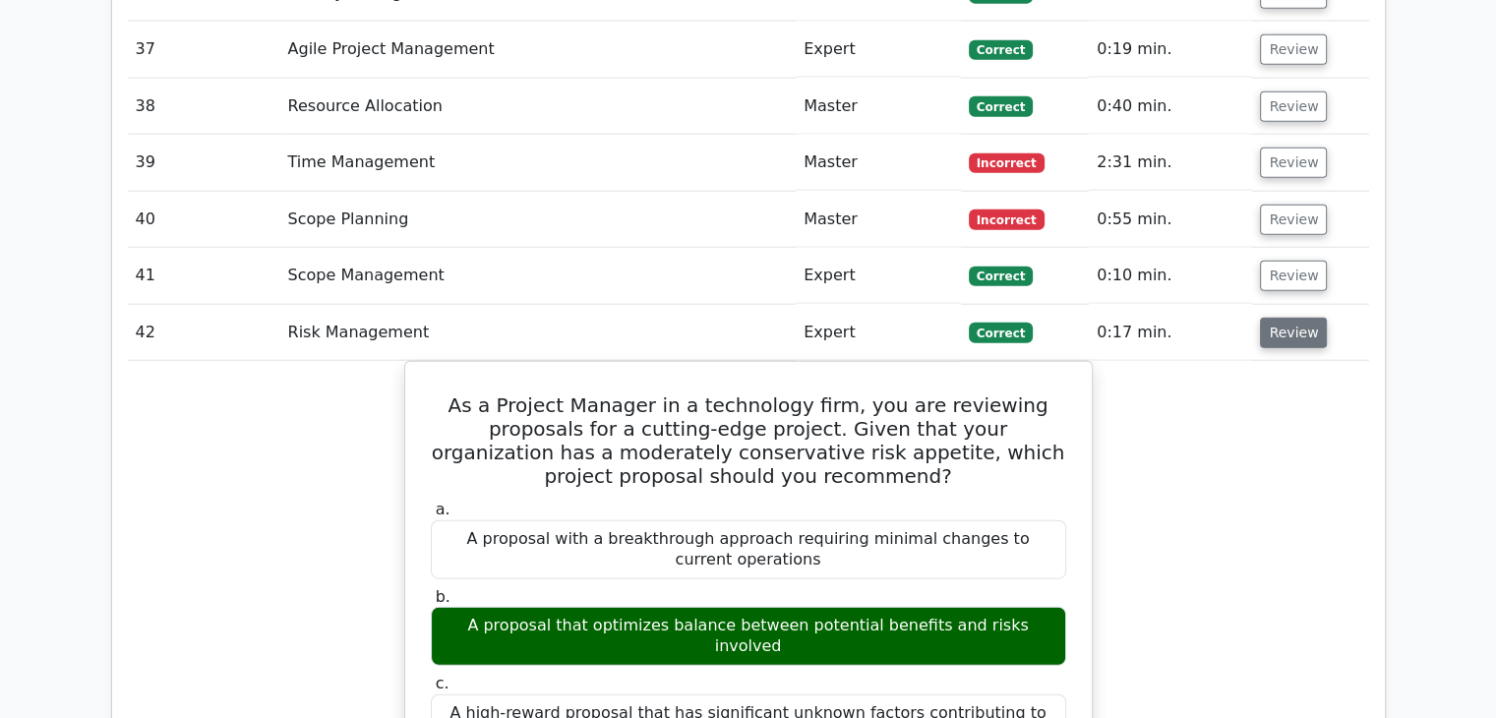
click at [1293, 318] on button "Review" at bounding box center [1293, 333] width 67 height 30
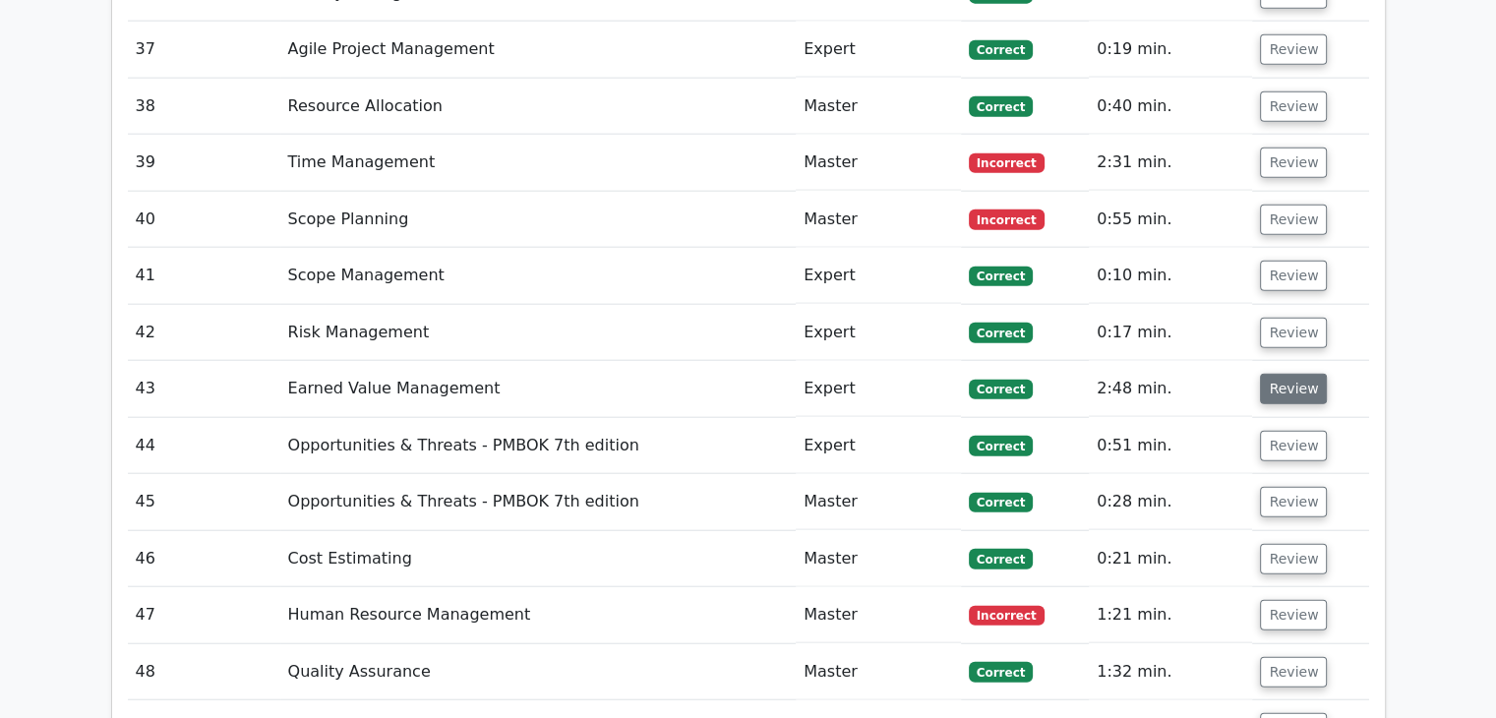
click at [1295, 374] on button "Review" at bounding box center [1293, 389] width 67 height 30
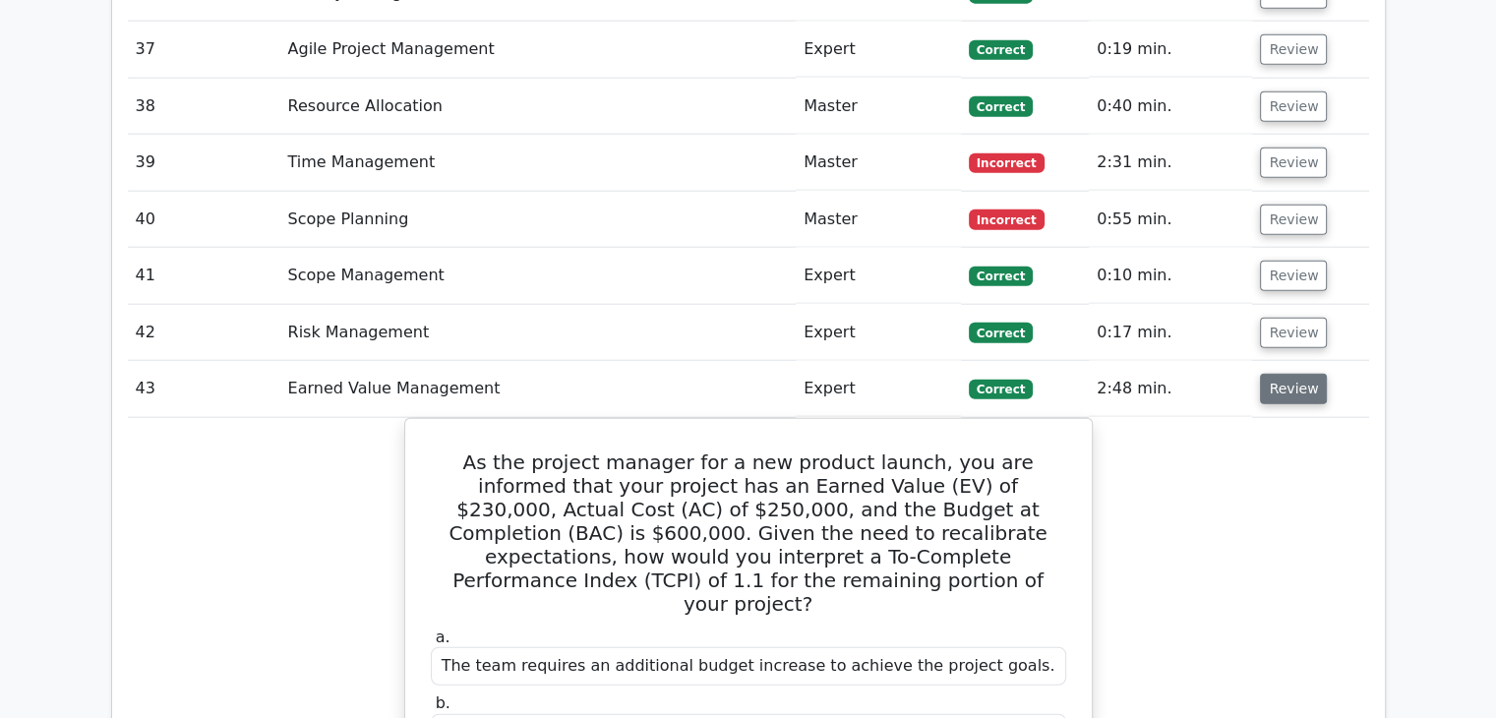
click at [1284, 374] on button "Review" at bounding box center [1293, 389] width 67 height 30
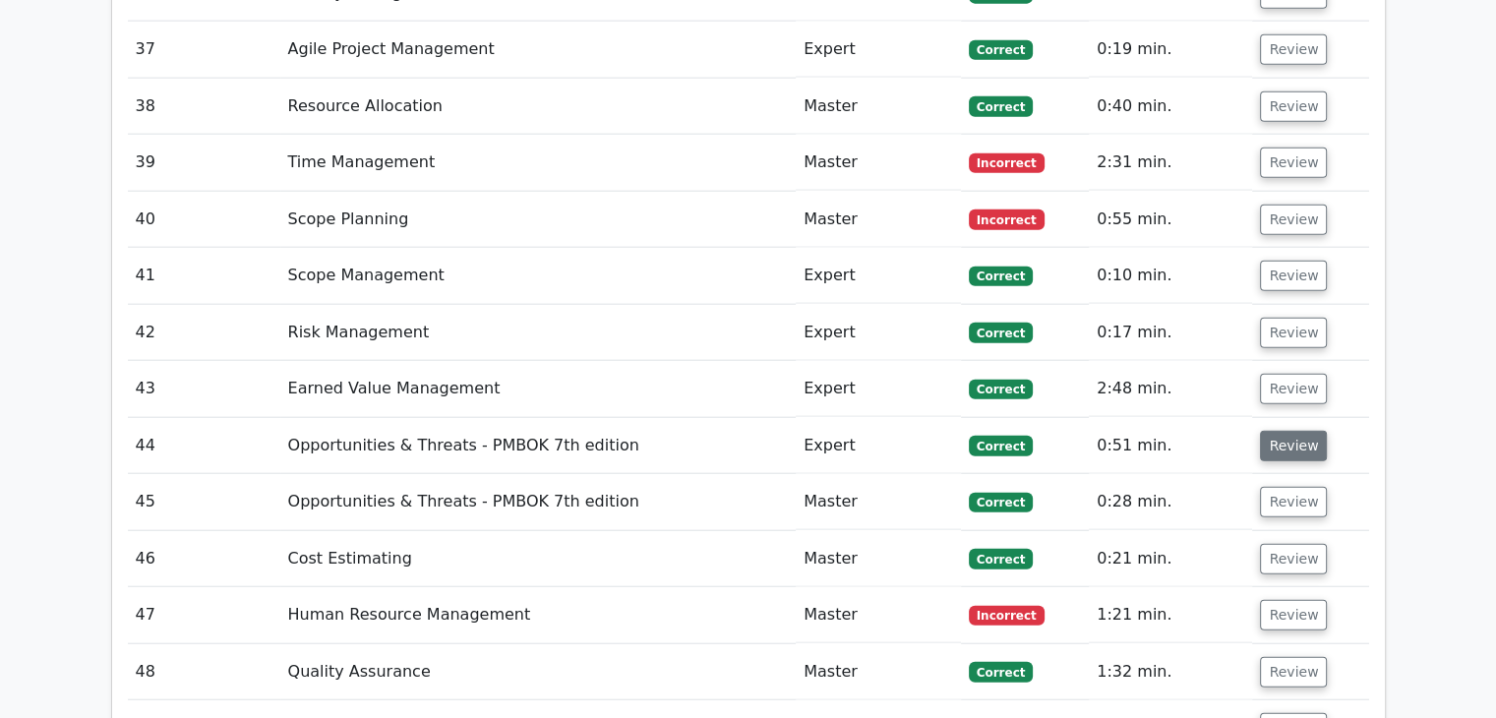
click at [1297, 431] on button "Review" at bounding box center [1293, 446] width 67 height 30
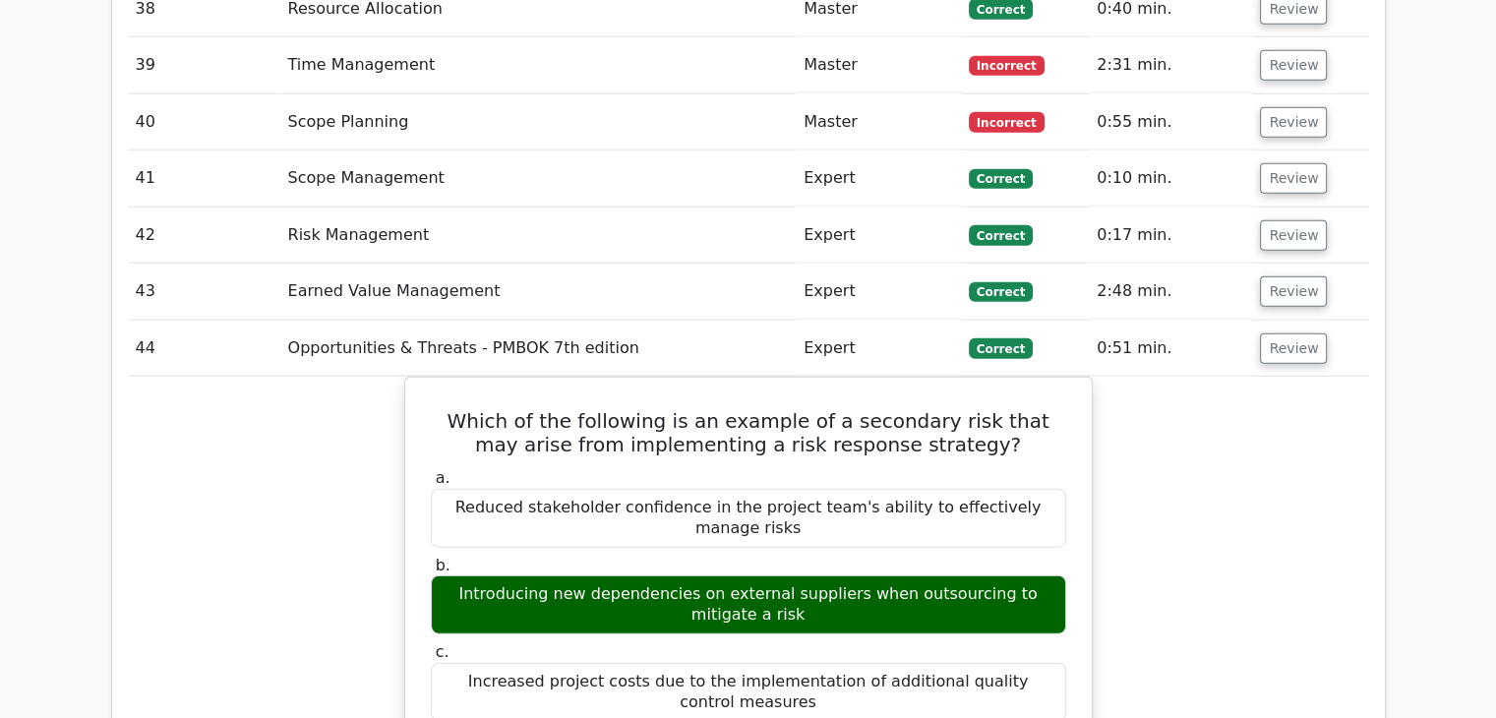
scroll to position [4818, 0]
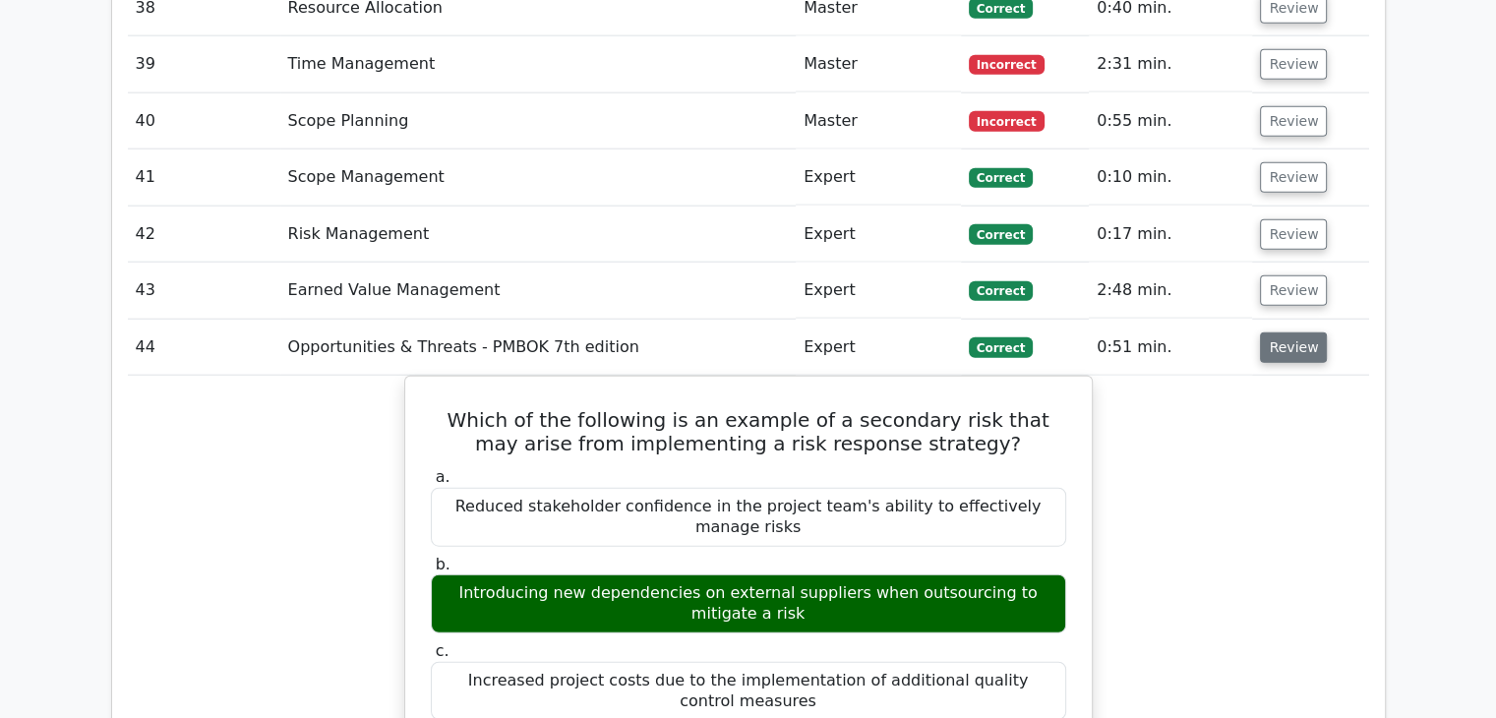
click at [1285, 332] on button "Review" at bounding box center [1293, 347] width 67 height 30
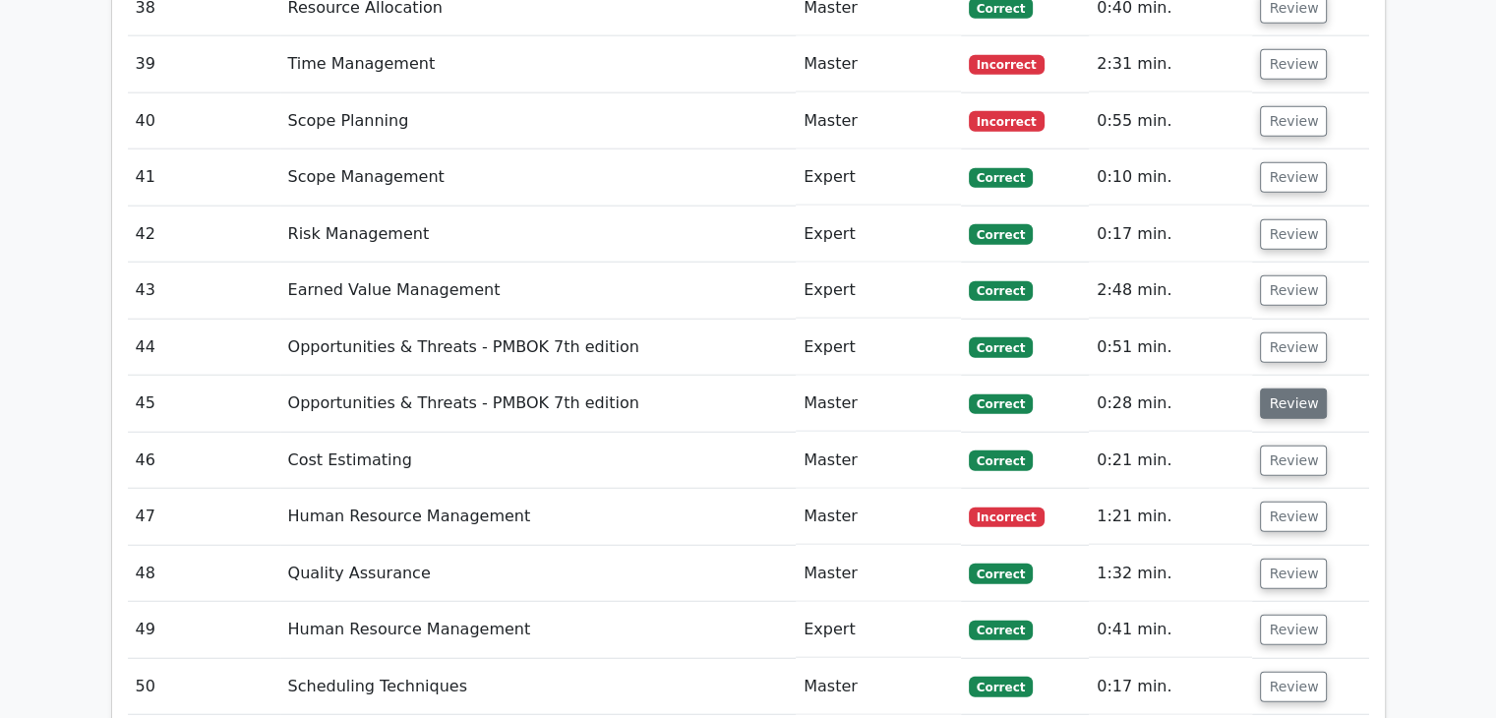
click at [1293, 388] on button "Review" at bounding box center [1293, 403] width 67 height 30
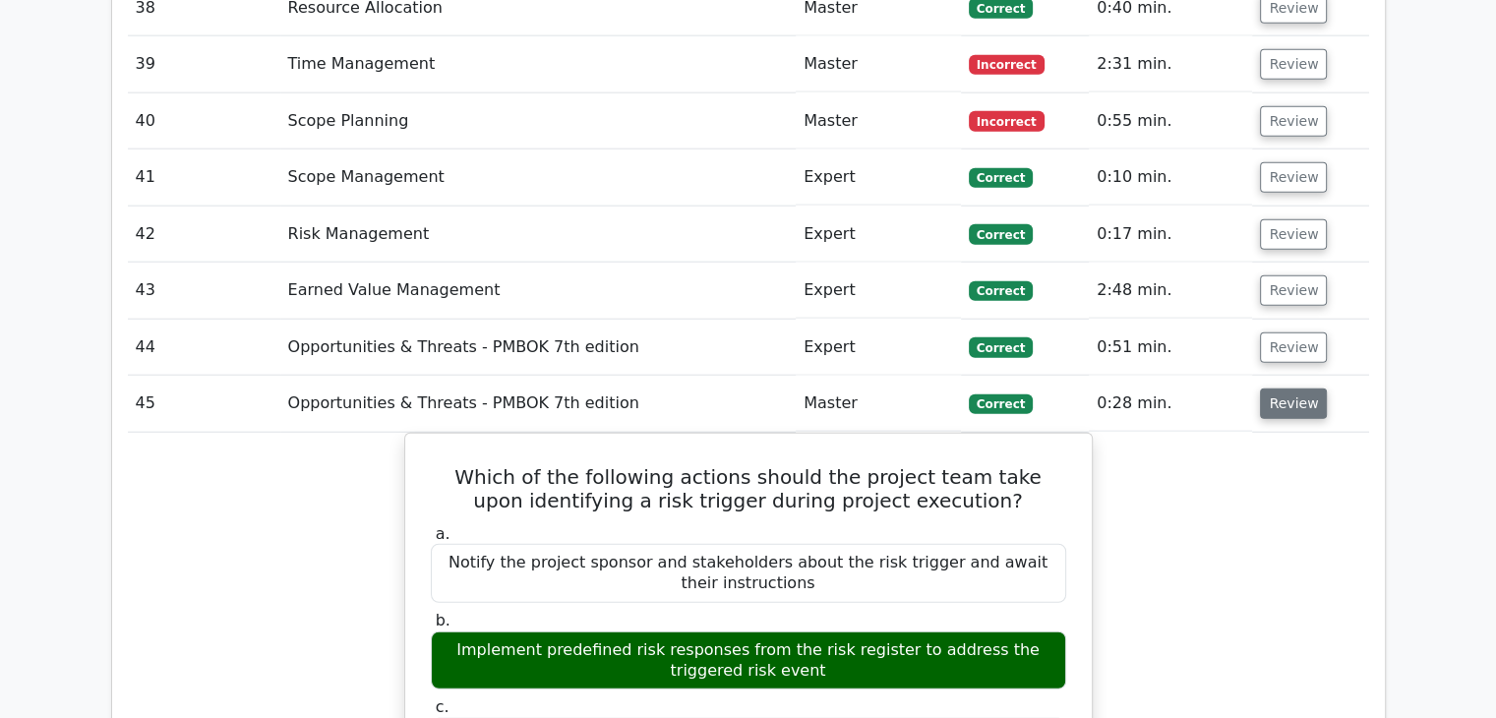
click at [1293, 388] on button "Review" at bounding box center [1293, 403] width 67 height 30
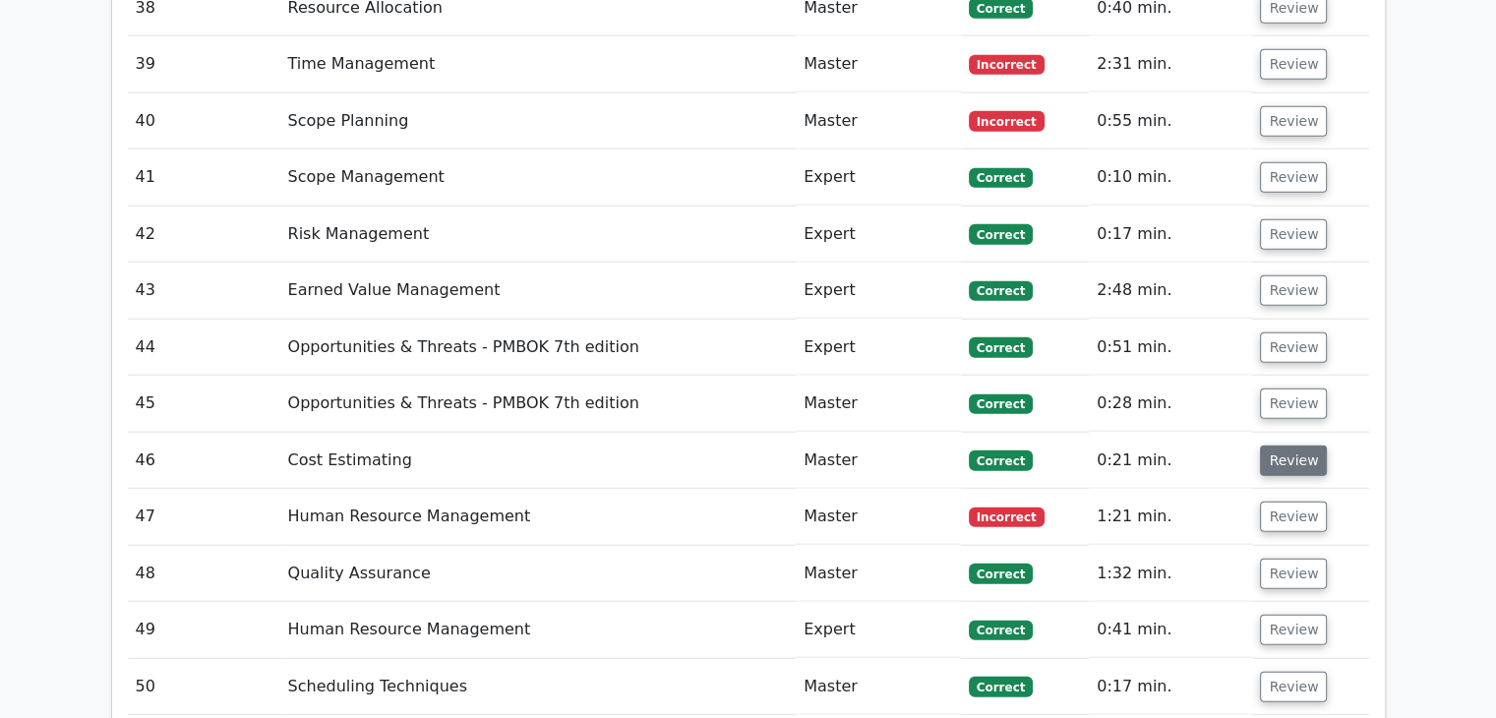
click at [1291, 445] on button "Review" at bounding box center [1293, 460] width 67 height 30
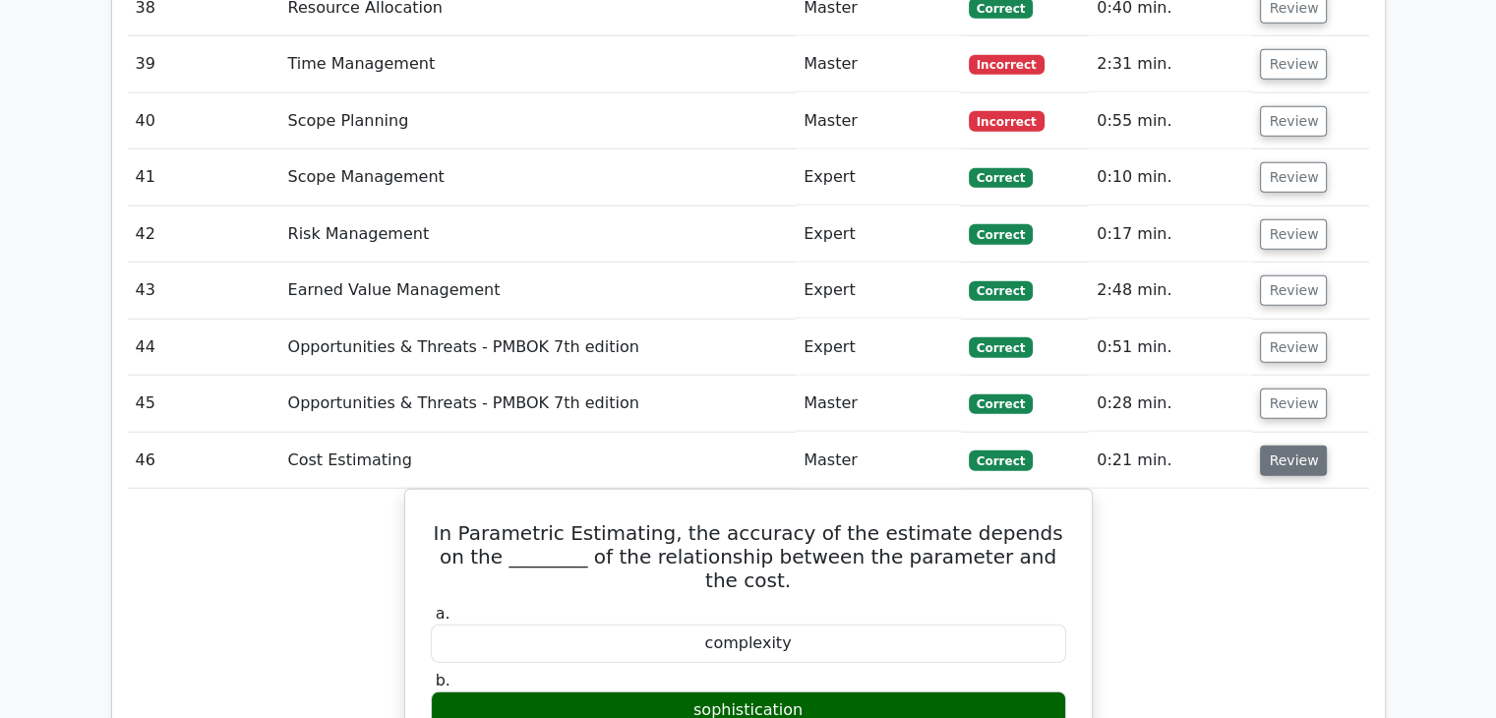
click at [1295, 445] on button "Review" at bounding box center [1293, 460] width 67 height 30
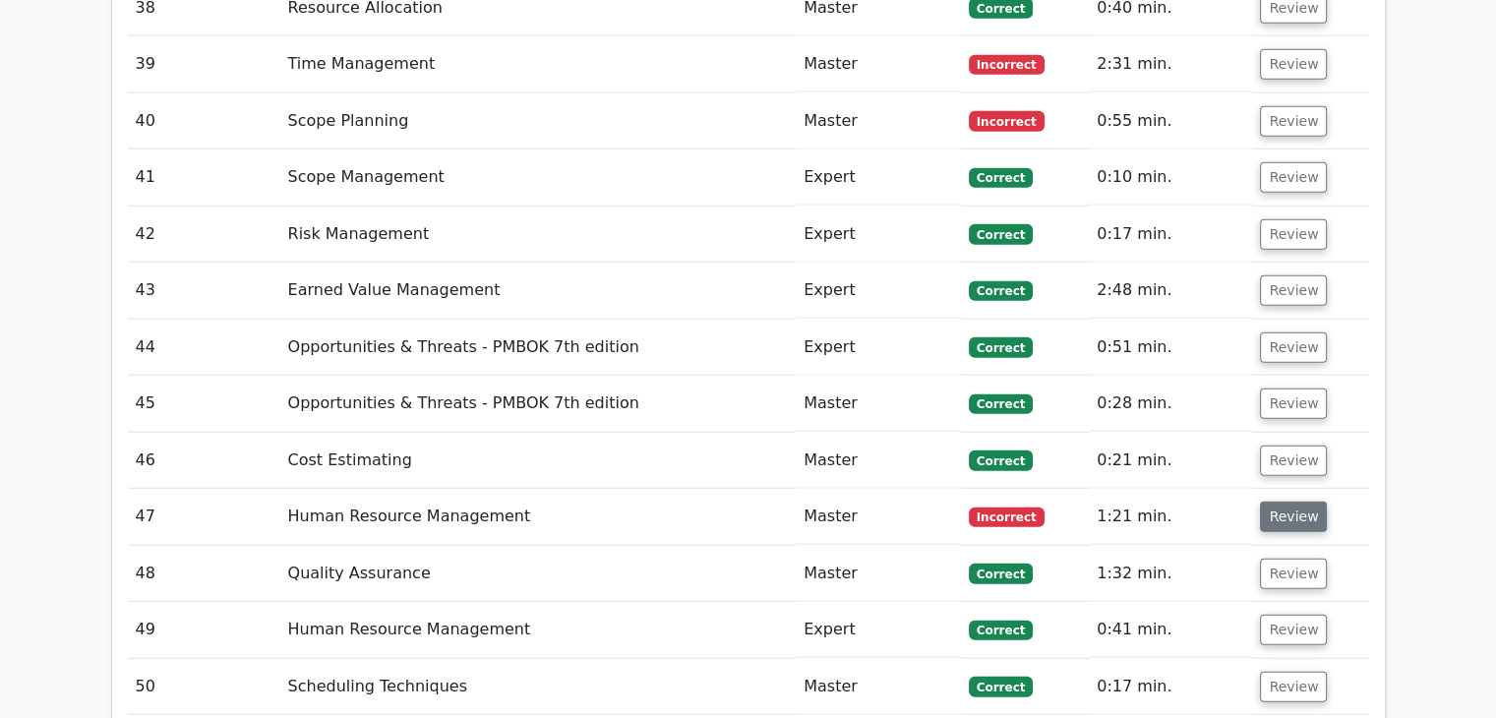
click at [1294, 501] on button "Review" at bounding box center [1293, 516] width 67 height 30
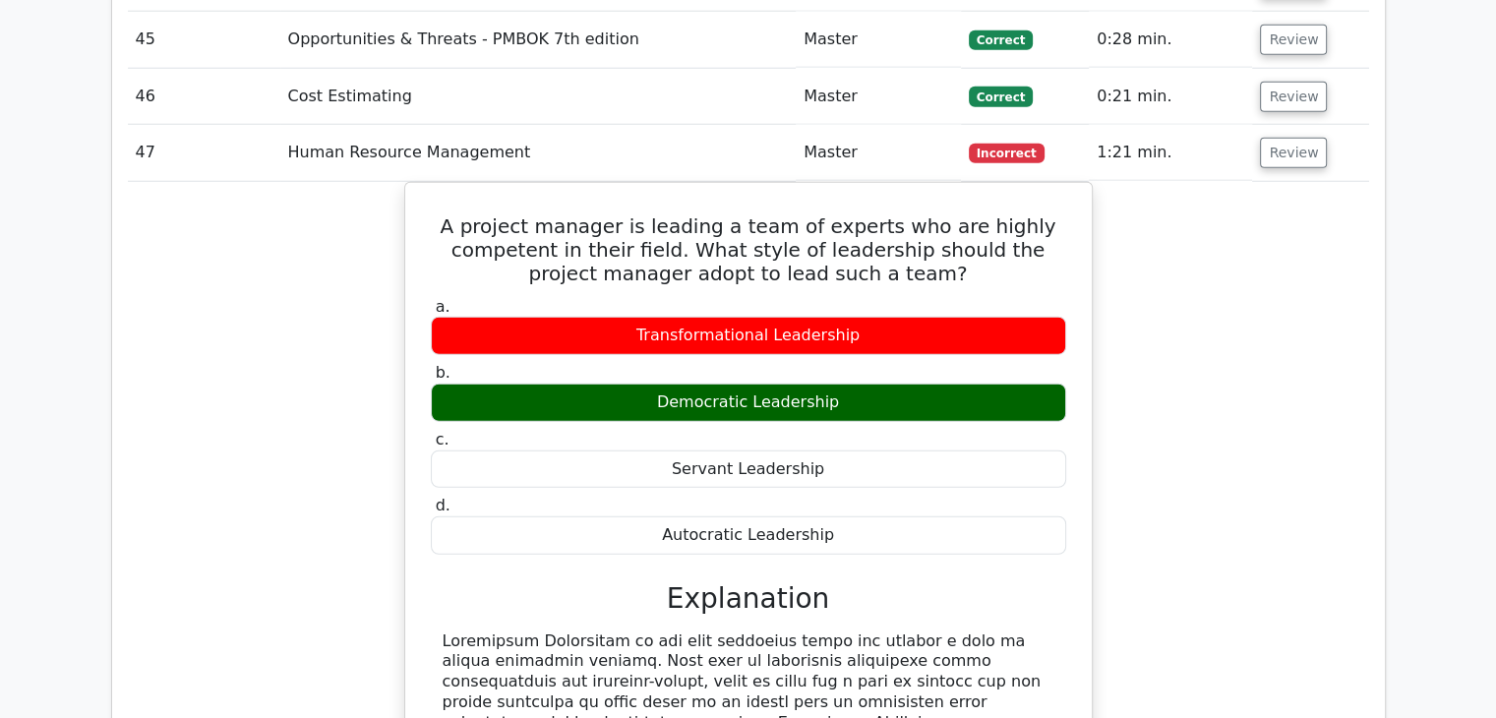
scroll to position [4941, 0]
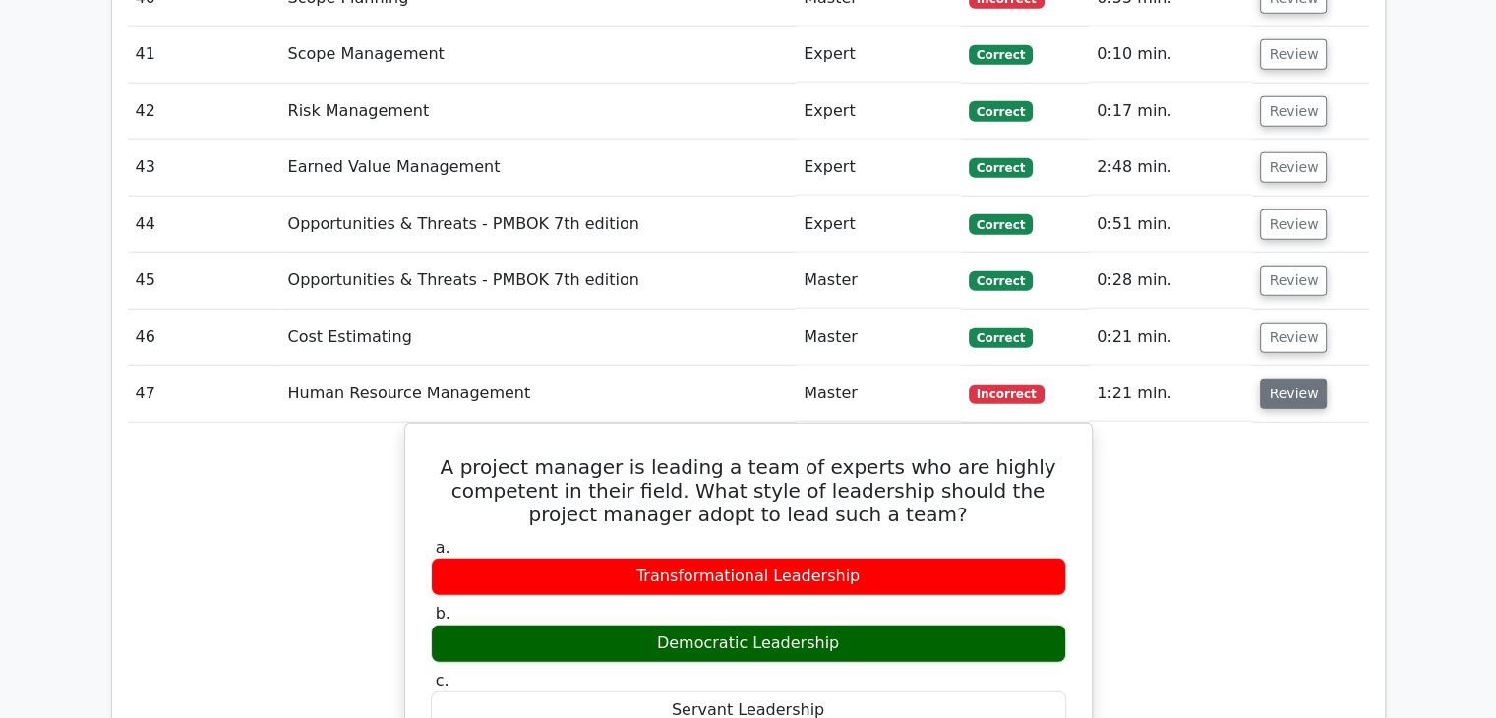
click at [1268, 379] on button "Review" at bounding box center [1293, 394] width 67 height 30
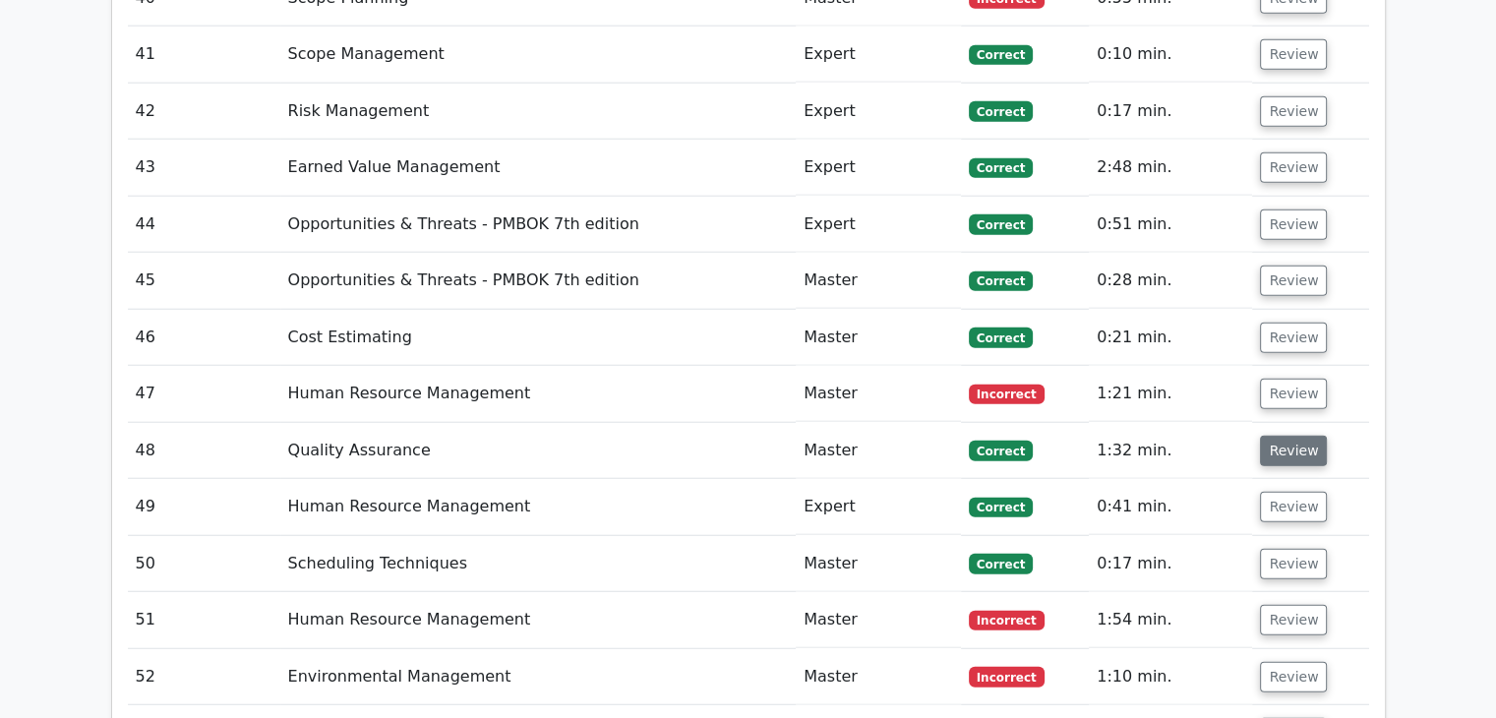
click at [1289, 436] on button "Review" at bounding box center [1293, 451] width 67 height 30
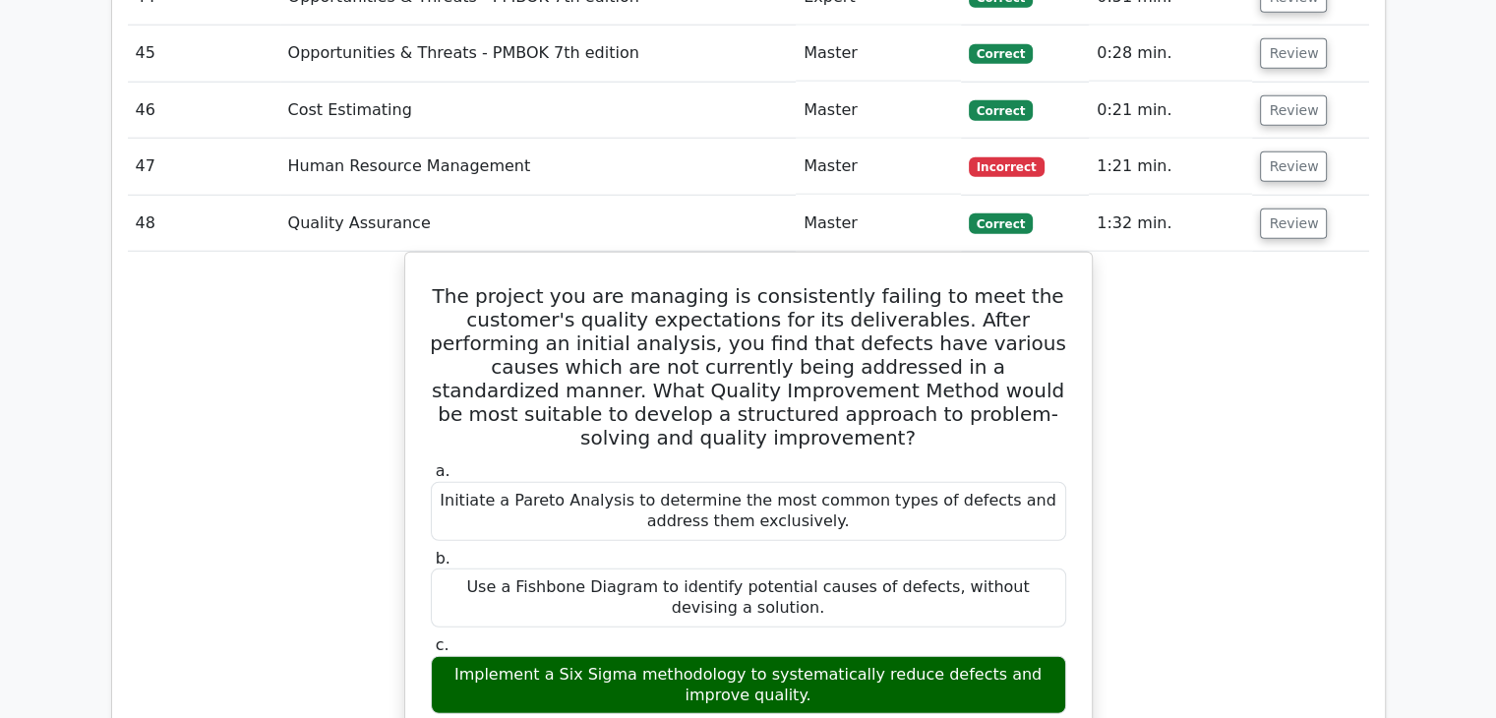
scroll to position [5236, 0]
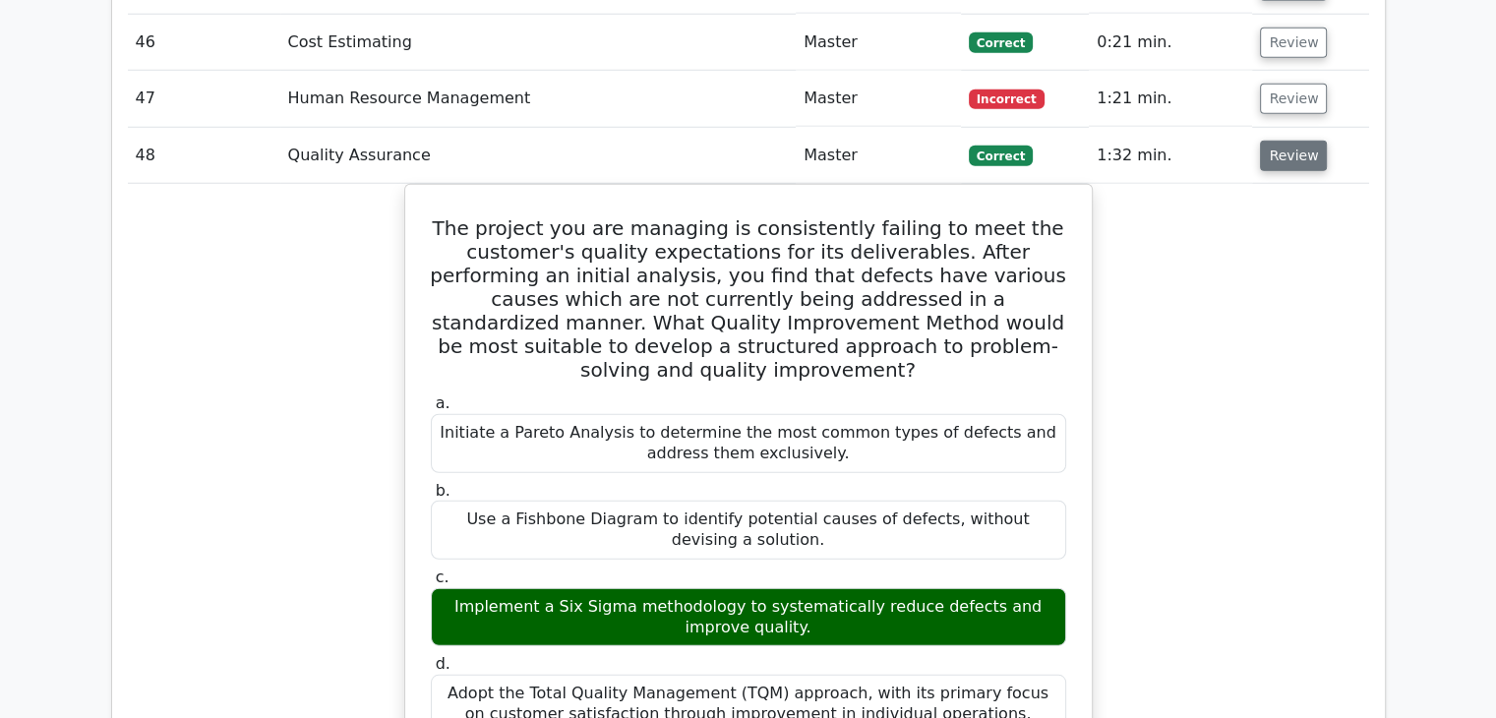
click at [1308, 141] on button "Review" at bounding box center [1293, 156] width 67 height 30
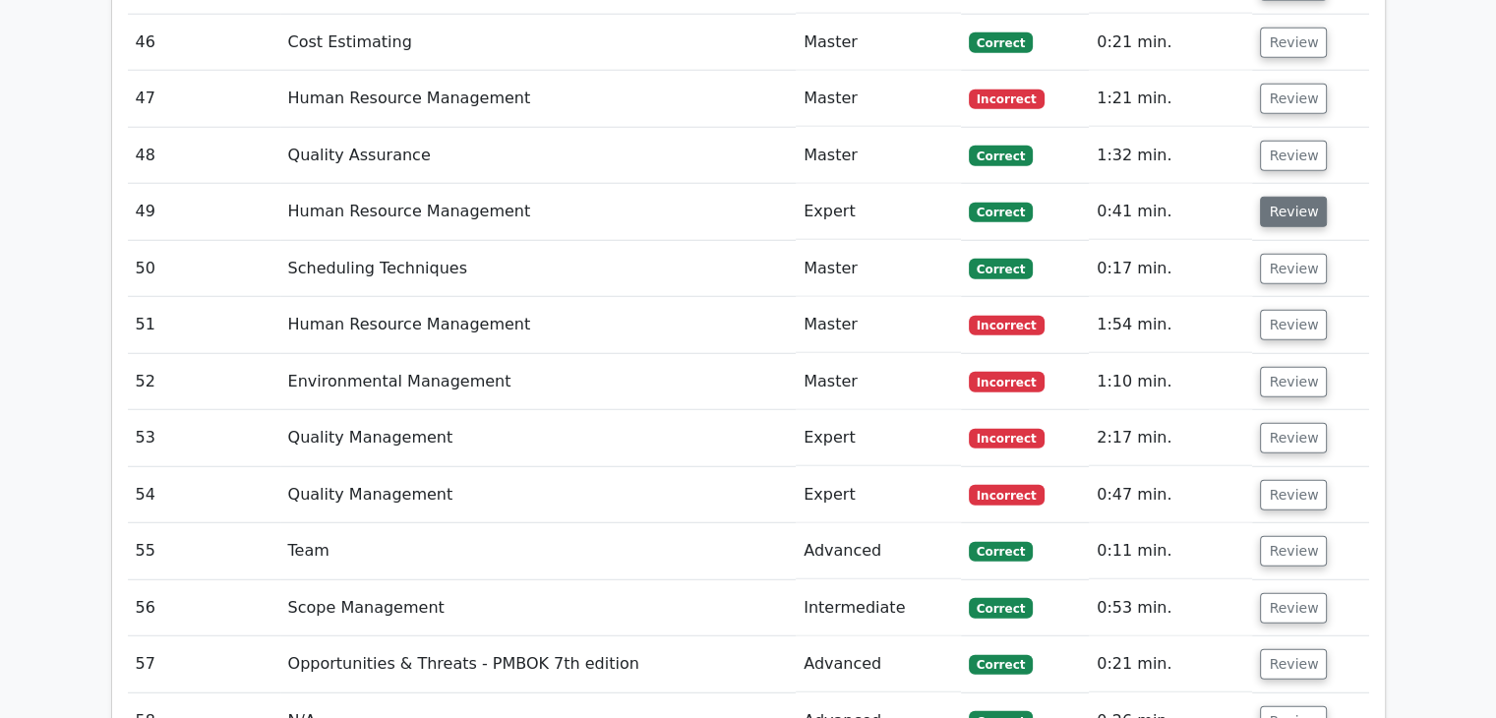
click at [1293, 197] on button "Review" at bounding box center [1293, 212] width 67 height 30
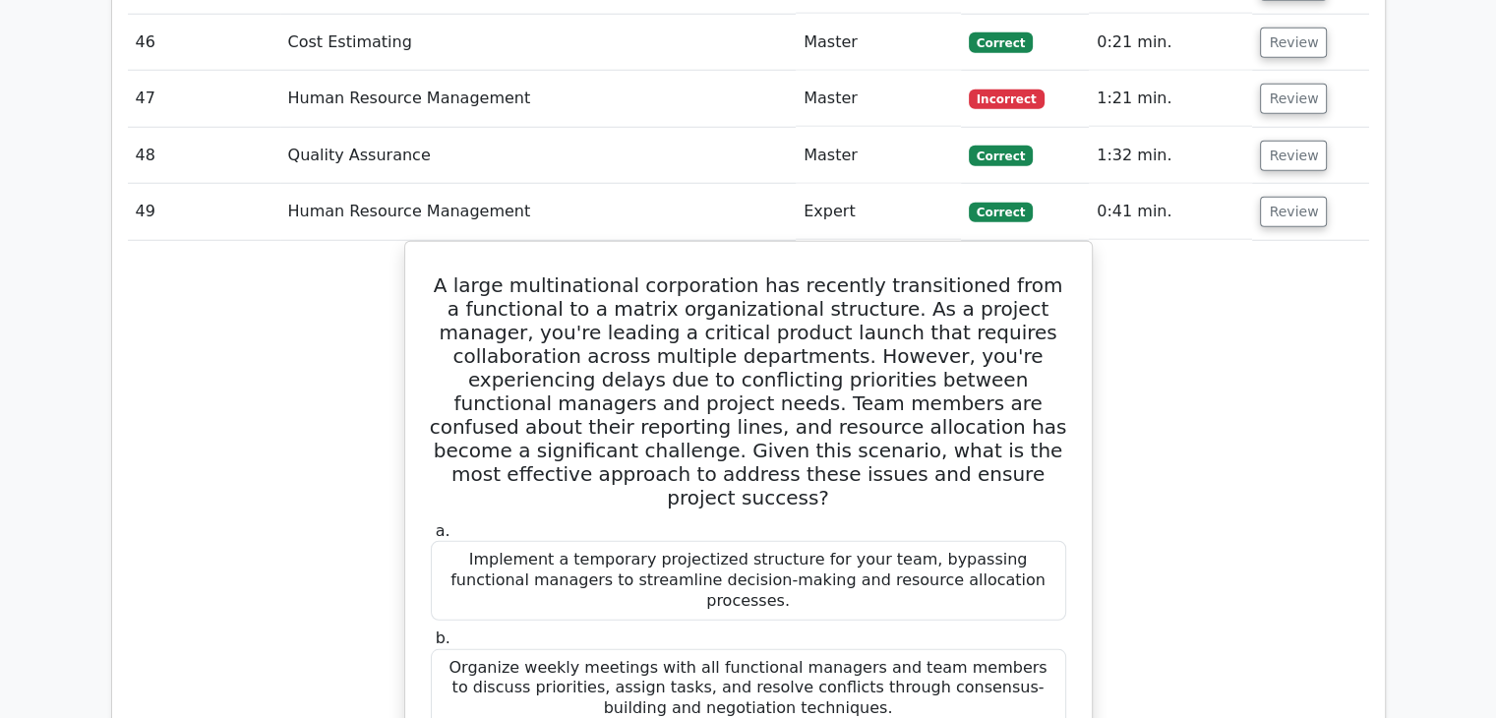
scroll to position [5334, 0]
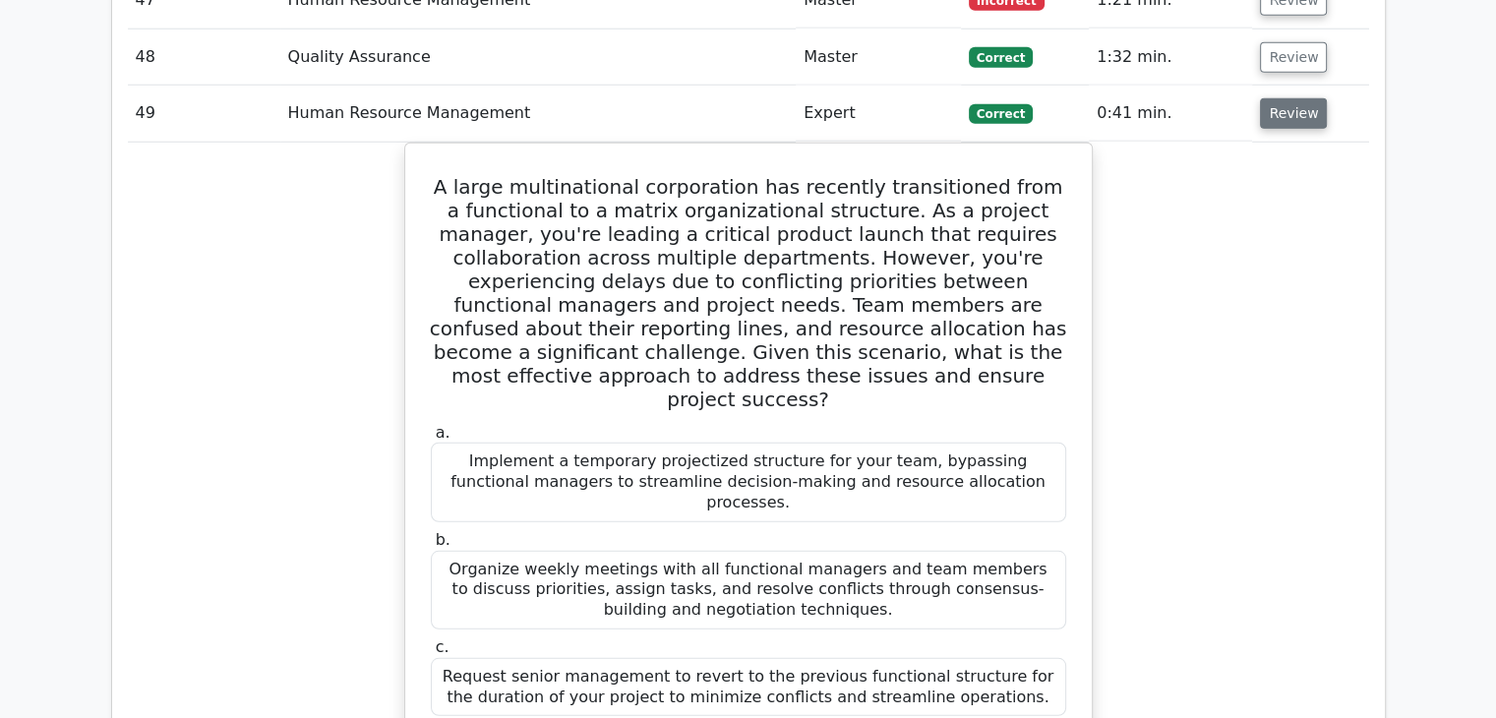
click at [1292, 98] on button "Review" at bounding box center [1293, 113] width 67 height 30
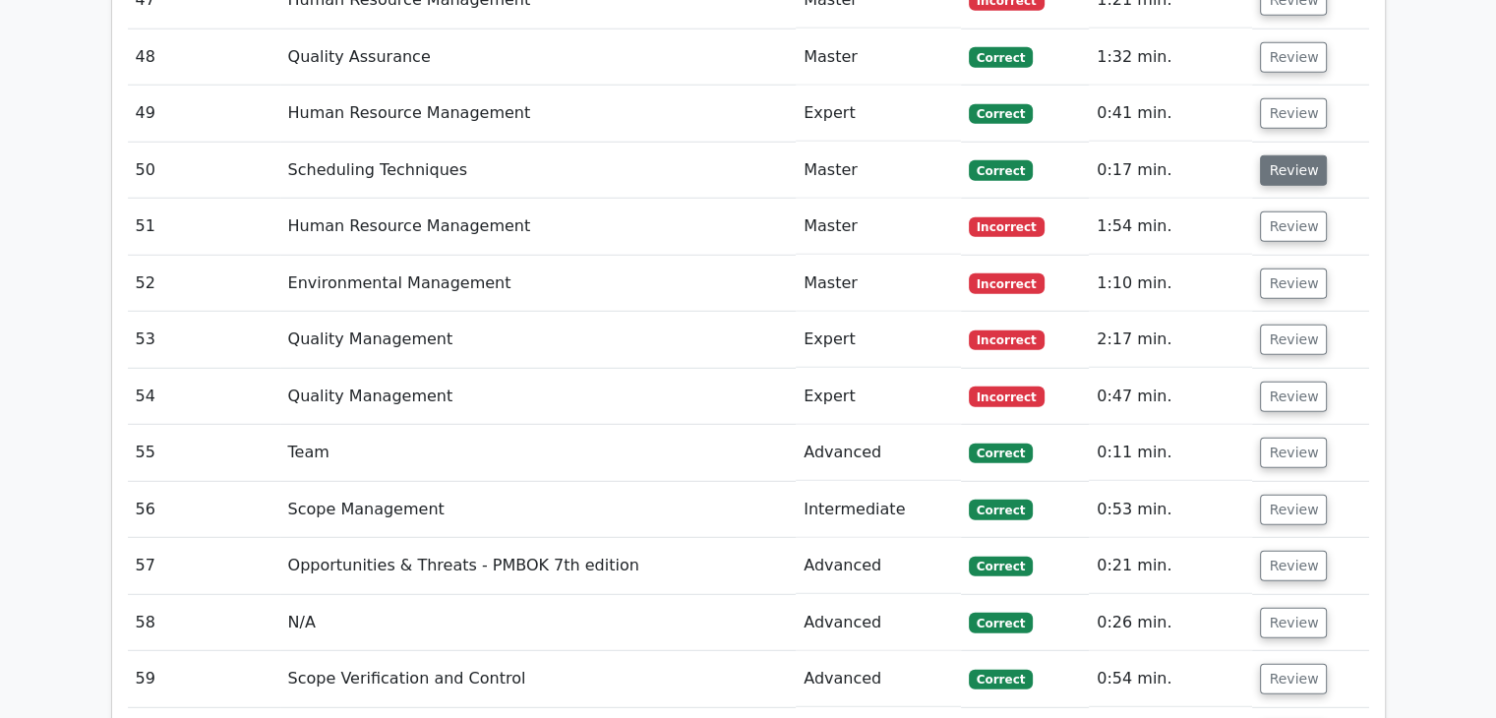
click at [1287, 155] on button "Review" at bounding box center [1293, 170] width 67 height 30
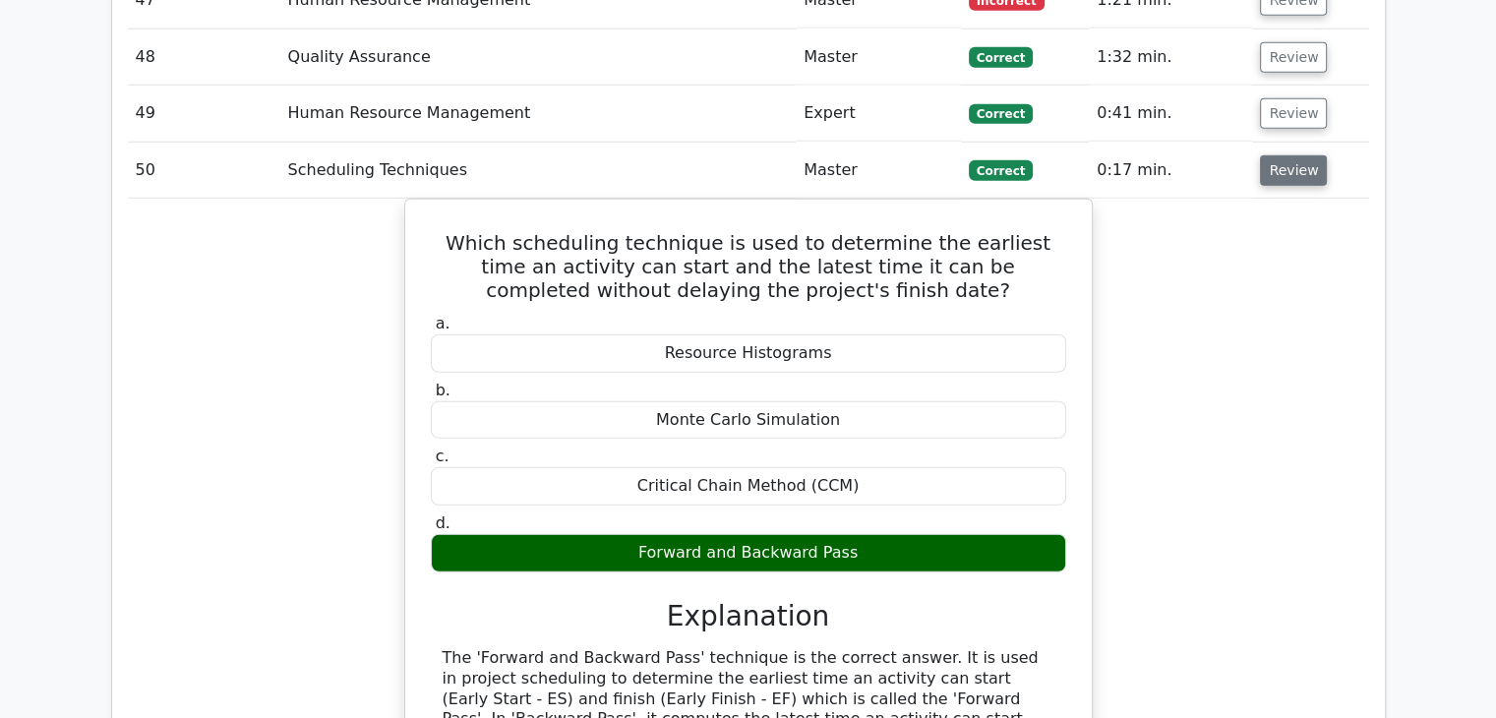
click at [1283, 155] on button "Review" at bounding box center [1293, 170] width 67 height 30
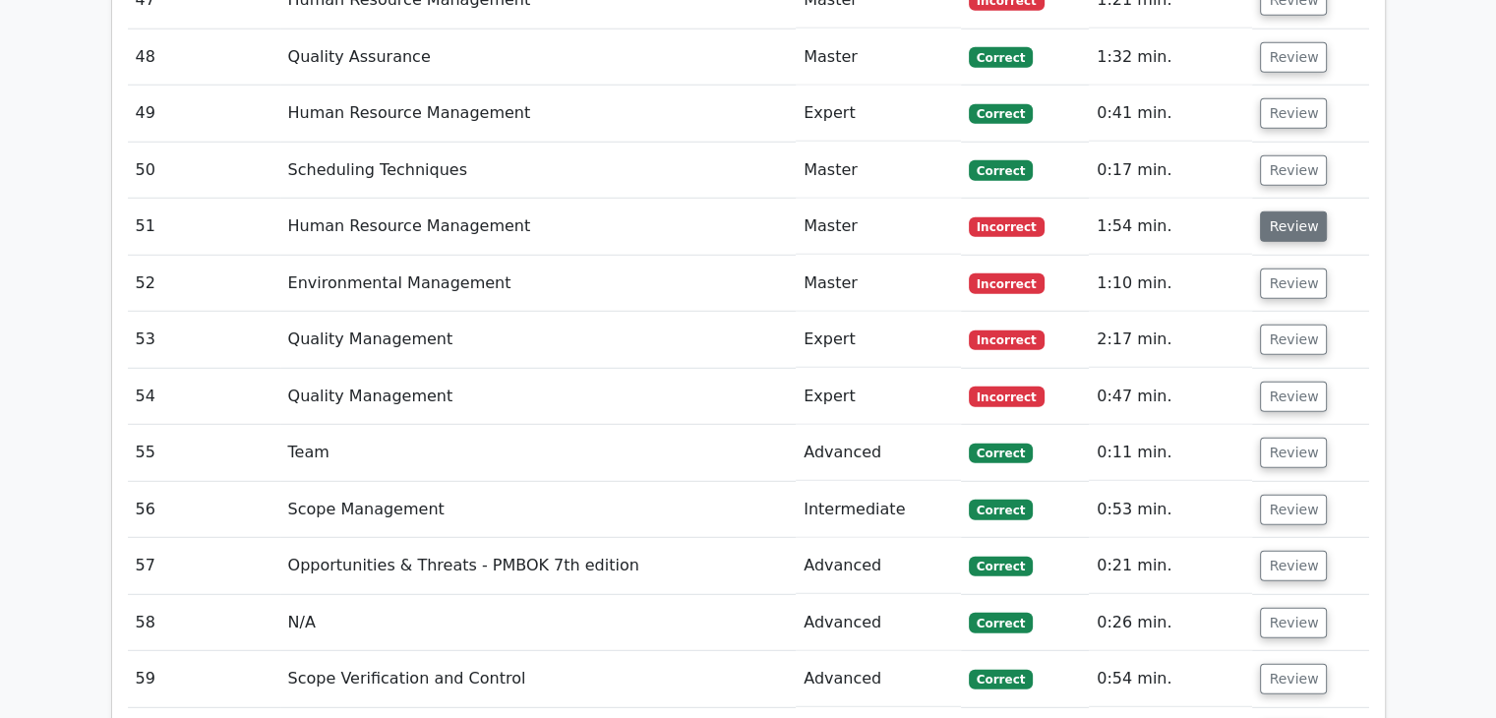
click at [1280, 211] on button "Review" at bounding box center [1293, 226] width 67 height 30
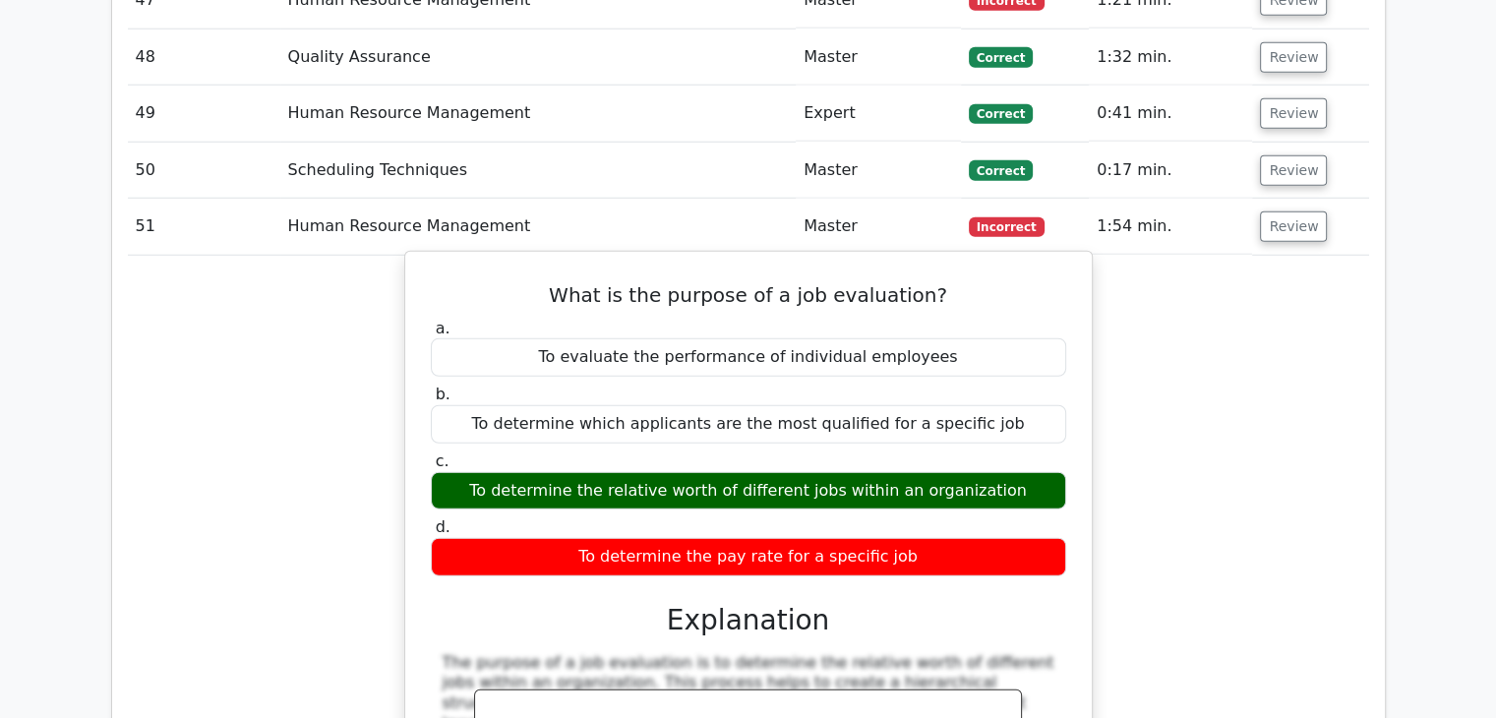
drag, startPoint x: 567, startPoint y: 208, endPoint x: 923, endPoint y: 461, distance: 436.5
click at [923, 461] on div "What is the purpose of a job evaluation? a. To evaluate the performance of indi…" at bounding box center [748, 602] width 671 height 684
copy div "What is the purpose of a job evaluation? a. To evaluate the performance of indi…"
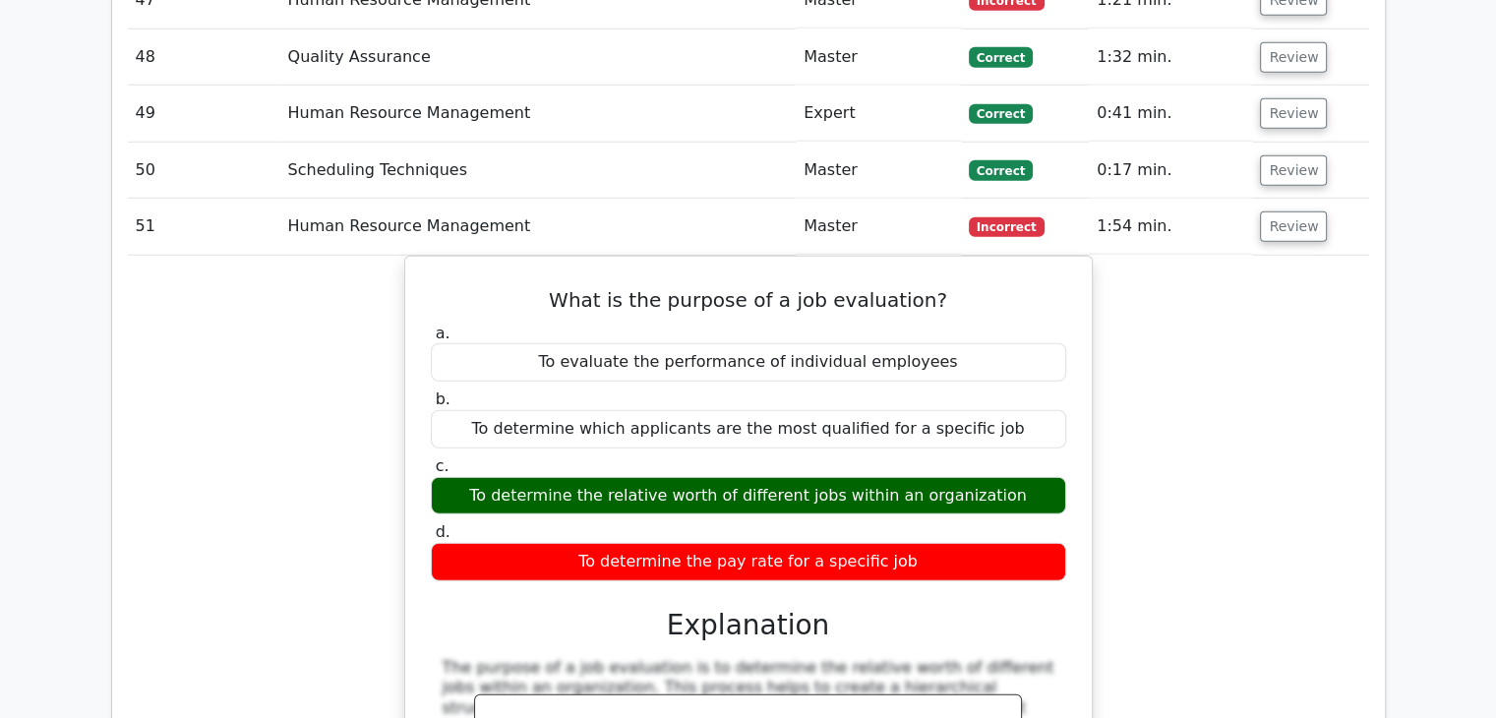
click at [1270, 318] on div "What is the purpose of a job evaluation? a. To evaluate the performance of indi…" at bounding box center [748, 619] width 1241 height 726
click at [1274, 316] on div "What is the purpose of a job evaluation? a. To evaluate the performance of indi…" at bounding box center [748, 619] width 1241 height 726
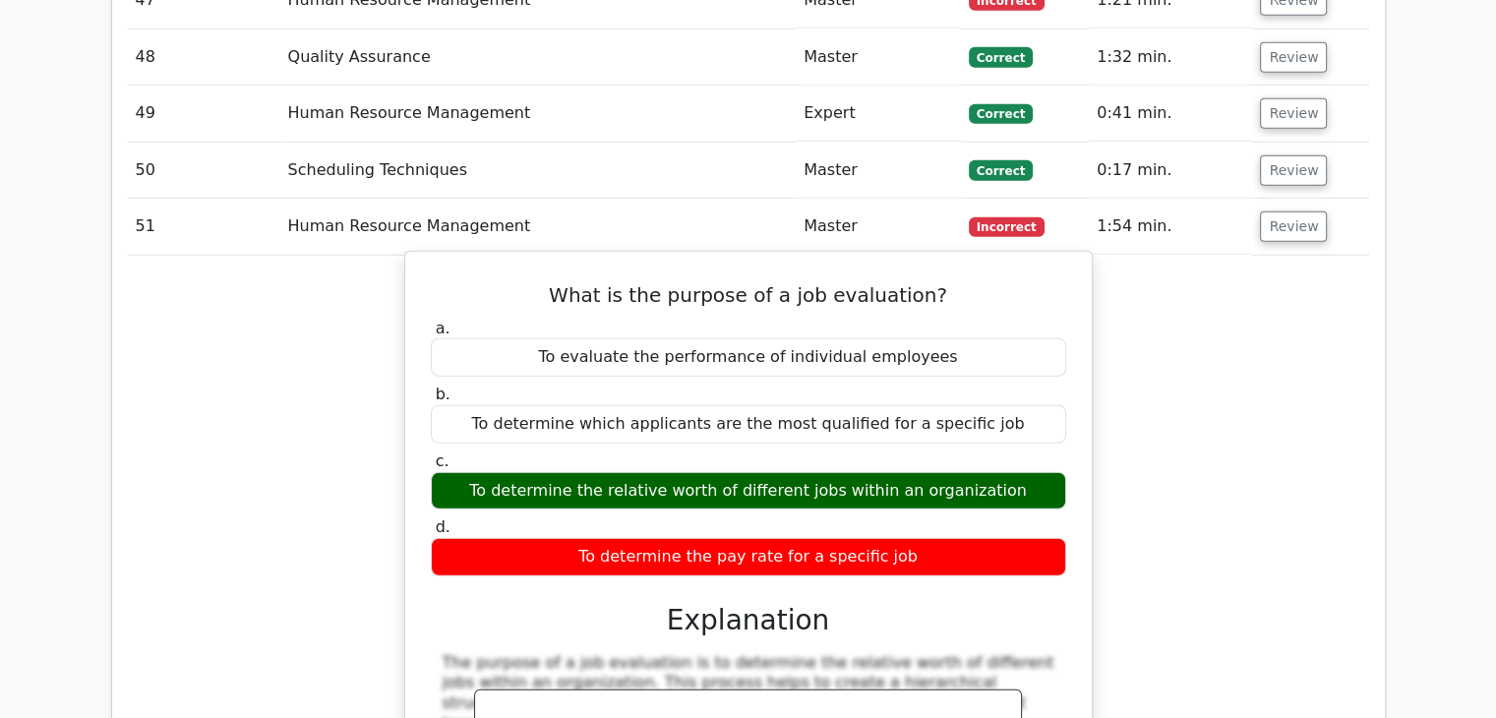
click at [1077, 384] on div "b. To determine which applicants are the most qualified for a specific job" at bounding box center [748, 413] width 659 height 59
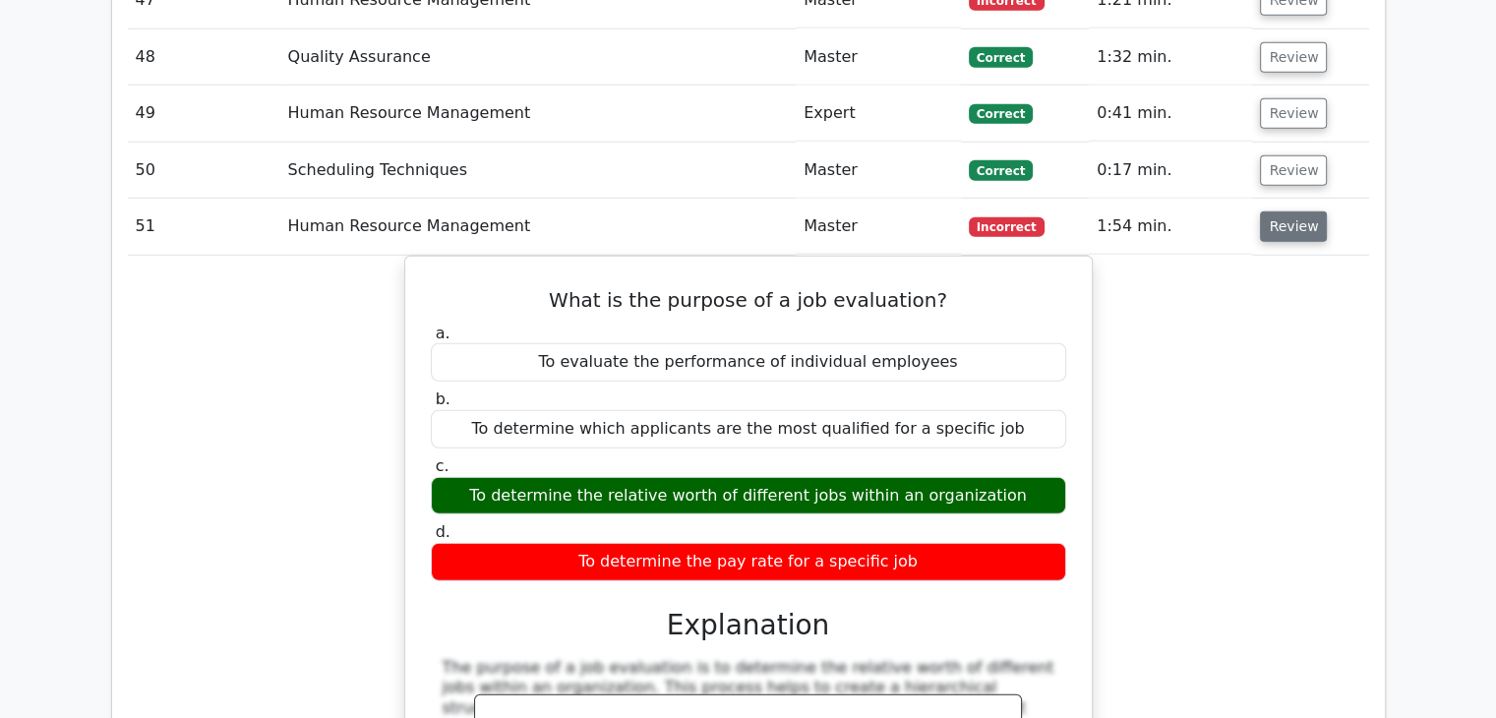
click at [1290, 211] on button "Review" at bounding box center [1293, 226] width 67 height 30
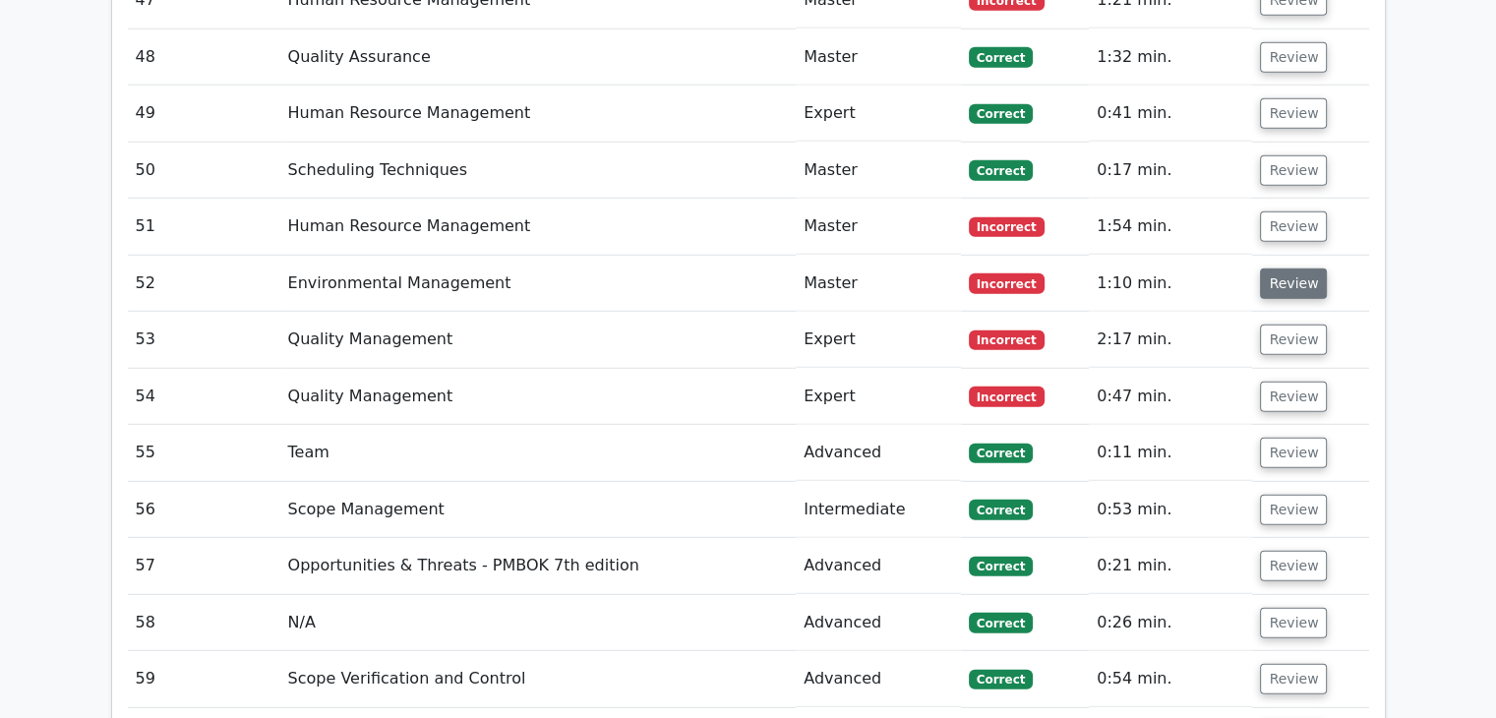
click at [1286, 268] on button "Review" at bounding box center [1293, 283] width 67 height 30
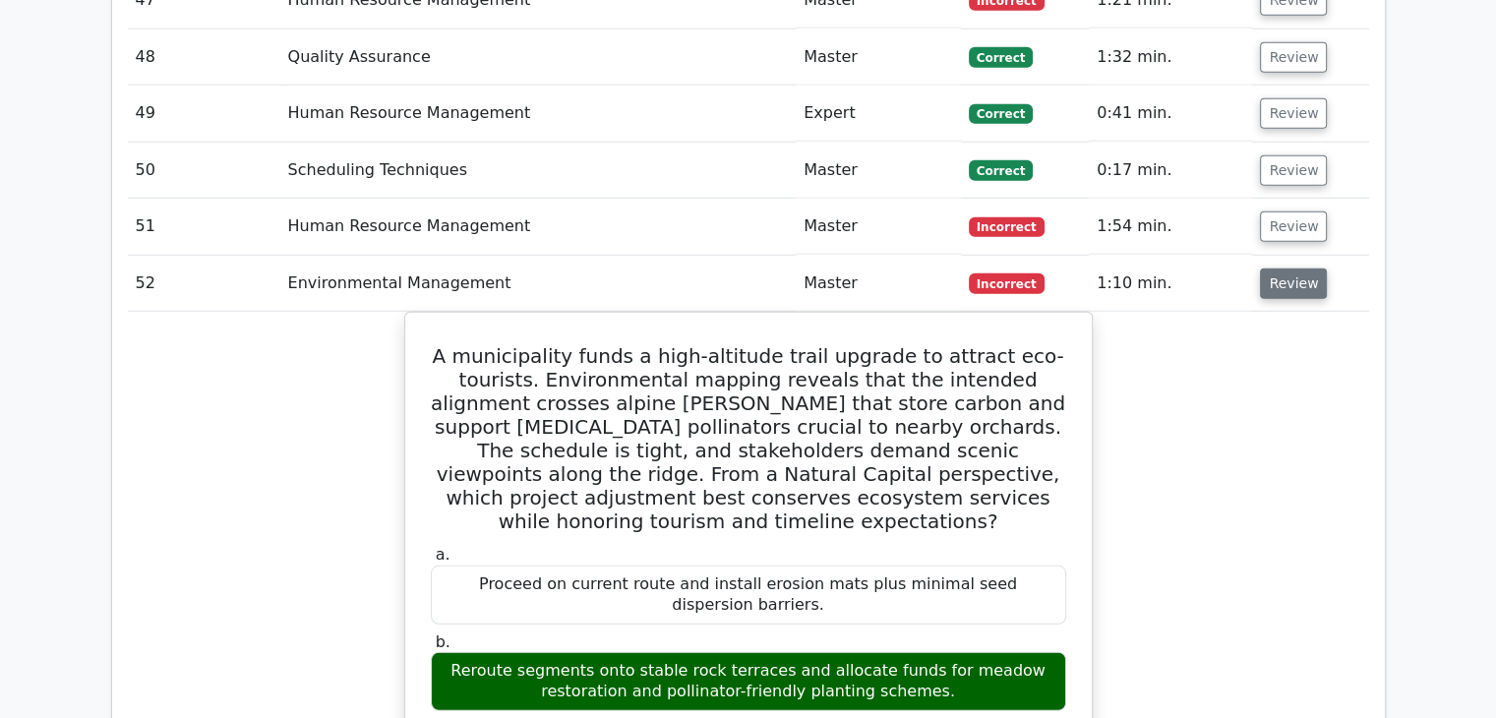
click at [1286, 268] on button "Review" at bounding box center [1293, 283] width 67 height 30
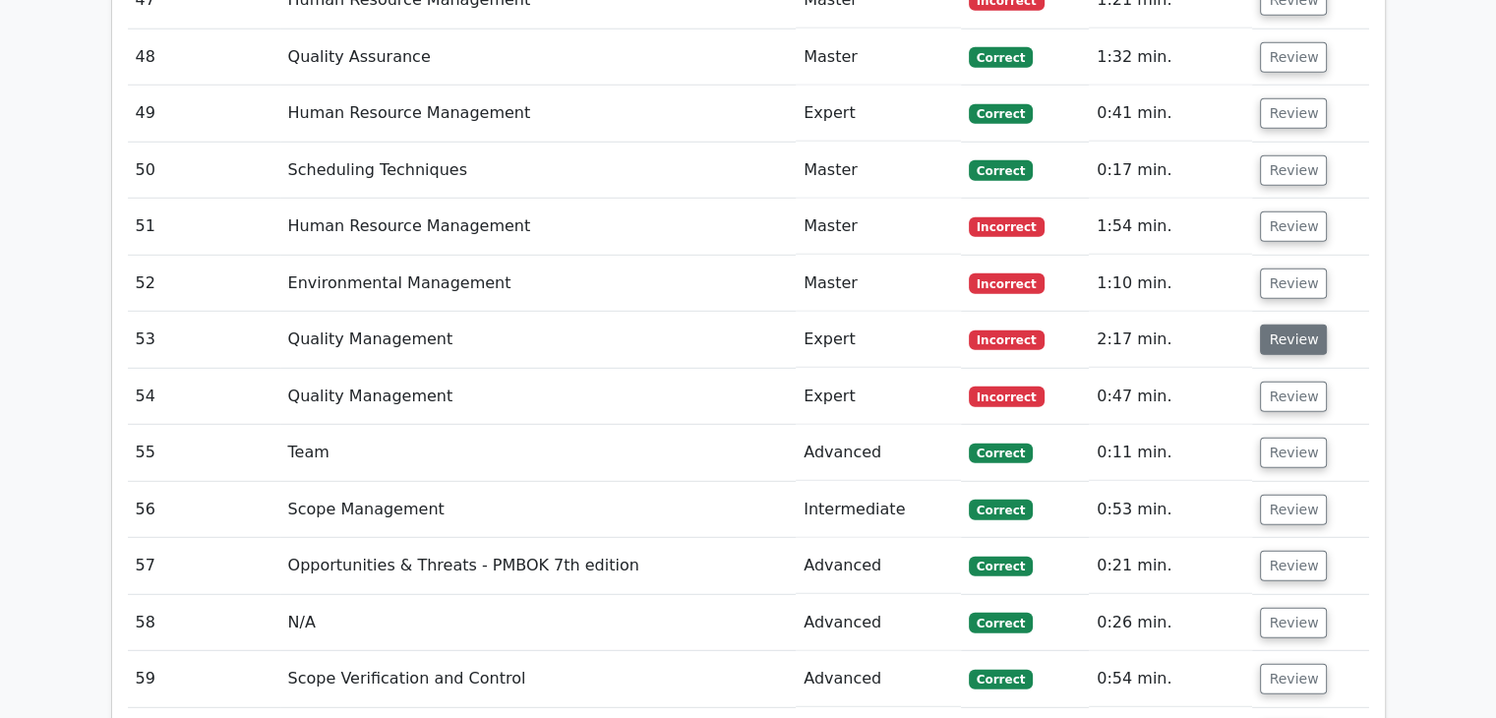
click at [1287, 324] on button "Review" at bounding box center [1293, 339] width 67 height 30
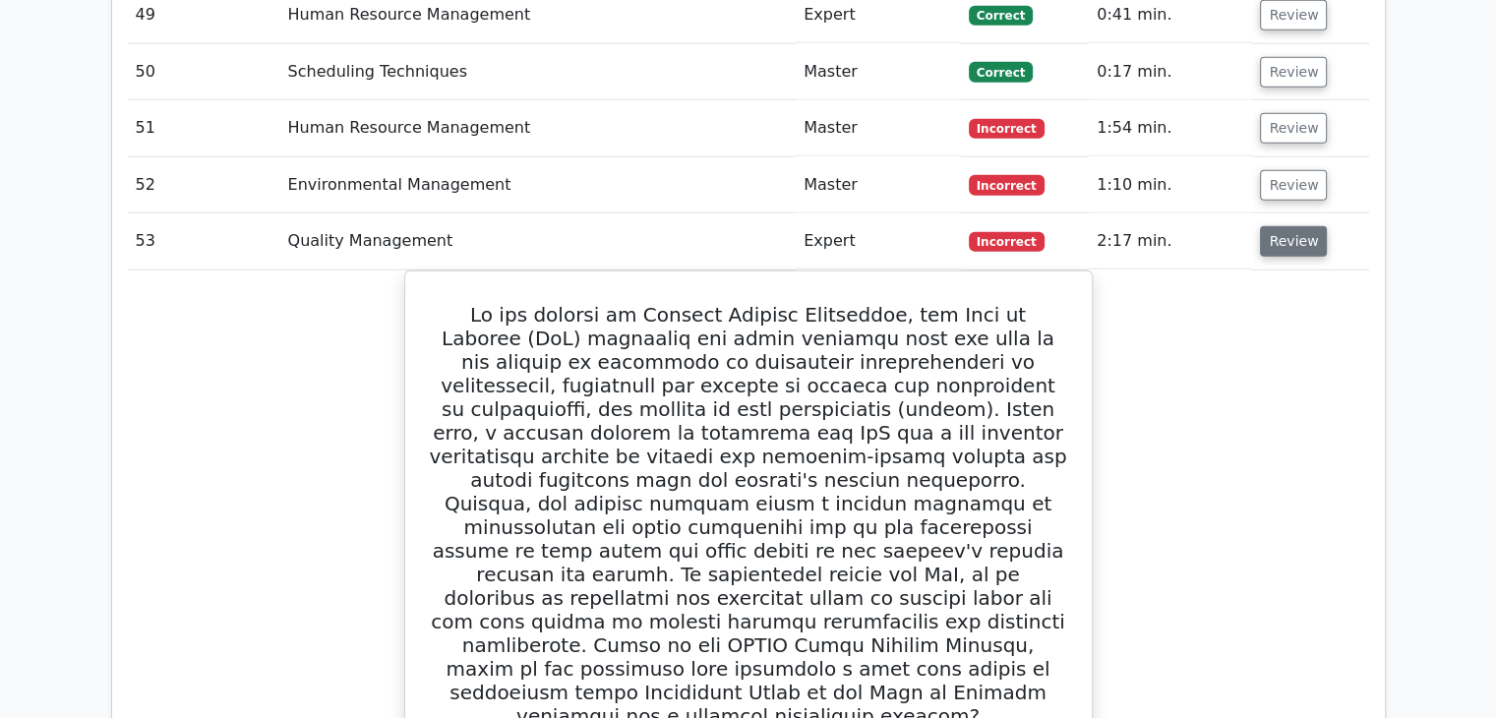
scroll to position [5531, 0]
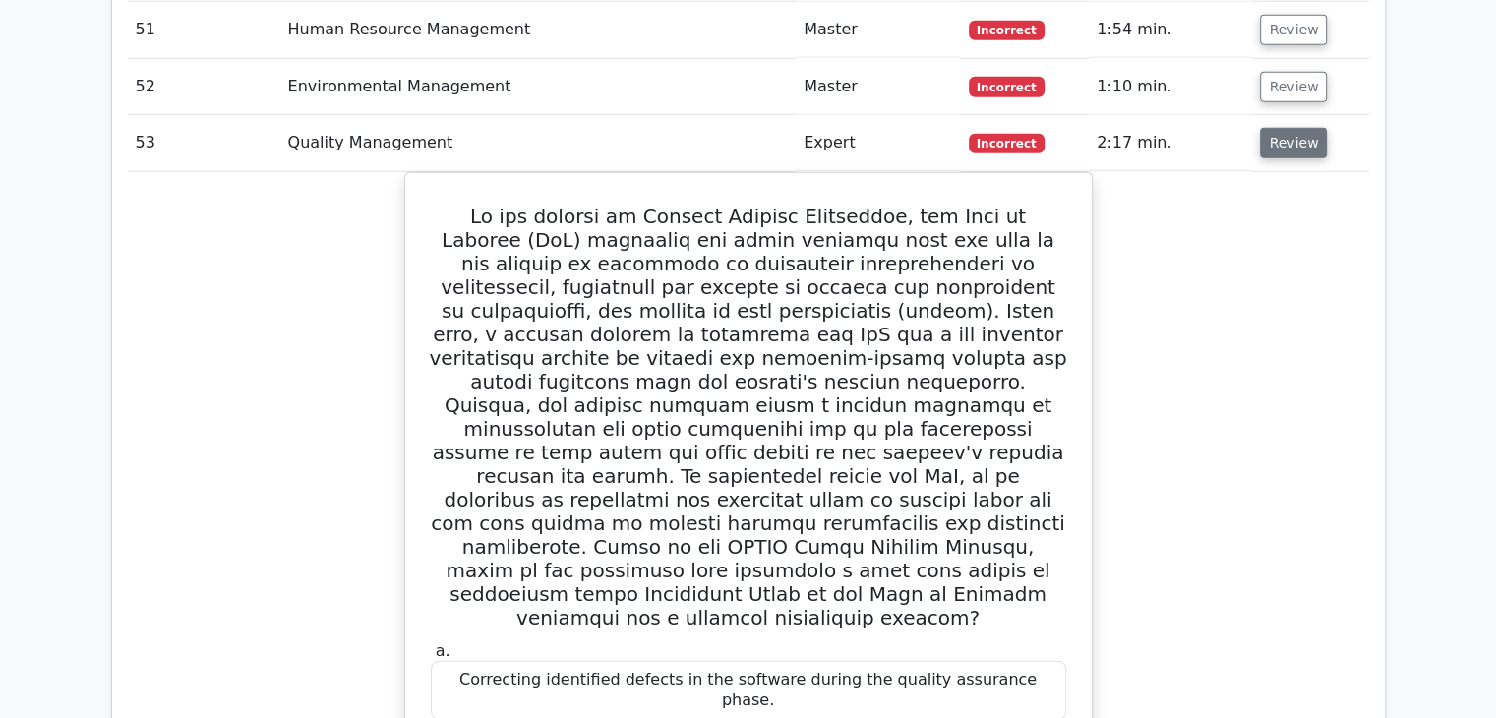
click at [1291, 128] on button "Review" at bounding box center [1293, 143] width 67 height 30
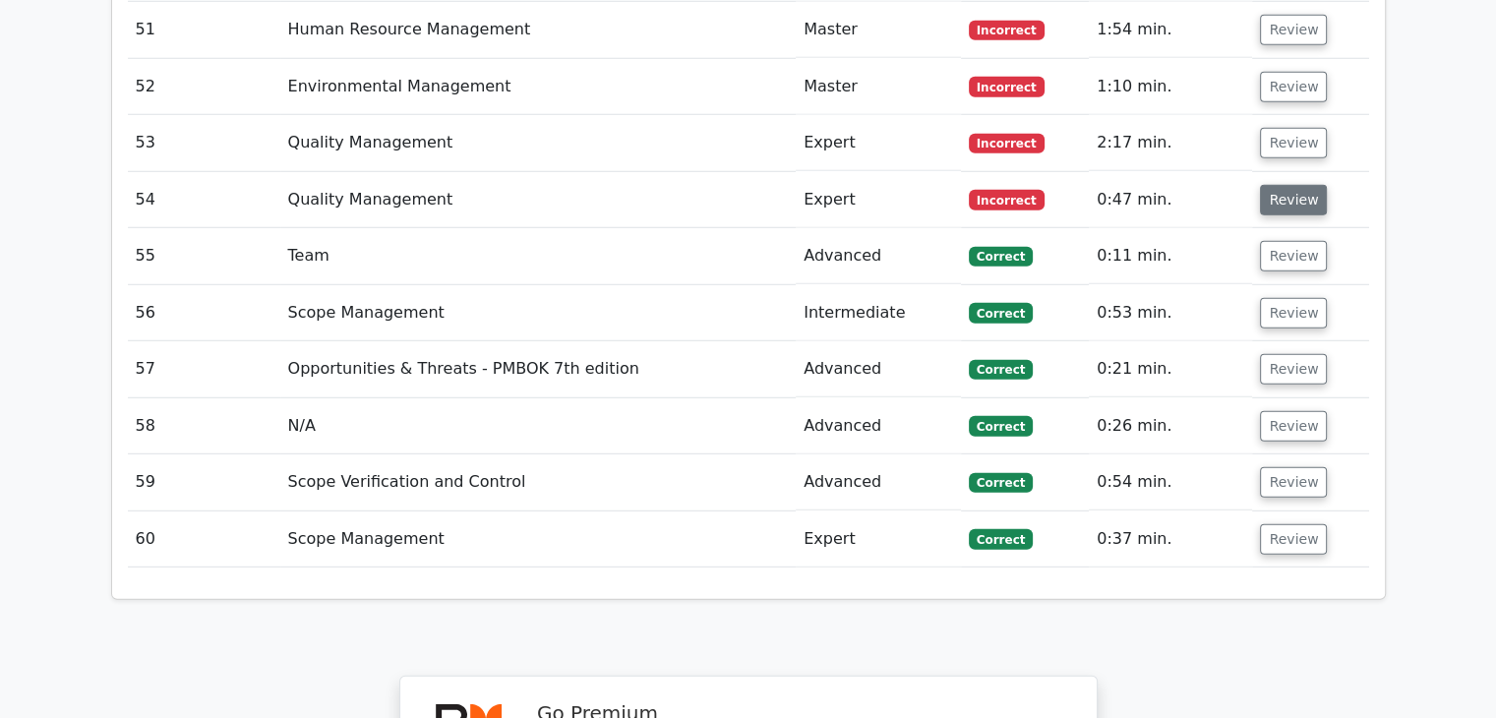
click at [1291, 185] on button "Review" at bounding box center [1293, 200] width 67 height 30
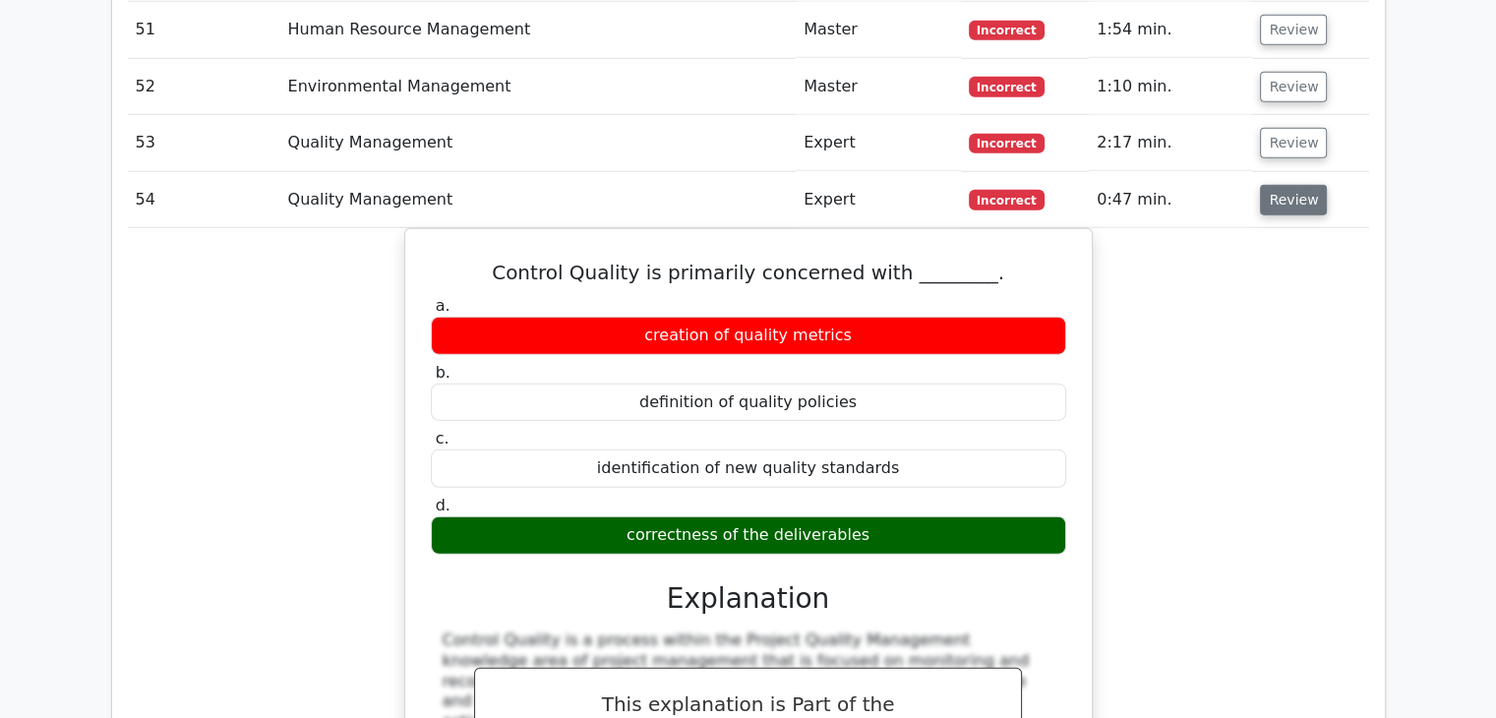
click at [1287, 185] on button "Review" at bounding box center [1293, 200] width 67 height 30
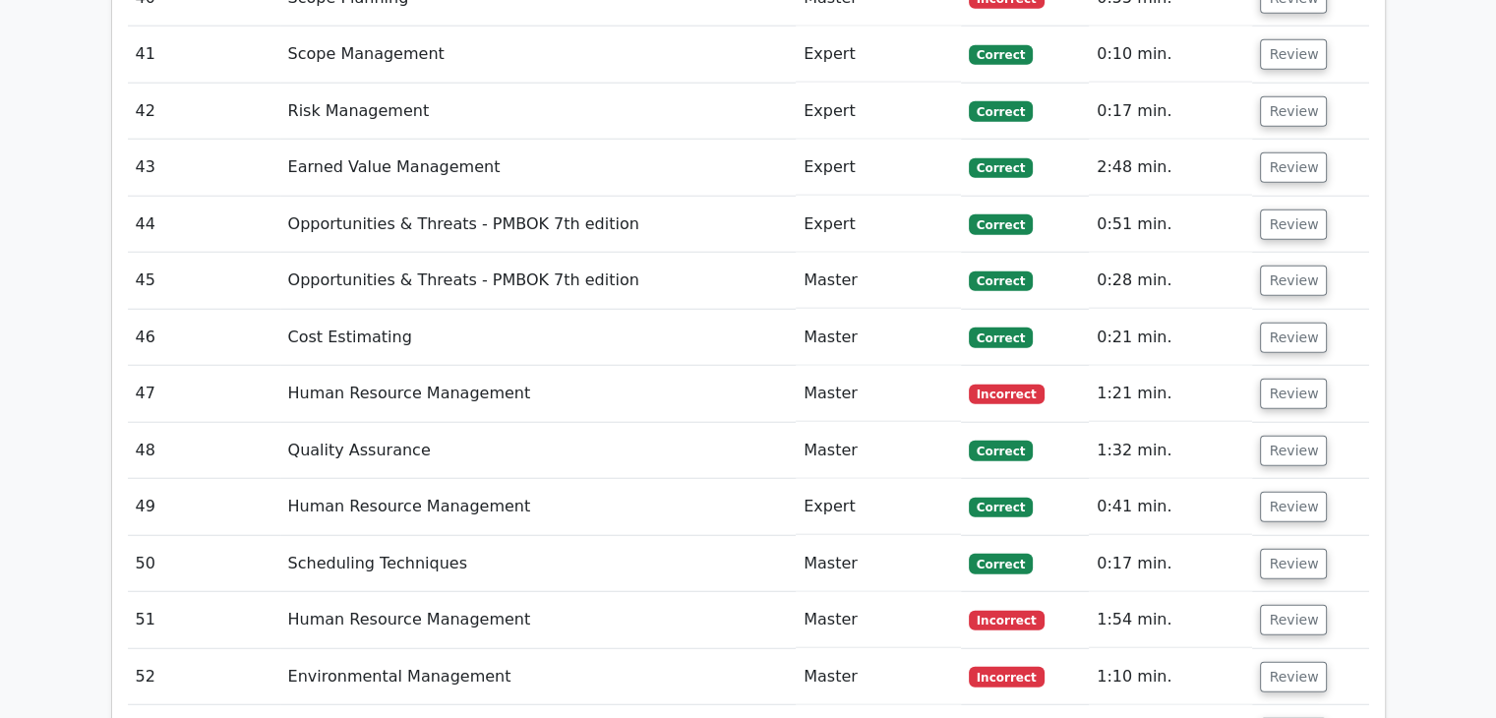
scroll to position [5236, 0]
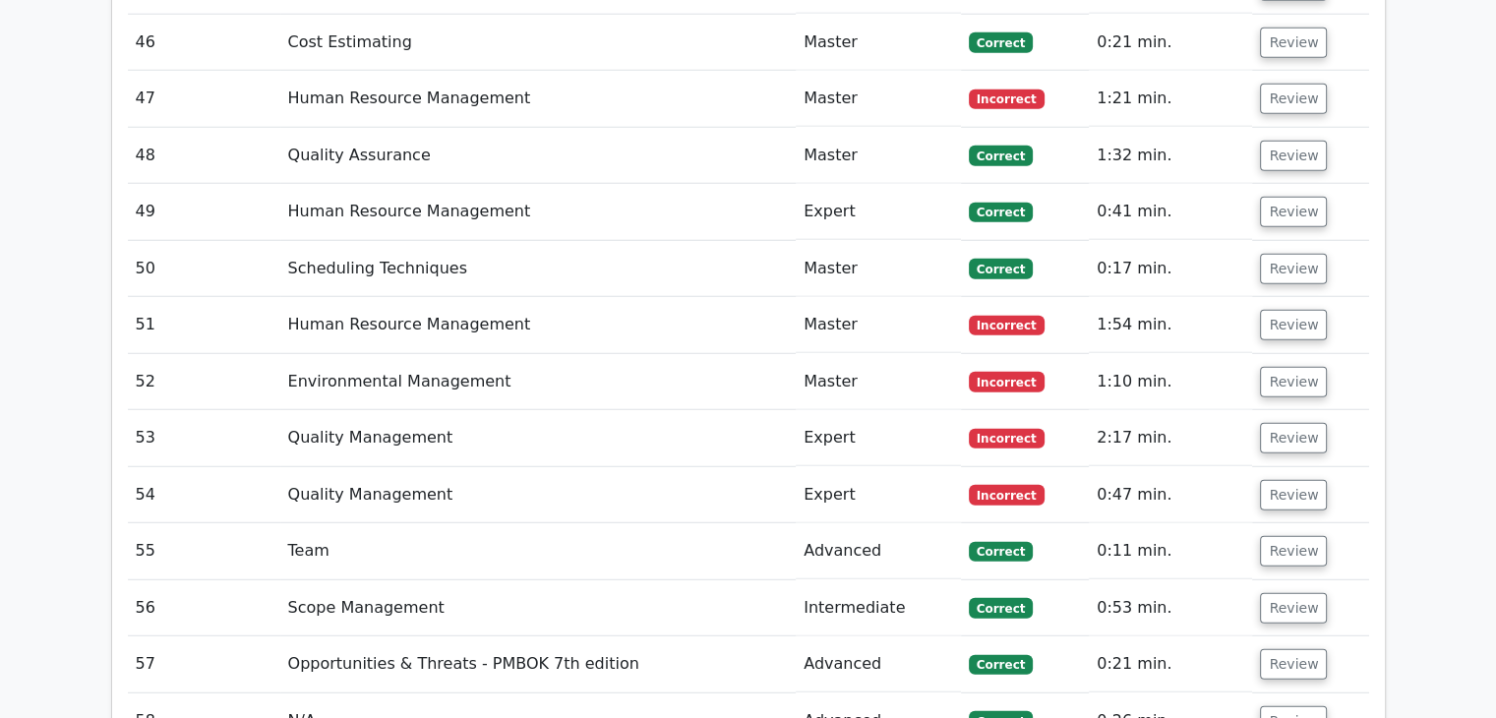
click at [1284, 410] on td "Review" at bounding box center [1310, 438] width 116 height 56
click at [1282, 367] on button "Review" at bounding box center [1293, 382] width 67 height 30
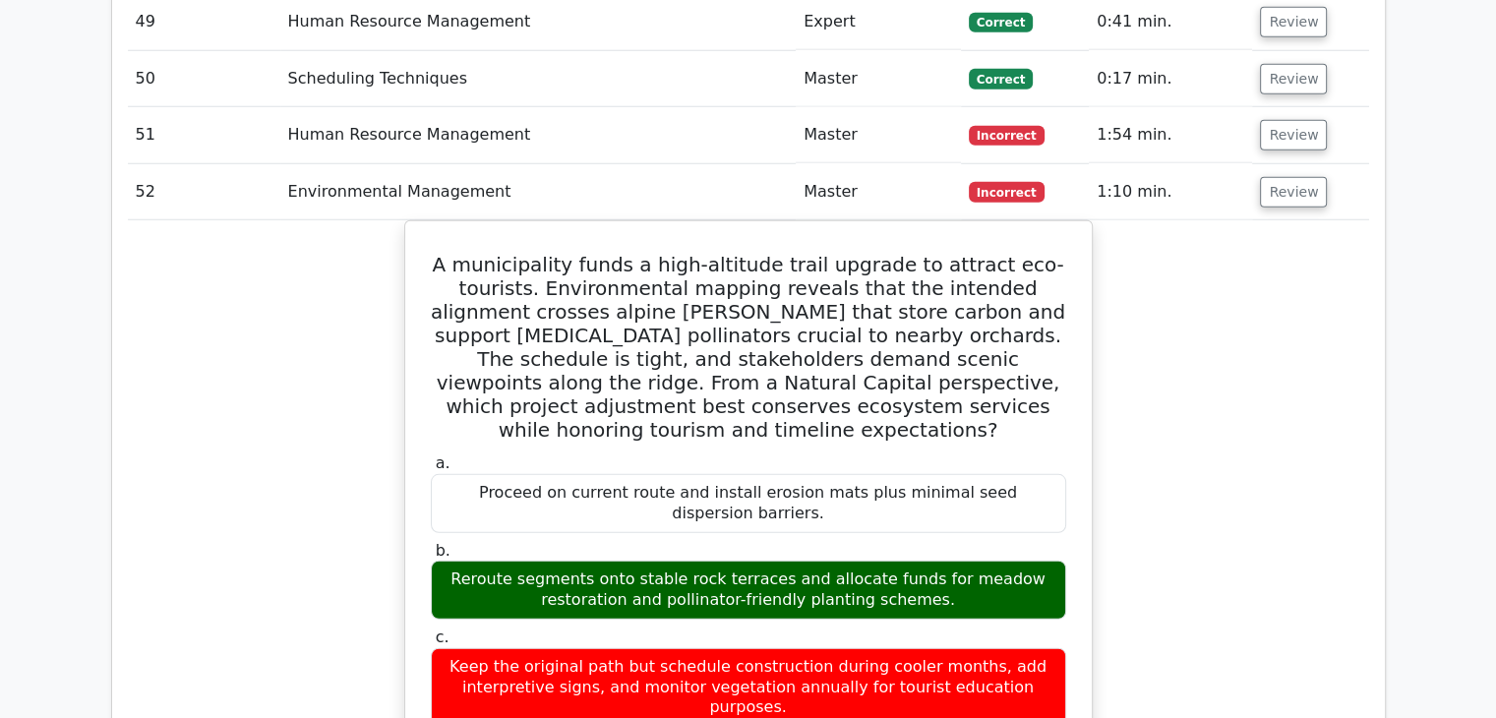
scroll to position [5433, 0]
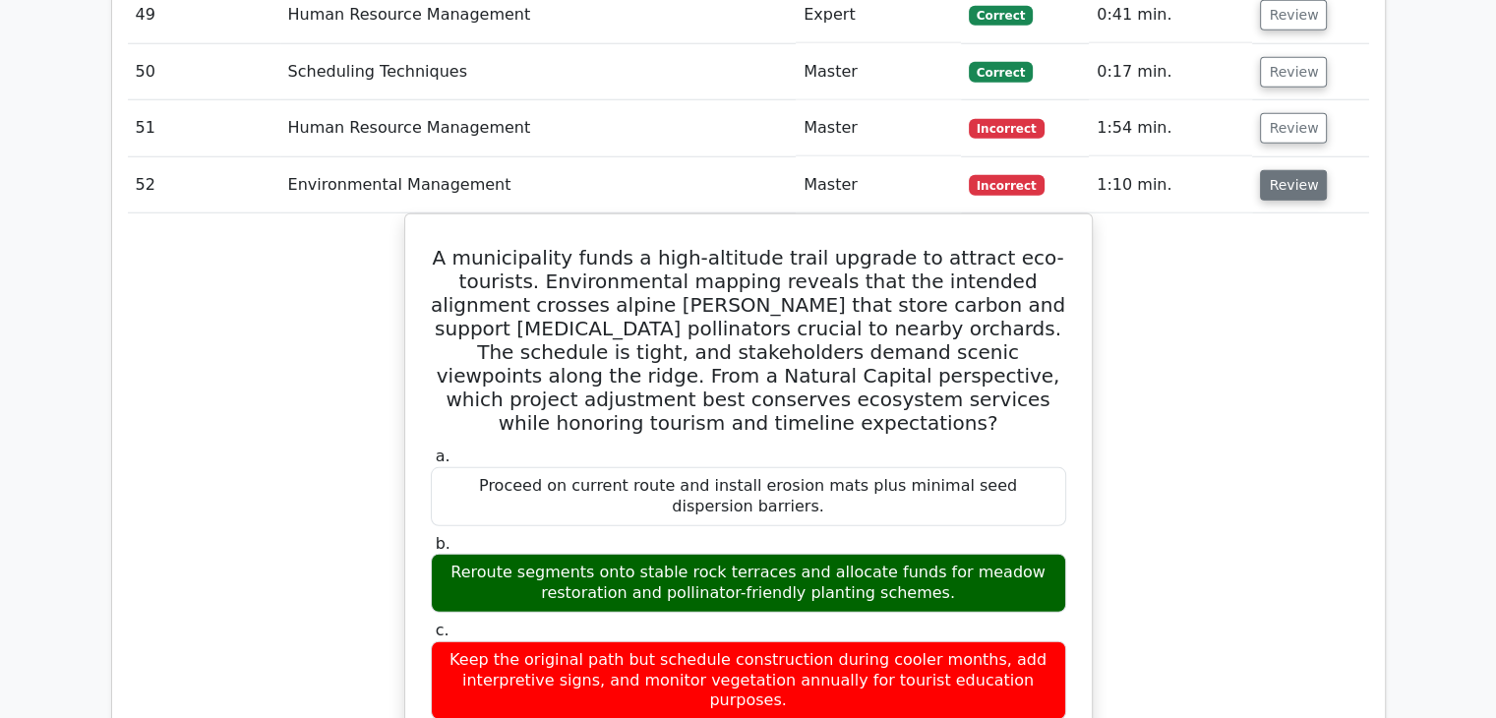
click at [1291, 170] on button "Review" at bounding box center [1293, 185] width 67 height 30
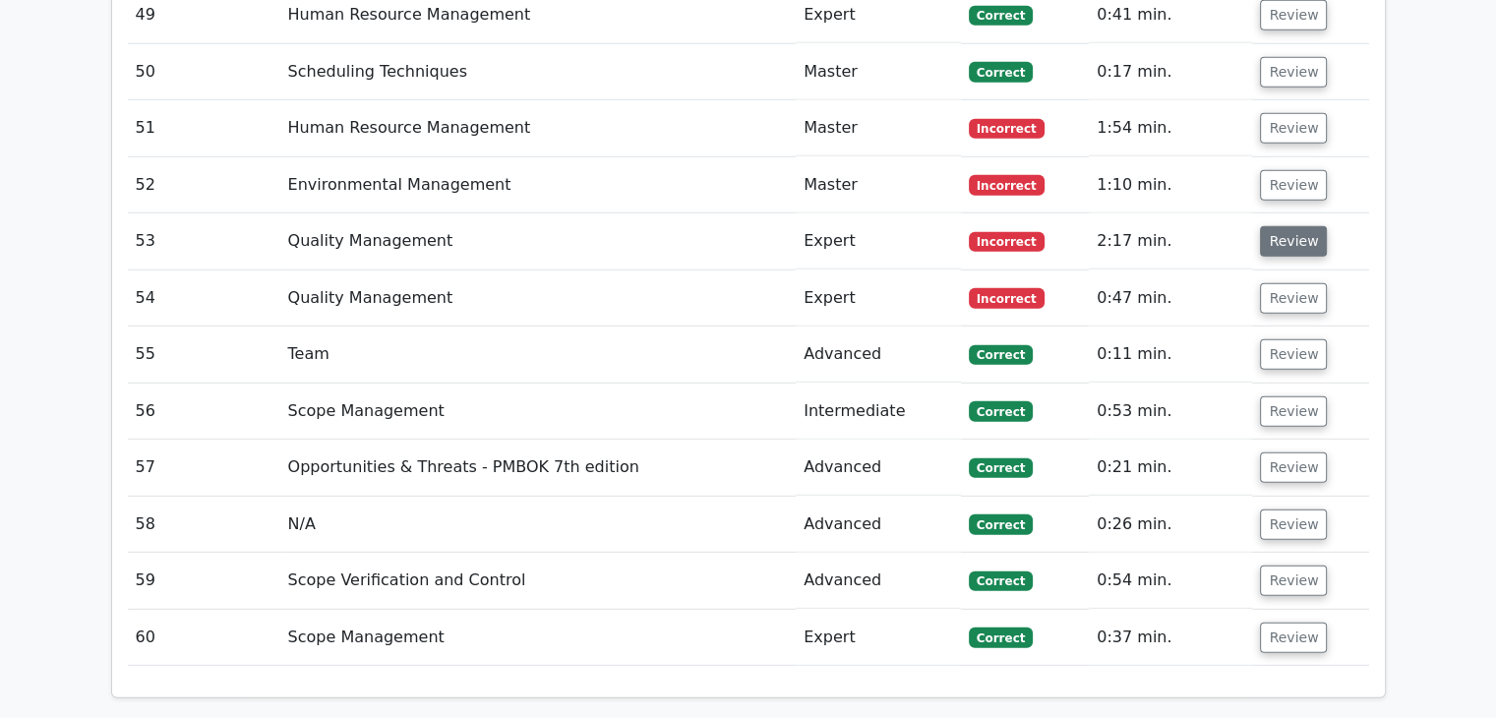
click at [1298, 226] on button "Review" at bounding box center [1293, 241] width 67 height 30
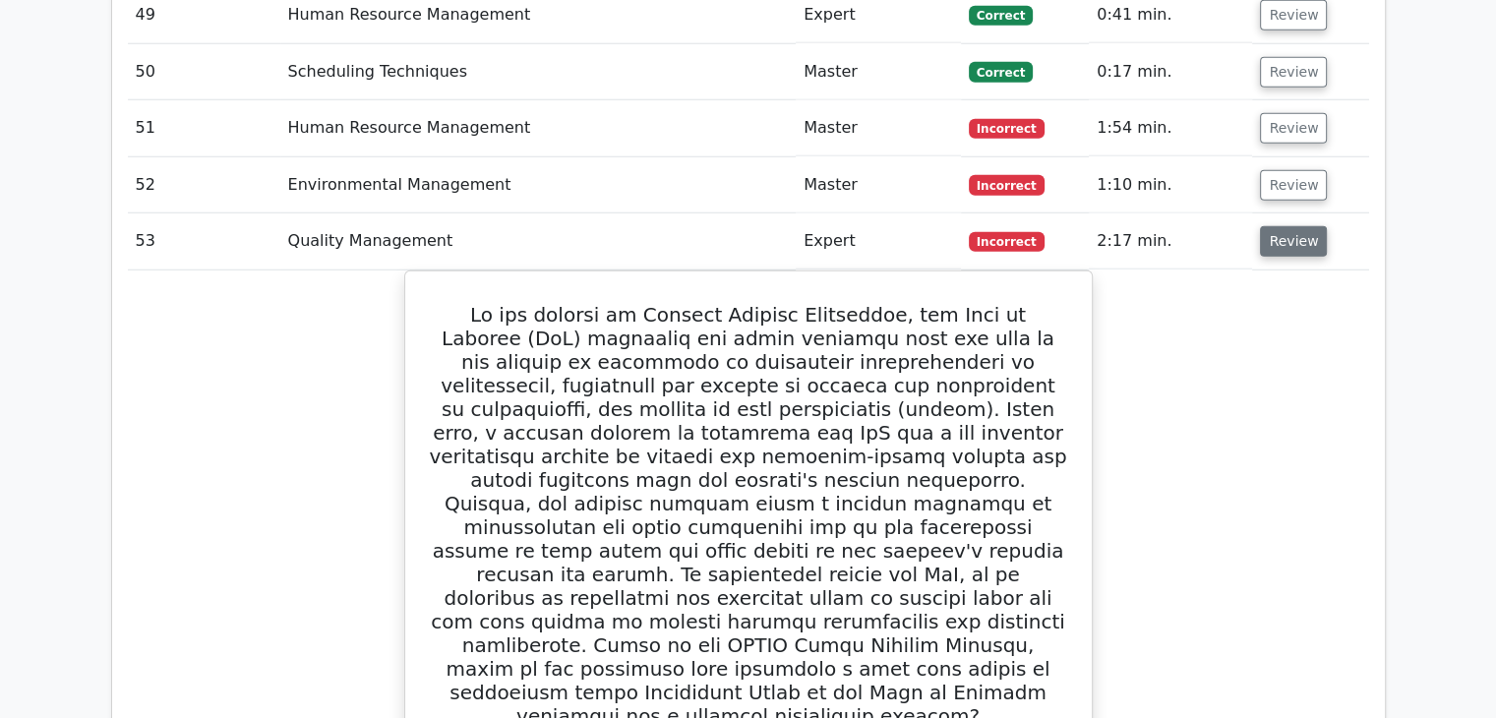
click at [1281, 226] on button "Review" at bounding box center [1293, 241] width 67 height 30
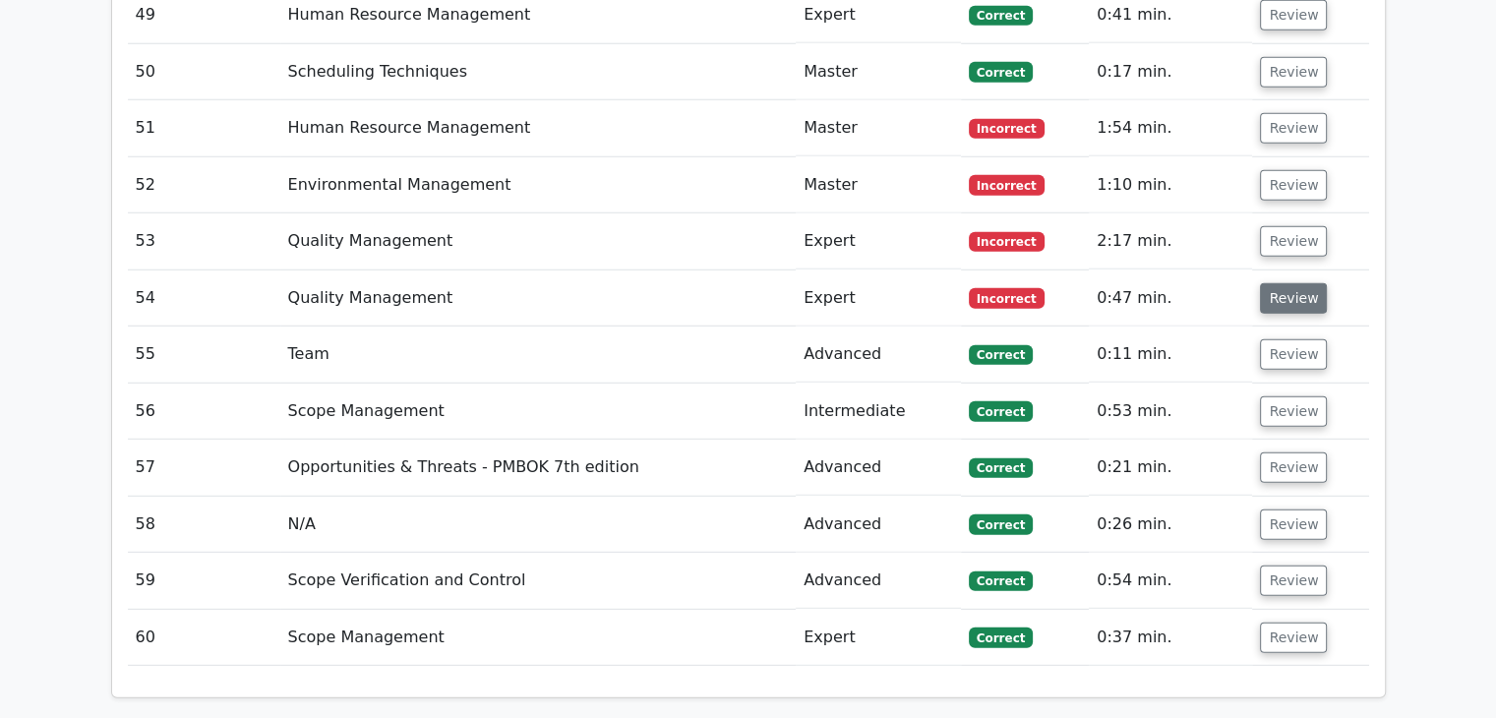
click at [1286, 283] on button "Review" at bounding box center [1293, 298] width 67 height 30
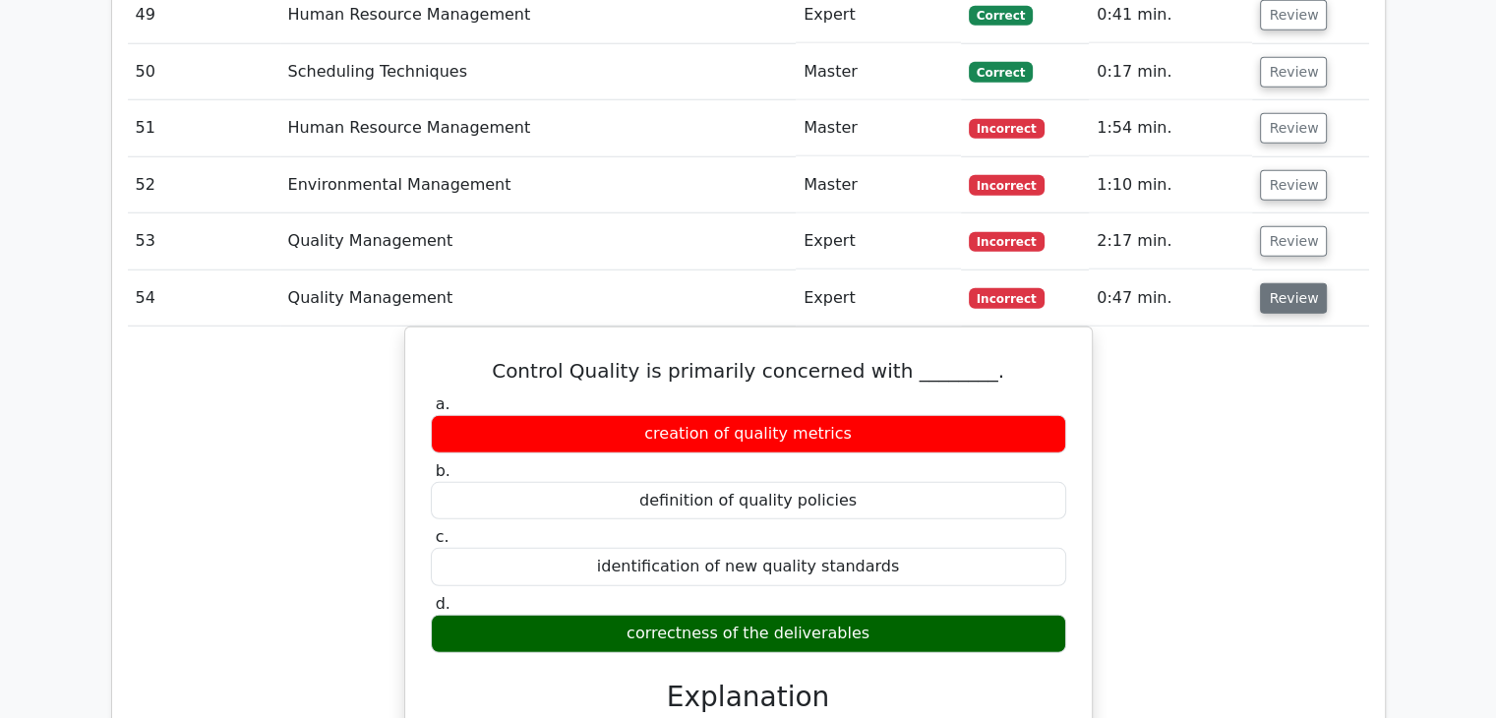
click at [1298, 283] on button "Review" at bounding box center [1293, 298] width 67 height 30
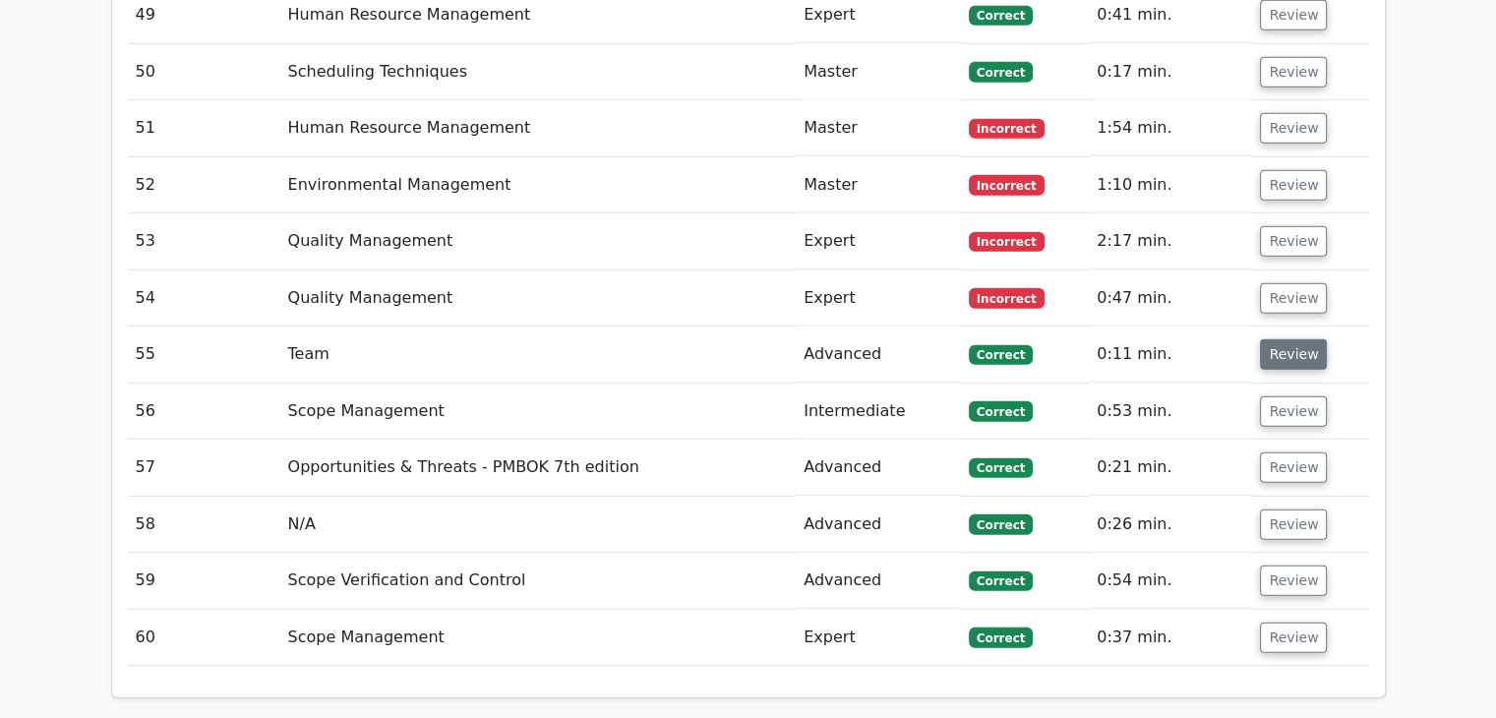
click at [1282, 339] on button "Review" at bounding box center [1293, 354] width 67 height 30
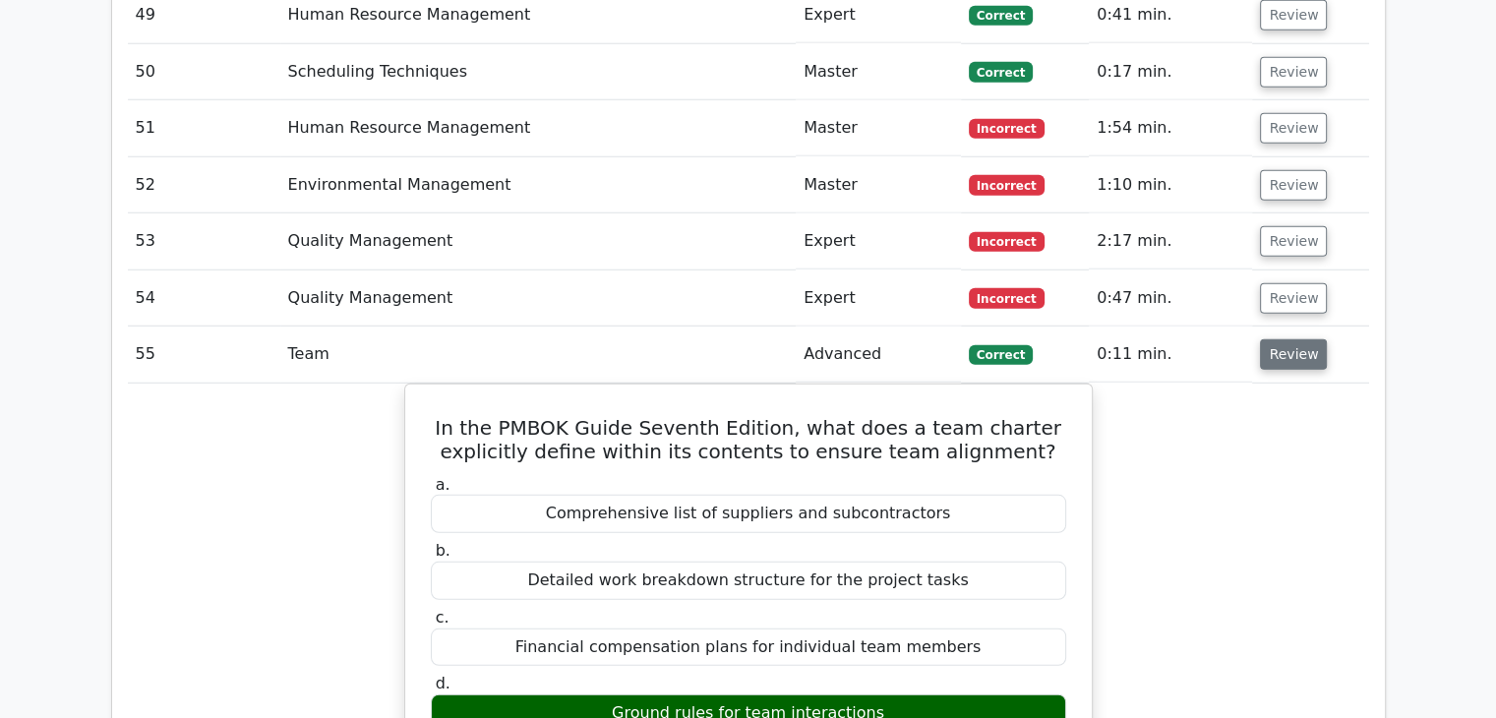
click at [1282, 339] on button "Review" at bounding box center [1293, 354] width 67 height 30
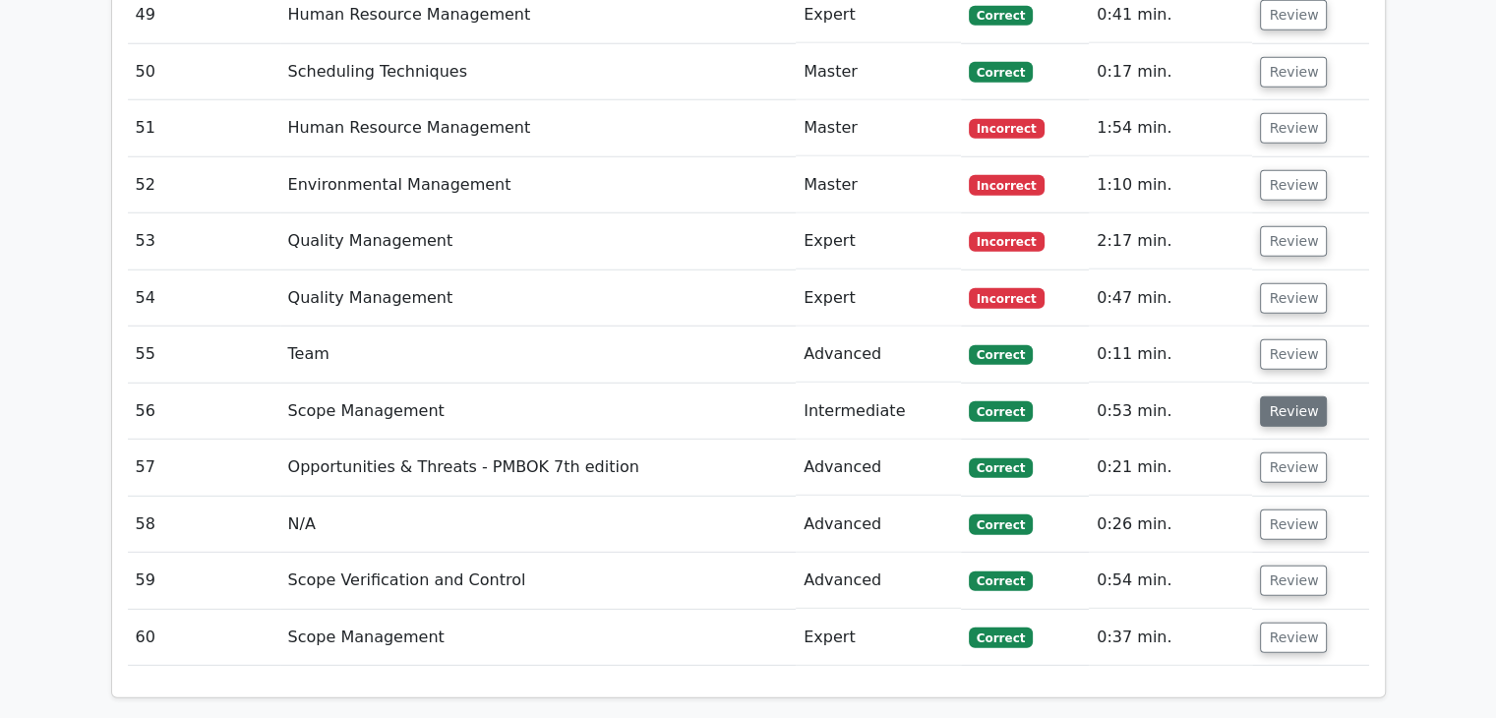
click at [1294, 396] on button "Review" at bounding box center [1293, 411] width 67 height 30
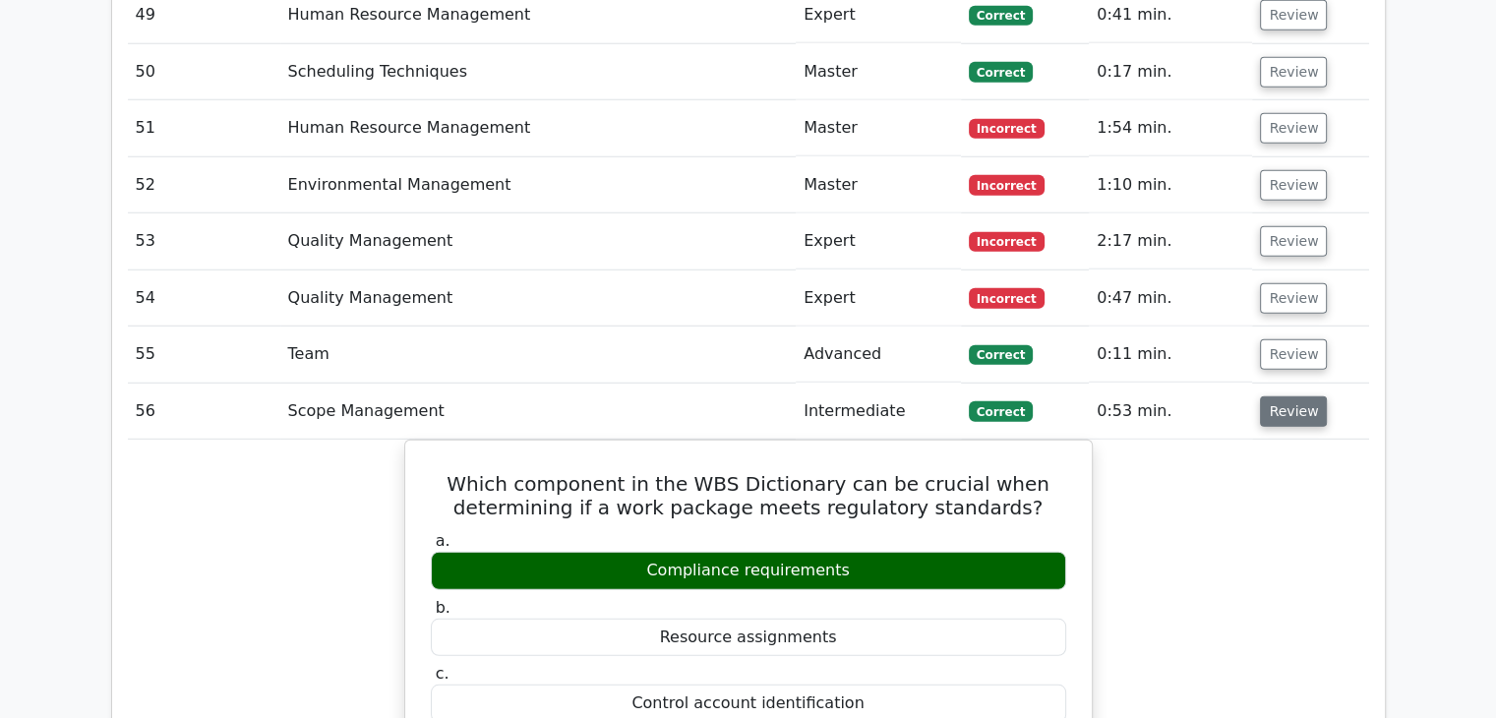
click at [1295, 396] on button "Review" at bounding box center [1293, 411] width 67 height 30
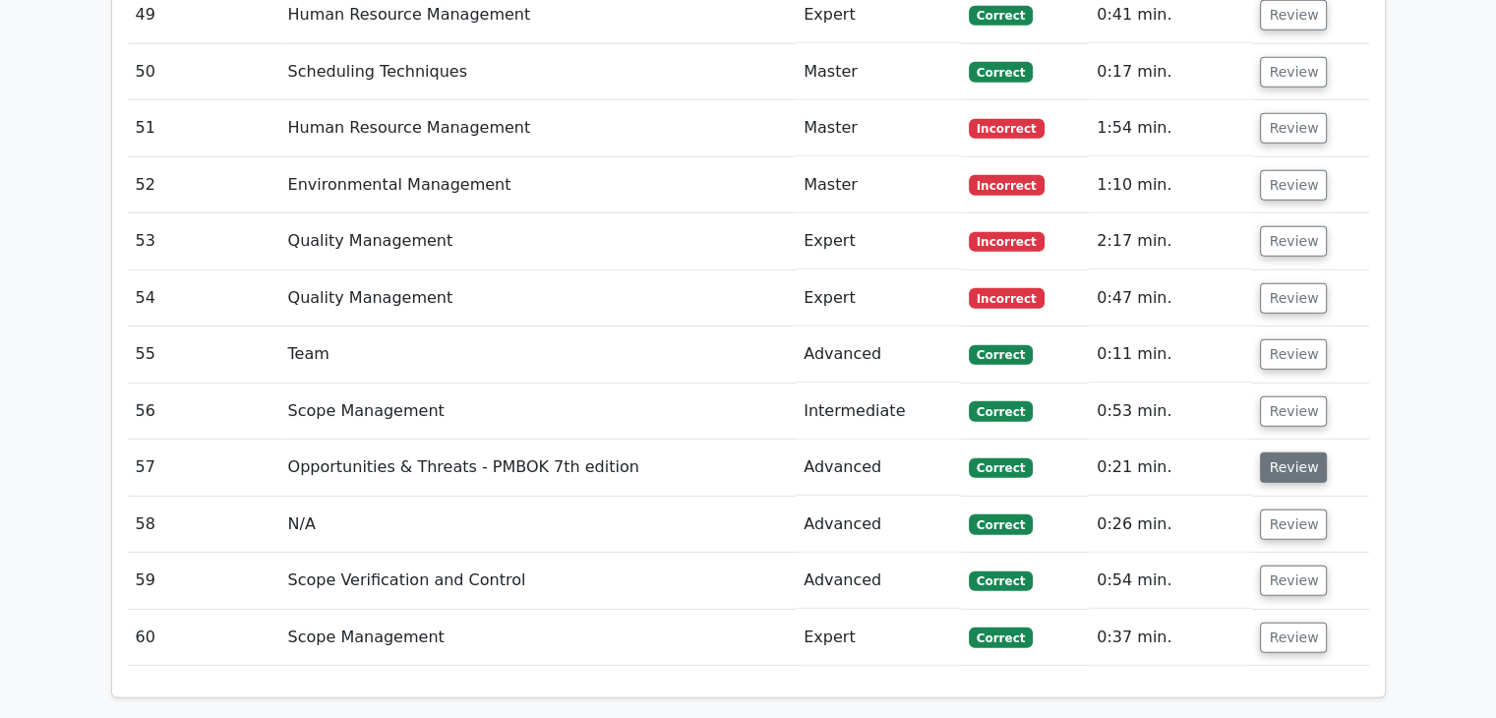
click at [1279, 452] on button "Review" at bounding box center [1293, 467] width 67 height 30
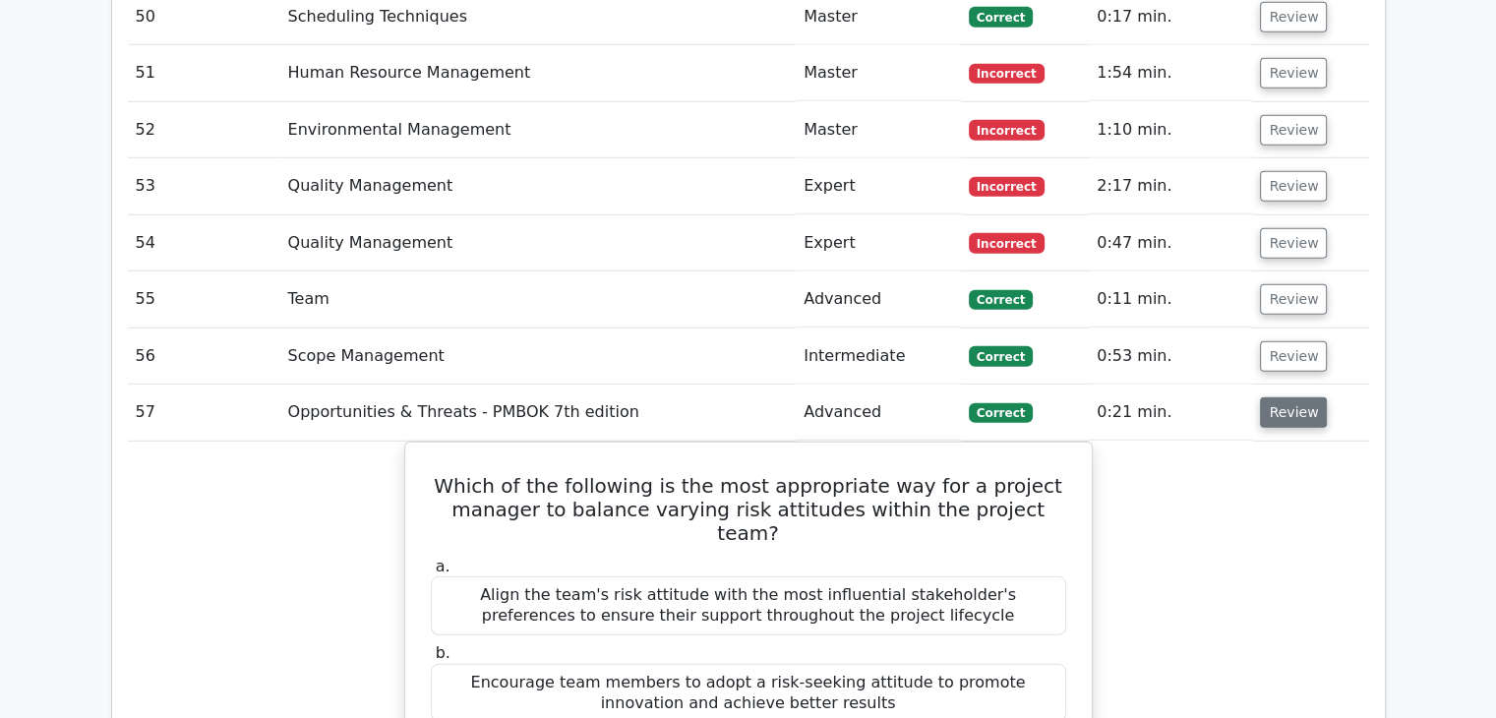
scroll to position [5531, 0]
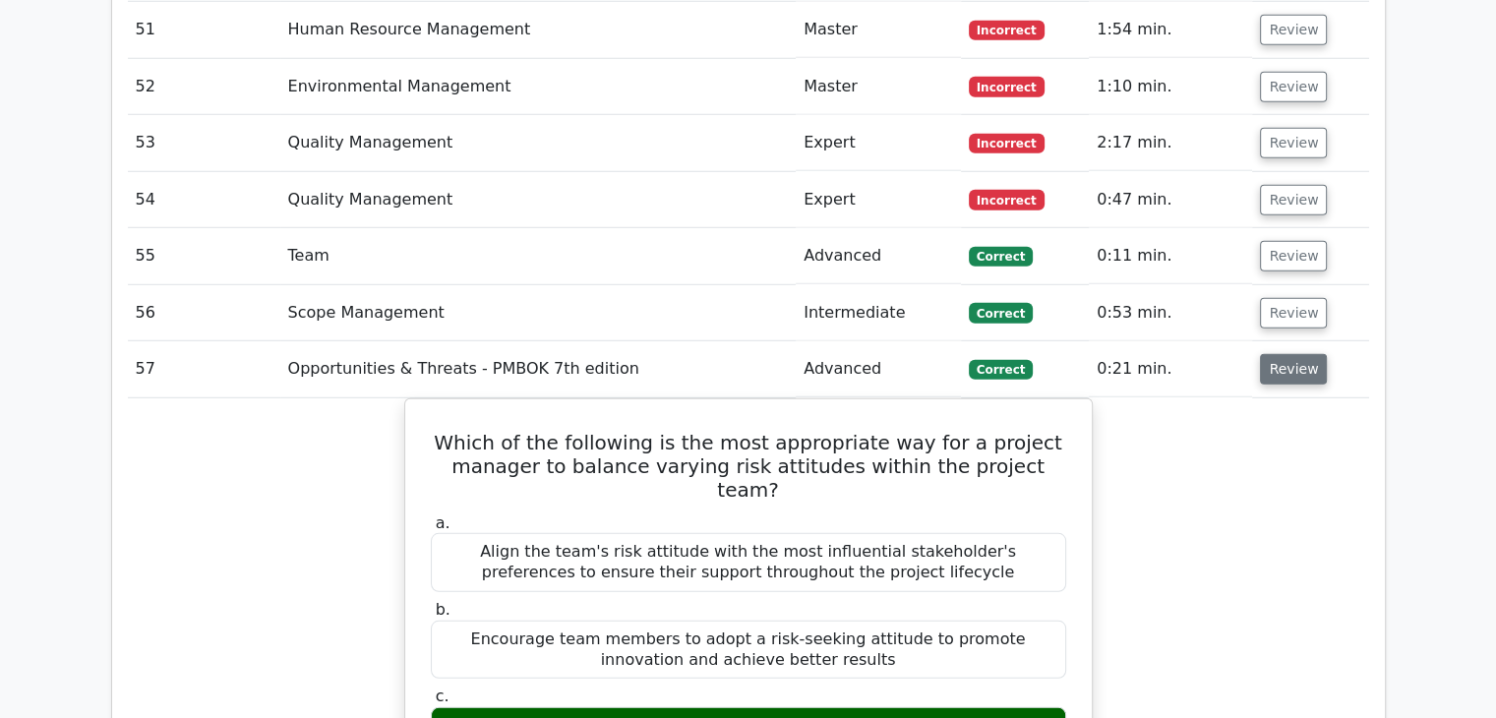
click at [1292, 354] on button "Review" at bounding box center [1293, 369] width 67 height 30
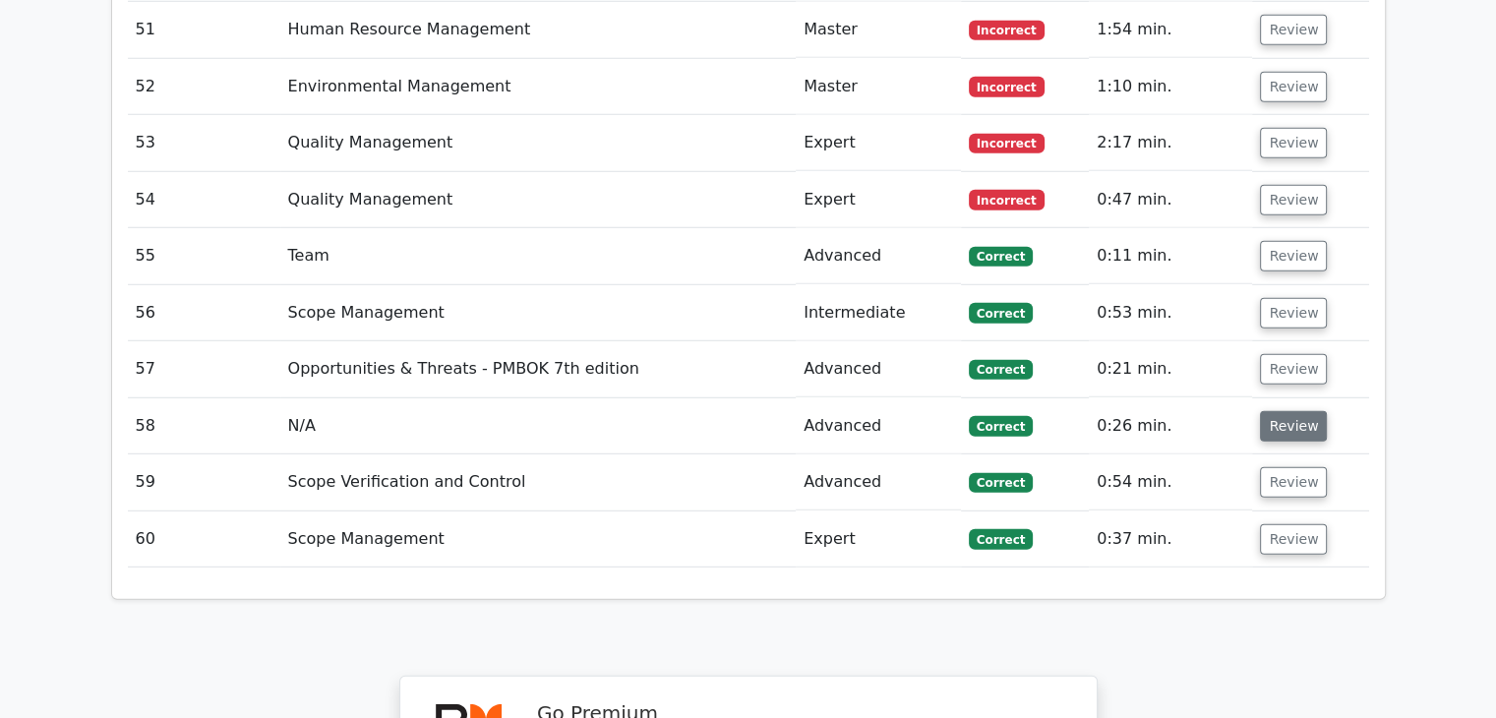
click at [1294, 411] on button "Review" at bounding box center [1293, 426] width 67 height 30
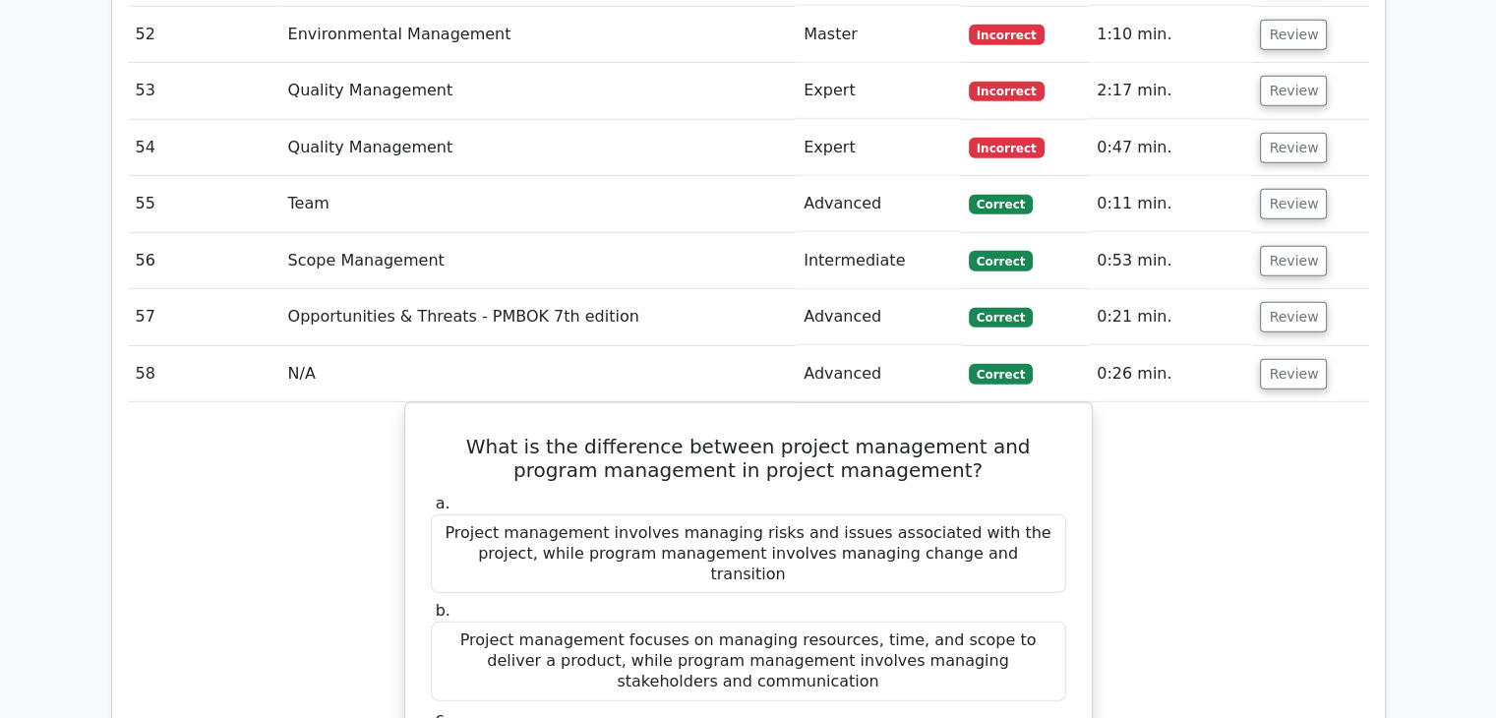
scroll to position [5728, 0]
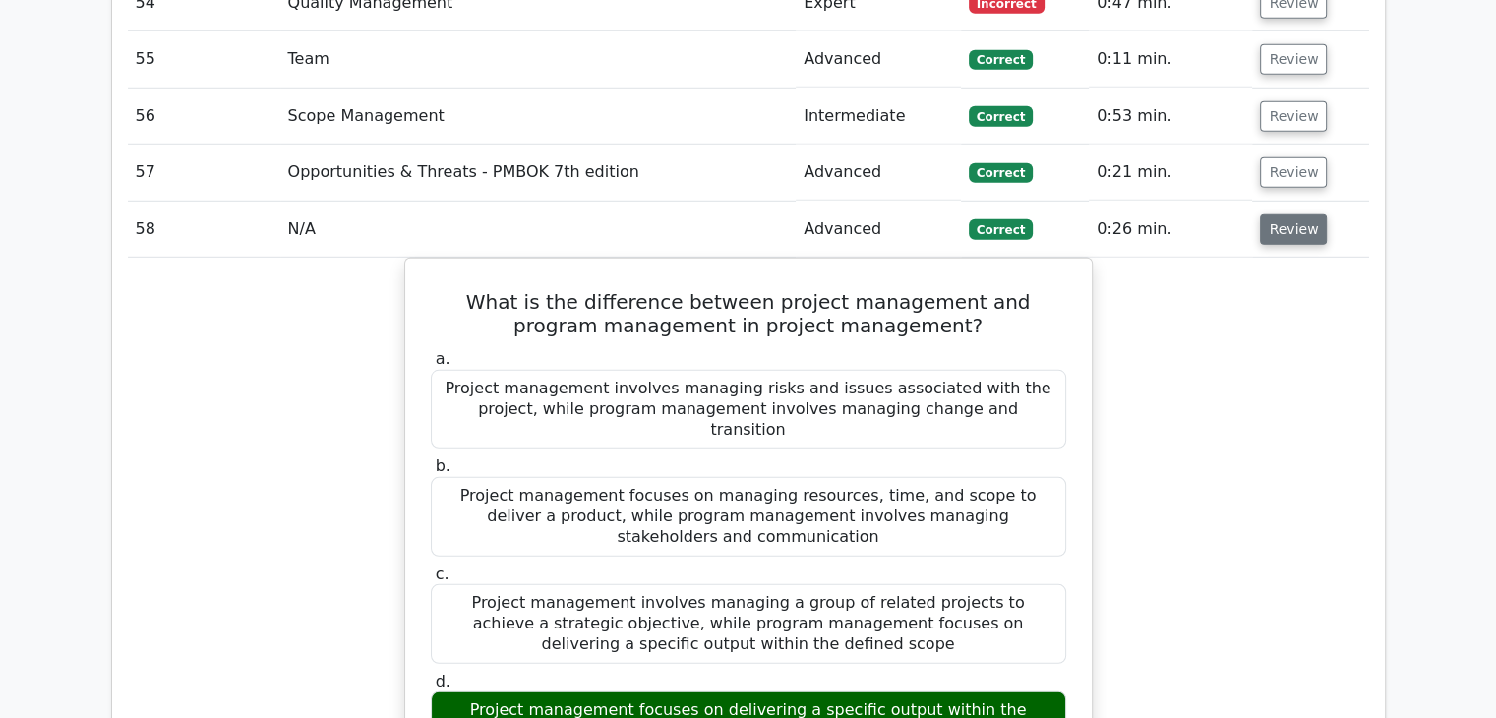
click at [1270, 214] on button "Review" at bounding box center [1293, 229] width 67 height 30
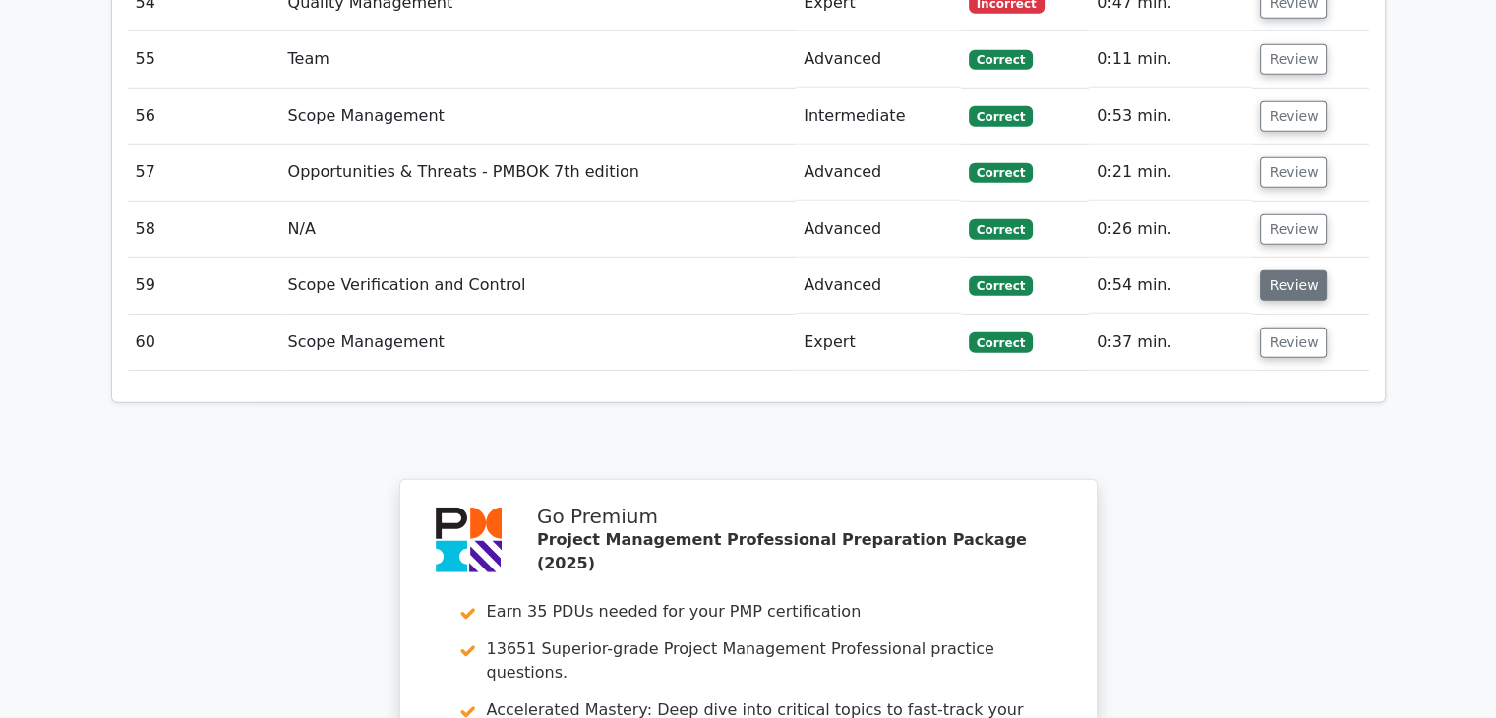
click at [1292, 270] on button "Review" at bounding box center [1293, 285] width 67 height 30
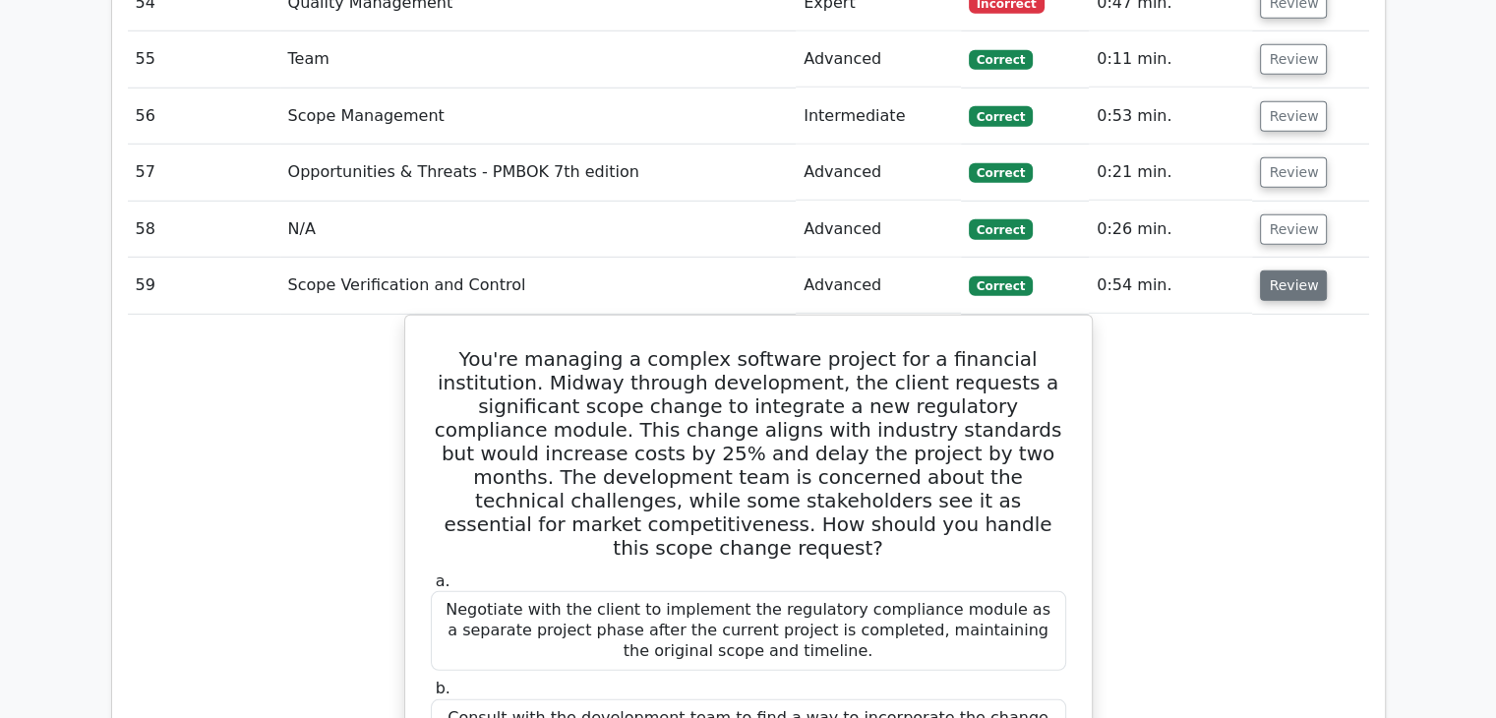
click at [1293, 270] on button "Review" at bounding box center [1293, 285] width 67 height 30
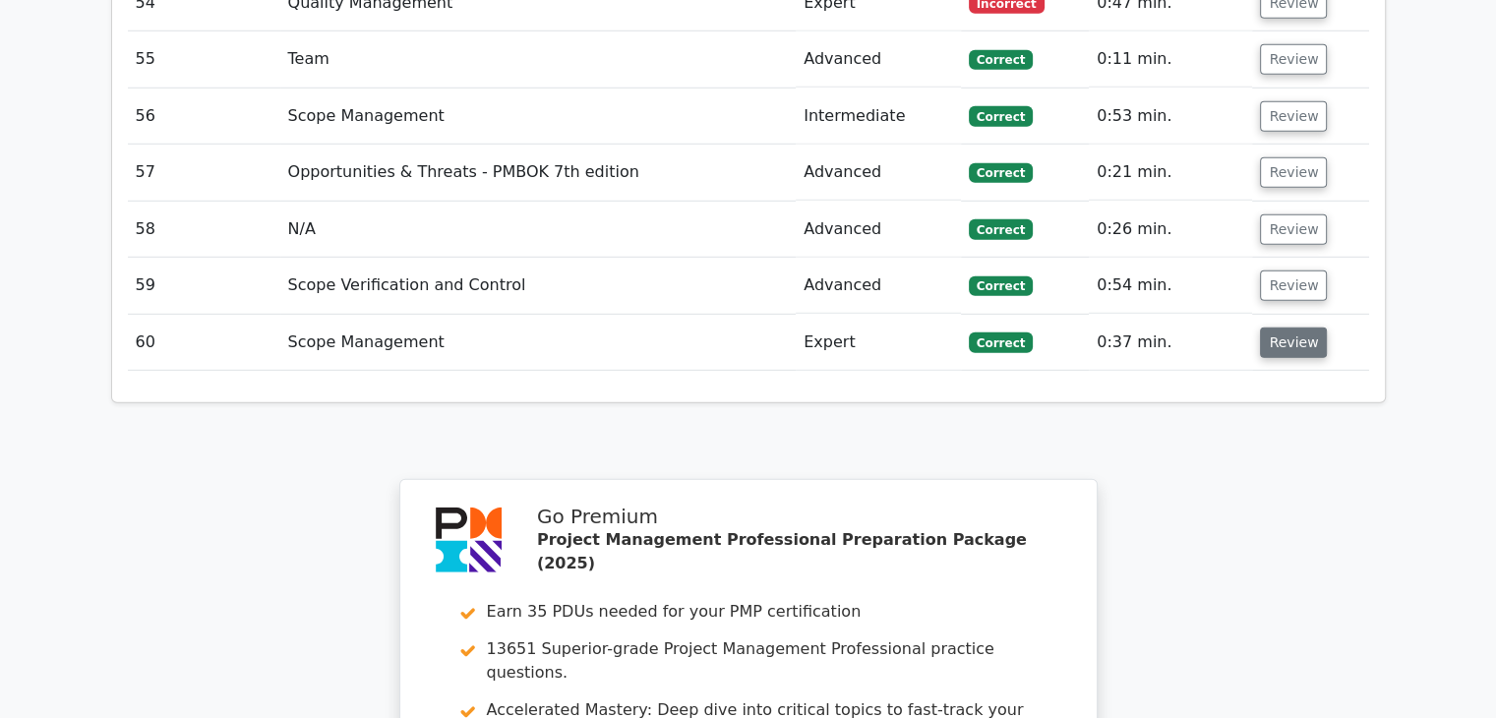
click at [1288, 327] on button "Review" at bounding box center [1293, 342] width 67 height 30
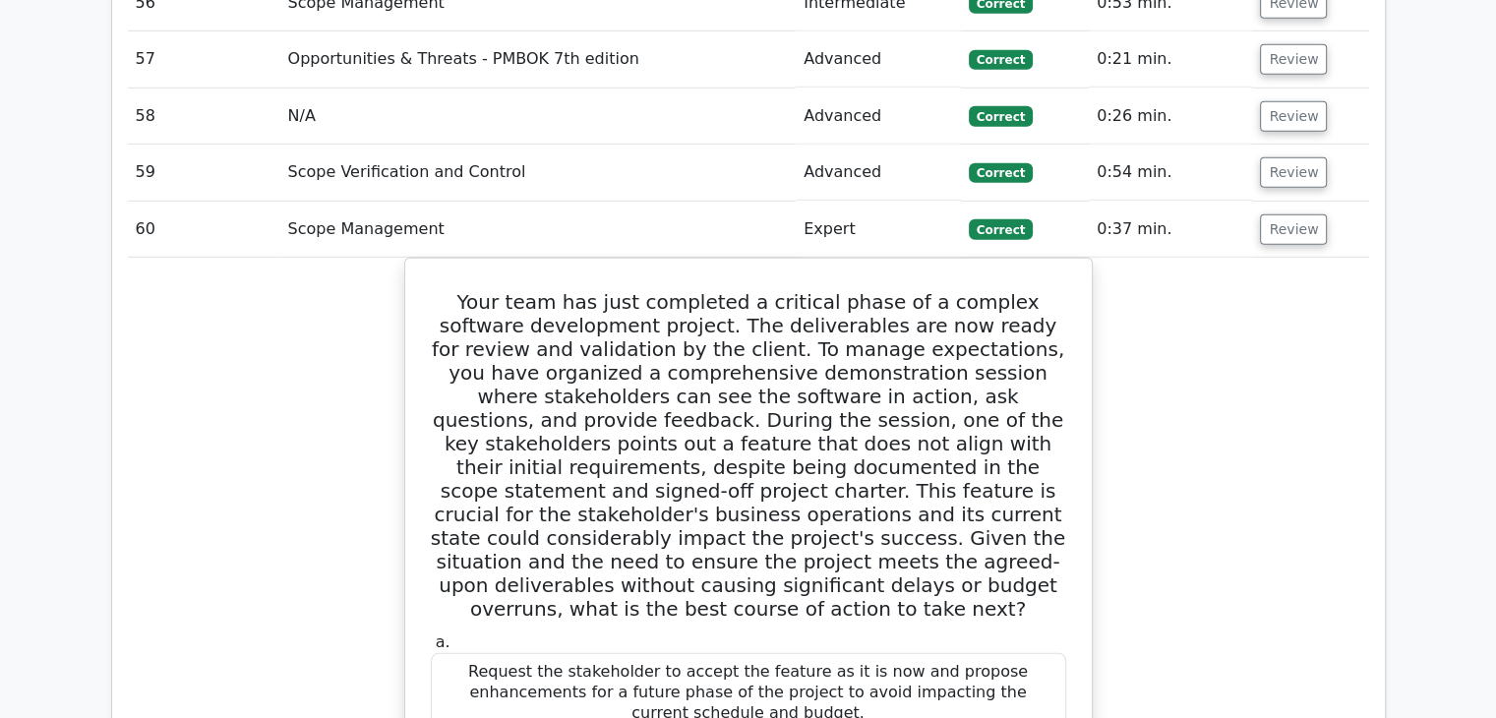
scroll to position [5924, 0]
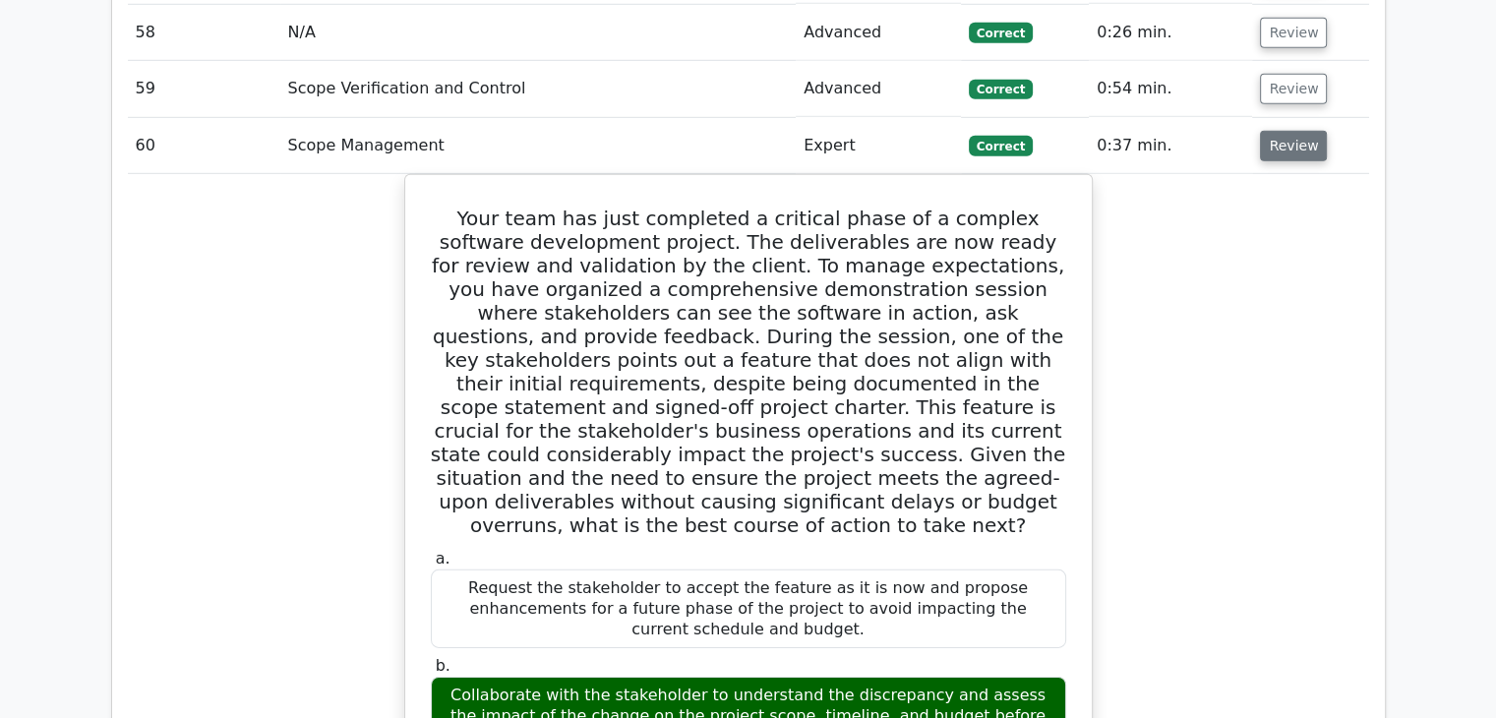
click at [1290, 131] on button "Review" at bounding box center [1293, 146] width 67 height 30
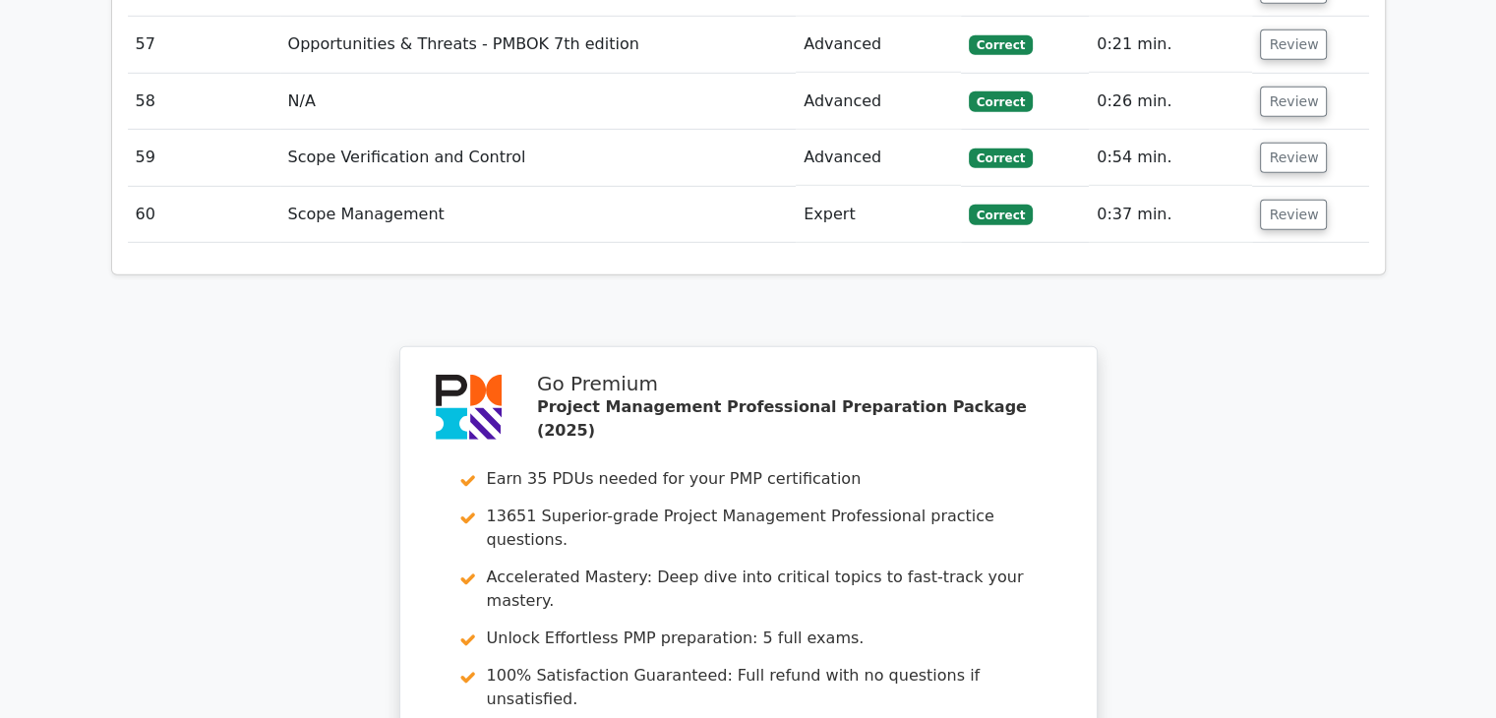
scroll to position [5629, 0]
